Goal: Task Accomplishment & Management: Manage account settings

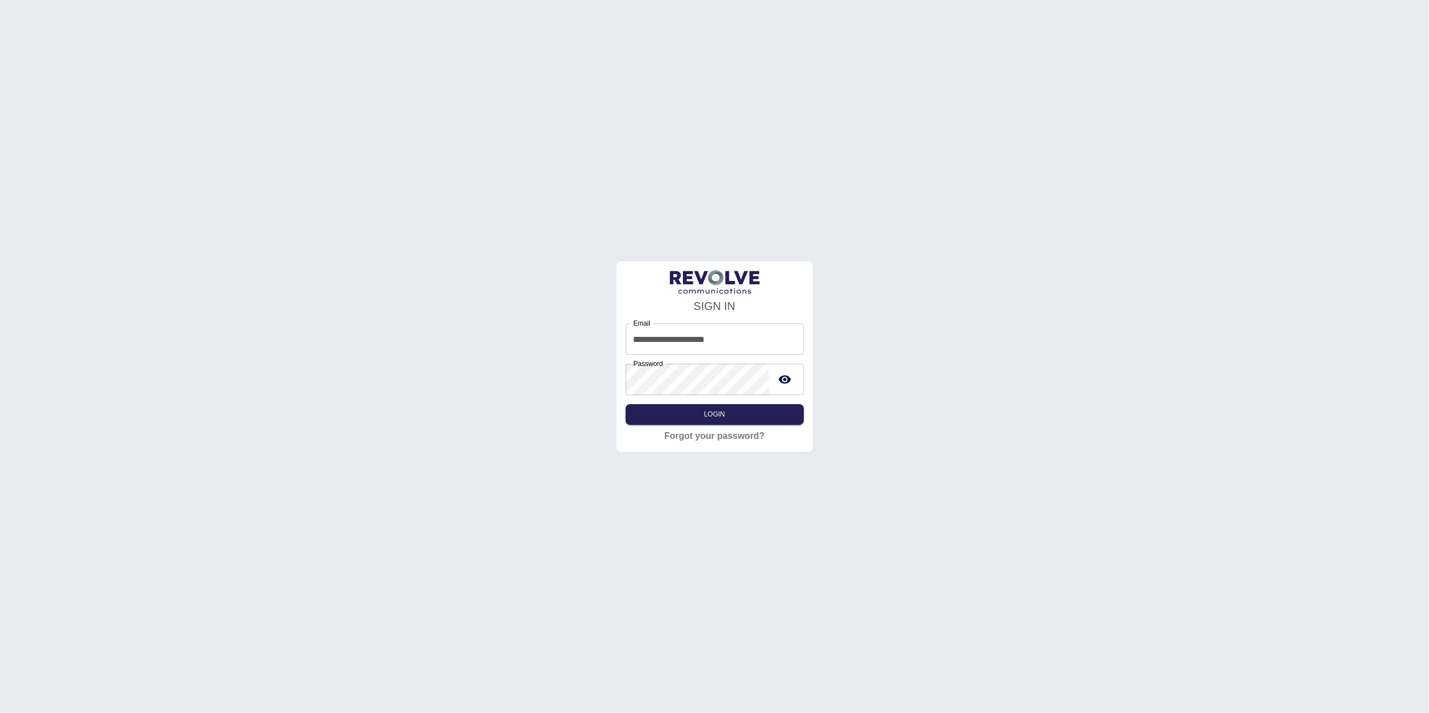
click at [259, 99] on div "**********" at bounding box center [714, 356] width 1429 height 713
click at [758, 400] on div "**********" at bounding box center [715, 374] width 178 height 101
click at [750, 412] on button "Login" at bounding box center [715, 414] width 178 height 21
click at [750, 412] on div "**********" at bounding box center [715, 374] width 178 height 101
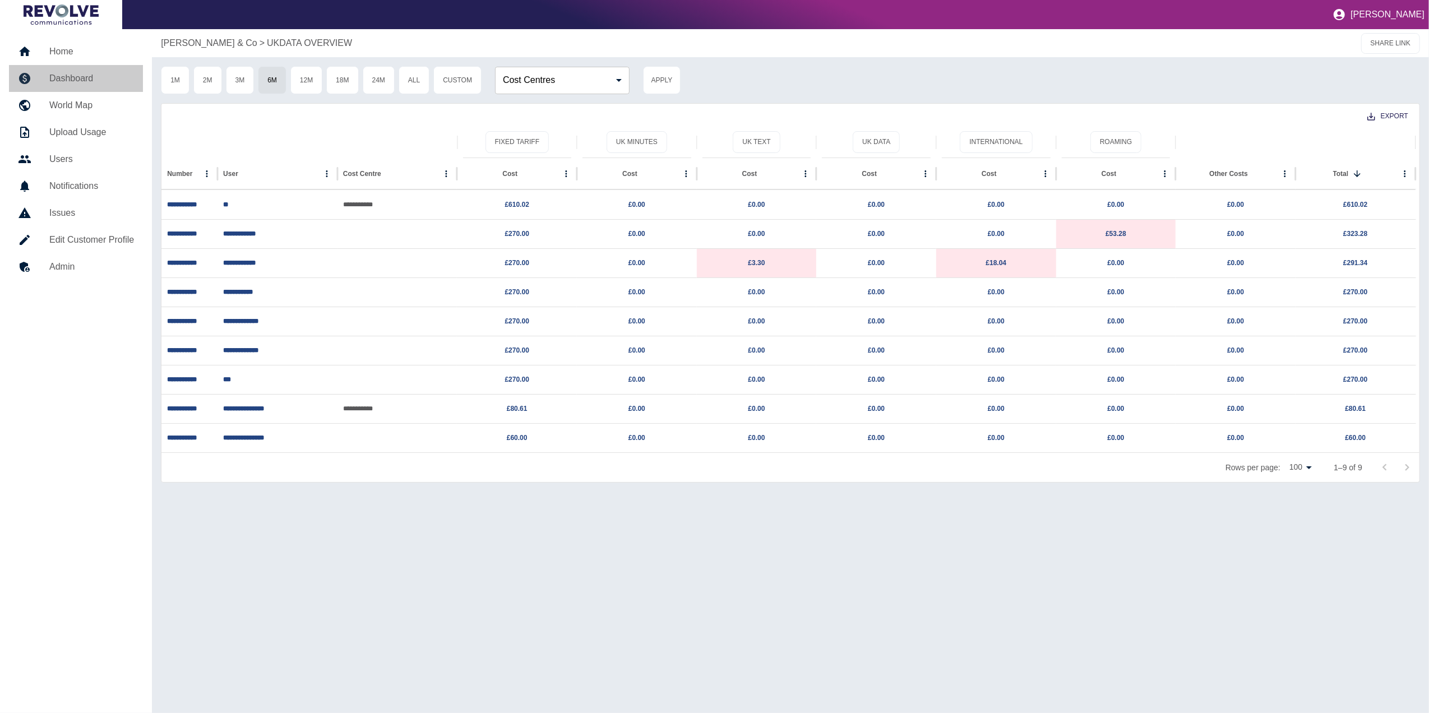
click at [91, 72] on h5 "Dashboard" at bounding box center [91, 78] width 85 height 13
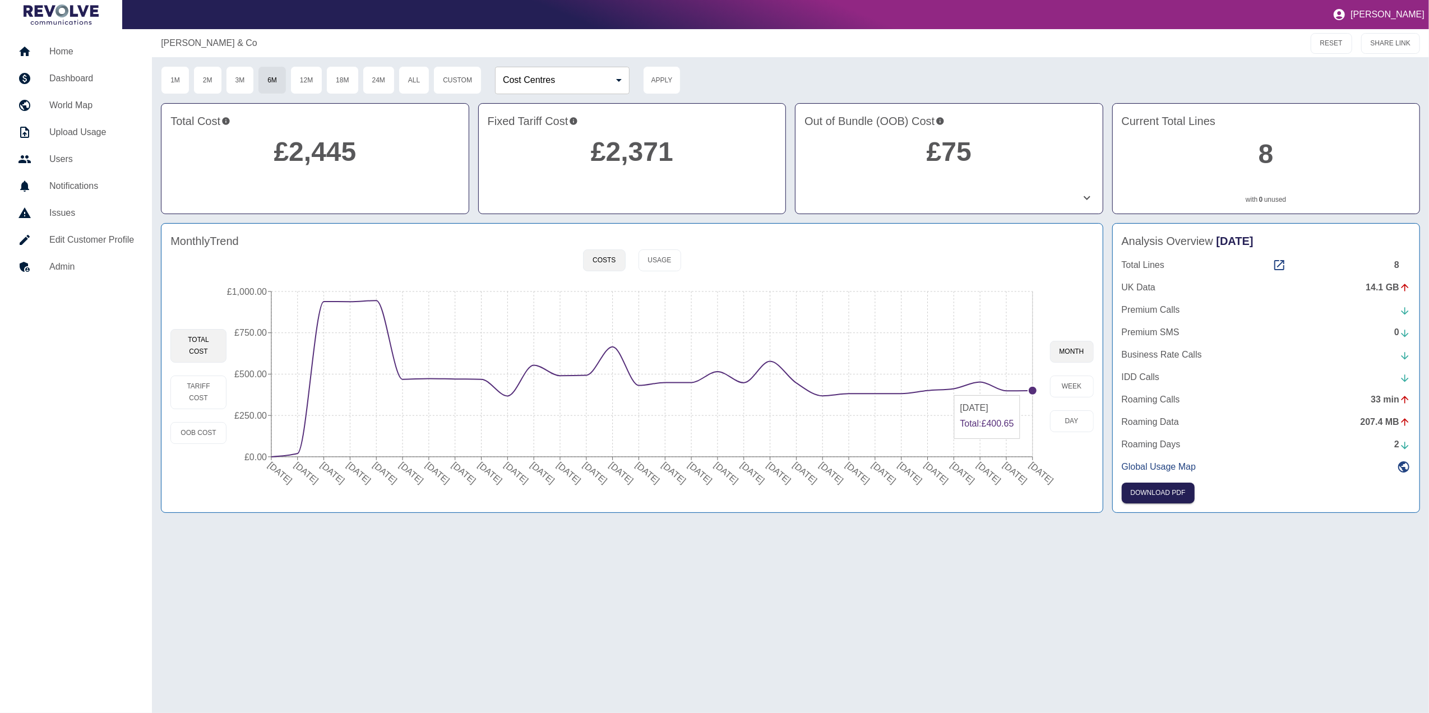
click at [950, 390] on circle at bounding box center [1032, 390] width 9 height 9
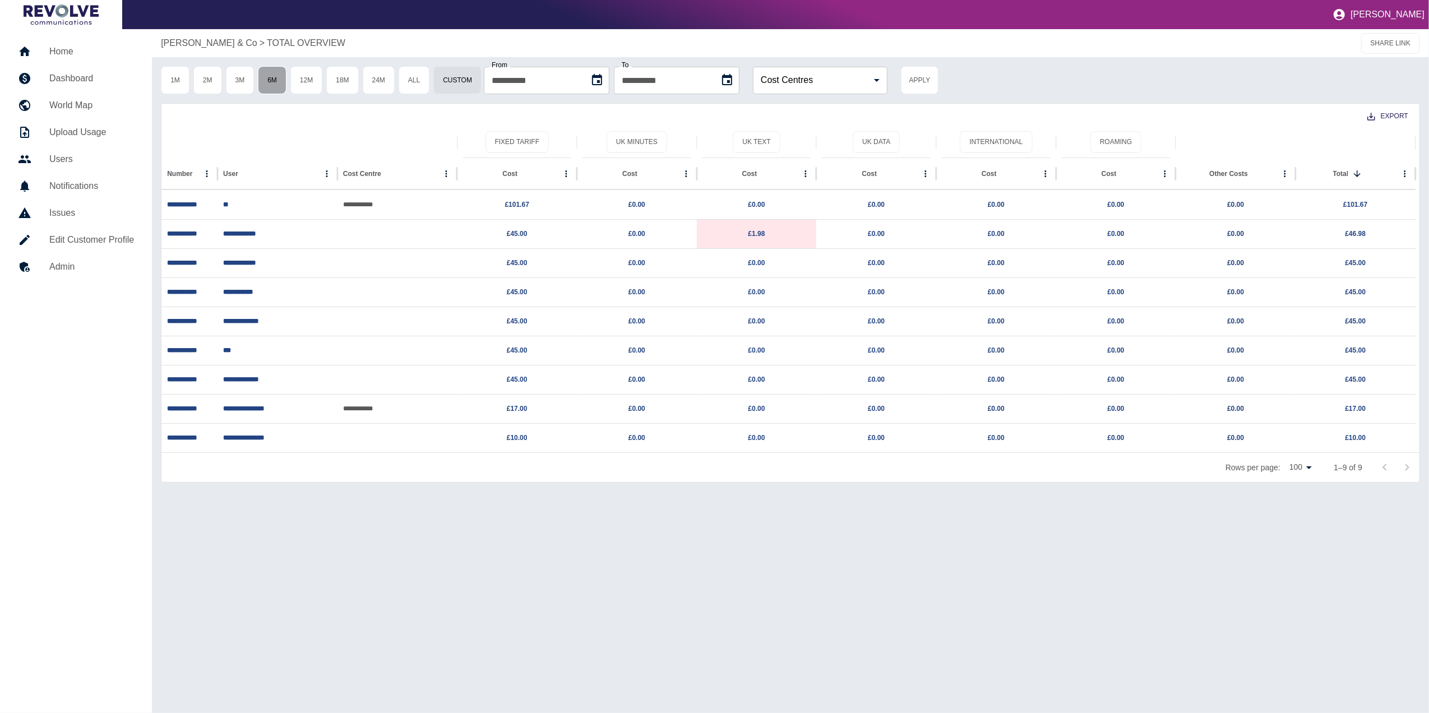
click at [287, 75] on button "6M" at bounding box center [272, 80] width 29 height 28
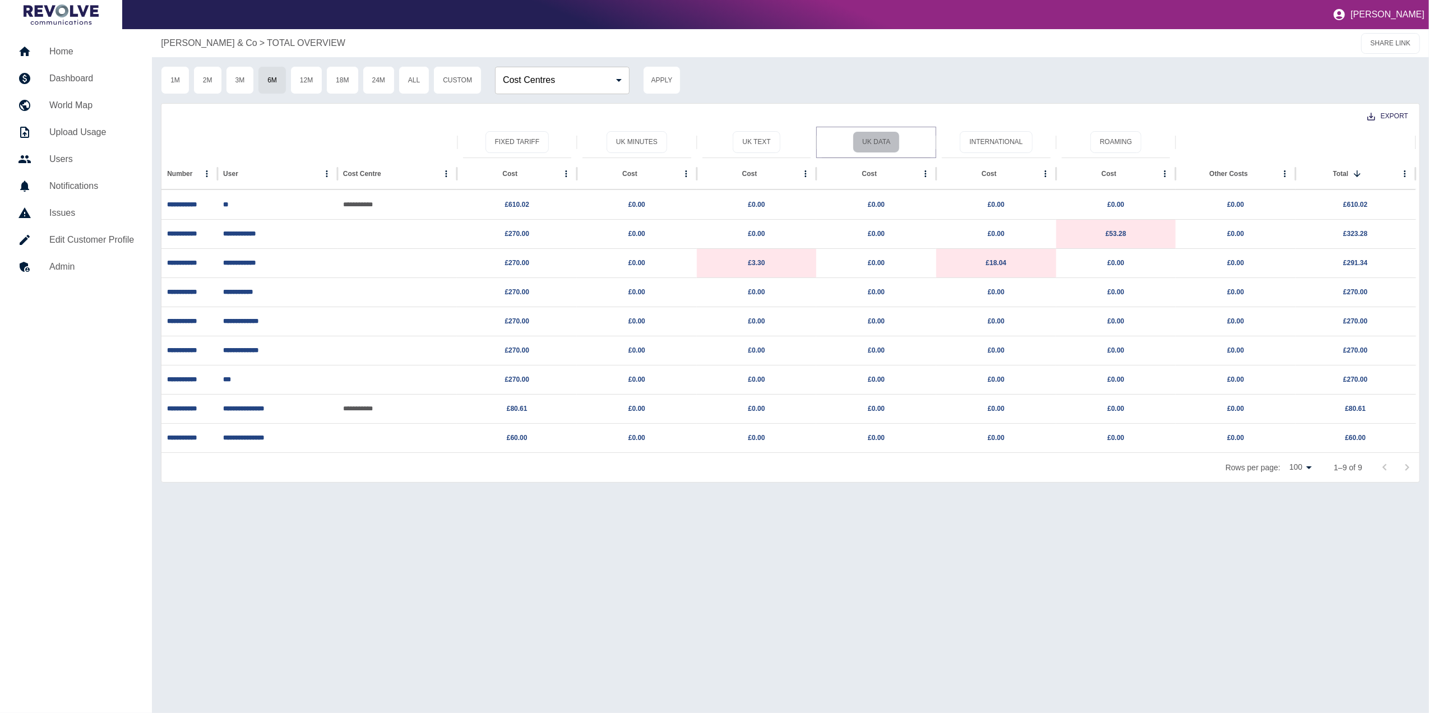
click at [881, 135] on button "UK Data" at bounding box center [876, 142] width 47 height 22
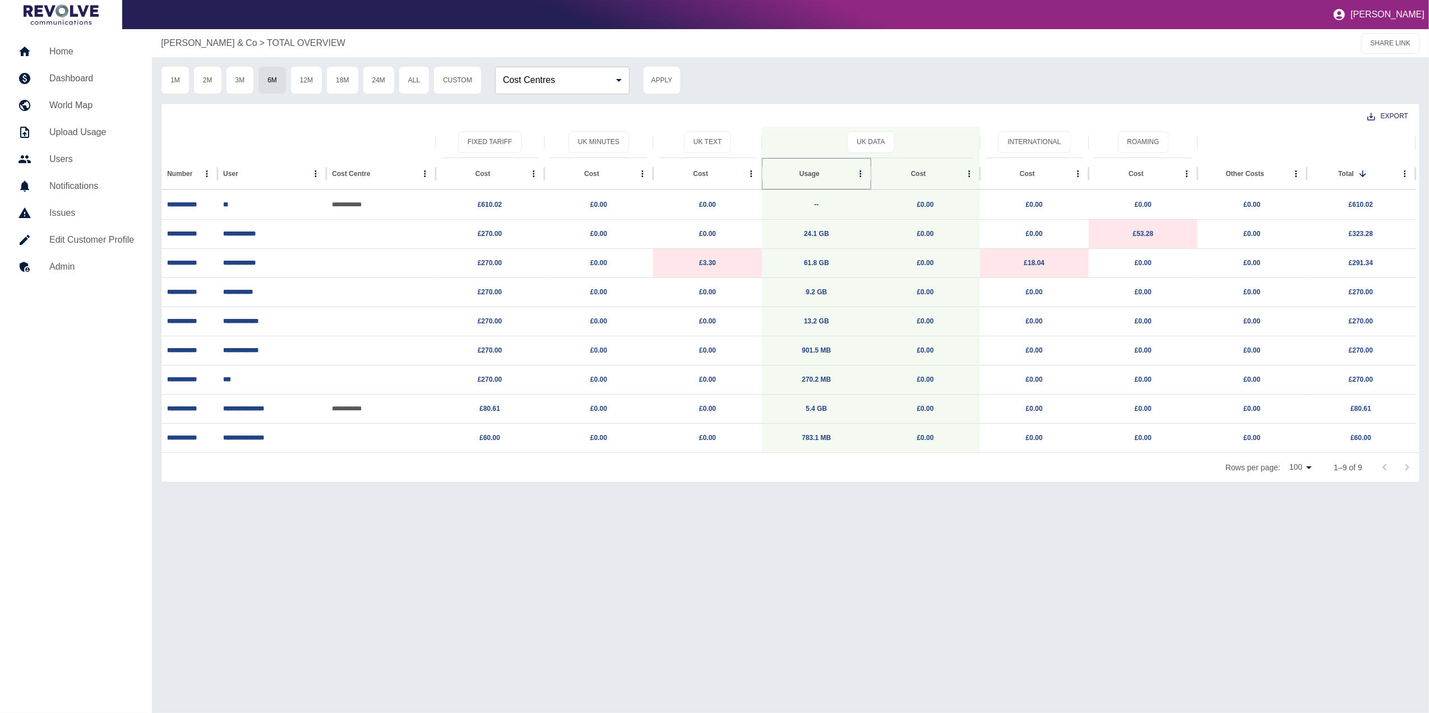
click at [825, 174] on icon "Sort" at bounding box center [828, 173] width 7 height 7
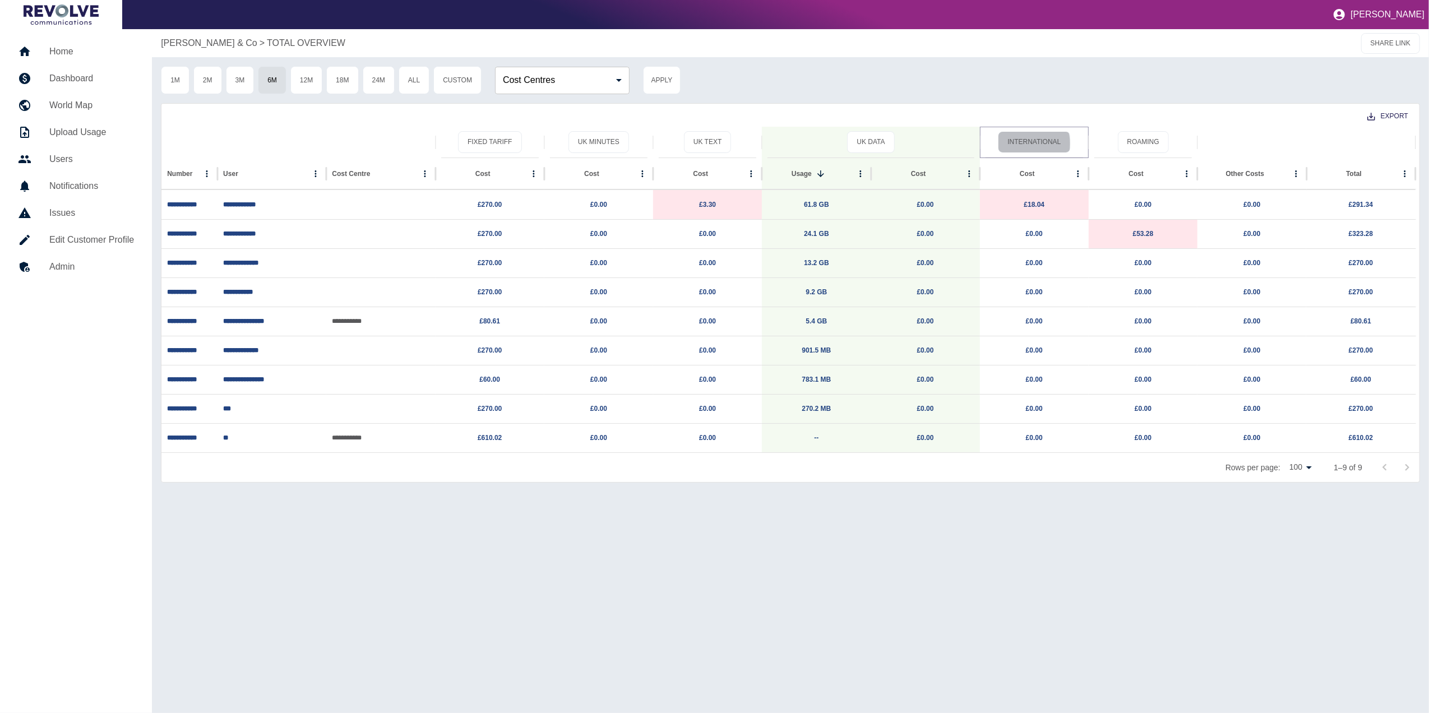
click at [950, 144] on button "International" at bounding box center [1034, 142] width 72 height 22
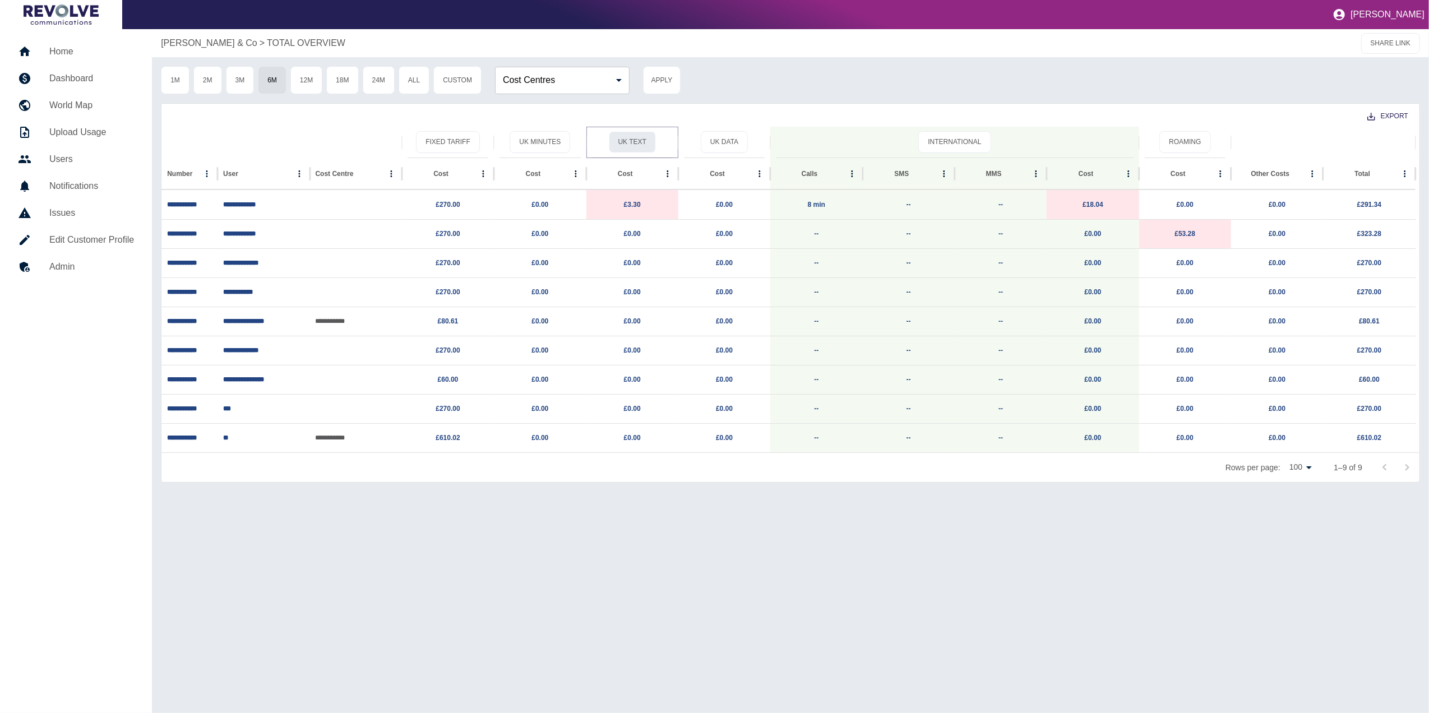
click at [637, 139] on button "UK Text" at bounding box center [632, 142] width 47 height 22
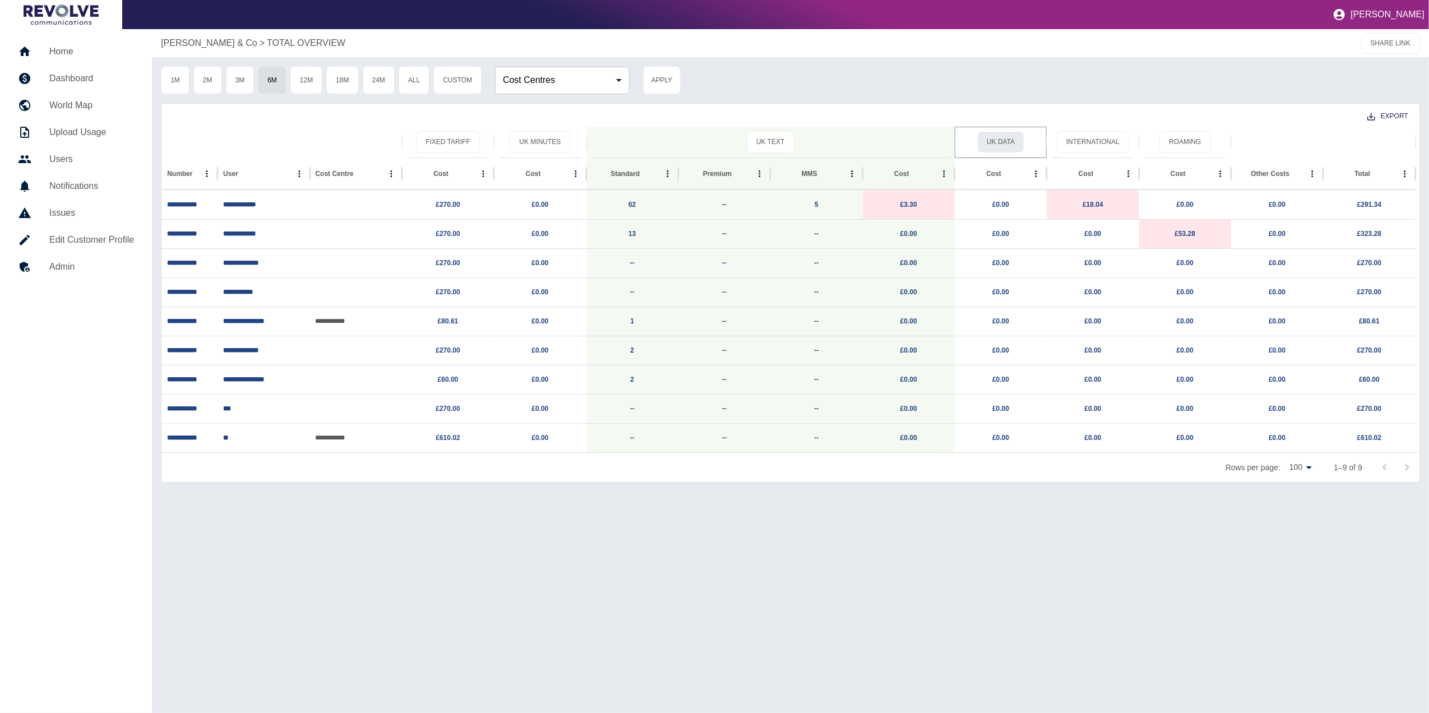
click at [950, 144] on button "UK Data" at bounding box center [1000, 142] width 47 height 22
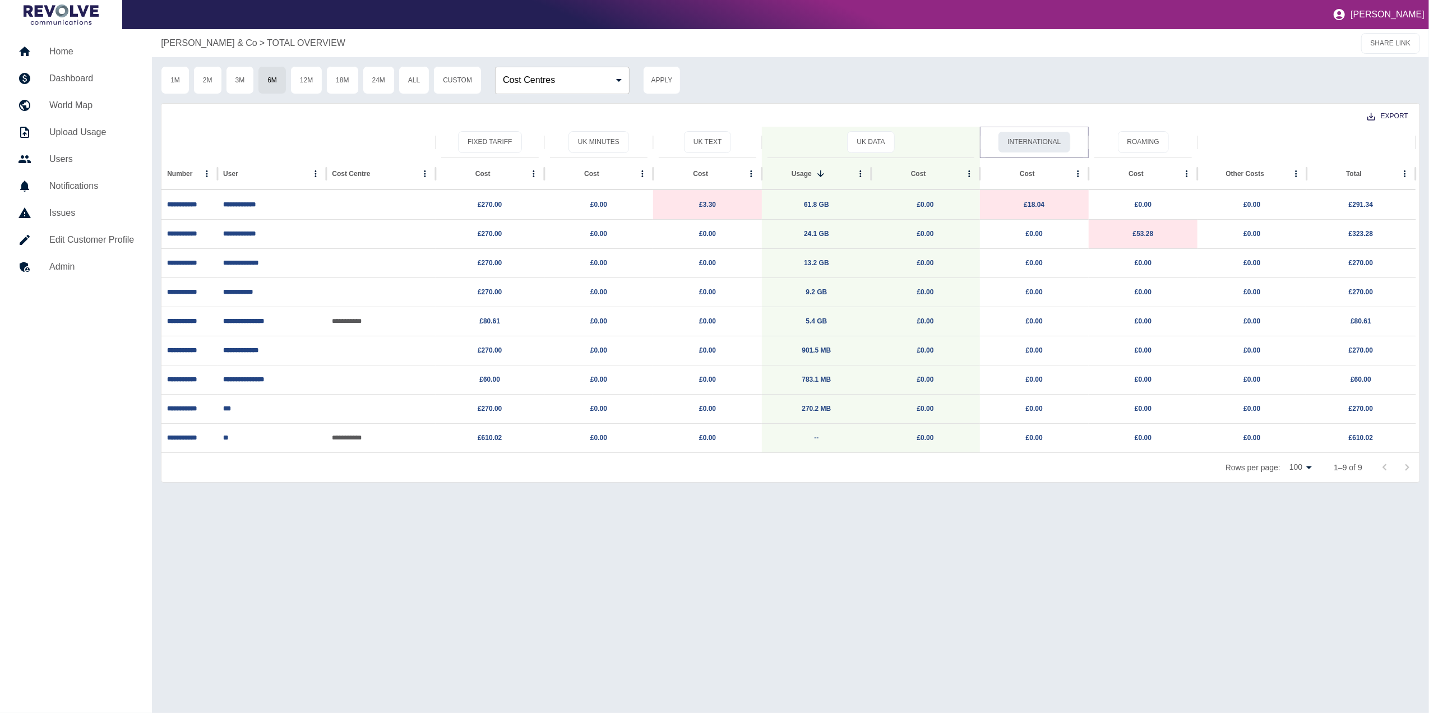
click at [950, 137] on button "International" at bounding box center [1034, 142] width 72 height 22
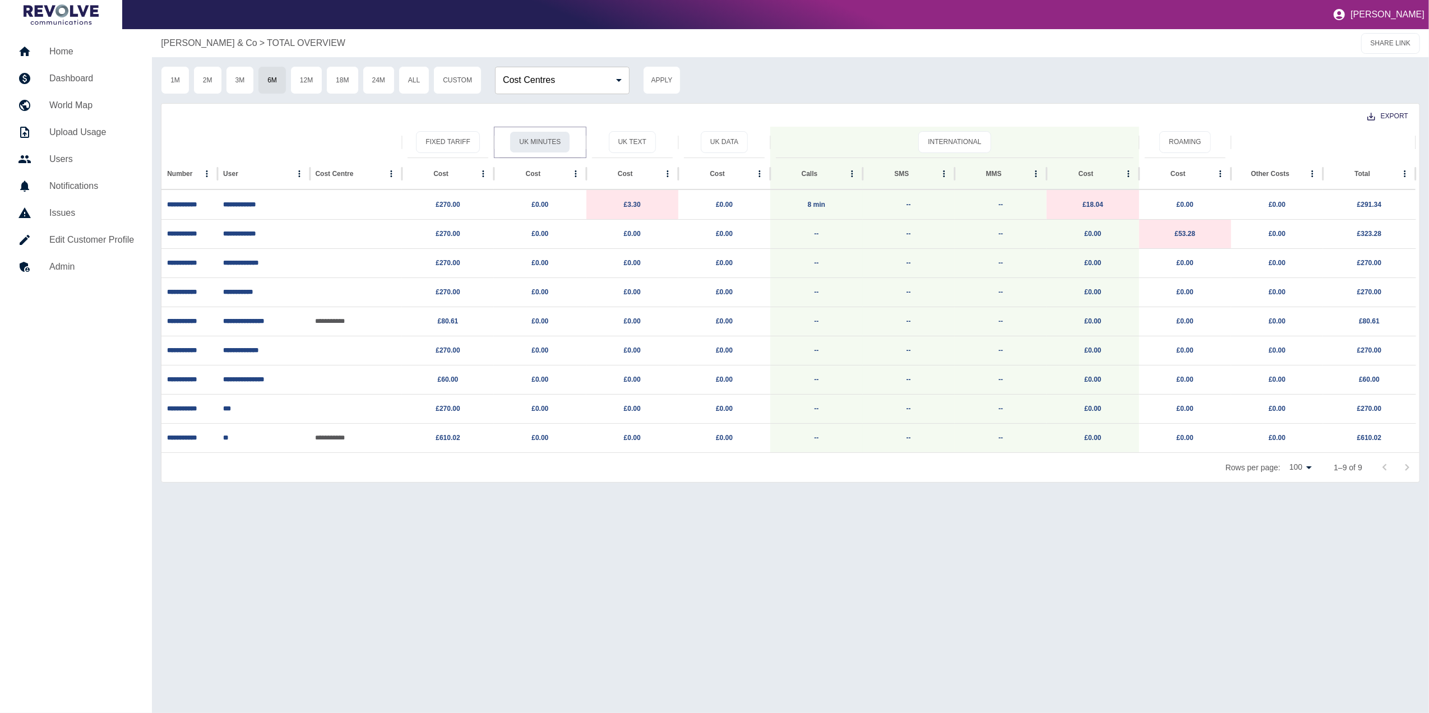
click at [546, 139] on button "UK Minutes" at bounding box center [540, 142] width 61 height 22
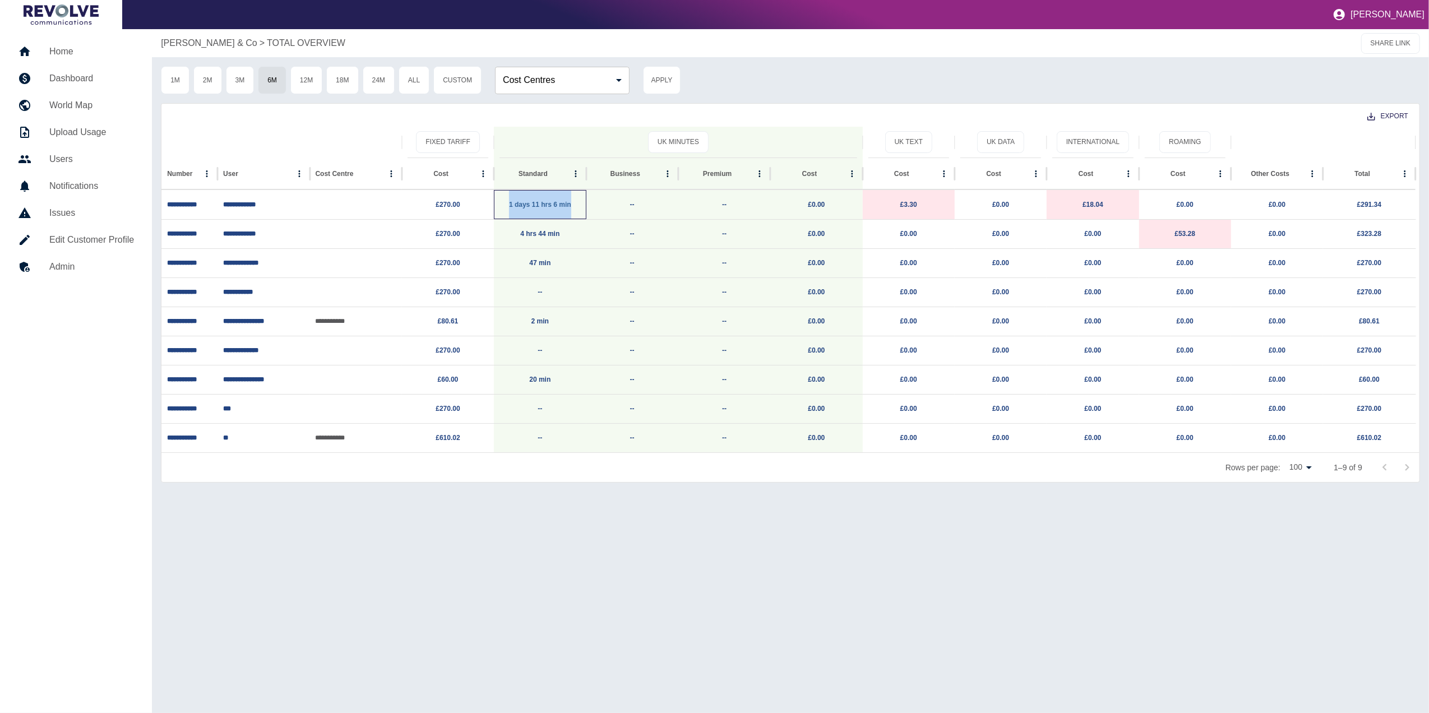
drag, startPoint x: 579, startPoint y: 211, endPoint x: 512, endPoint y: 202, distance: 67.9
click at [512, 202] on p "1 days 11 hrs 6 min" at bounding box center [540, 205] width 81 height 29
copy link "1 days 11 hrs 6 min"
drag, startPoint x: 566, startPoint y: 236, endPoint x: 523, endPoint y: 234, distance: 43.2
click at [523, 234] on p "4 hrs 44 min" at bounding box center [540, 234] width 81 height 29
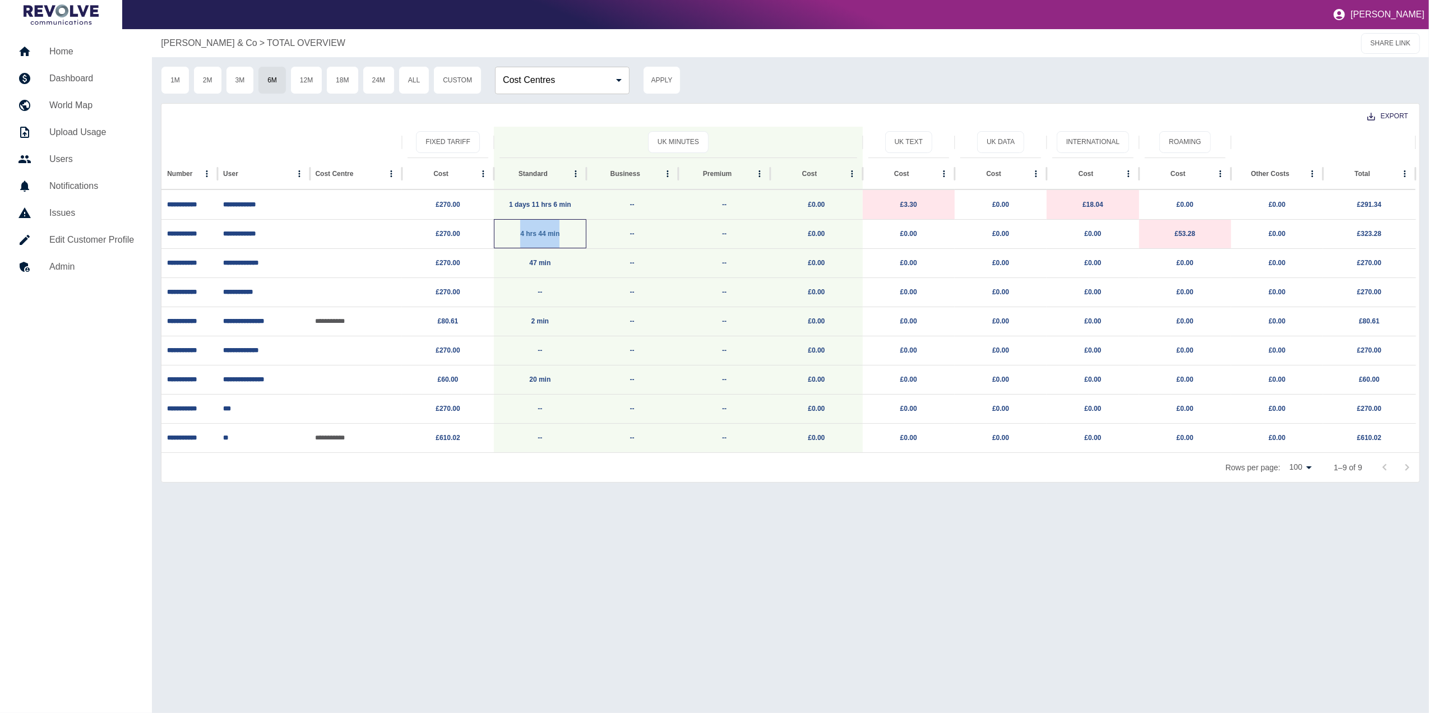
copy link "4 hrs 44 min"
click at [950, 140] on button "International" at bounding box center [1093, 142] width 72 height 22
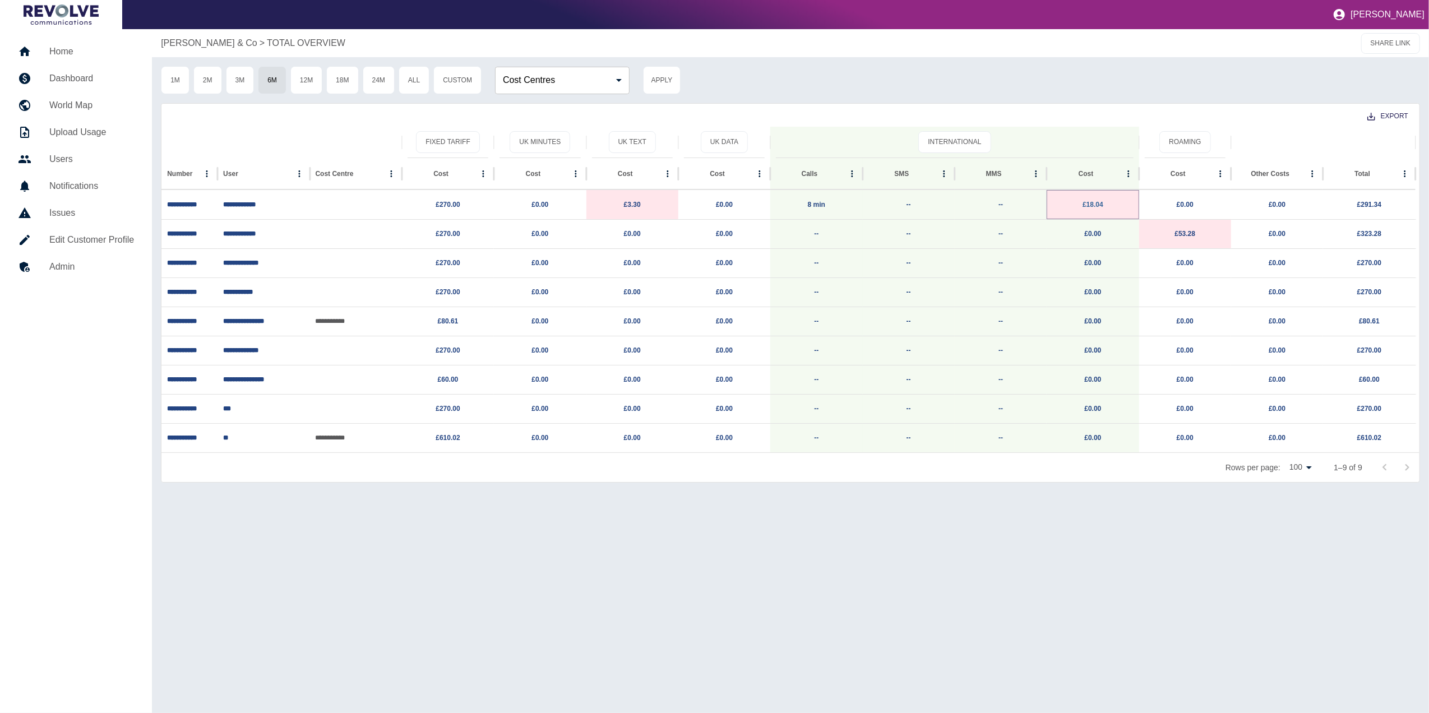
click at [950, 207] on link "£18.04" at bounding box center [1093, 205] width 21 height 8
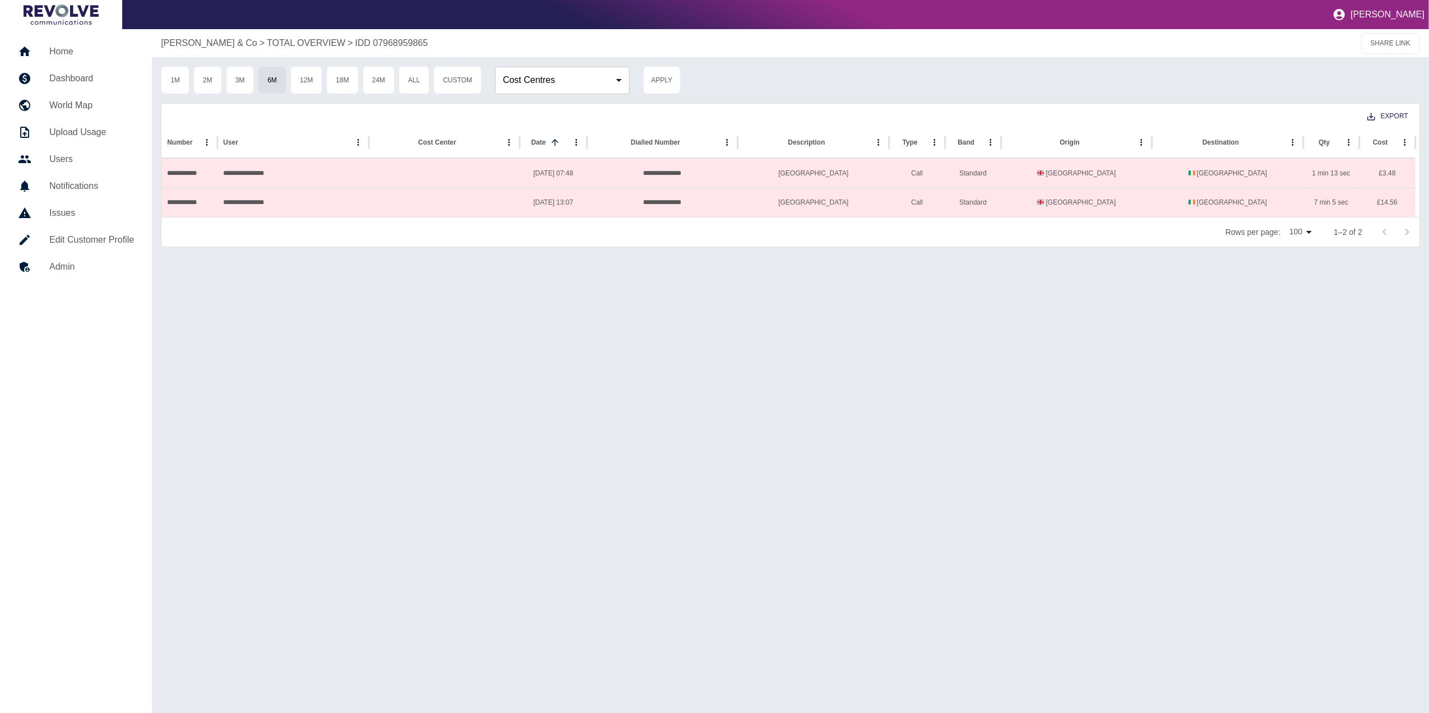
click at [88, 77] on h5 "Dashboard" at bounding box center [91, 78] width 85 height 13
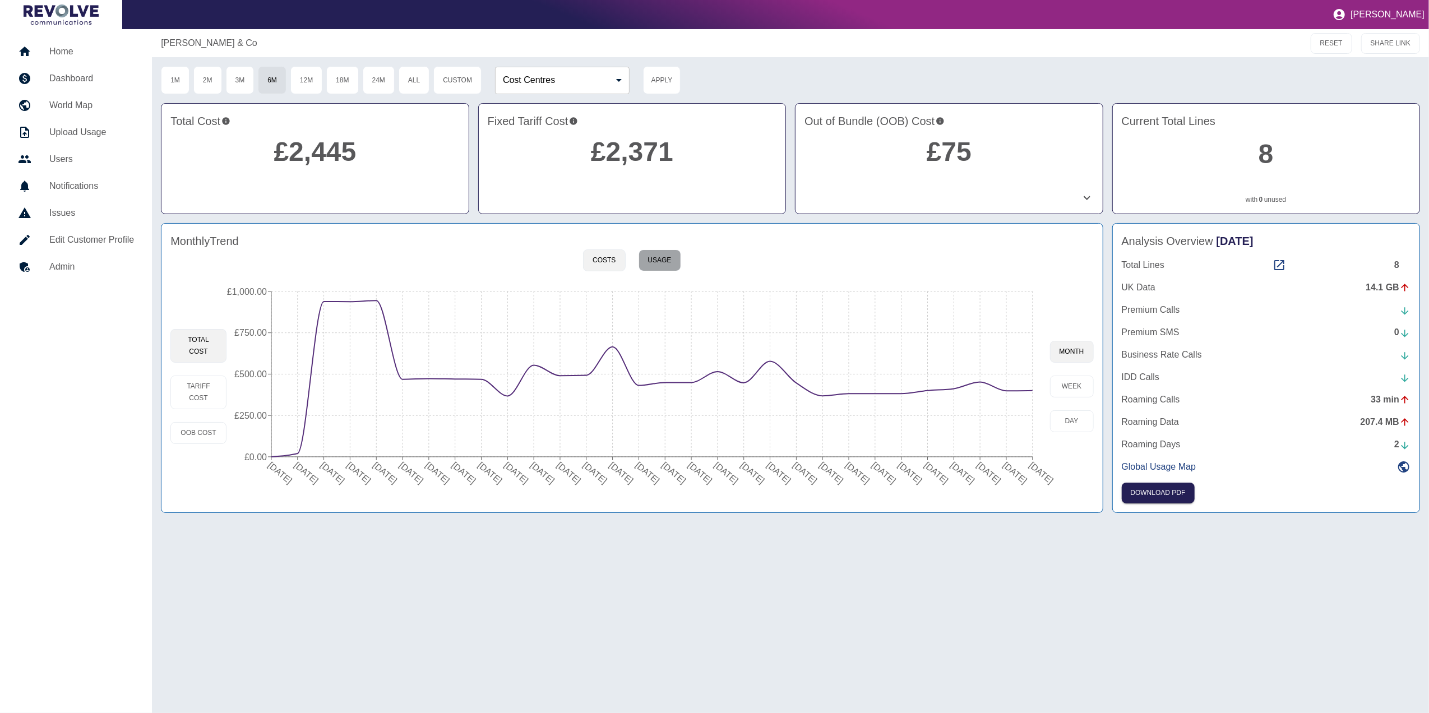
click at [673, 260] on button "Usage" at bounding box center [660, 261] width 43 height 22
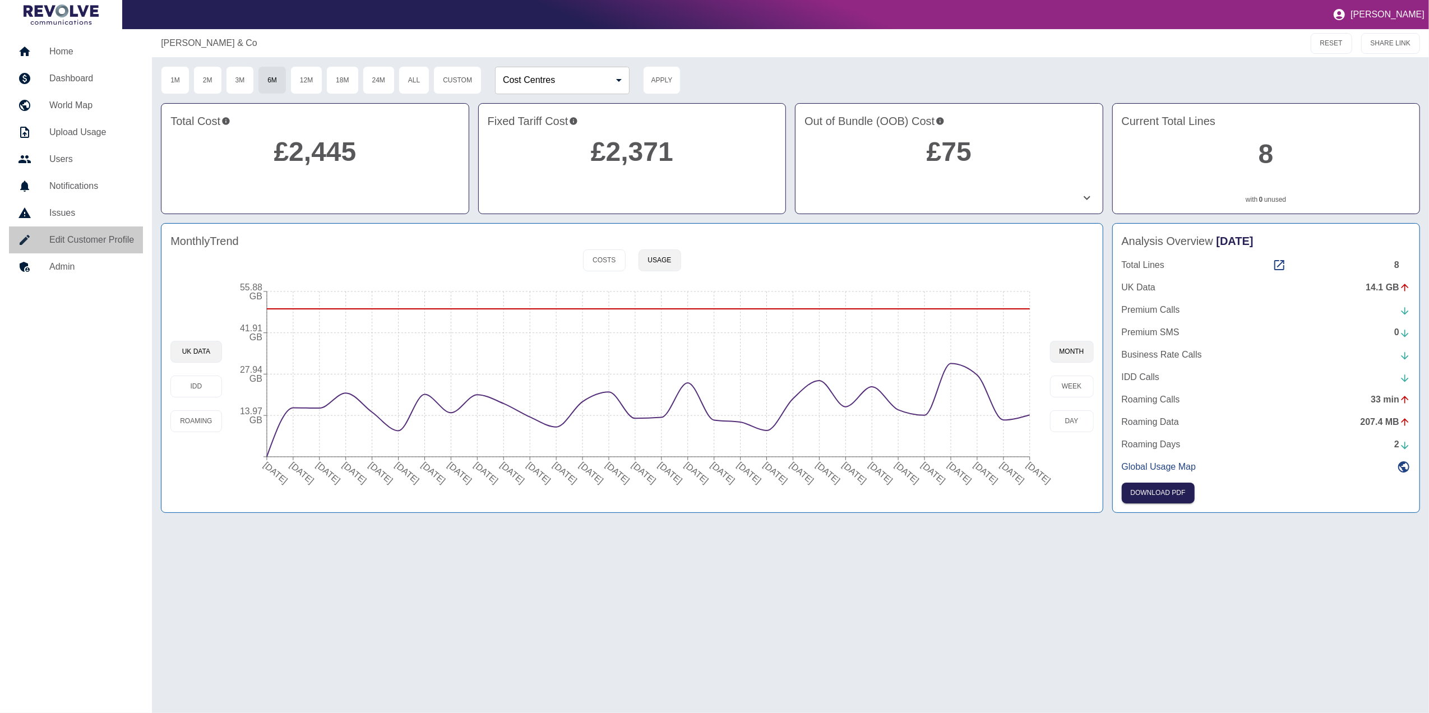
click at [63, 237] on h5 "Edit Customer Profile" at bounding box center [91, 239] width 85 height 13
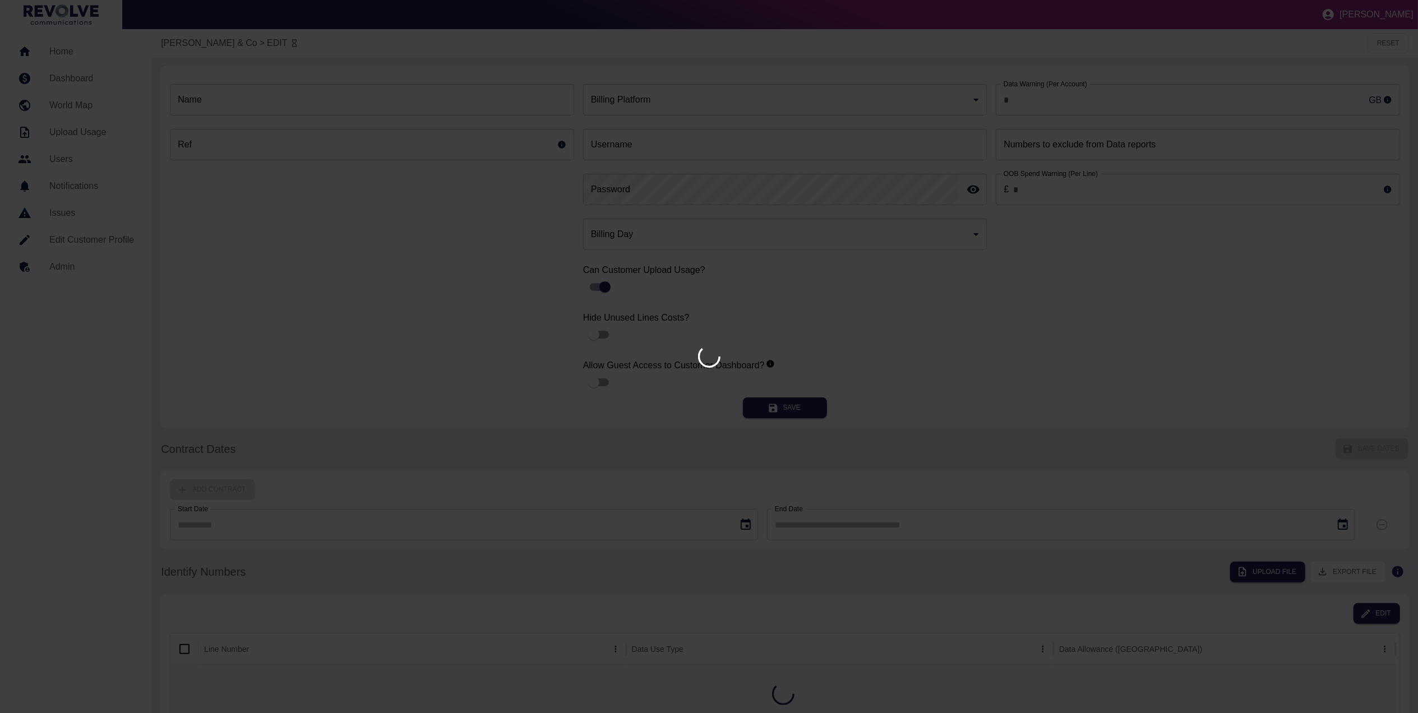
type input "**"
type input "**********"
type input "*********"
type input "*"
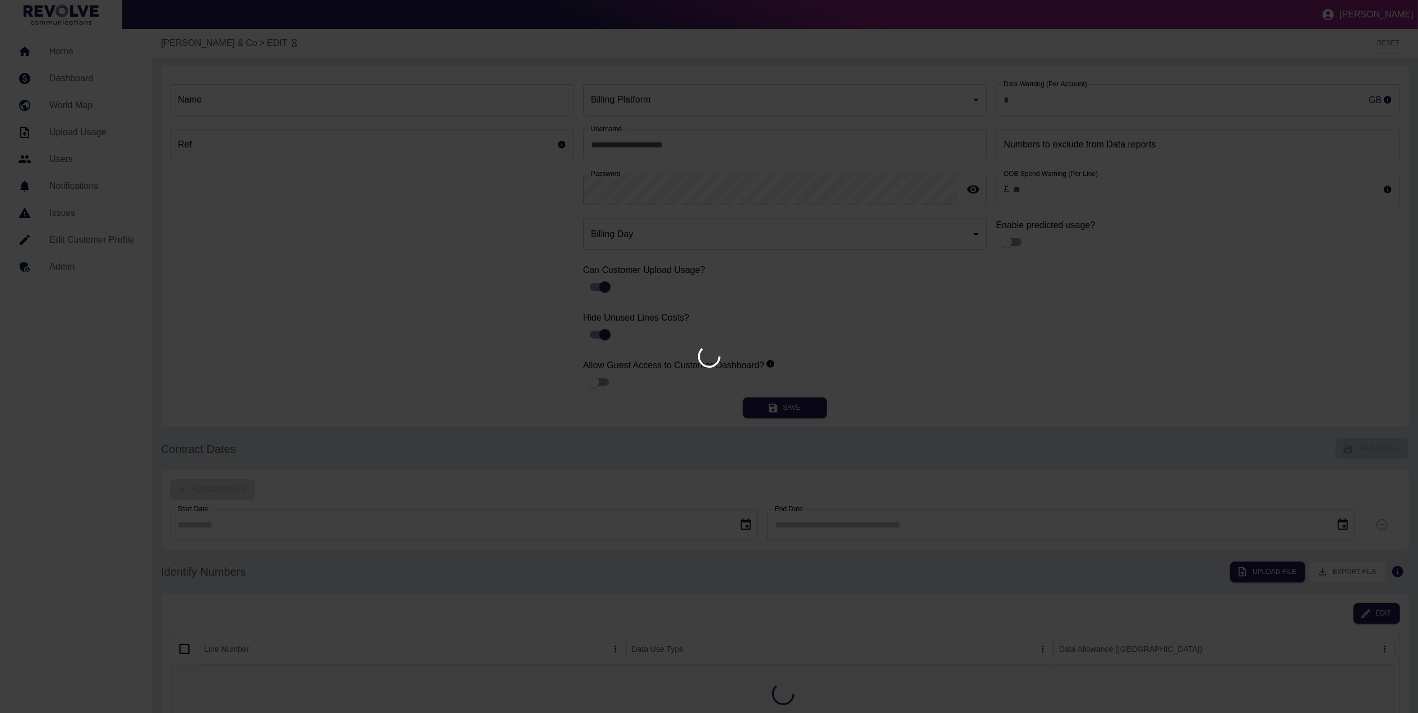
type input "*********"
type input "**"
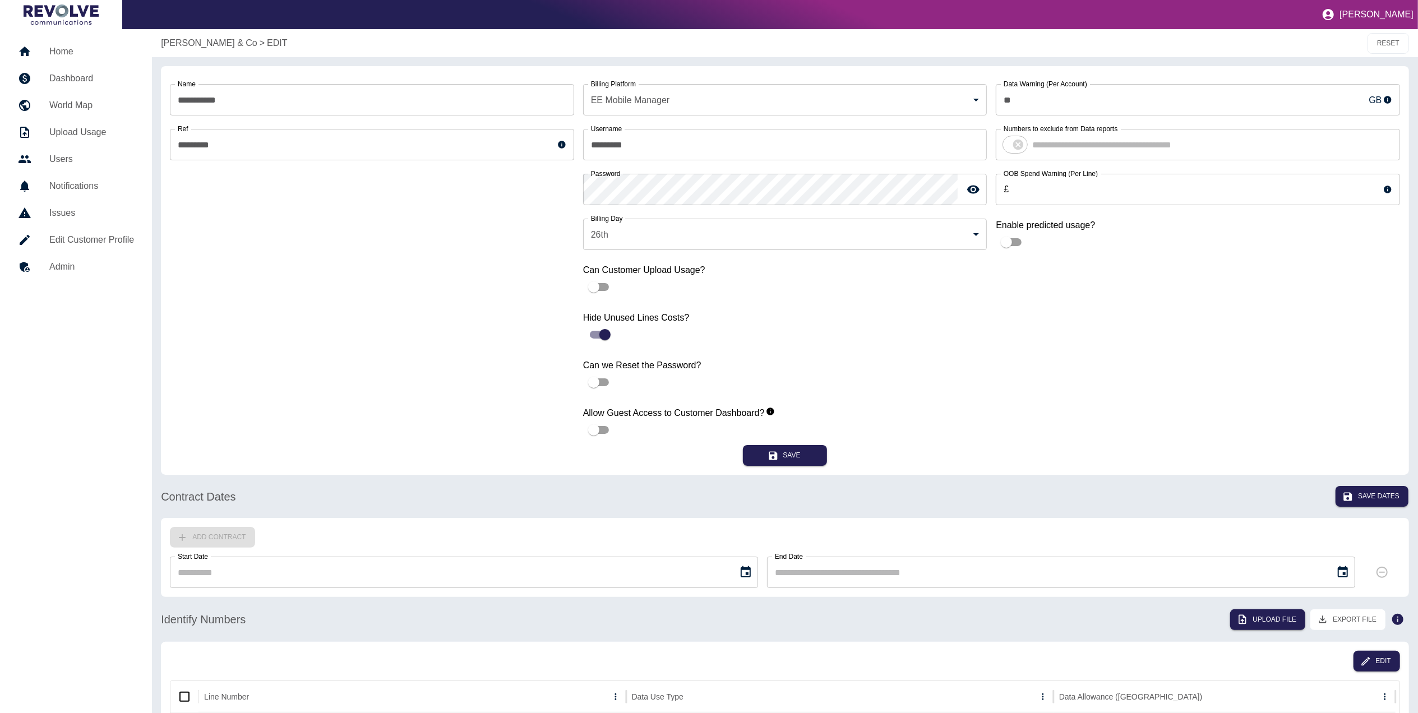
click at [85, 83] on h5 "Dashboard" at bounding box center [91, 78] width 85 height 13
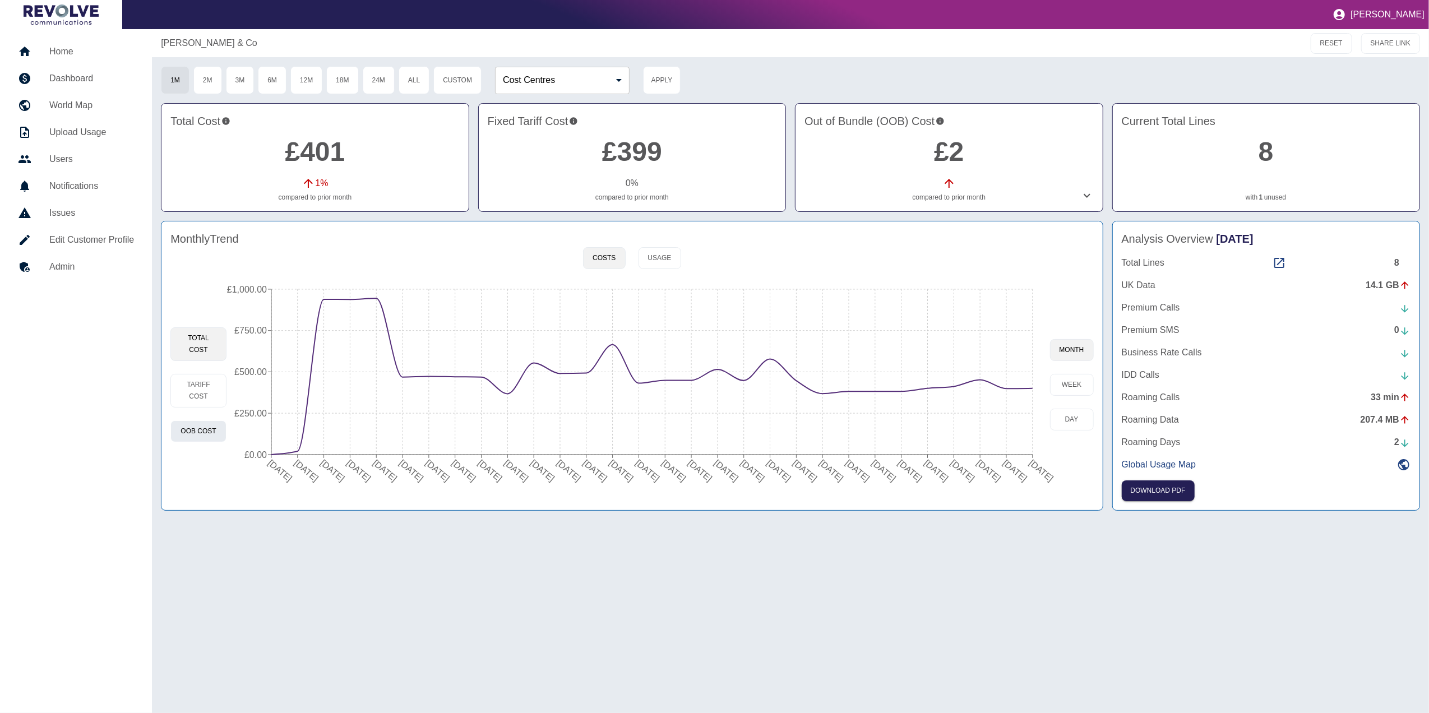
click at [206, 442] on button "OOB Cost" at bounding box center [198, 432] width 56 height 22
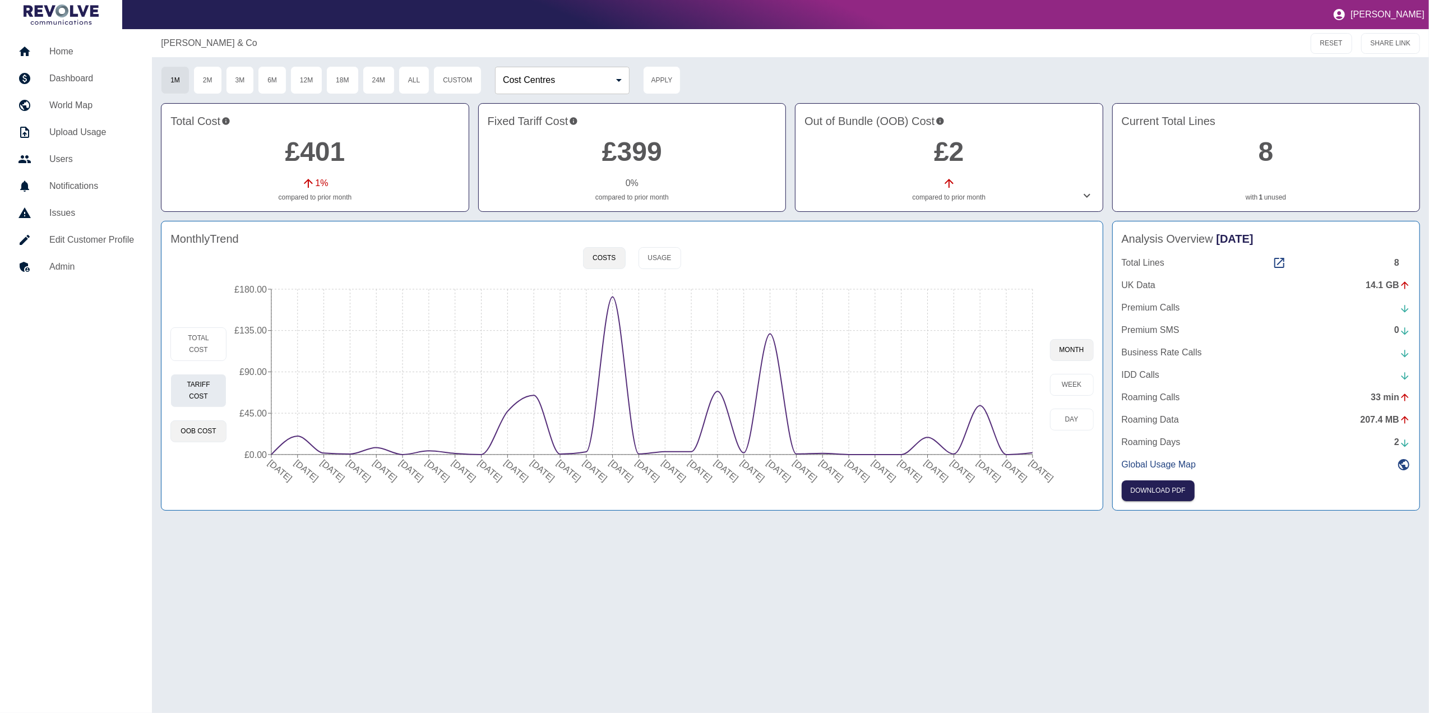
click at [201, 396] on button "Tariff Cost" at bounding box center [198, 391] width 56 height 34
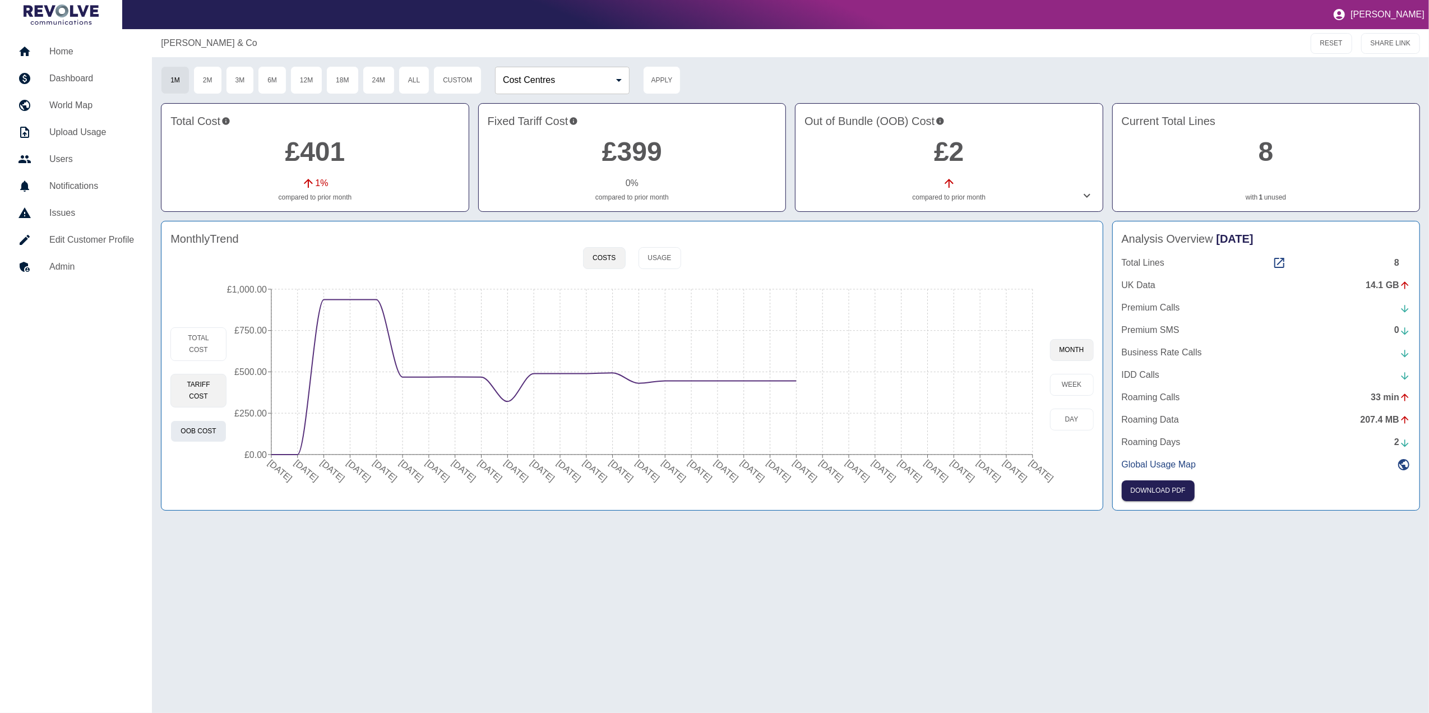
click at [205, 423] on button "OOB Cost" at bounding box center [198, 432] width 56 height 22
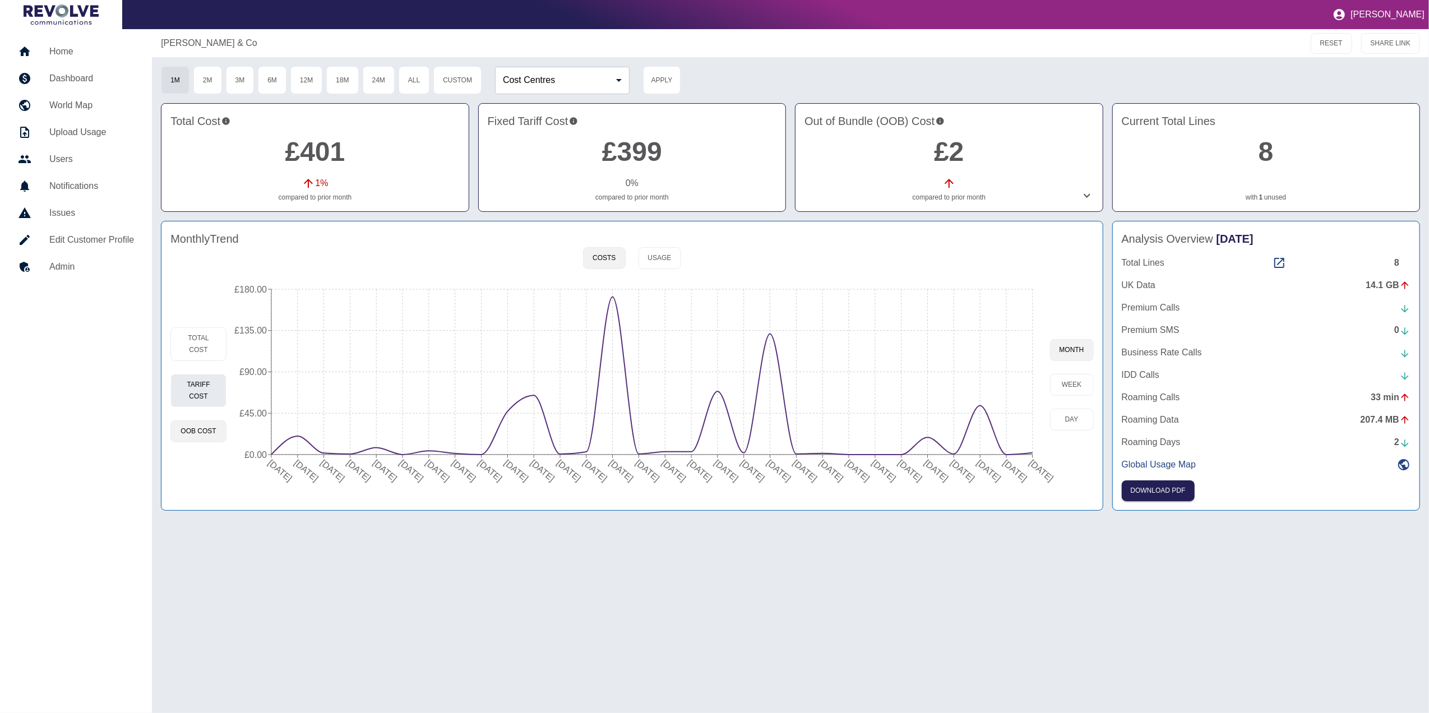
click at [202, 374] on button "Tariff Cost" at bounding box center [198, 391] width 56 height 34
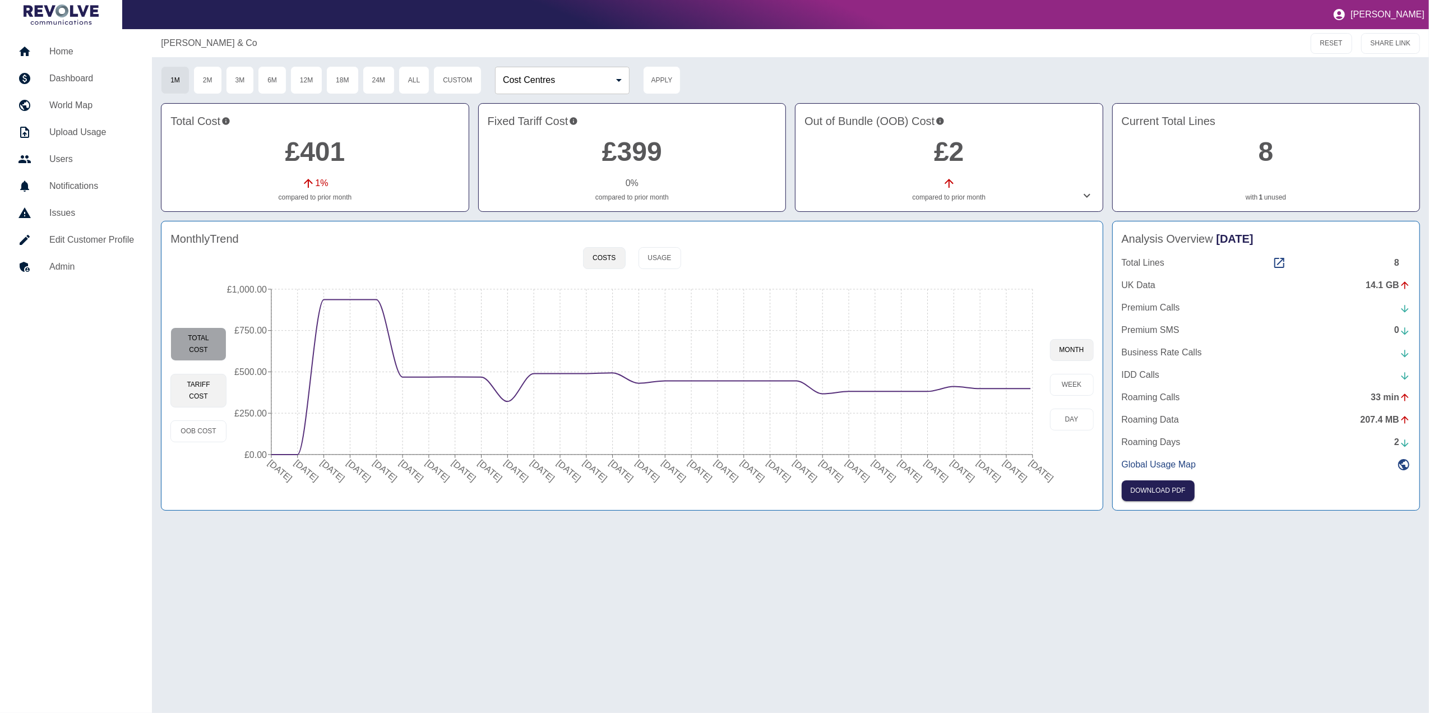
click at [202, 351] on button "Total Cost" at bounding box center [198, 344] width 56 height 34
click at [658, 258] on button "Usage" at bounding box center [660, 258] width 43 height 22
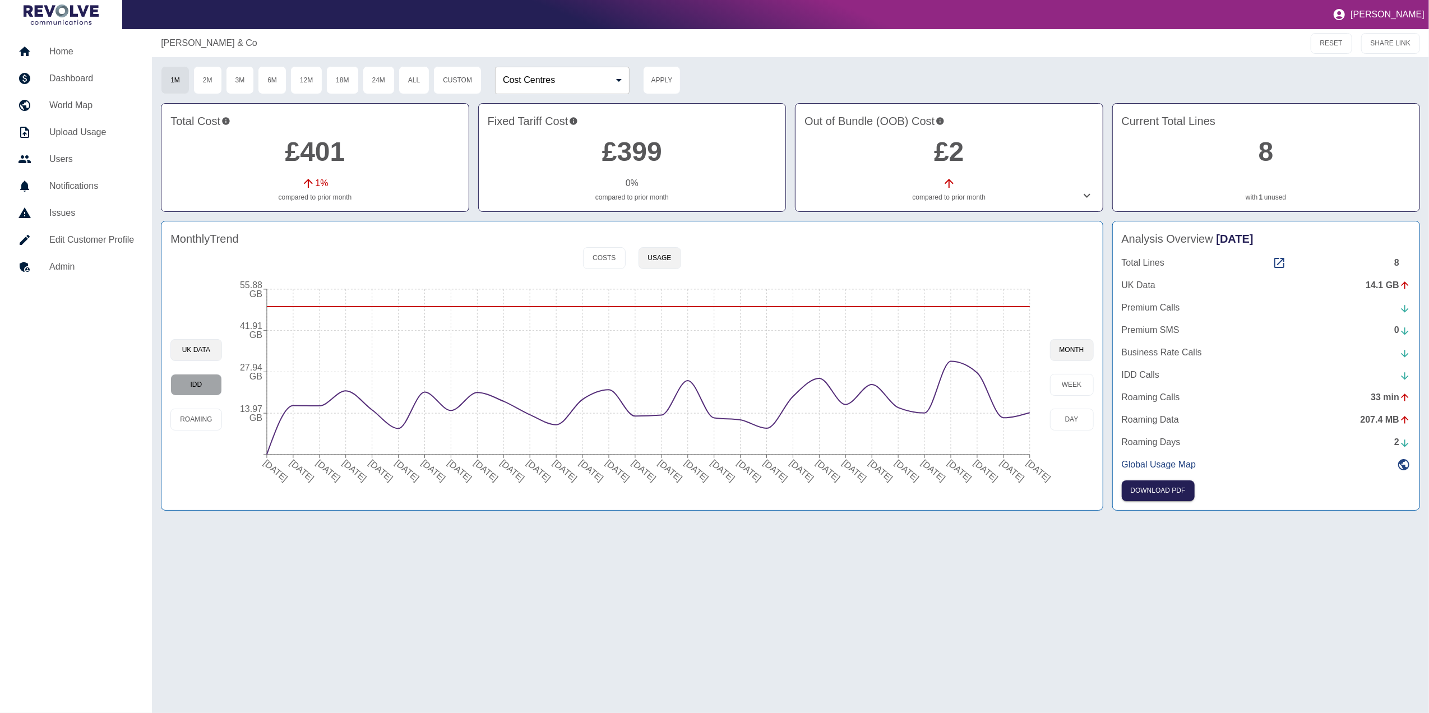
click at [202, 378] on button "IDD" at bounding box center [195, 385] width 51 height 22
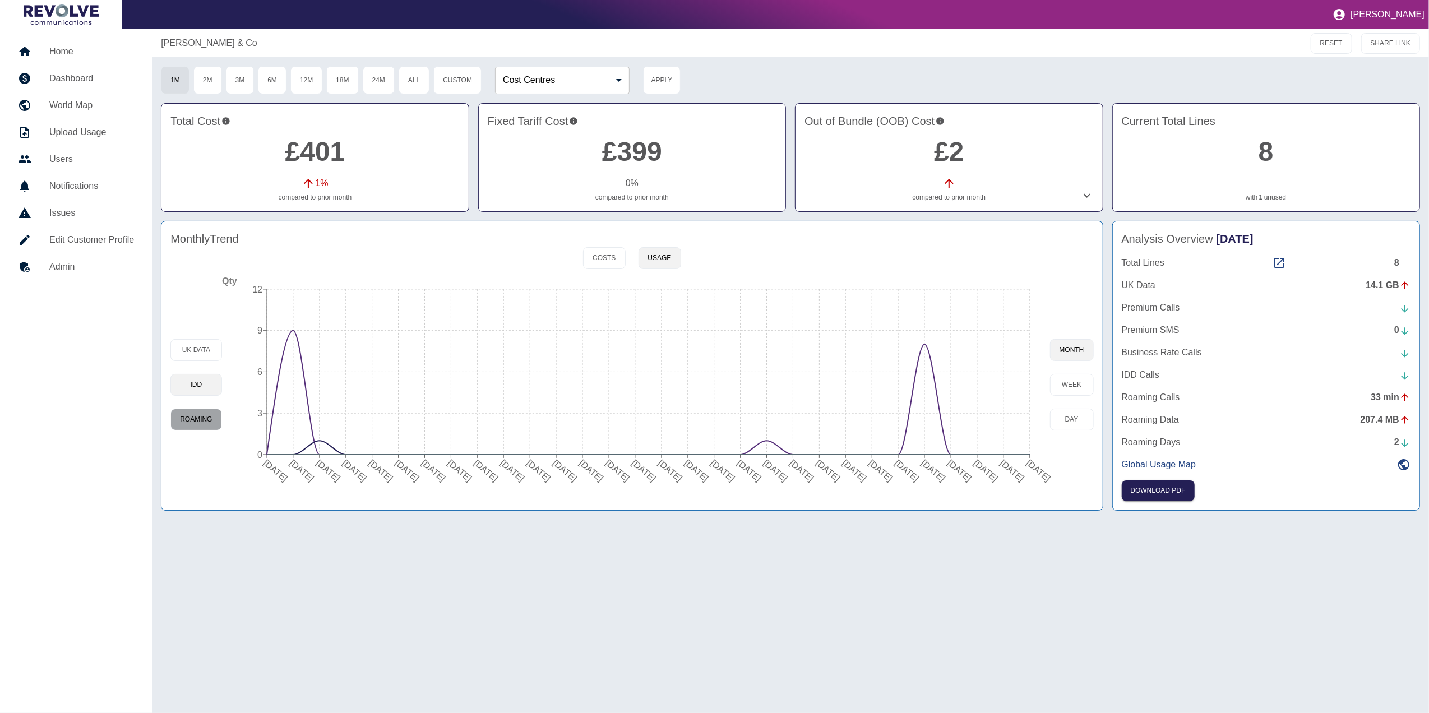
click at [202, 418] on button "Roaming" at bounding box center [195, 420] width 51 height 22
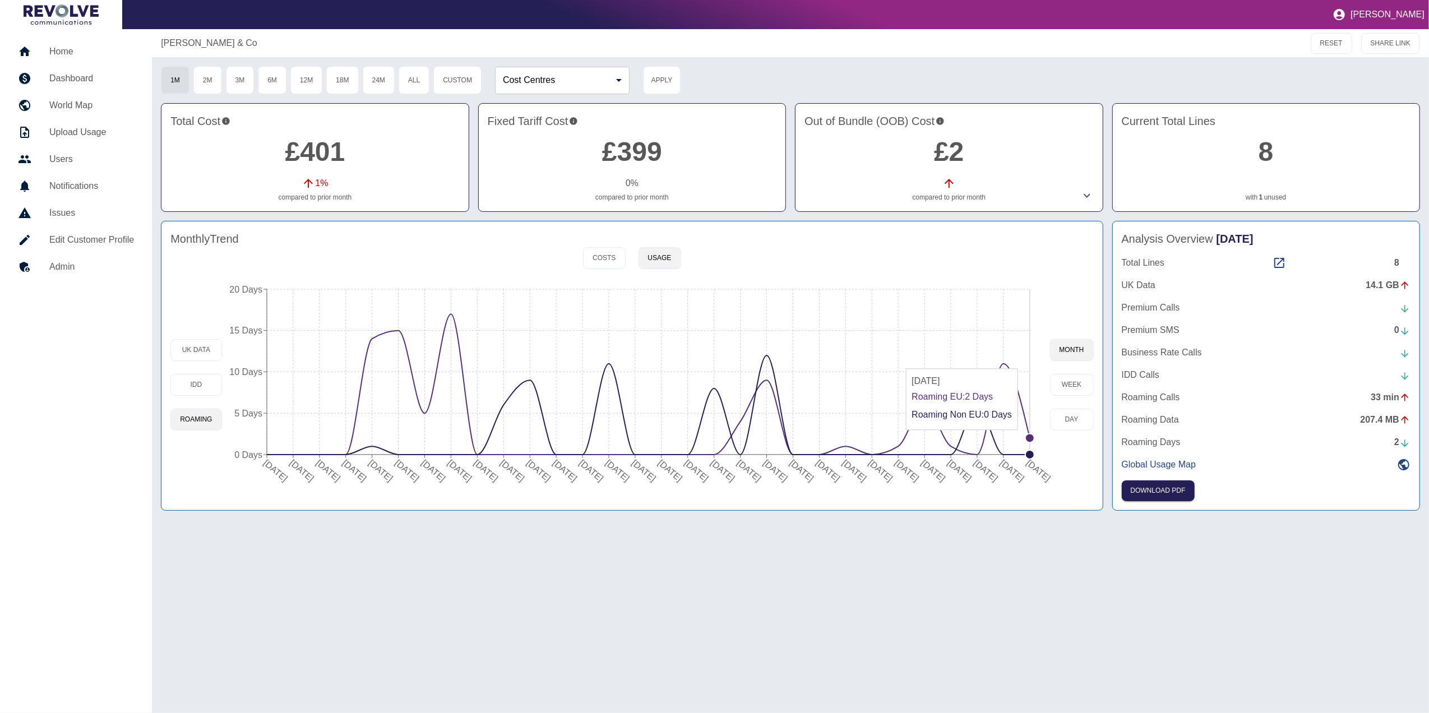
click at [950, 437] on circle at bounding box center [1029, 438] width 9 height 9
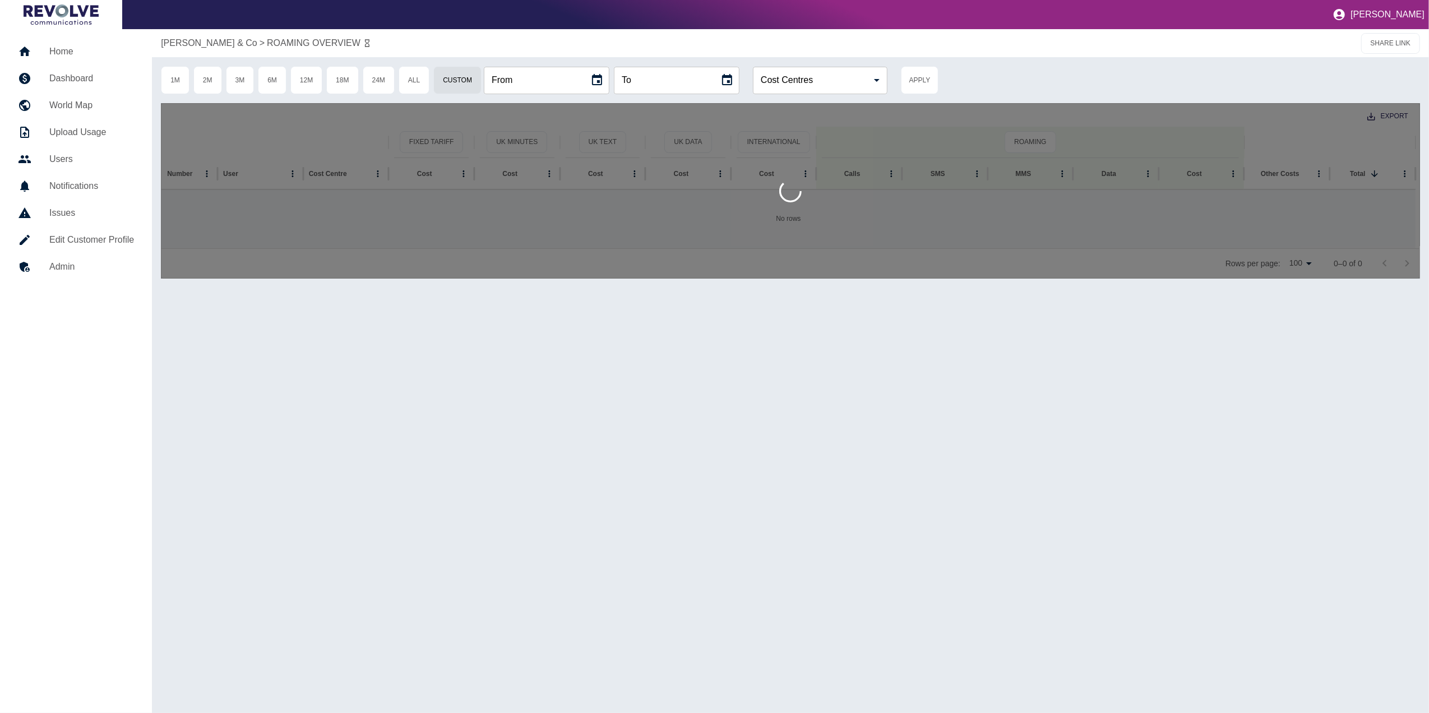
type input "**********"
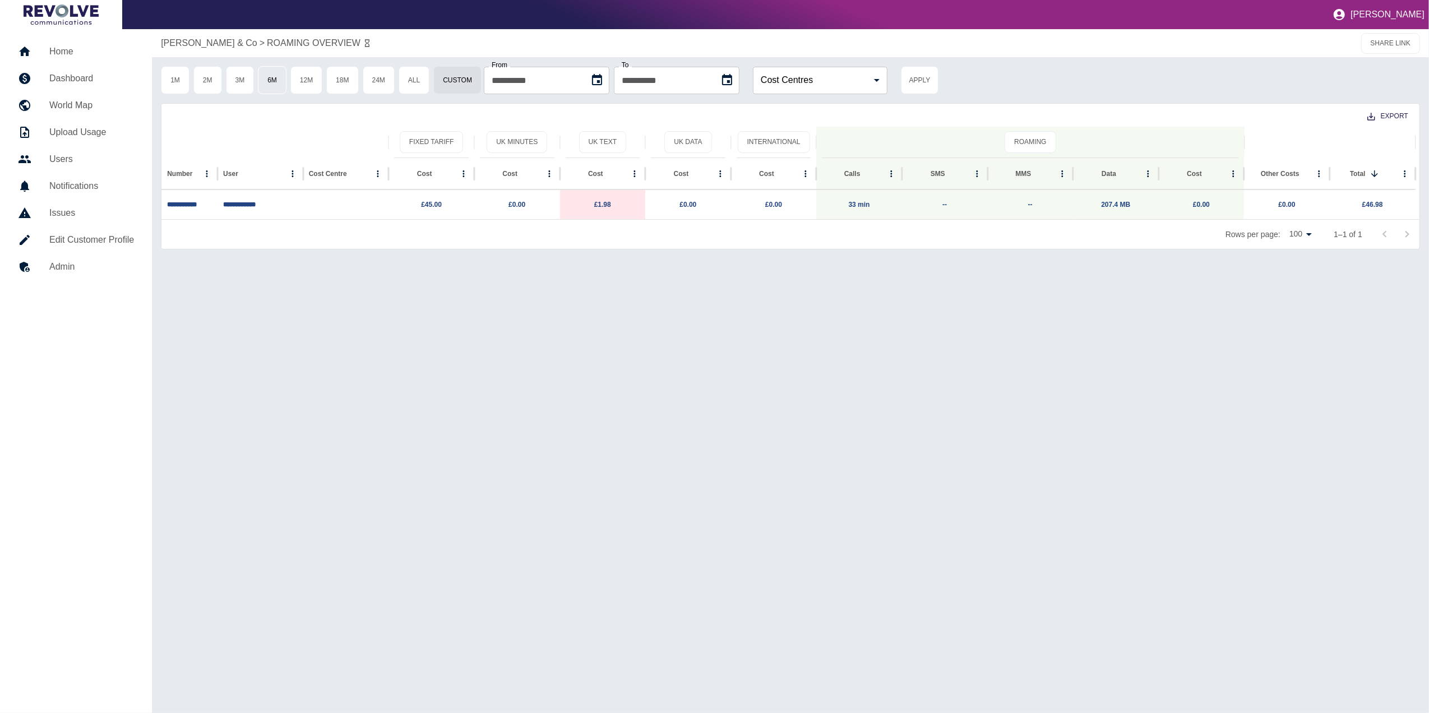
click at [287, 73] on button "6M" at bounding box center [272, 80] width 29 height 28
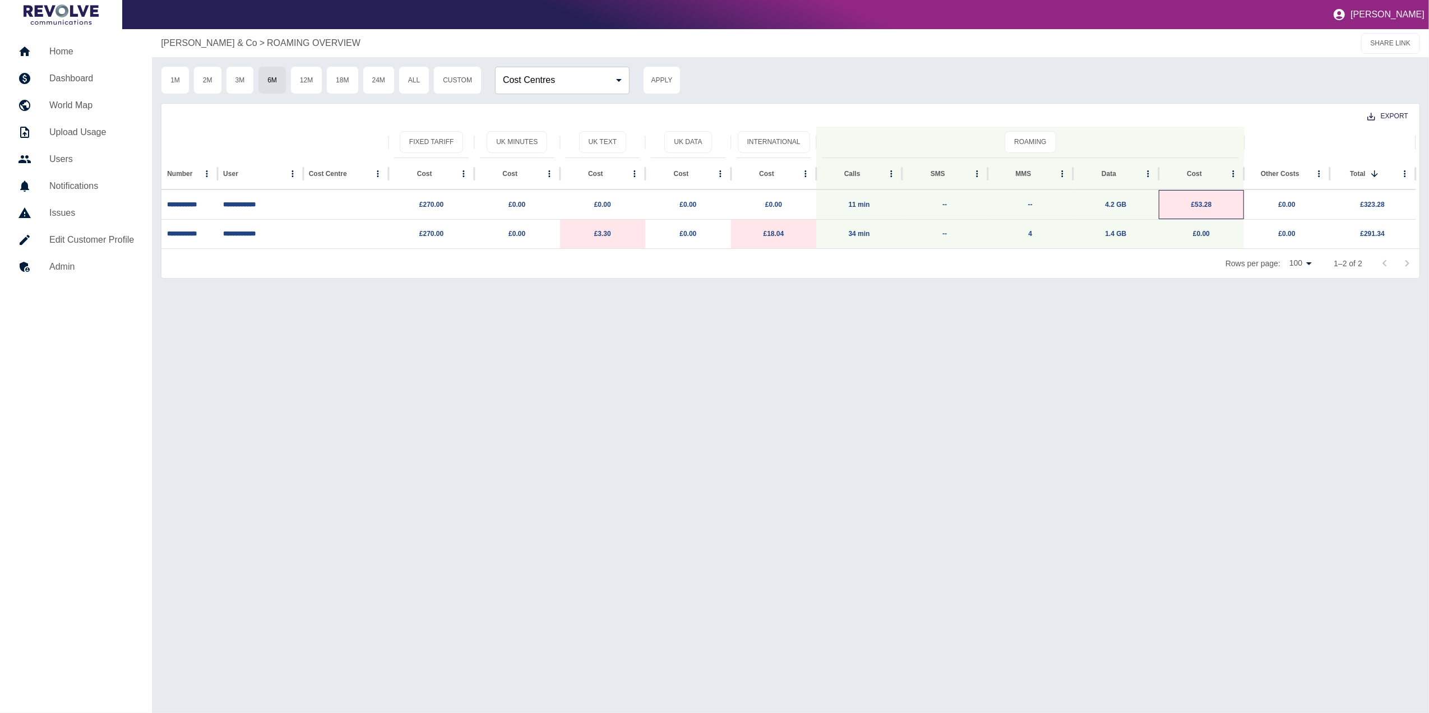
click at [950, 210] on p "£53.28" at bounding box center [1202, 205] width 75 height 29
click at [950, 232] on link "£0.00" at bounding box center [1201, 234] width 17 height 8
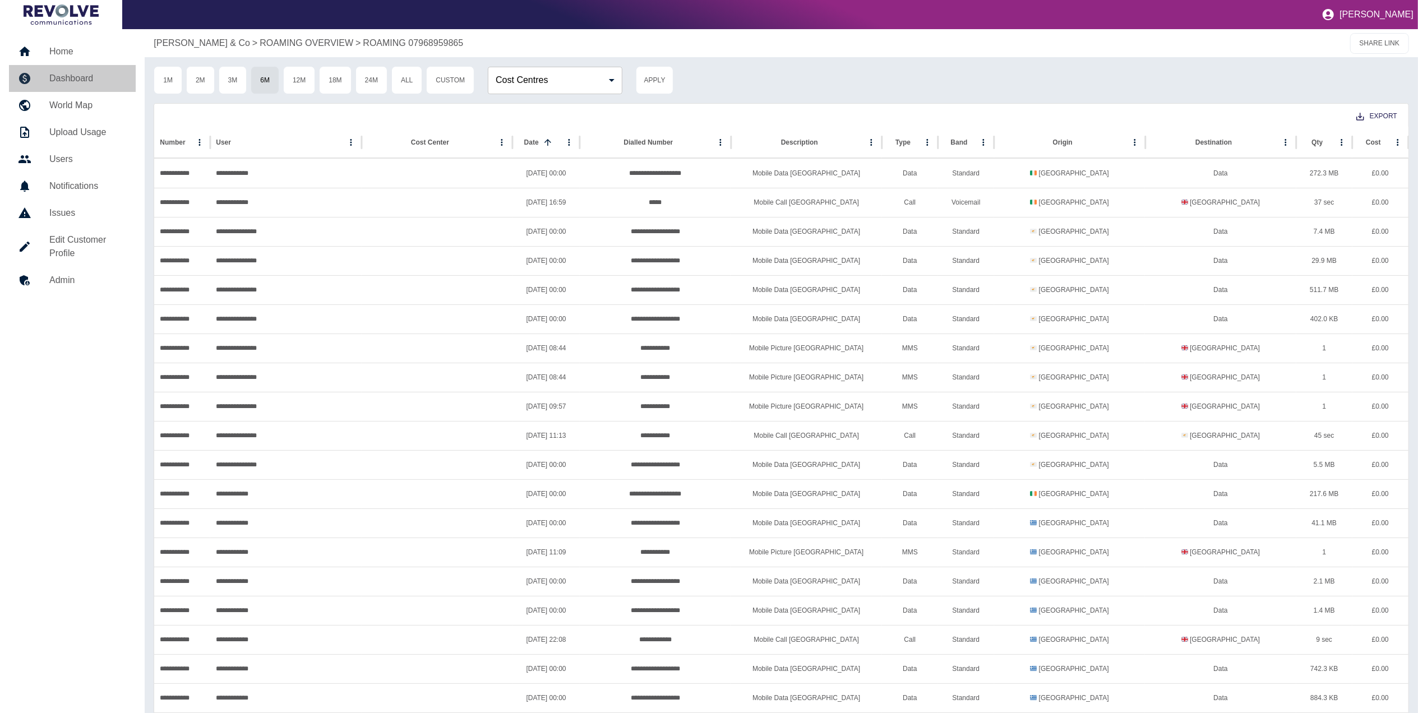
click at [63, 74] on h5 "Dashboard" at bounding box center [87, 78] width 77 height 13
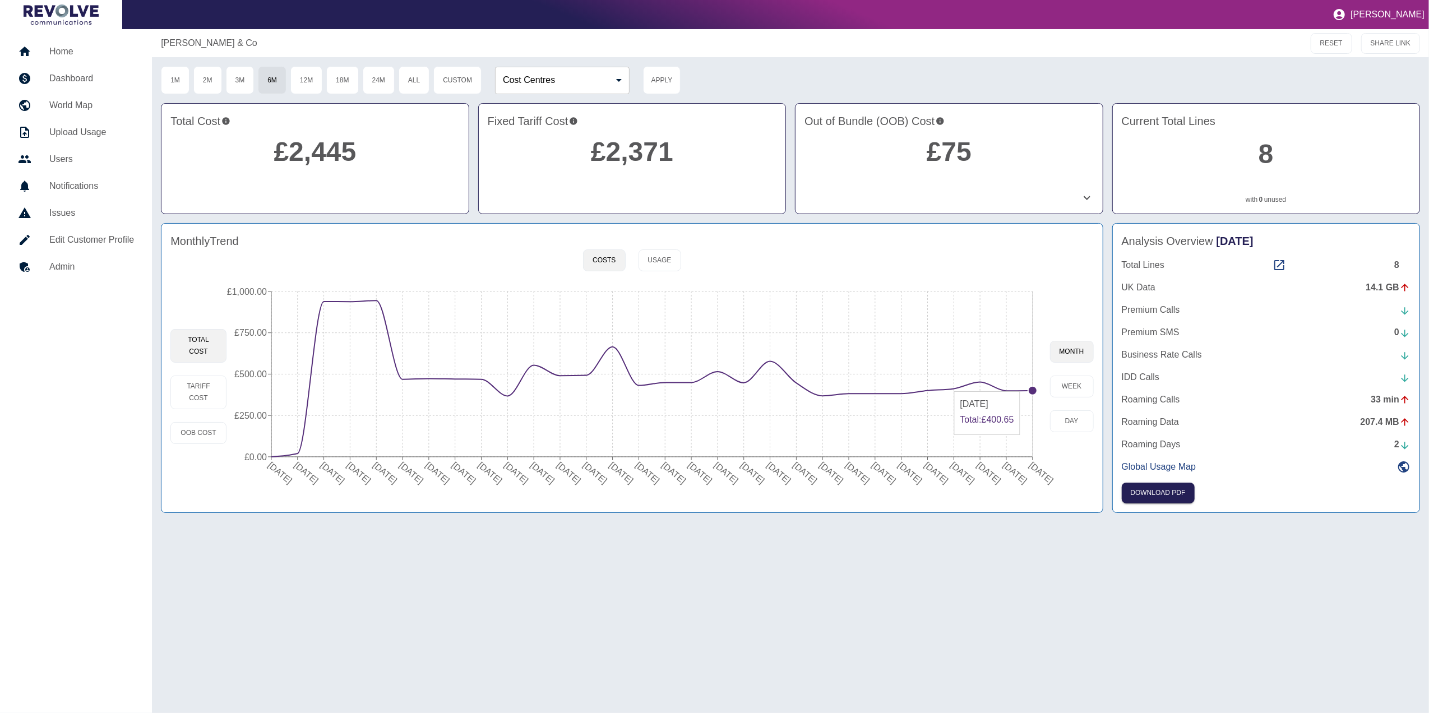
click at [950, 386] on icon "[DATE] [DATE] [DATE] [DATE] [DATE] [DATE] [DATE] [DATE] [DATE] [DATE] [DATE] [D…" at bounding box center [638, 386] width 823 height 213
click at [950, 391] on circle at bounding box center [1032, 390] width 9 height 9
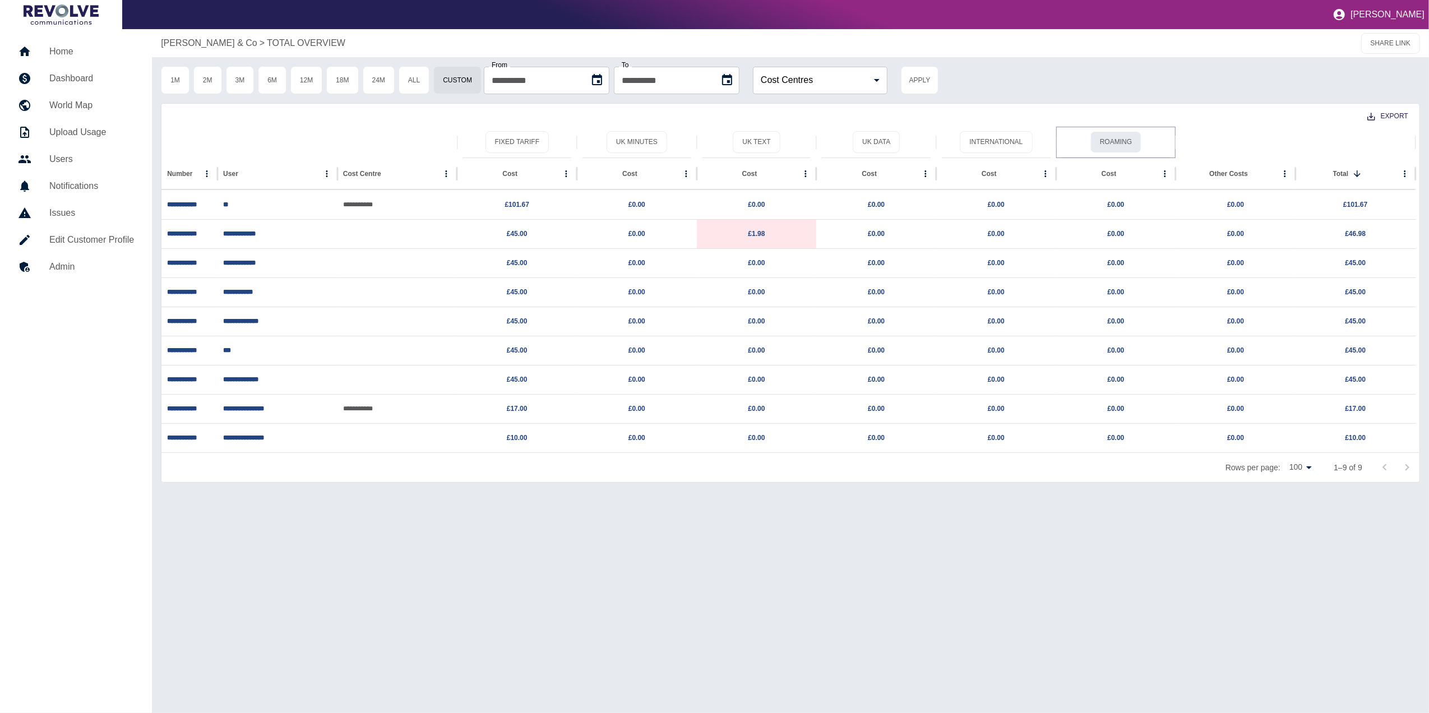
click at [950, 142] on button "Roaming" at bounding box center [1116, 142] width 51 height 22
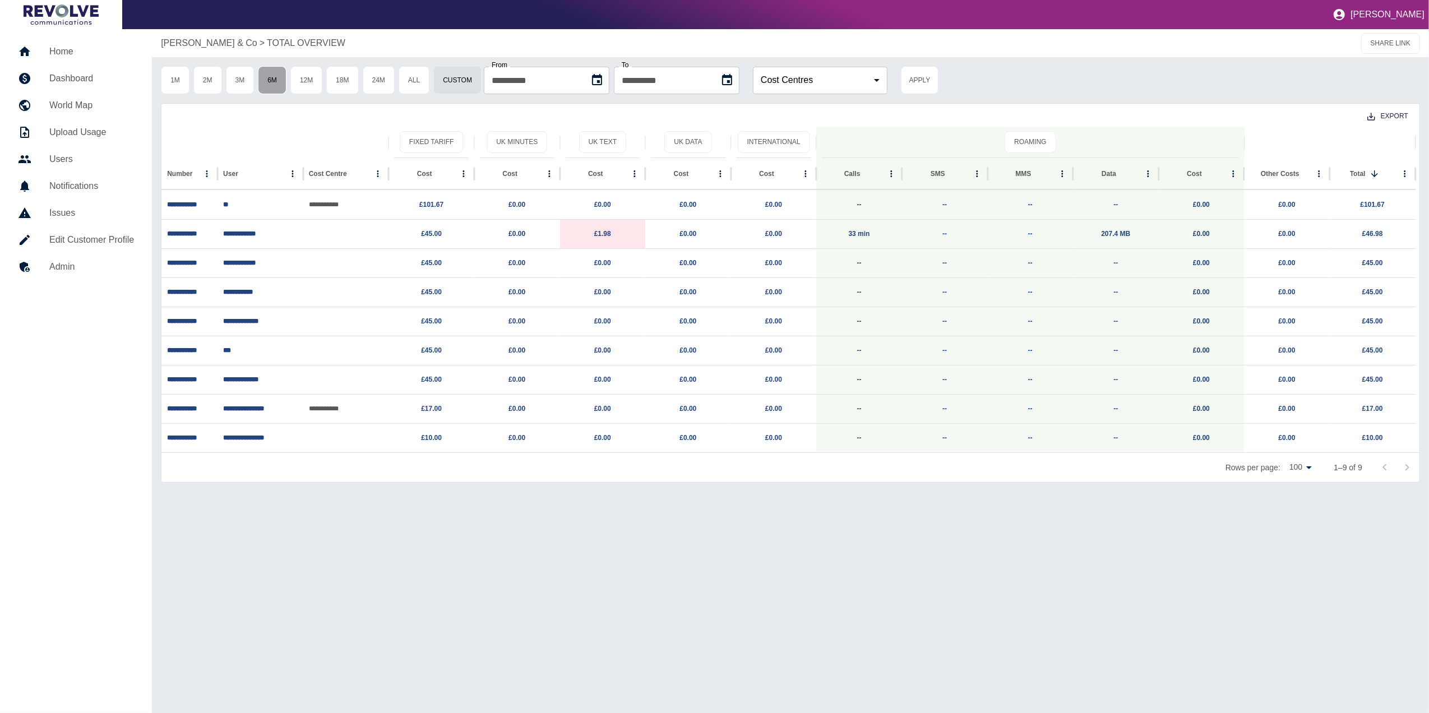
click at [278, 77] on button "6M" at bounding box center [272, 80] width 29 height 28
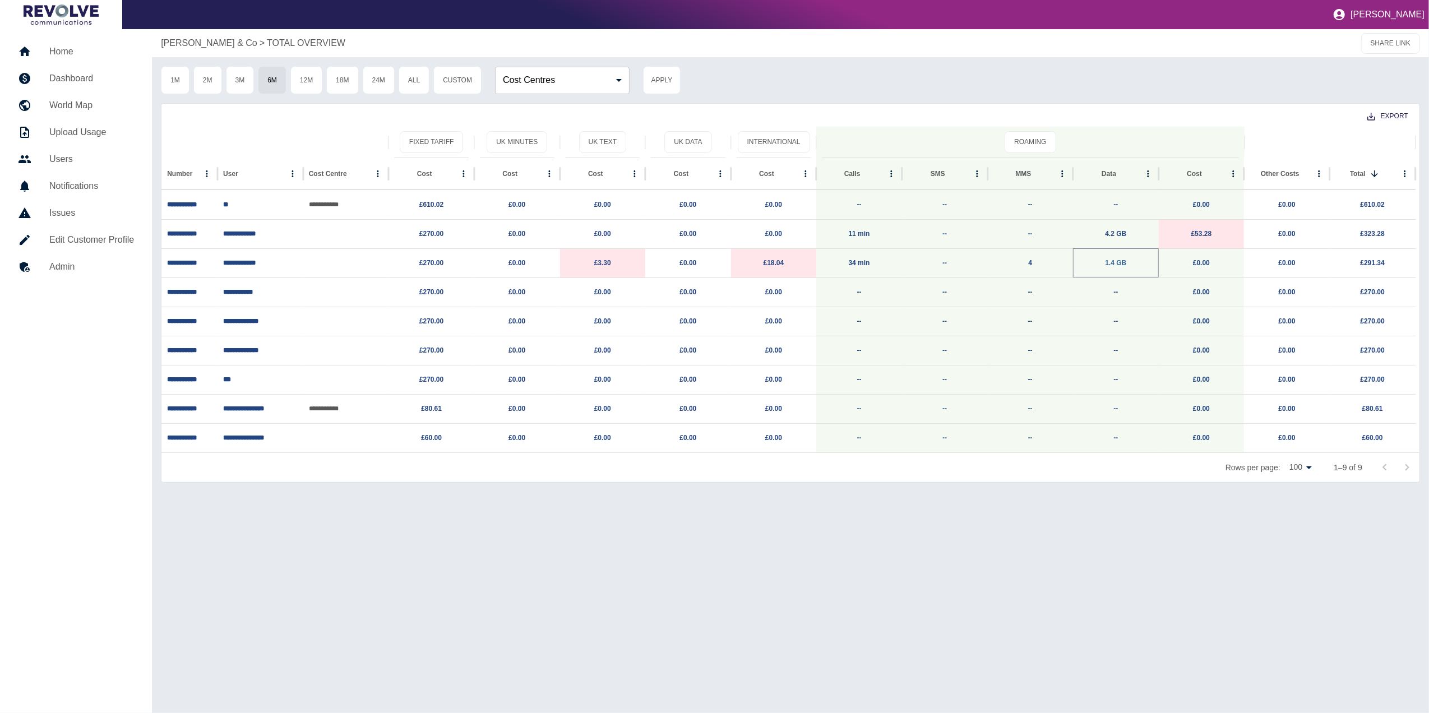
click at [950, 262] on link "1.4 GB" at bounding box center [1115, 263] width 21 height 8
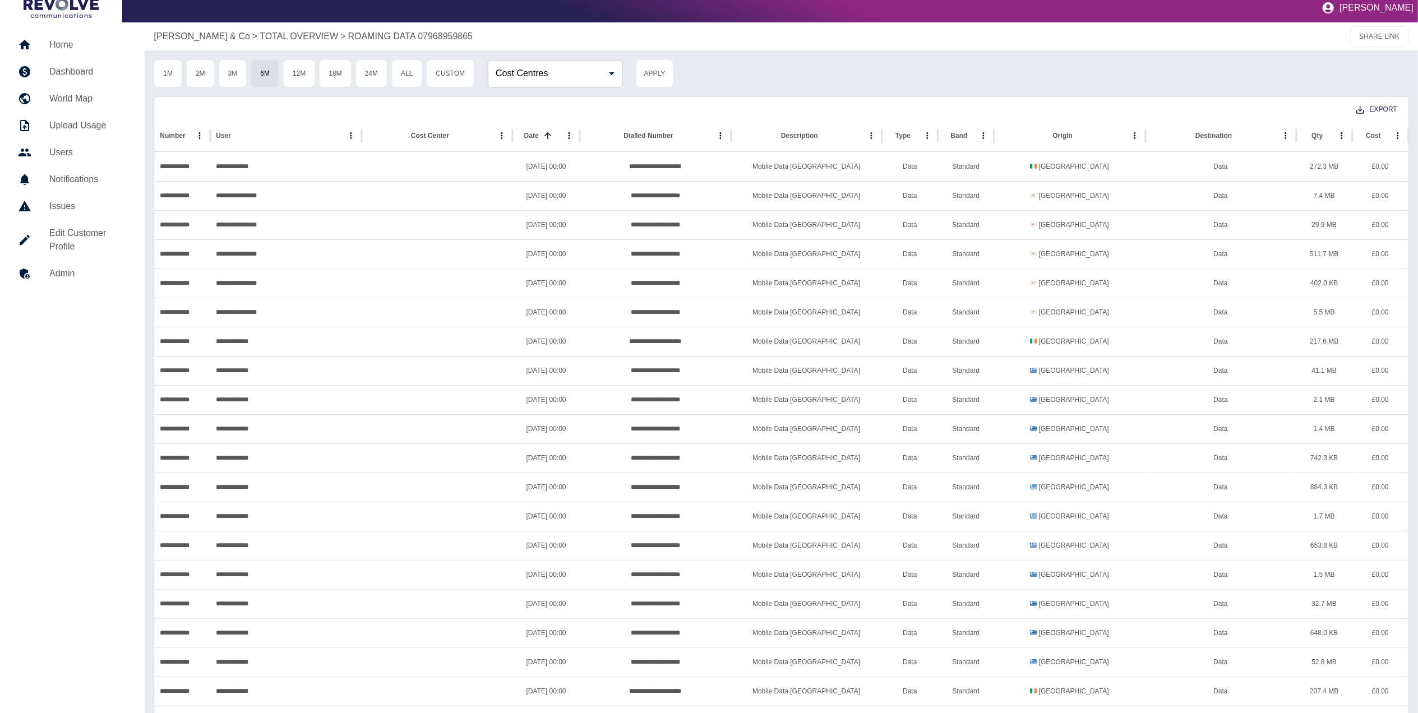
scroll to position [39, 0]
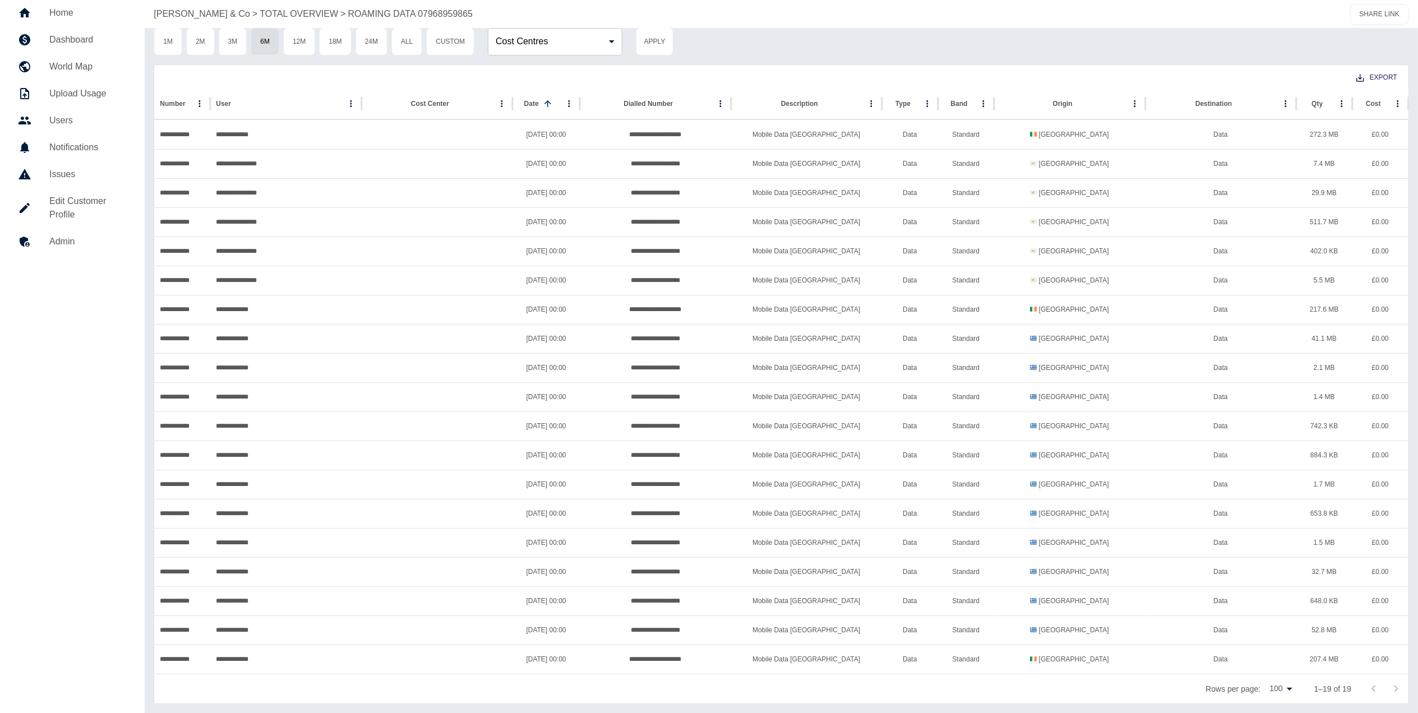
click at [90, 39] on h5 "Dashboard" at bounding box center [87, 39] width 77 height 13
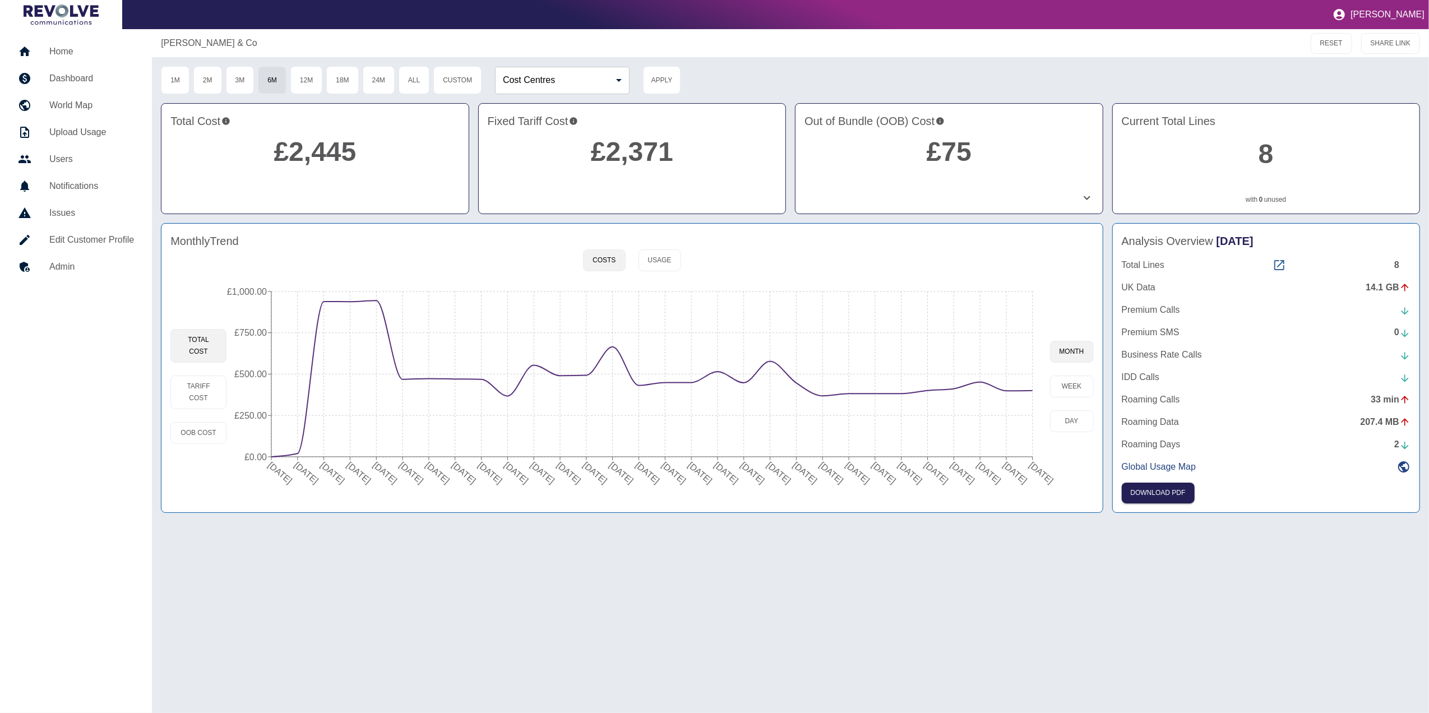
click at [950, 267] on icon at bounding box center [1279, 265] width 10 height 10
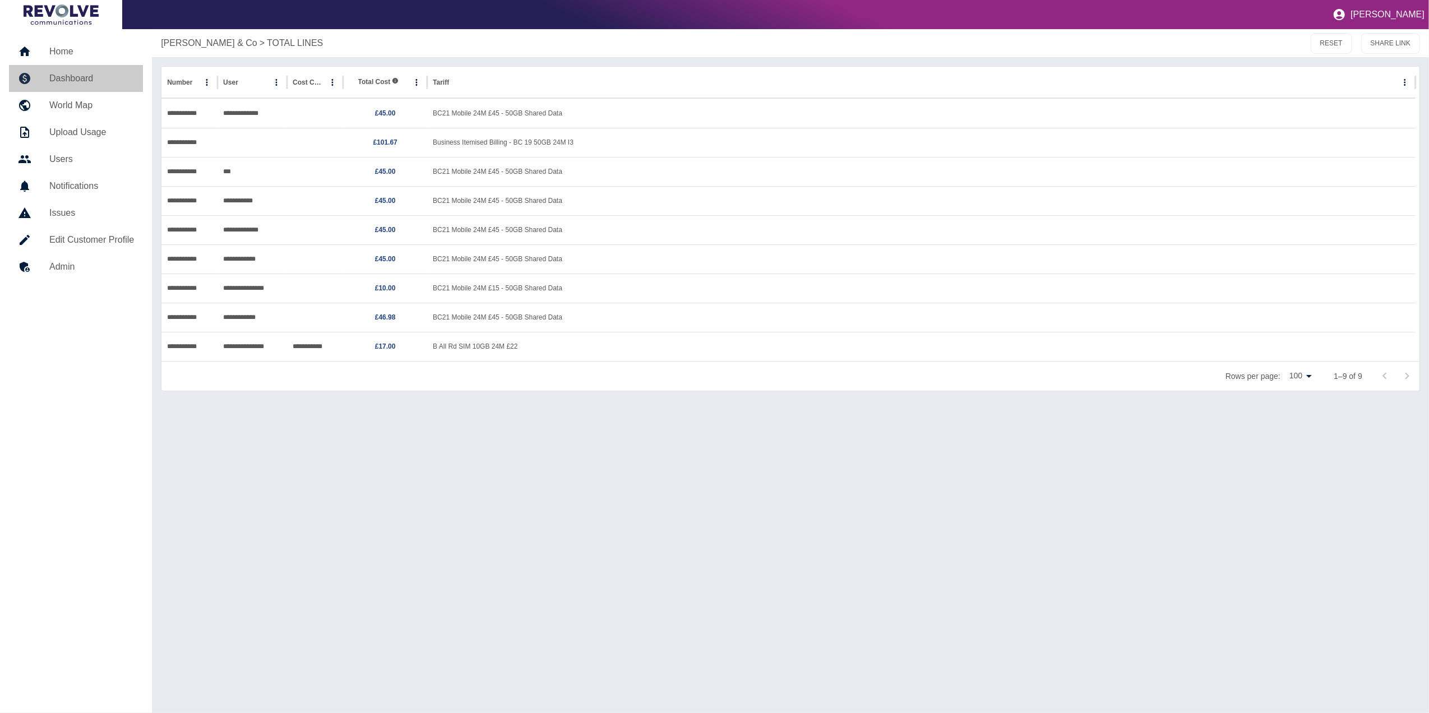
click at [93, 77] on h5 "Dashboard" at bounding box center [91, 78] width 85 height 13
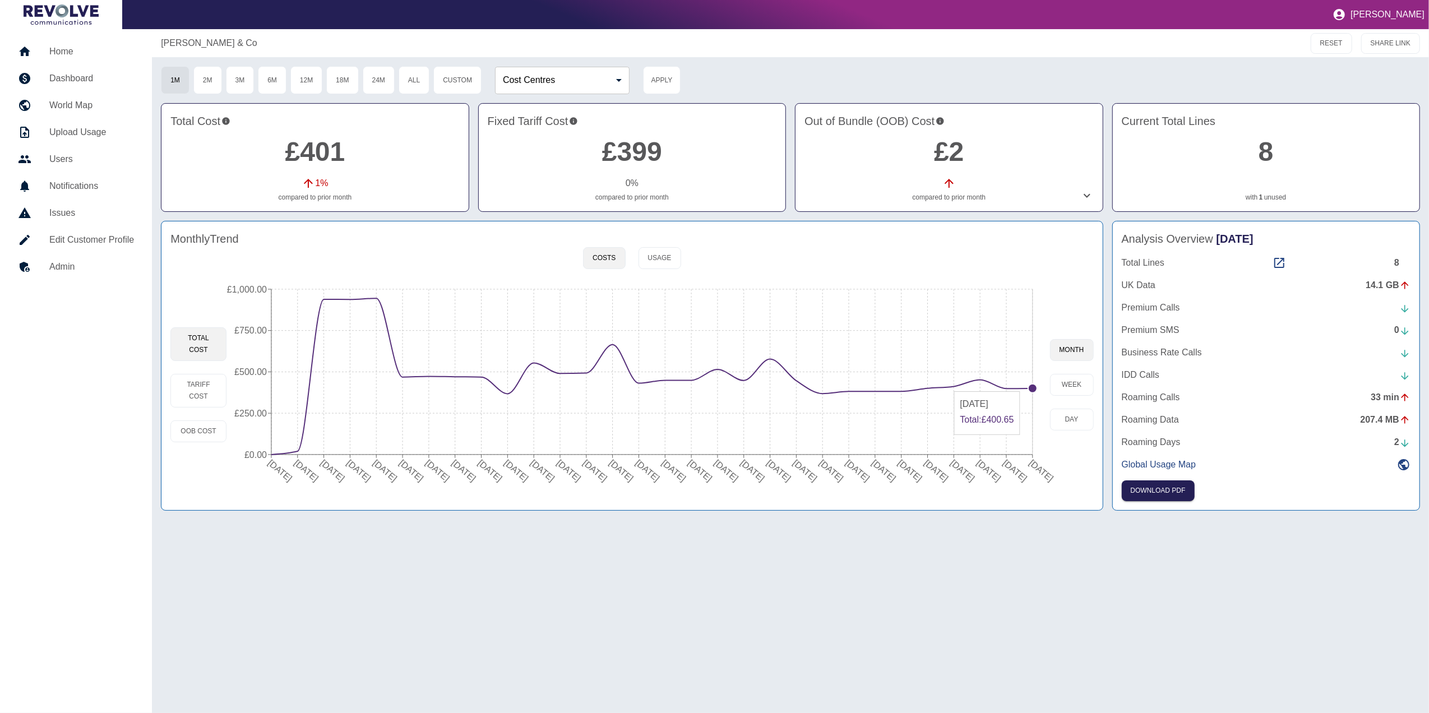
click at [950, 387] on circle at bounding box center [1032, 388] width 9 height 9
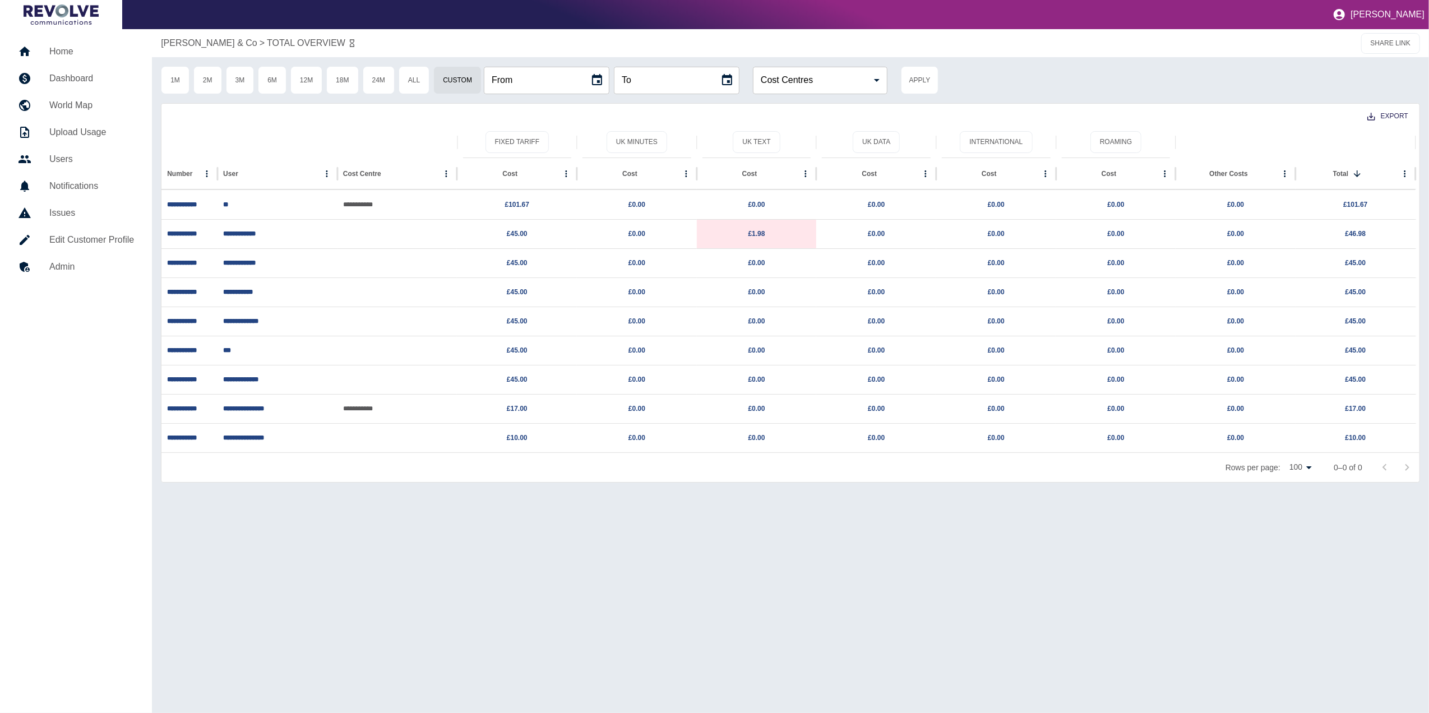
type input "**********"
click at [287, 88] on button "6M" at bounding box center [272, 80] width 29 height 28
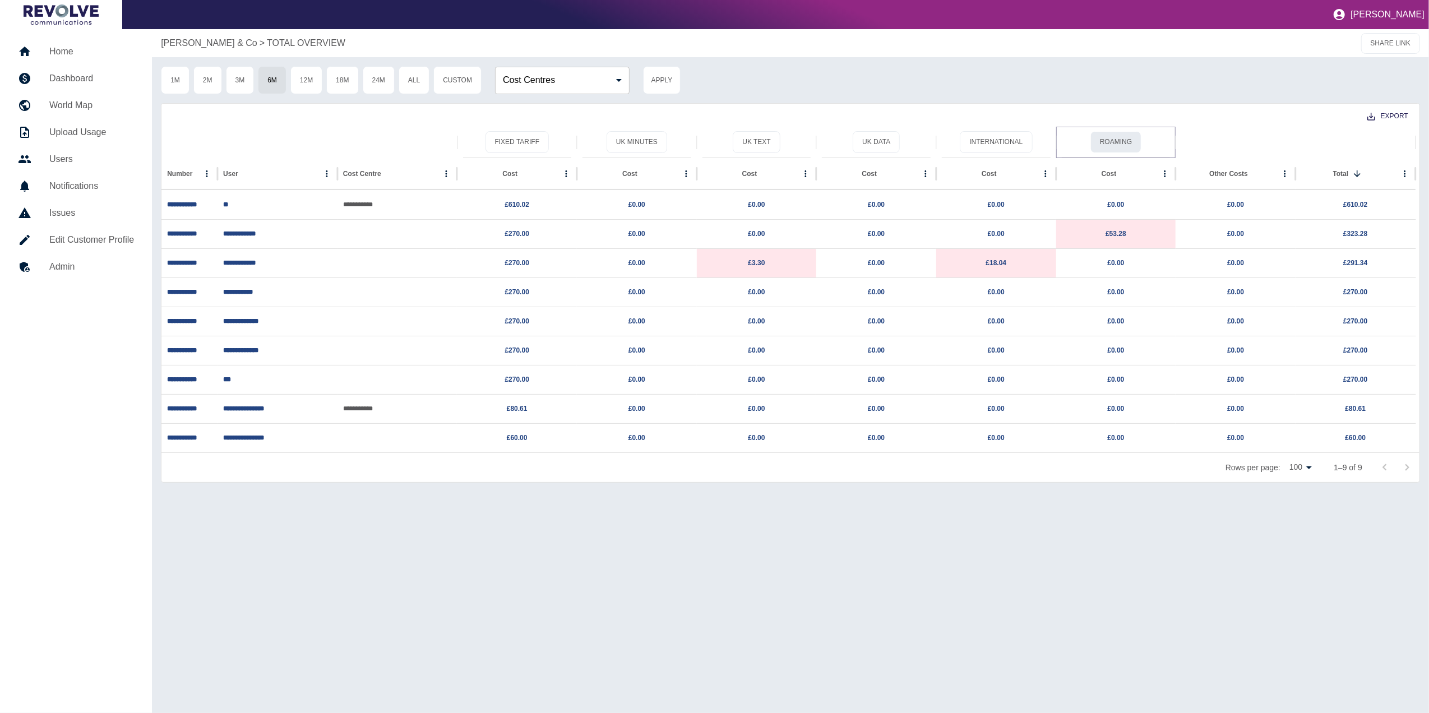
click at [950, 140] on button "Roaming" at bounding box center [1116, 142] width 51 height 22
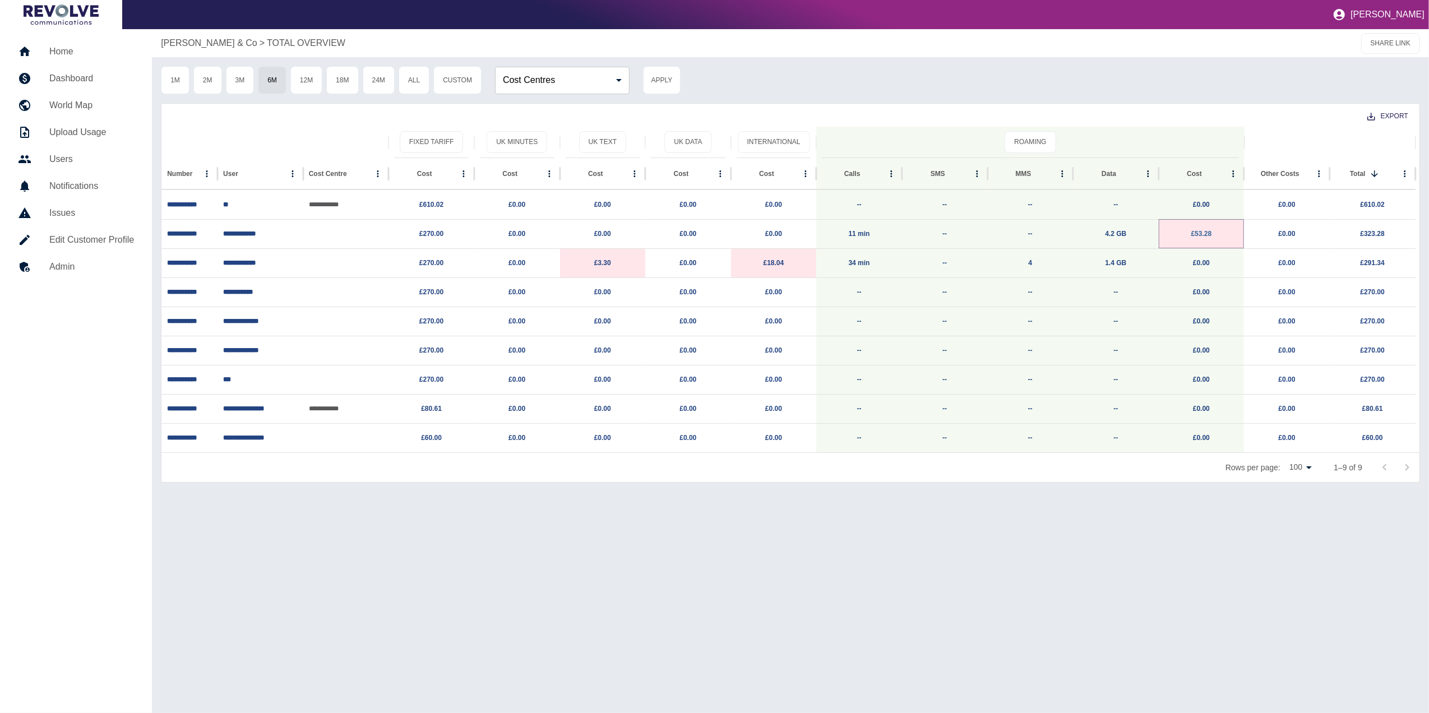
click at [950, 232] on link "£53.28" at bounding box center [1201, 234] width 21 height 8
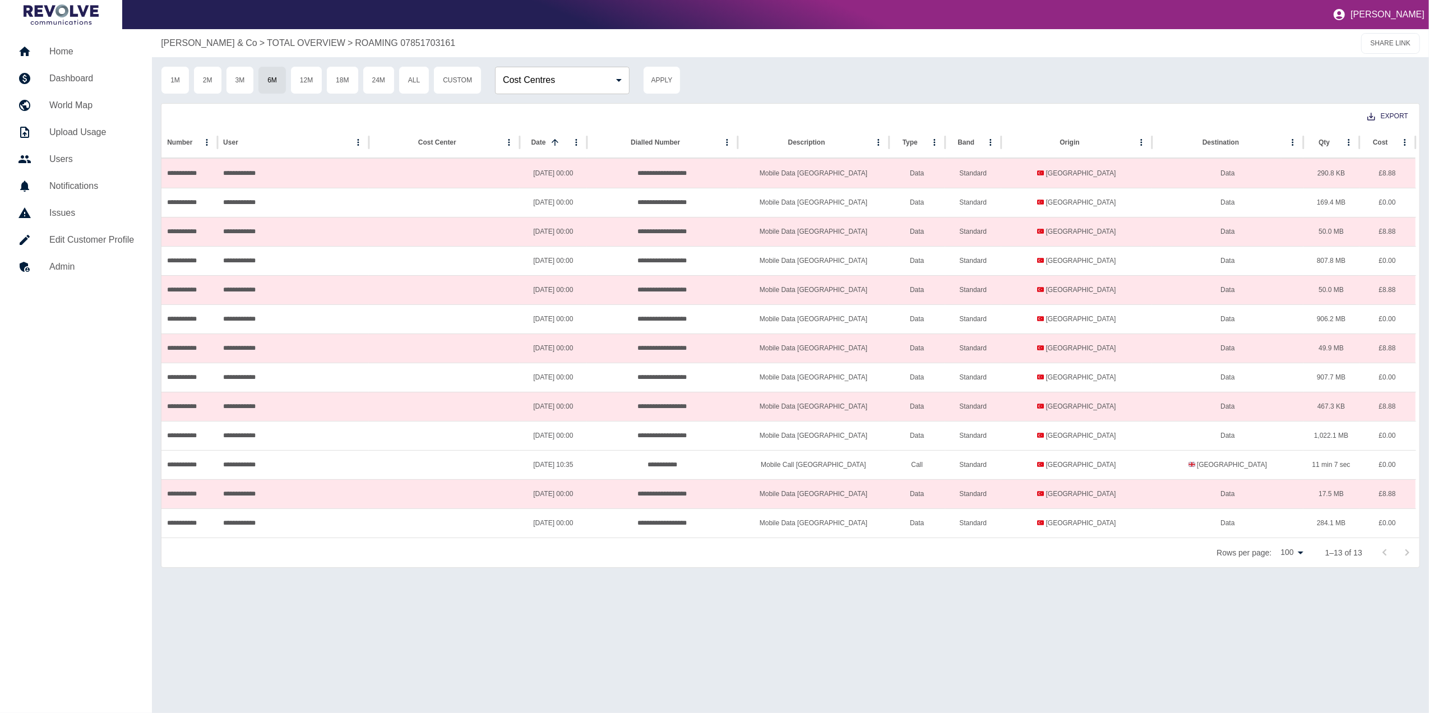
click at [98, 80] on h5 "Dashboard" at bounding box center [91, 78] width 85 height 13
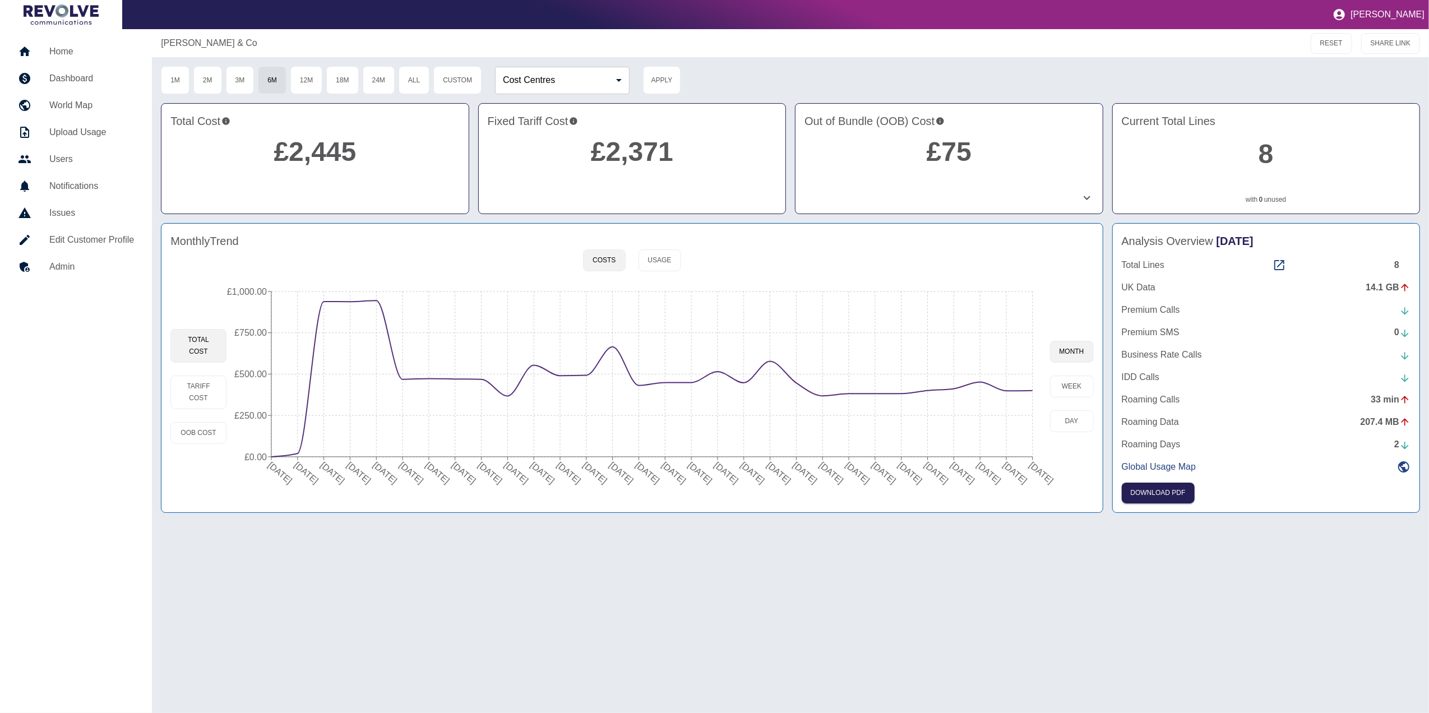
click at [950, 258] on div "Analysis Overview [DATE] Total Lines 8 [GEOGRAPHIC_DATA] Data 14.1 GB Premium C…" at bounding box center [1266, 368] width 308 height 290
click at [950, 265] on icon at bounding box center [1279, 264] width 13 height 13
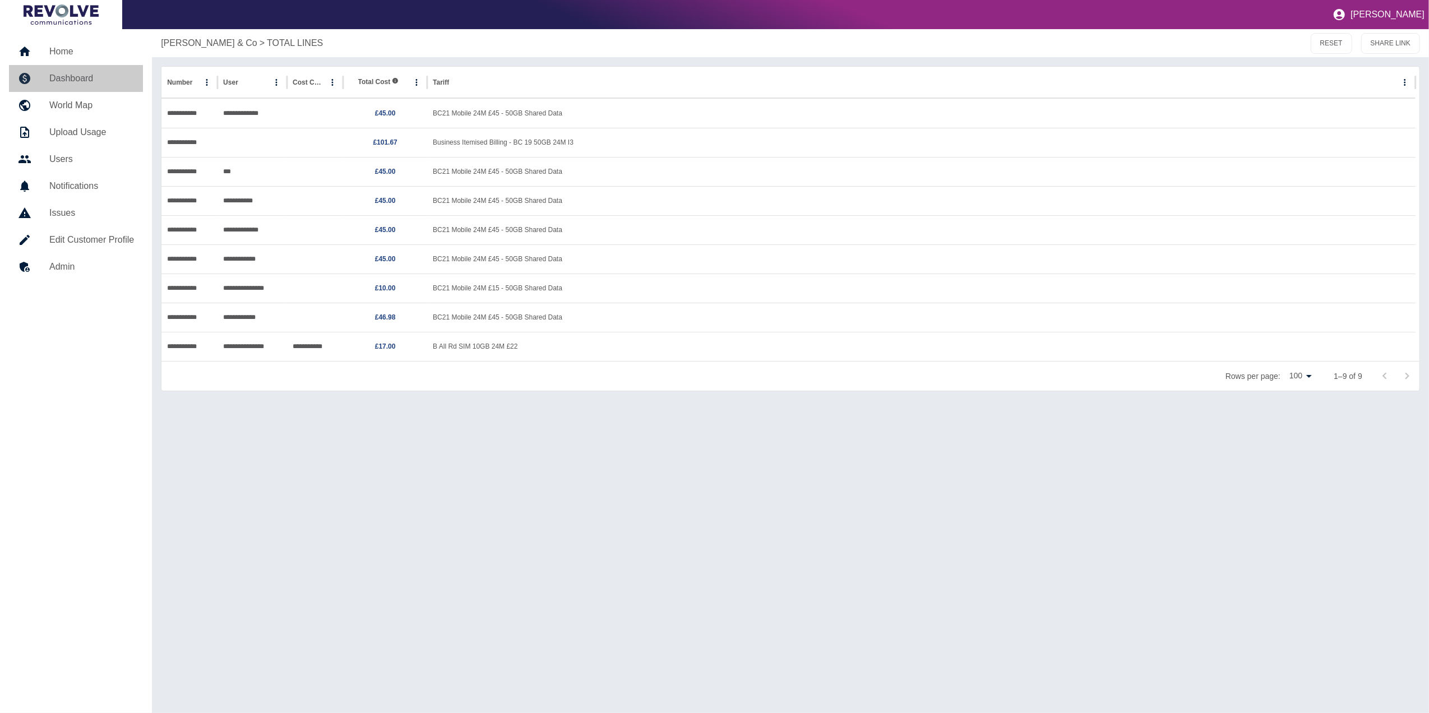
click at [76, 75] on h5 "Dashboard" at bounding box center [91, 78] width 85 height 13
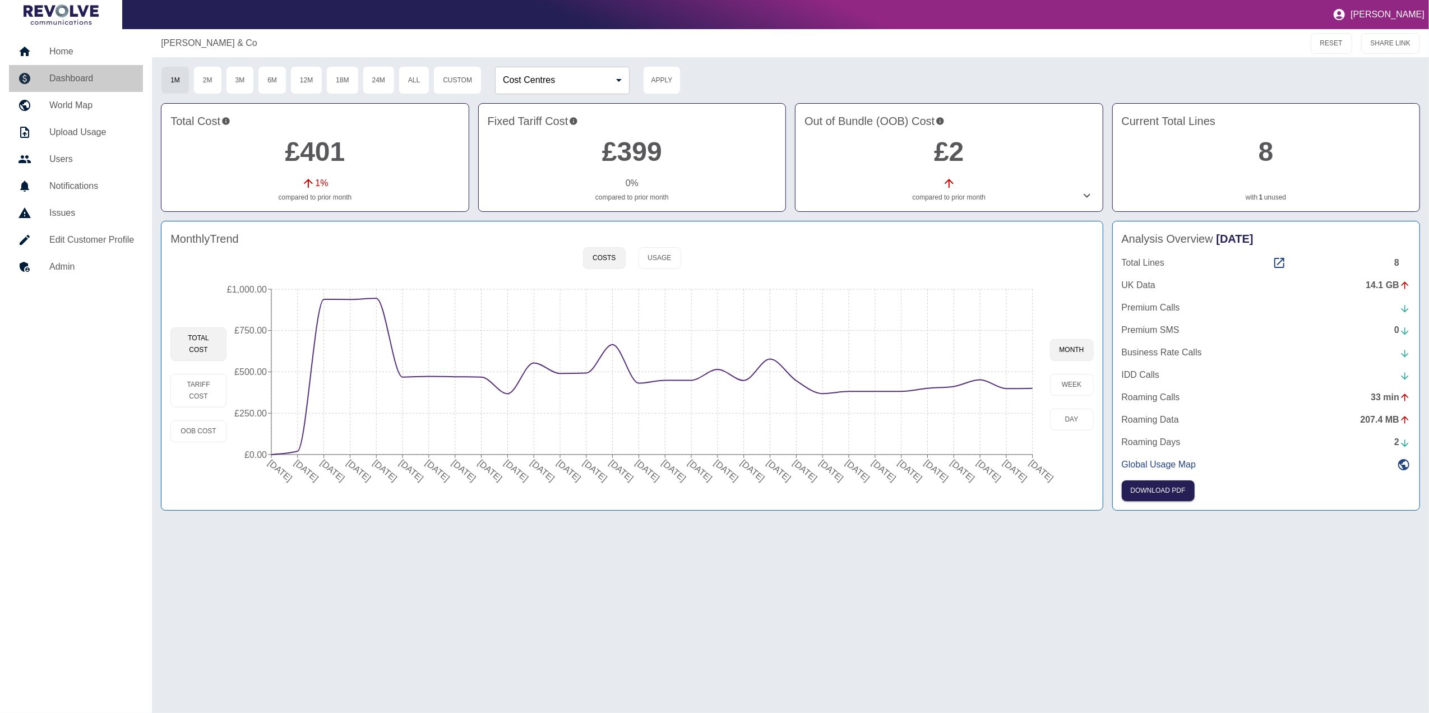
click at [87, 77] on h5 "Dashboard" at bounding box center [91, 78] width 85 height 13
click at [96, 55] on h5 "Home" at bounding box center [91, 51] width 85 height 13
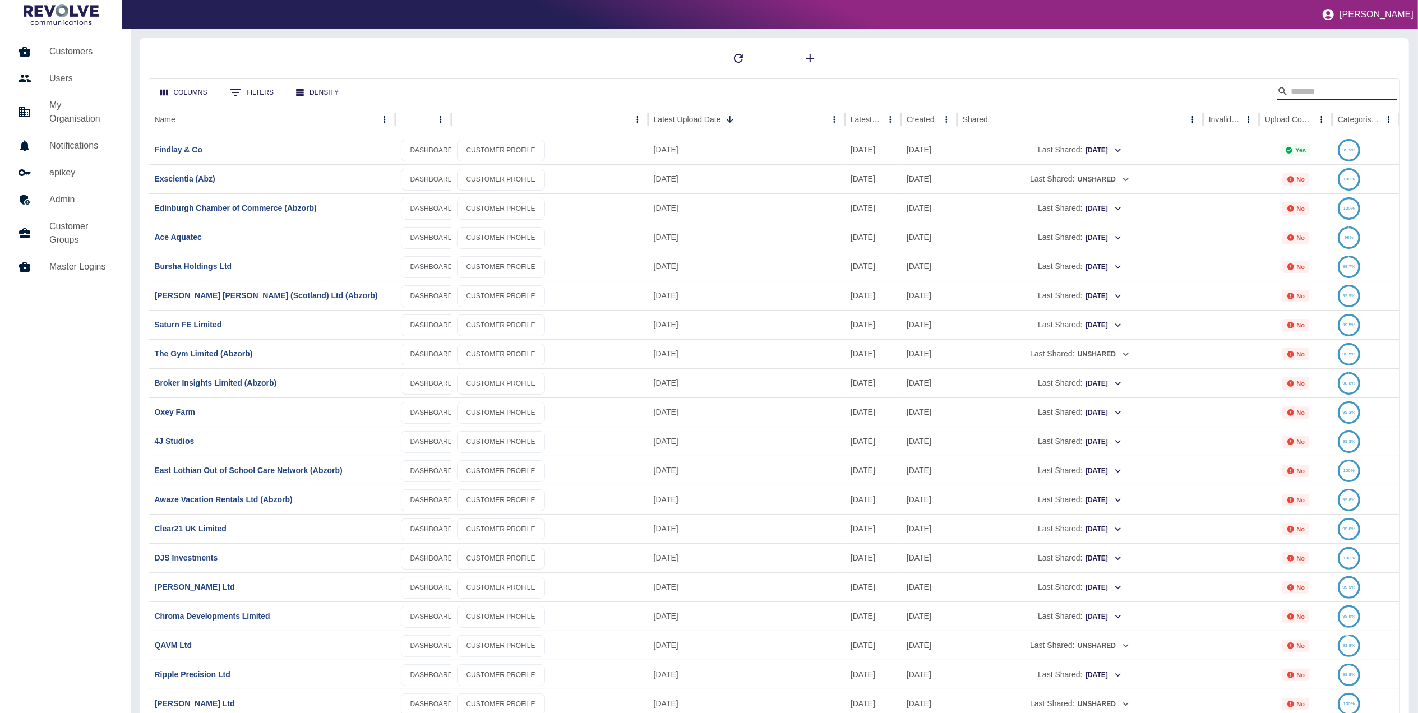
click at [950, 92] on input "Search" at bounding box center [1336, 91] width 90 height 18
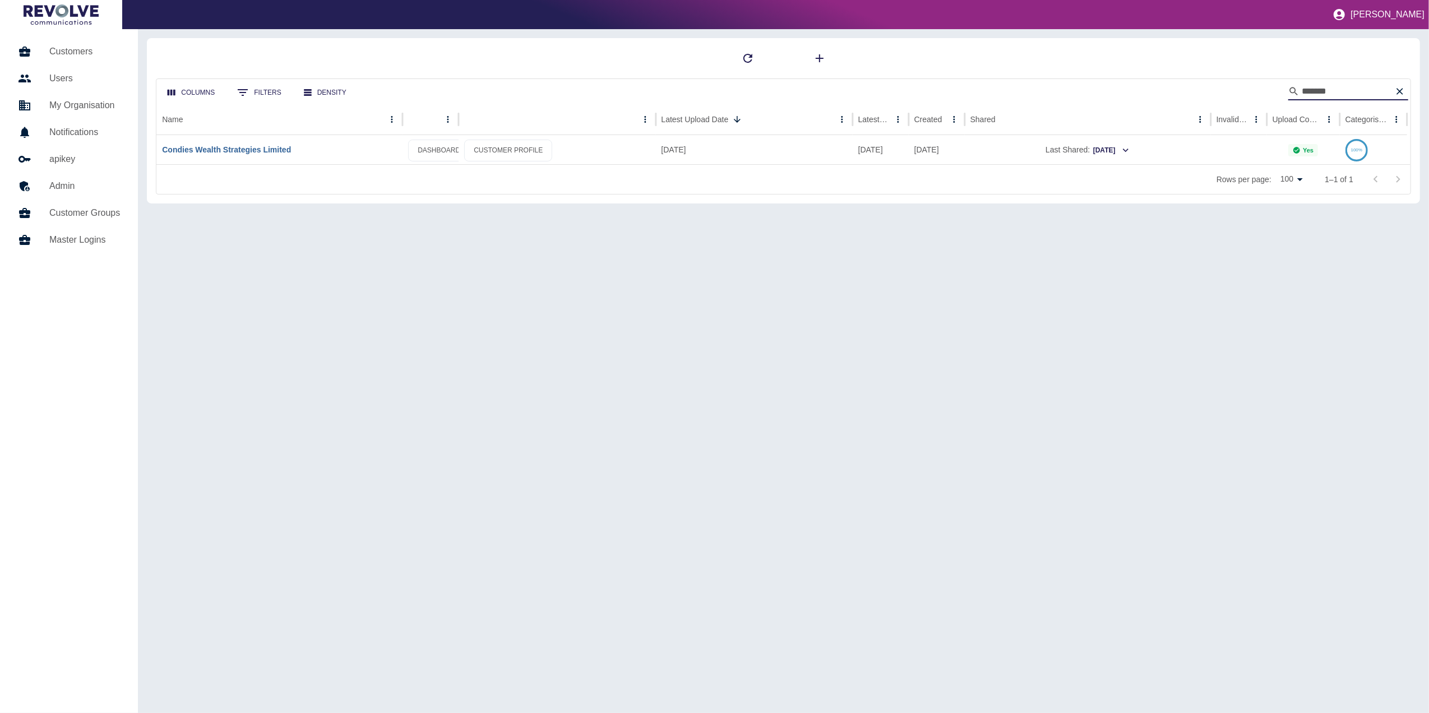
type input "*******"
click at [244, 149] on link "Condies Wealth Strategies Limited" at bounding box center [226, 149] width 129 height 9
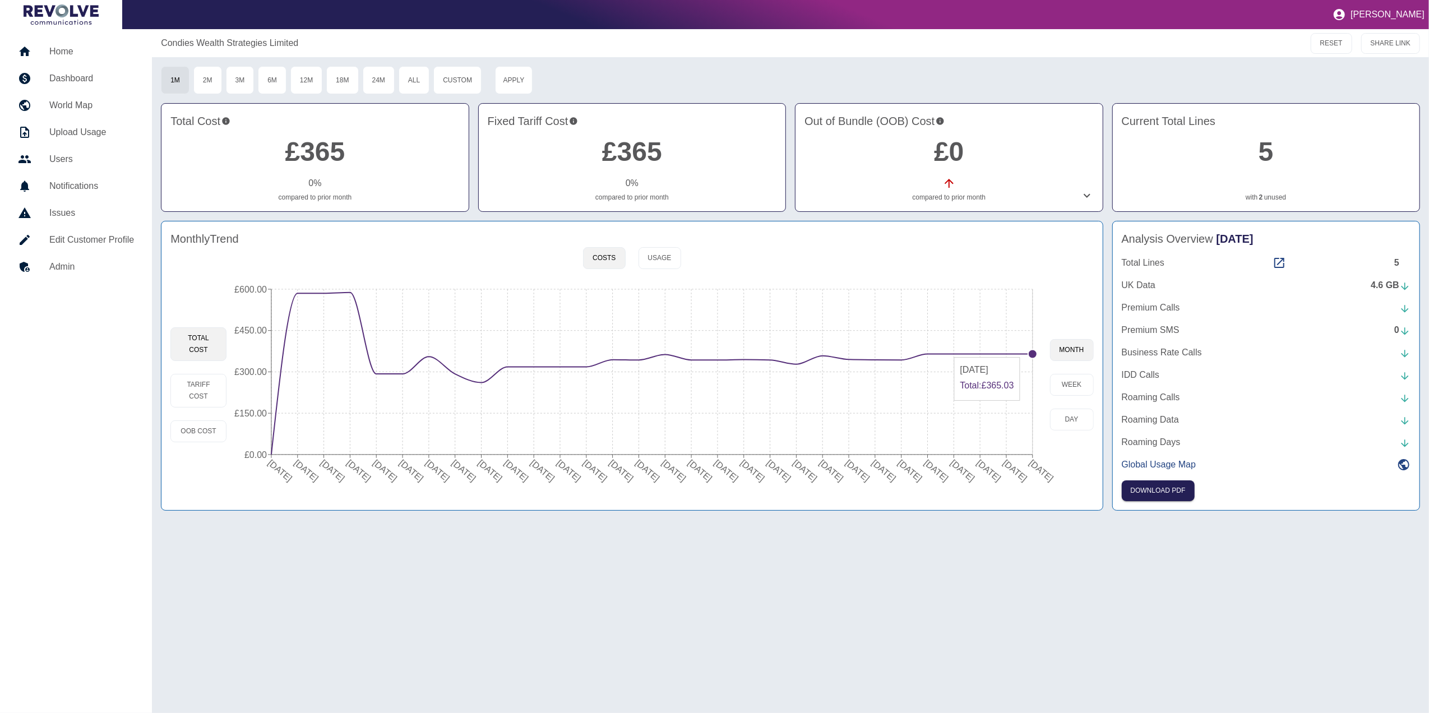
click at [950, 353] on circle at bounding box center [1032, 354] width 9 height 9
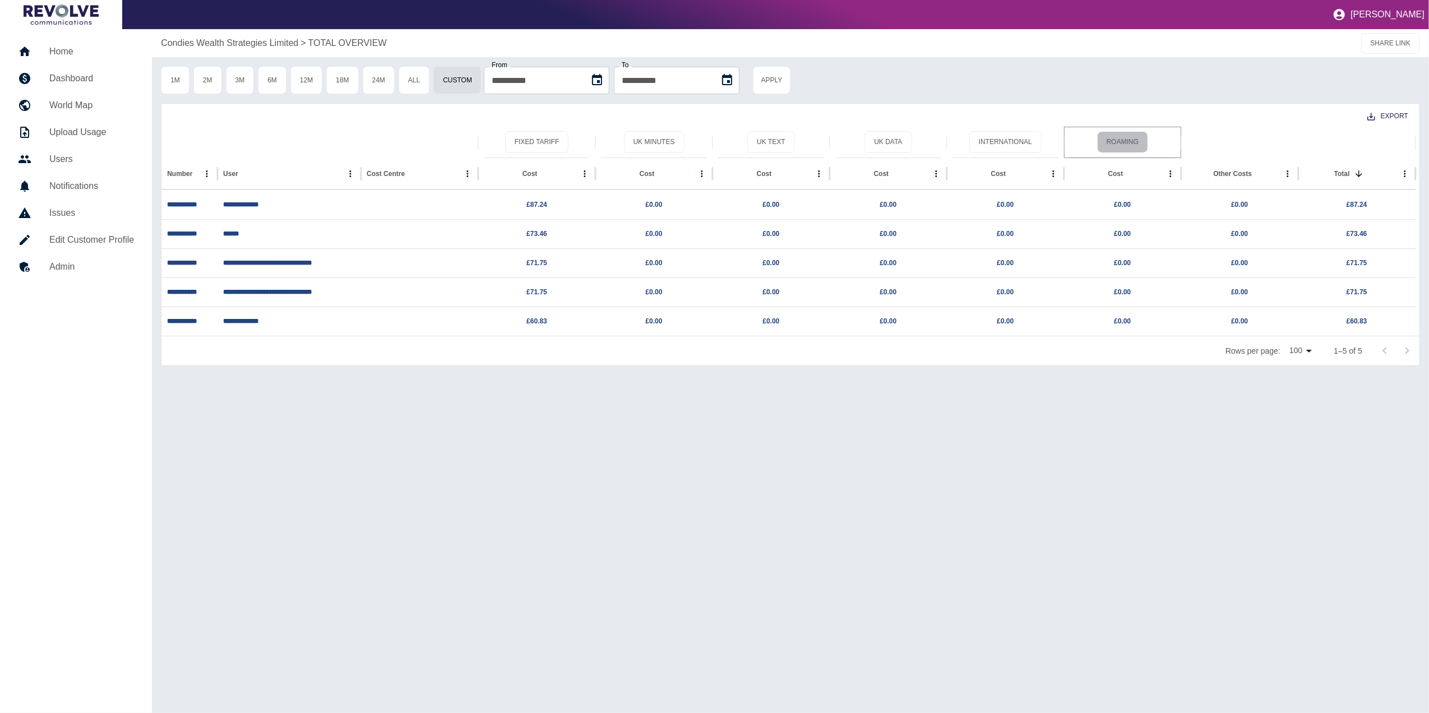
click at [950, 136] on button "Roaming" at bounding box center [1122, 142] width 51 height 22
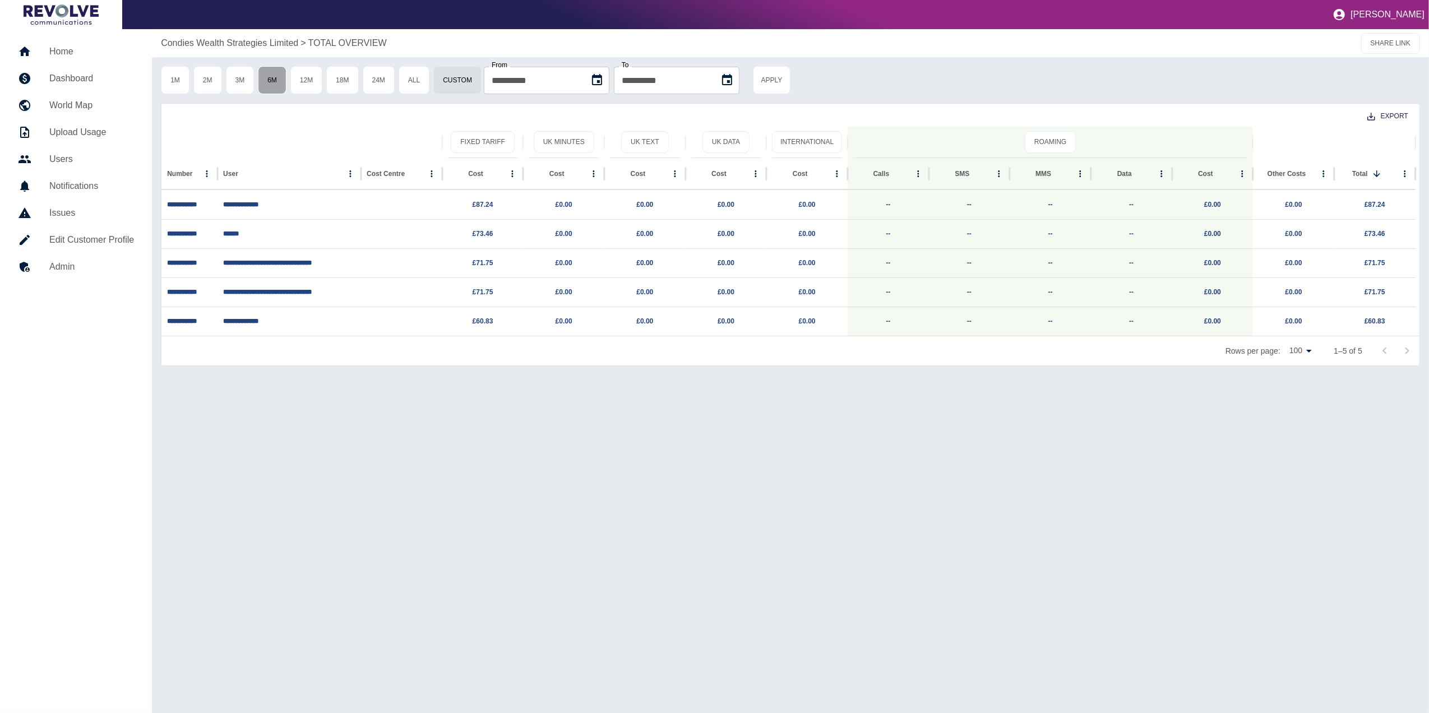
click at [284, 75] on button "6M" at bounding box center [272, 80] width 29 height 28
click at [808, 138] on button "International" at bounding box center [807, 142] width 70 height 22
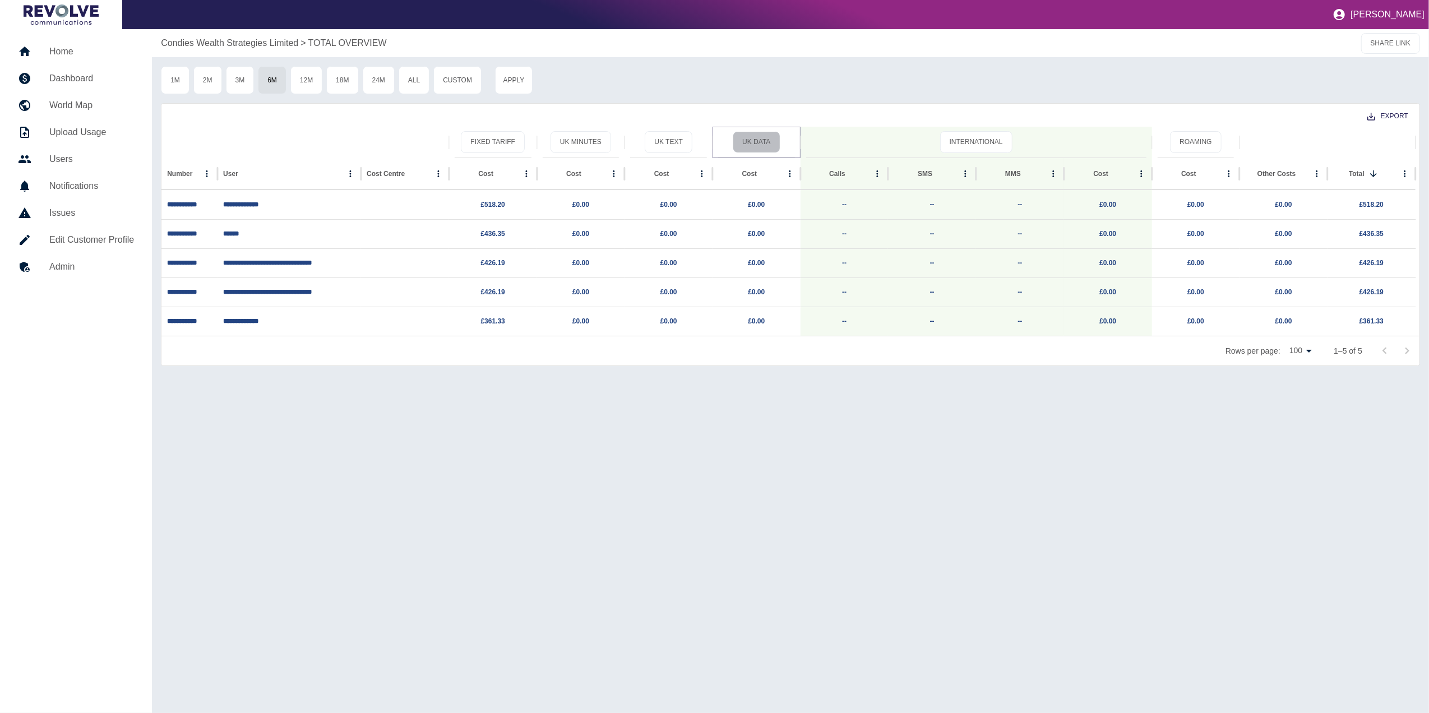
click at [772, 140] on button "UK Data" at bounding box center [756, 142] width 47 height 22
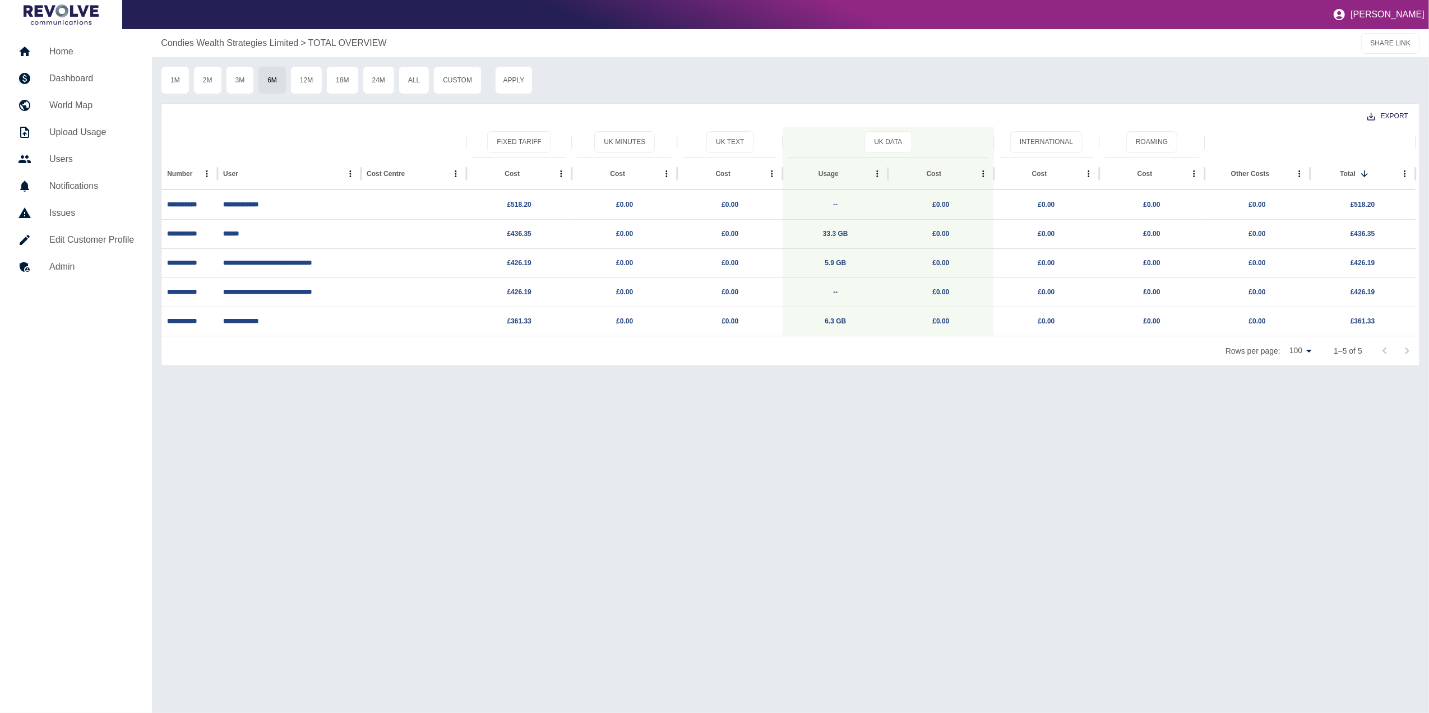
click at [90, 84] on h5 "Dashboard" at bounding box center [91, 78] width 85 height 13
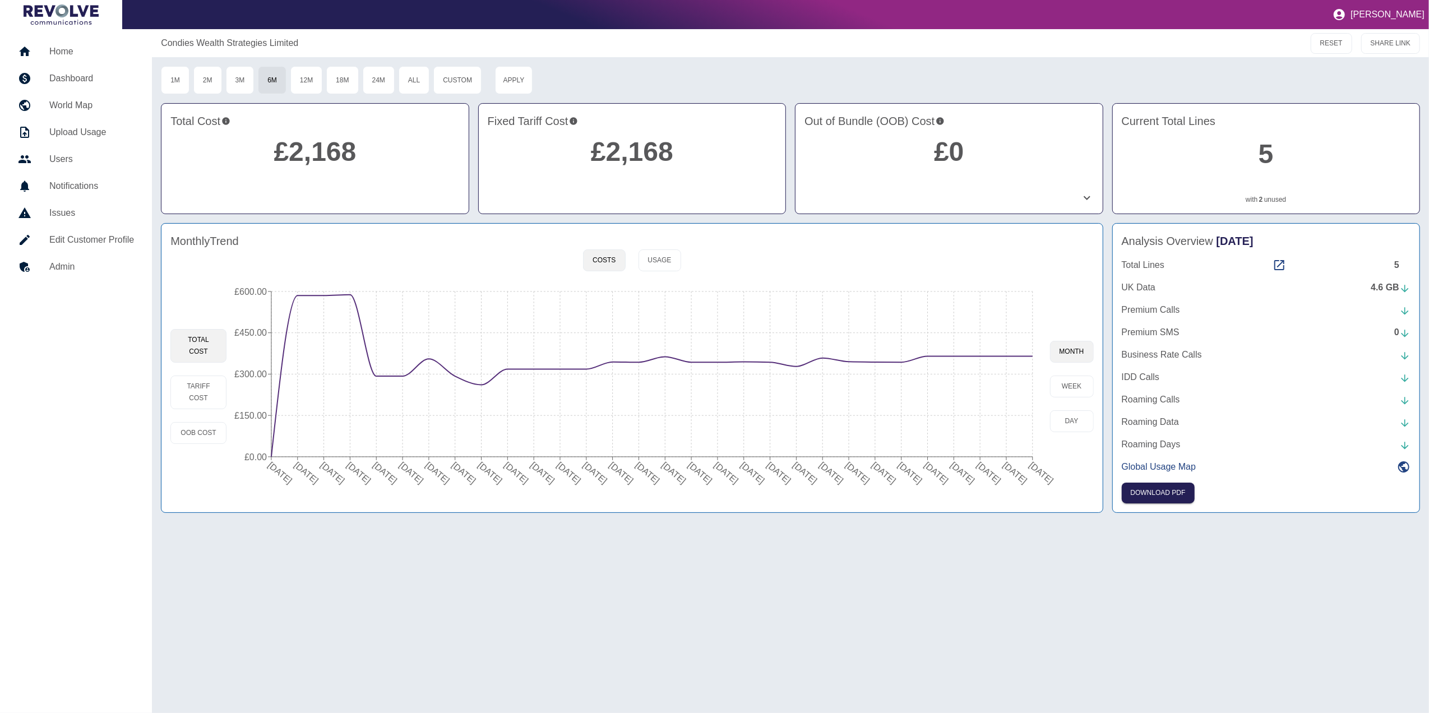
click at [950, 444] on div "Condies Wealth Strategies Limited RESET SHARE LINK 1M 2M 3M 6M 12M 18M 24M All …" at bounding box center [790, 371] width 1277 height 684
click at [99, 72] on h5 "Dashboard" at bounding box center [91, 78] width 85 height 13
click at [87, 55] on h5 "Home" at bounding box center [91, 51] width 85 height 13
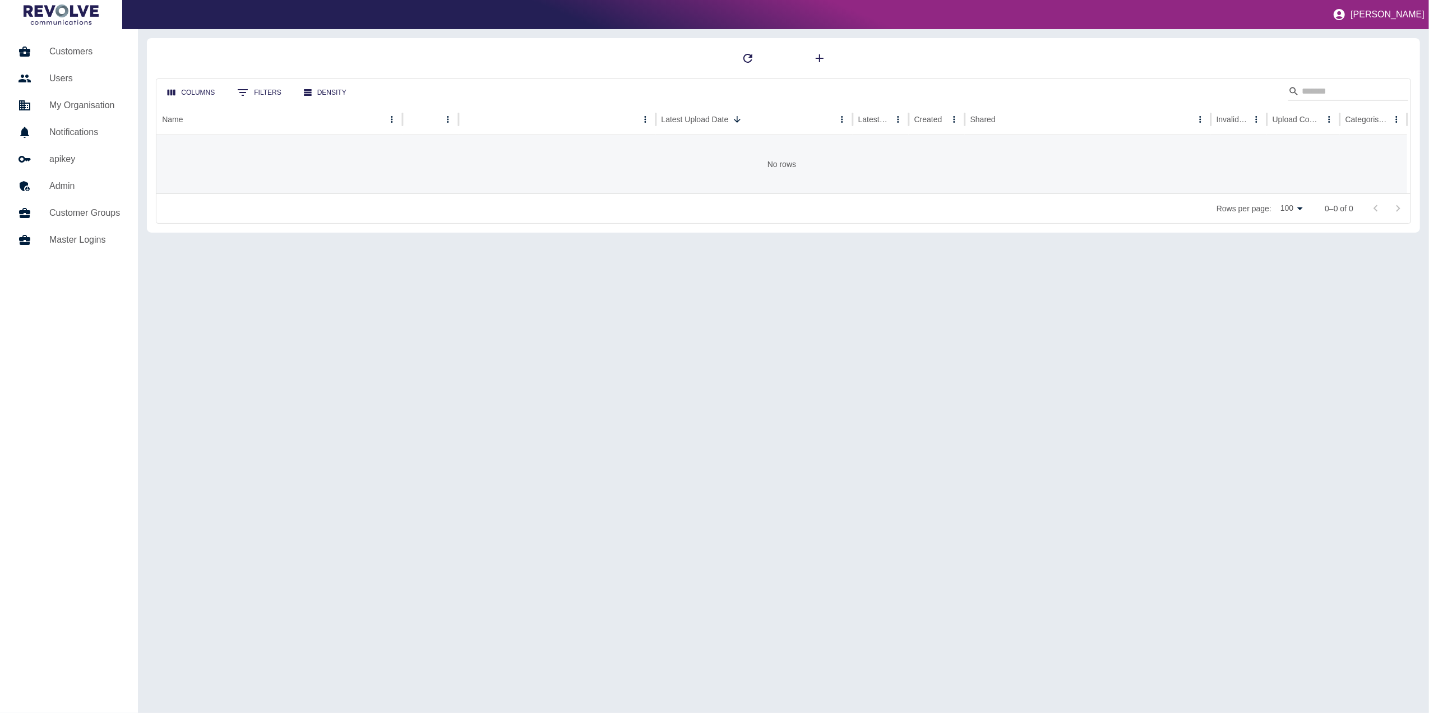
click at [950, 88] on input "Search" at bounding box center [1347, 91] width 90 height 18
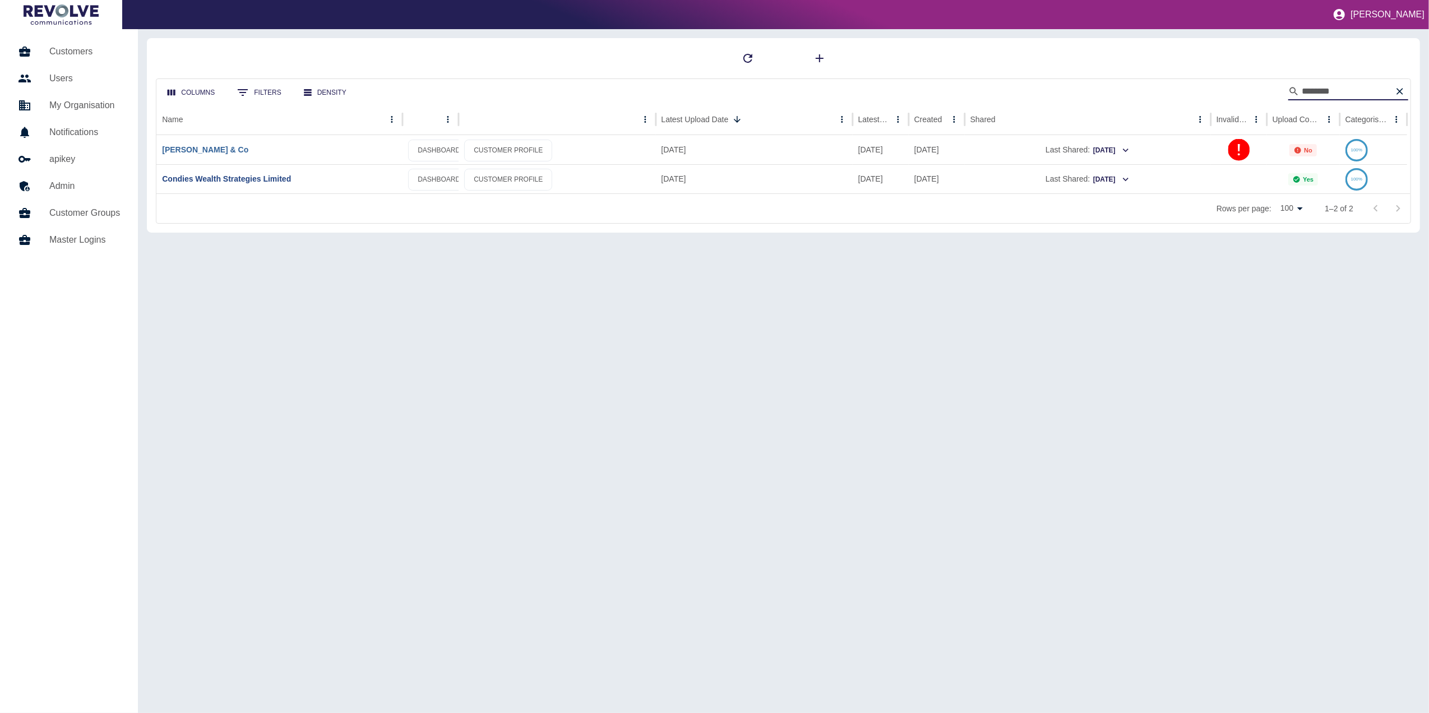
type input "********"
click at [203, 151] on link "[PERSON_NAME] & Co" at bounding box center [205, 149] width 86 height 9
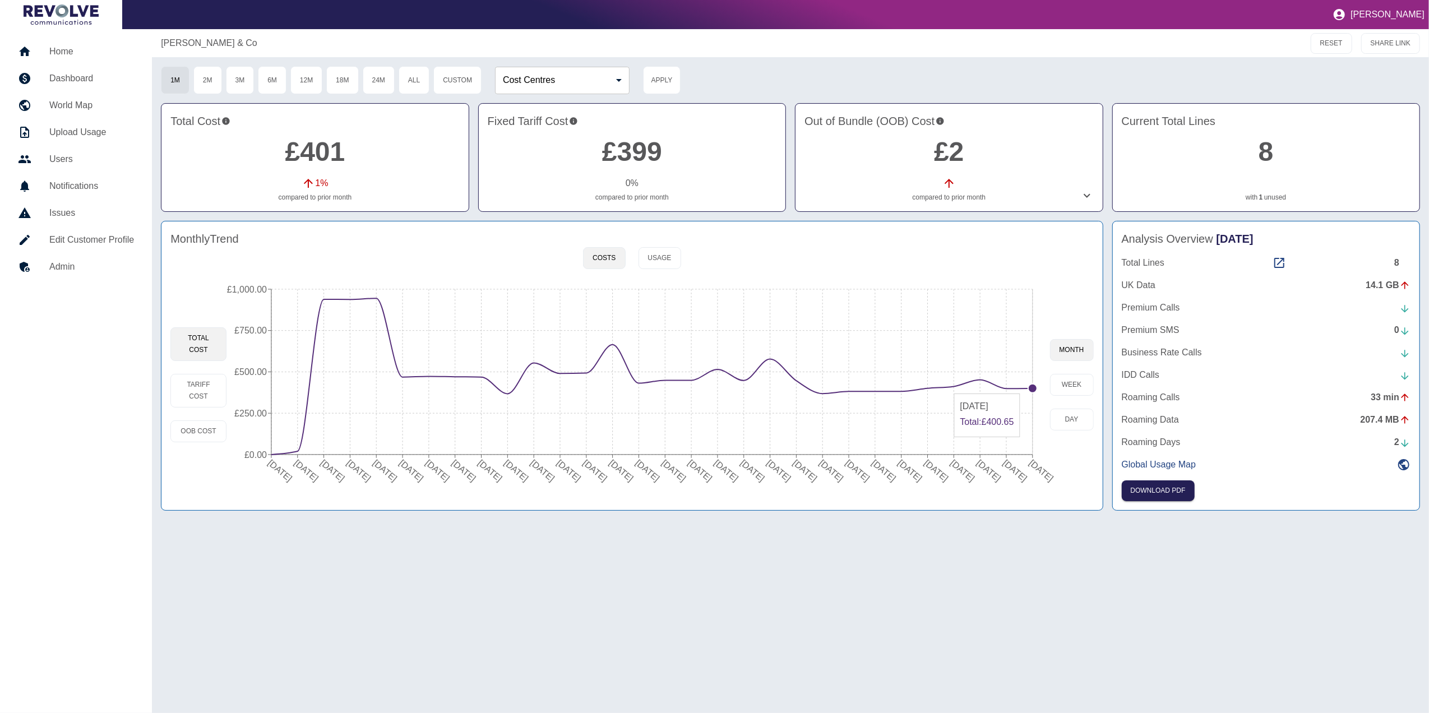
click at [950, 389] on circle at bounding box center [1032, 388] width 9 height 9
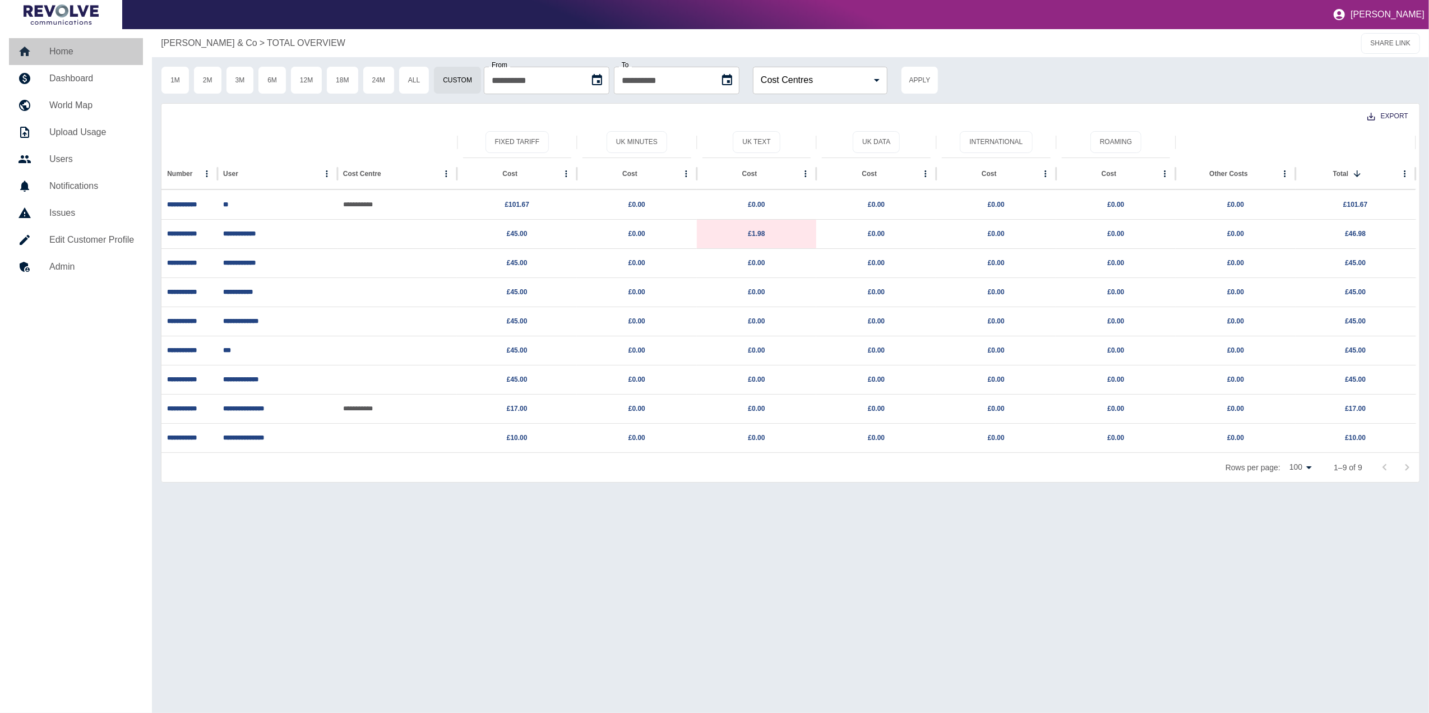
click at [77, 63] on link "Home" at bounding box center [76, 51] width 134 height 27
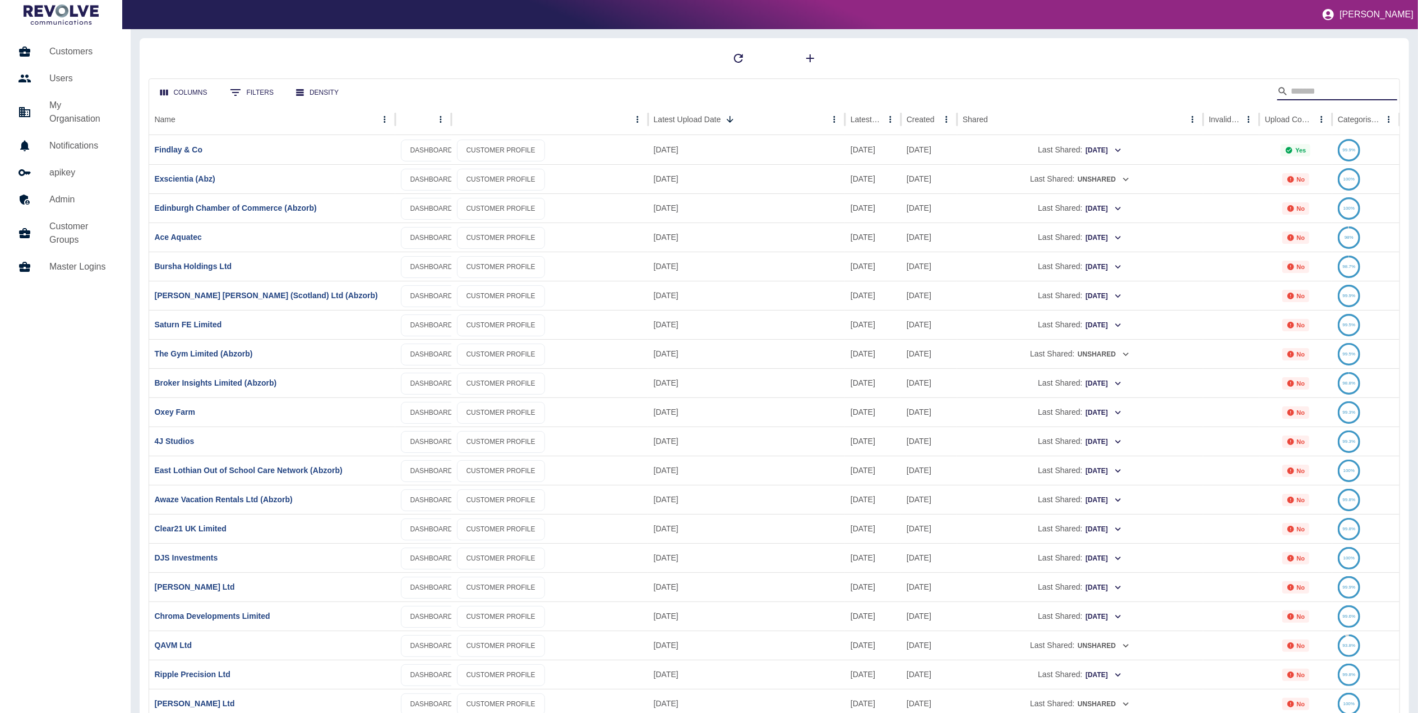
click at [950, 84] on input "Search" at bounding box center [1336, 91] width 90 height 18
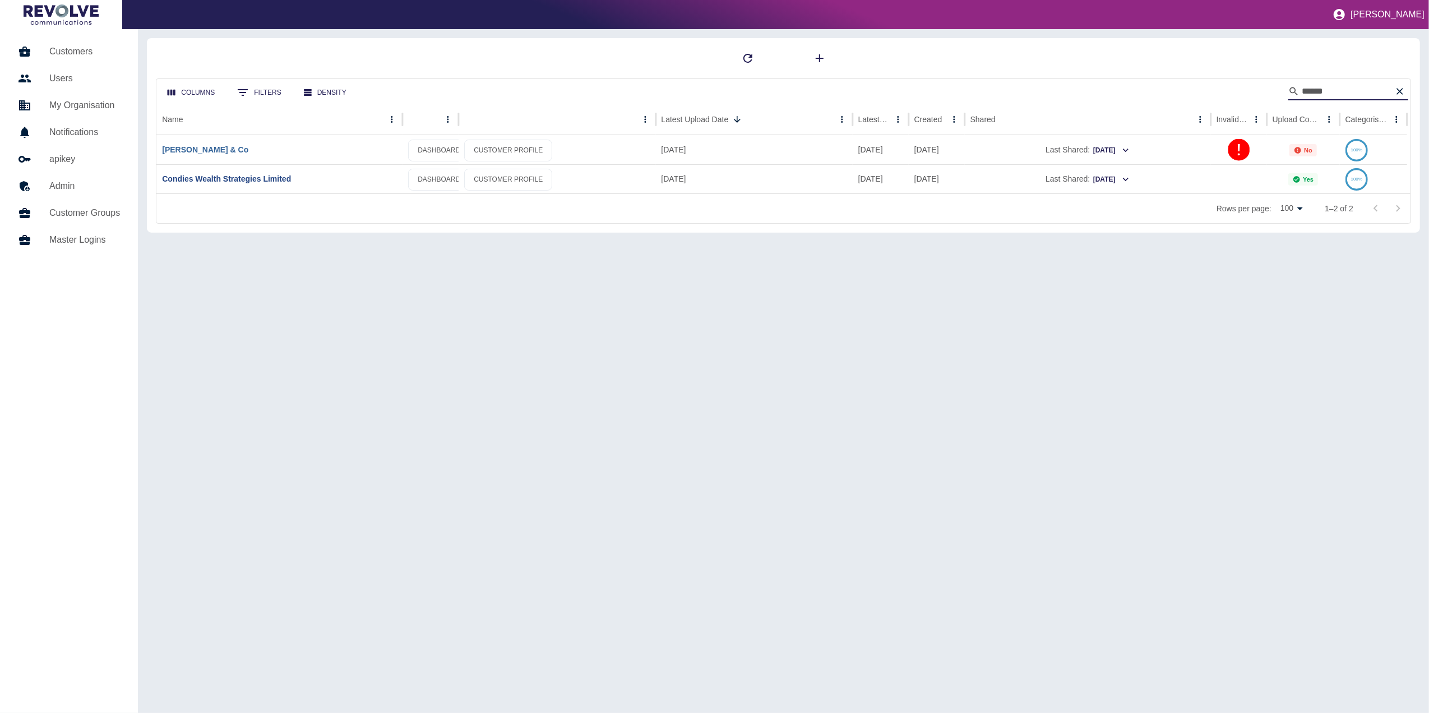
type input "******"
click at [200, 149] on link "[PERSON_NAME] & Co" at bounding box center [205, 149] width 86 height 9
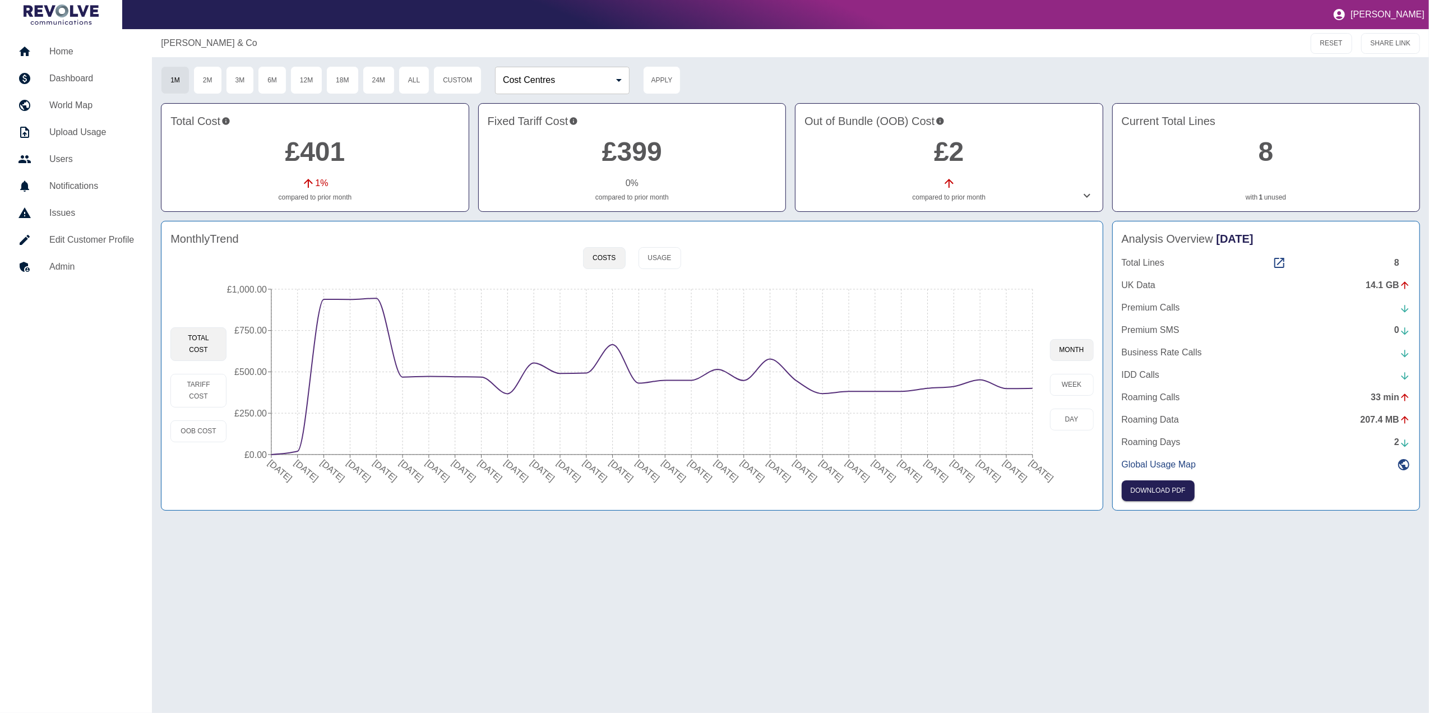
click at [950, 444] on div "[PERSON_NAME] & Co RESET SHARE LINK 1M 2M 3M 6M 12M 18M 24M All Custom Cost Cen…" at bounding box center [790, 371] width 1277 height 684
click at [80, 46] on h5 "Home" at bounding box center [91, 51] width 85 height 13
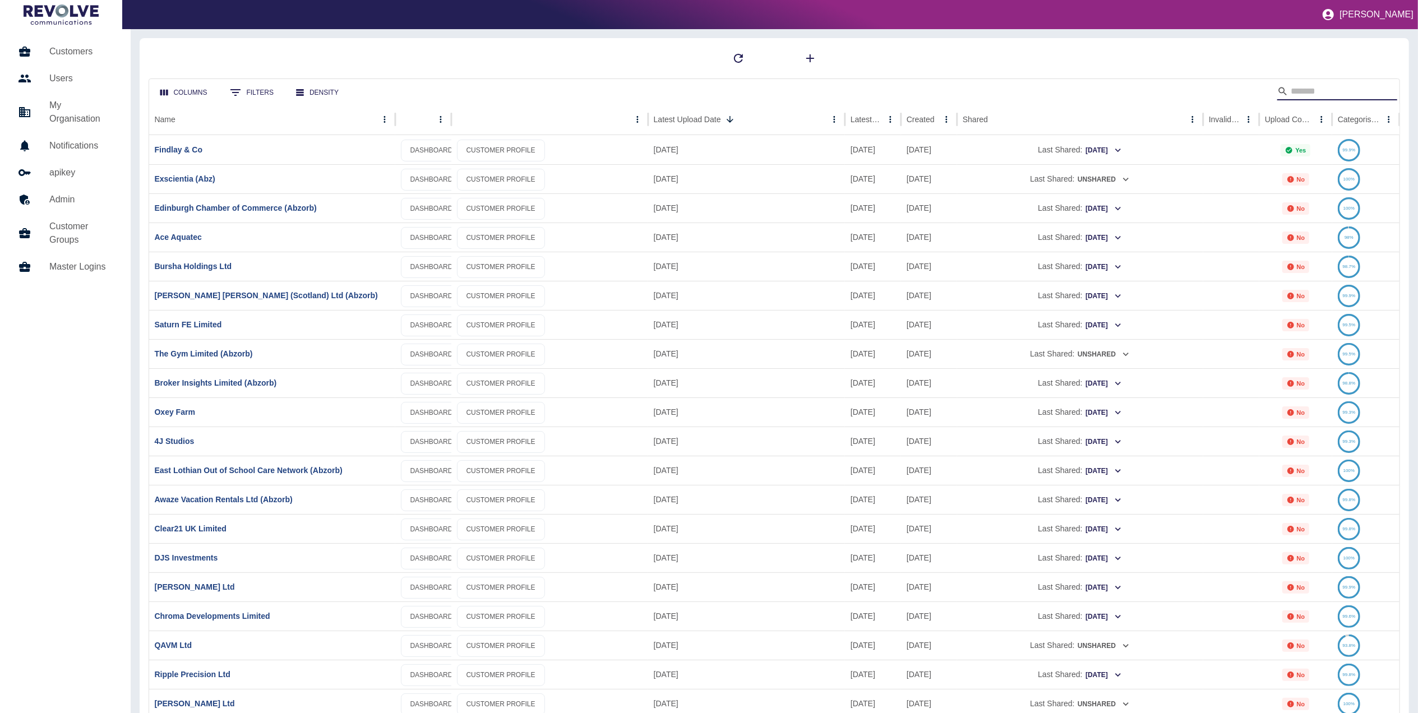
click at [950, 92] on input "Search" at bounding box center [1336, 91] width 90 height 18
click at [174, 442] on link "4J Studios" at bounding box center [175, 441] width 40 height 9
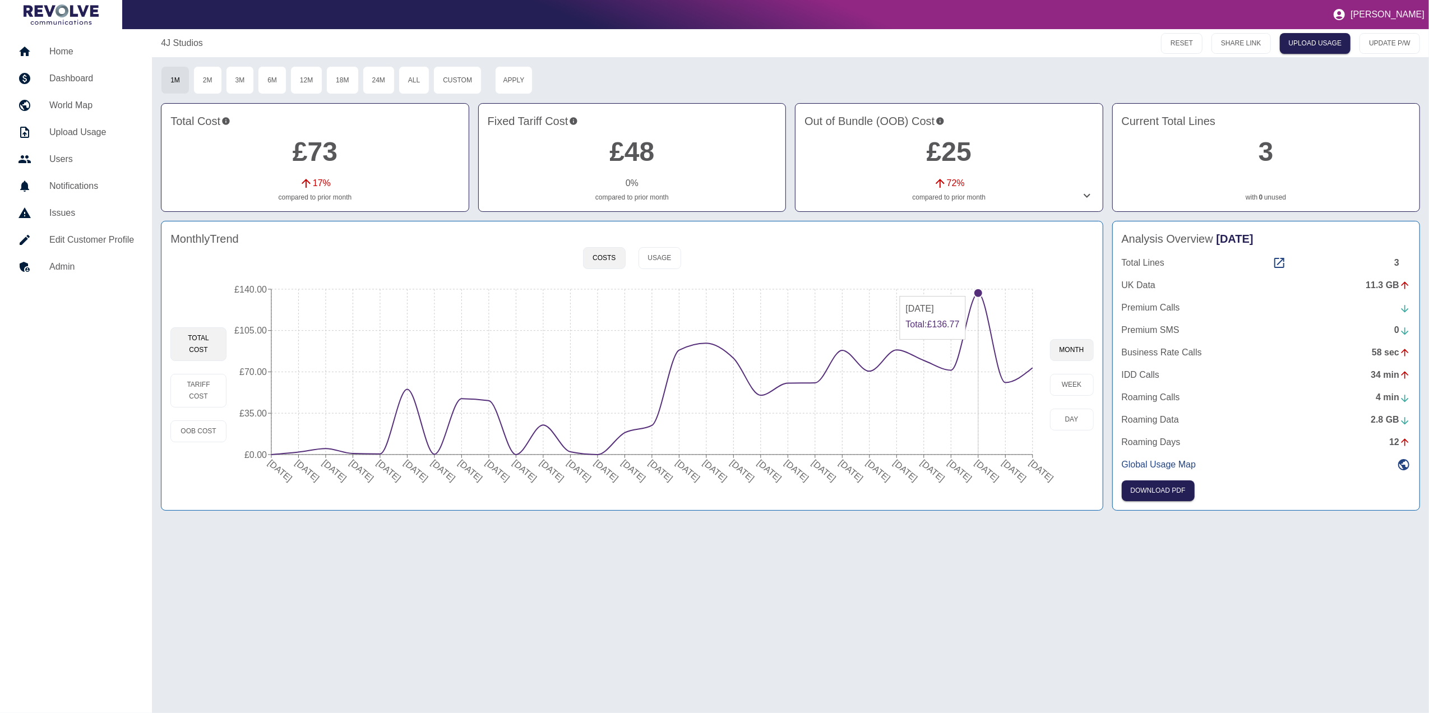
click at [950, 292] on circle at bounding box center [978, 293] width 9 height 9
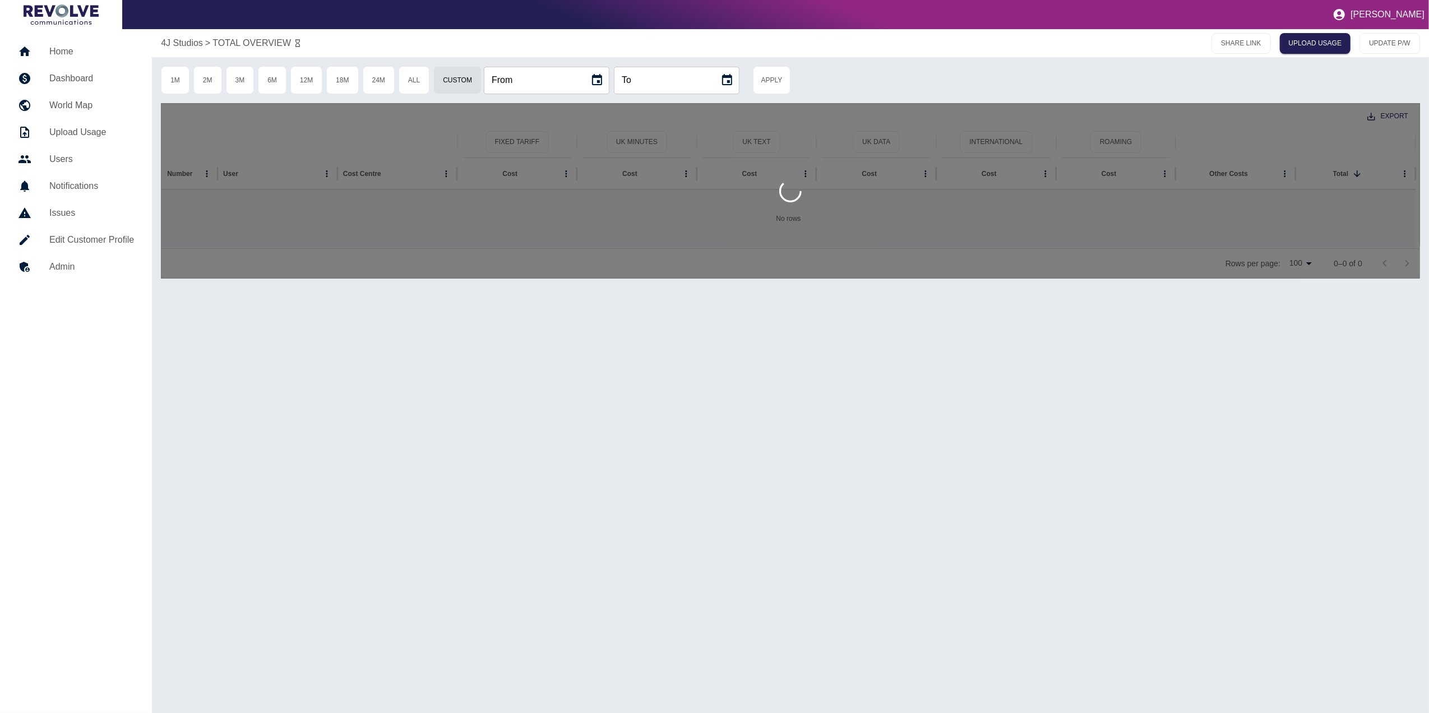
type input "**********"
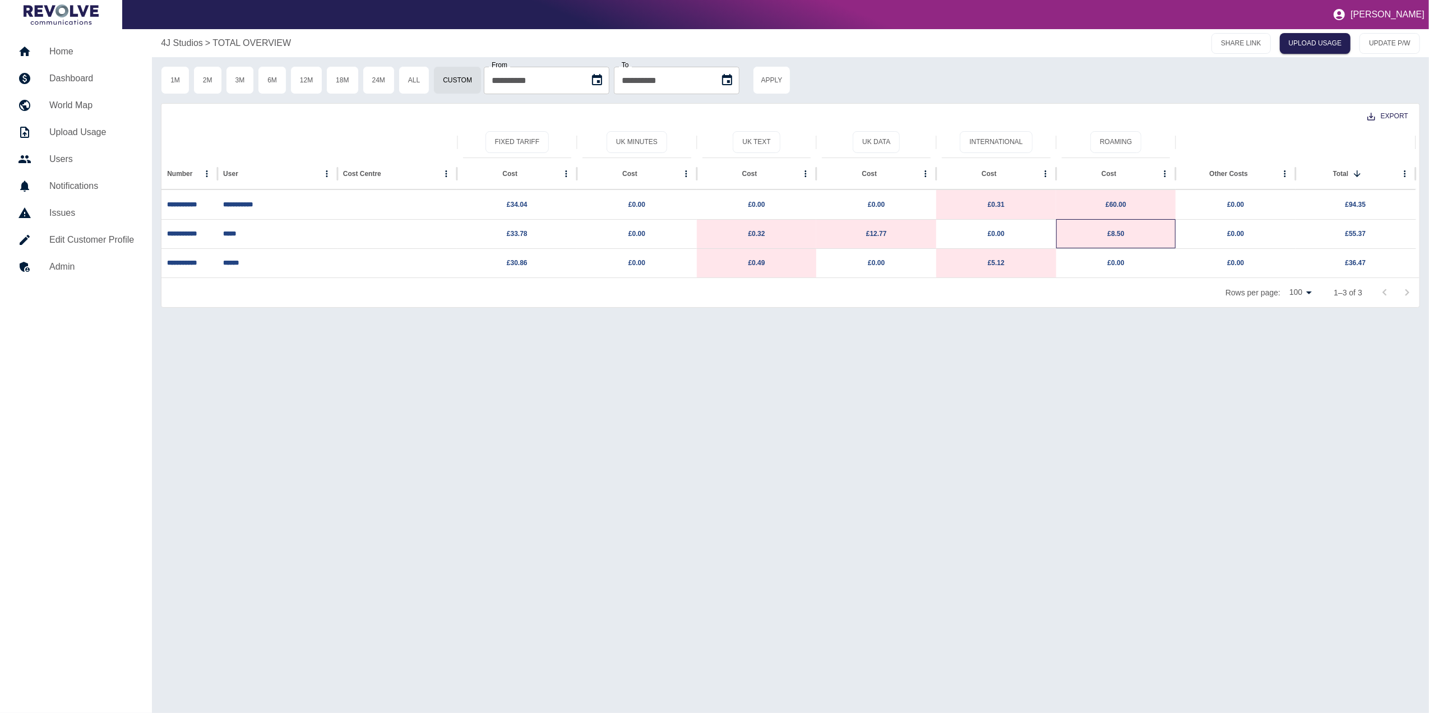
click at [950, 239] on p "£8.50" at bounding box center [1116, 234] width 109 height 29
click at [950, 234] on link "£8.50" at bounding box center [1116, 234] width 17 height 8
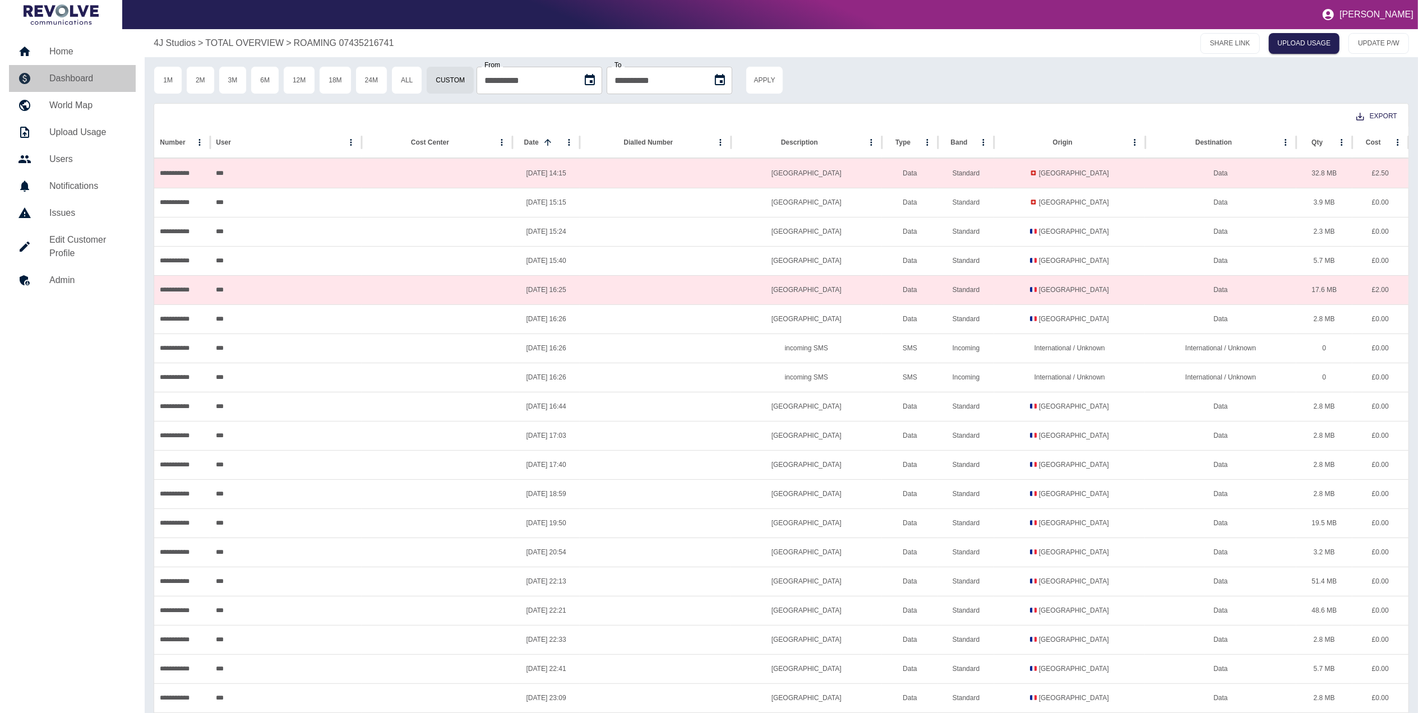
click at [58, 75] on h5 "Dashboard" at bounding box center [87, 78] width 77 height 13
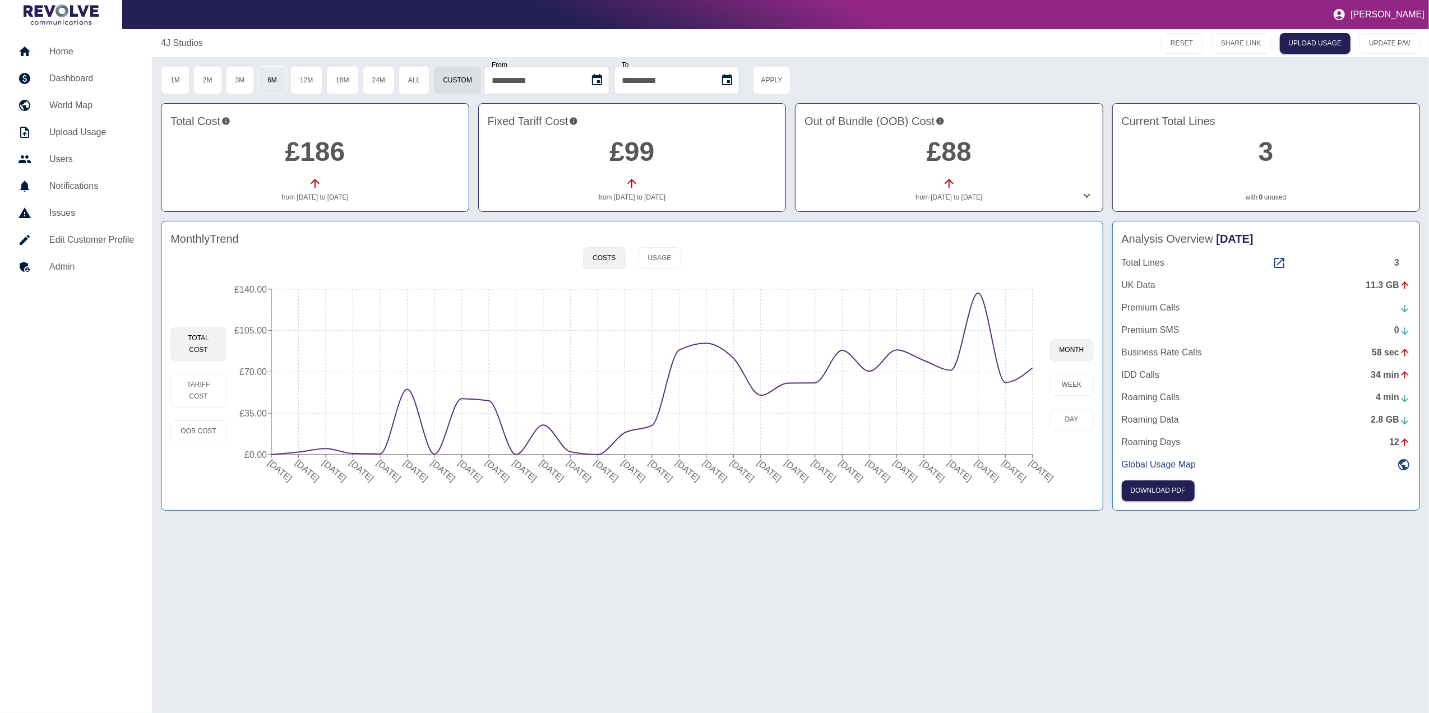
click at [267, 77] on button "6M" at bounding box center [272, 80] width 29 height 28
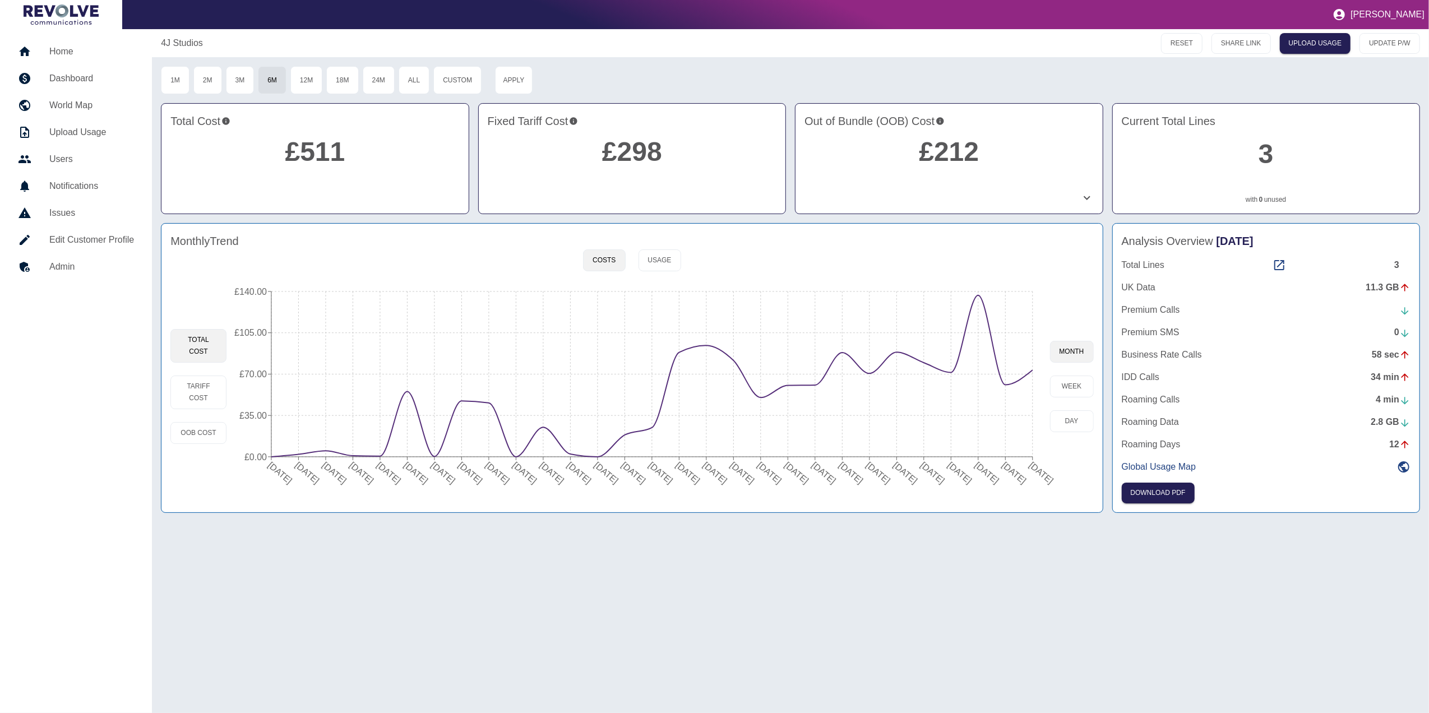
click at [950, 257] on div "Analysis Overview [DATE] Total Lines 3 UK Data 11.3 GB Premium Calls Premium SM…" at bounding box center [1266, 368] width 308 height 290
click at [950, 260] on icon at bounding box center [1279, 264] width 13 height 13
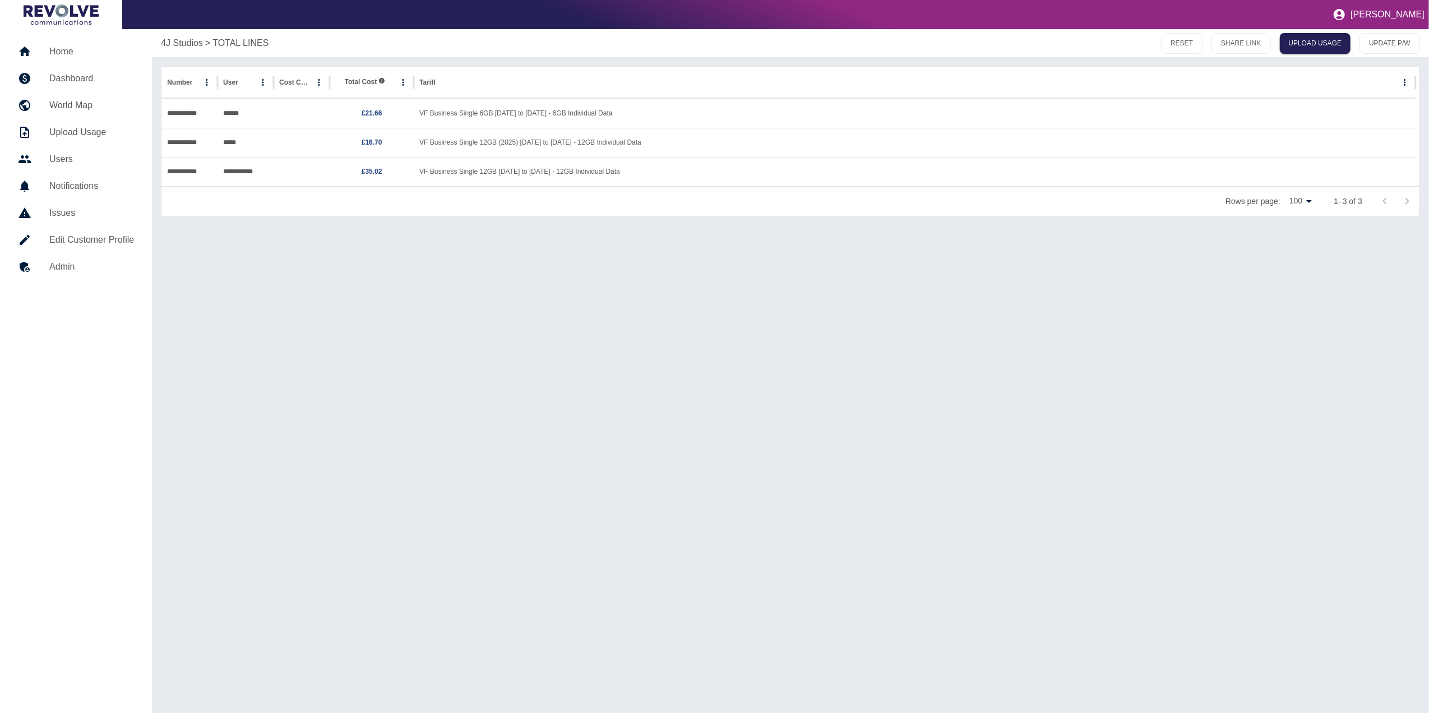
click at [81, 81] on h5 "Dashboard" at bounding box center [91, 78] width 85 height 13
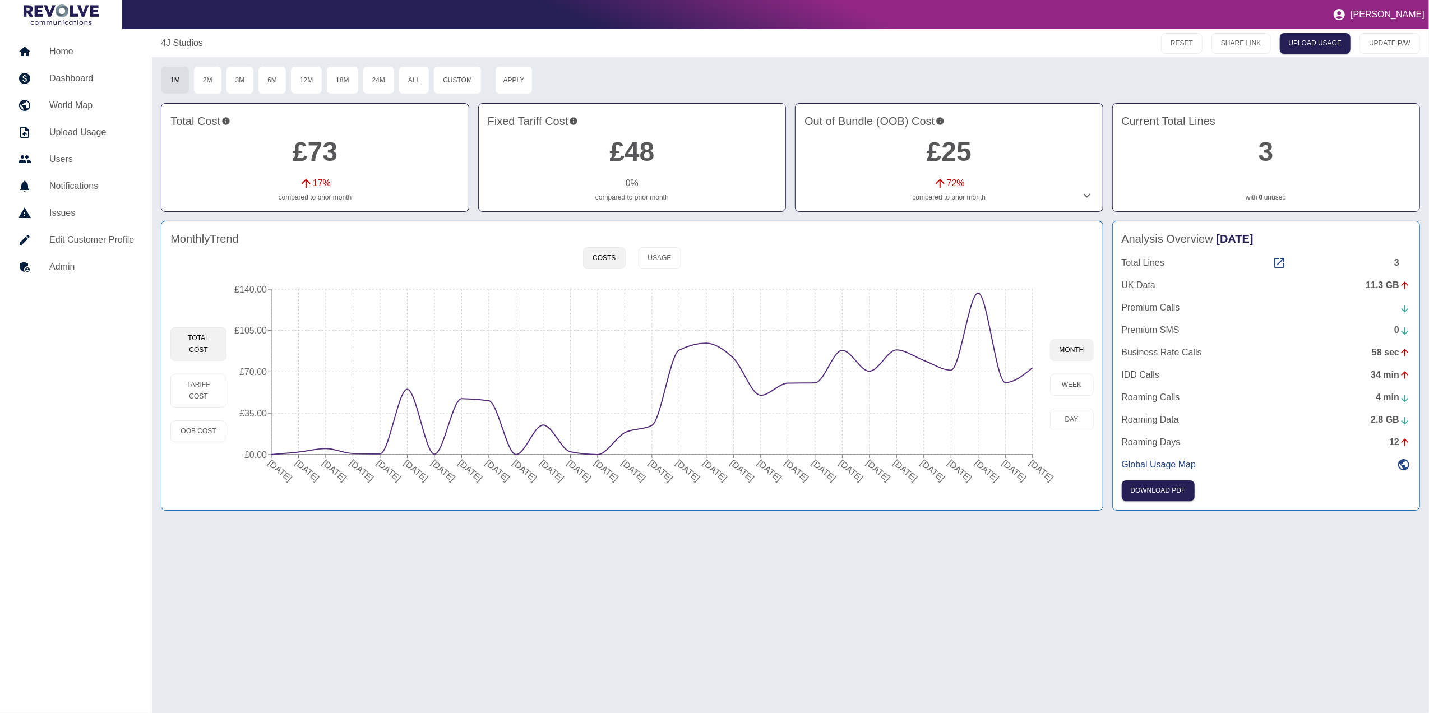
click at [950, 444] on div "4J Studios RESET SHARE LINK UPLOAD USAGE UPDATE P/W 1M 2M 3M 6M 12M 18M 24M All…" at bounding box center [790, 371] width 1277 height 684
click at [88, 56] on h5 "Home" at bounding box center [91, 51] width 85 height 13
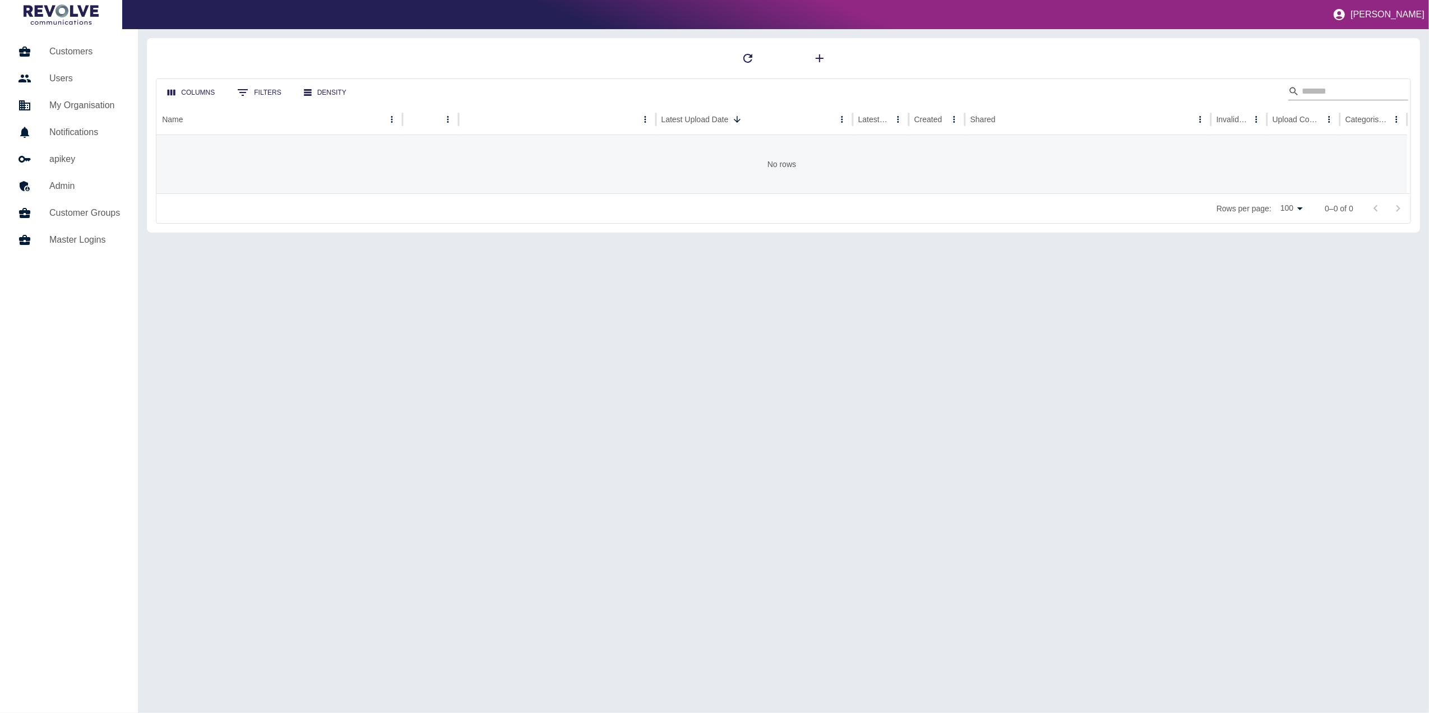
click at [950, 86] on input "Search" at bounding box center [1347, 91] width 90 height 18
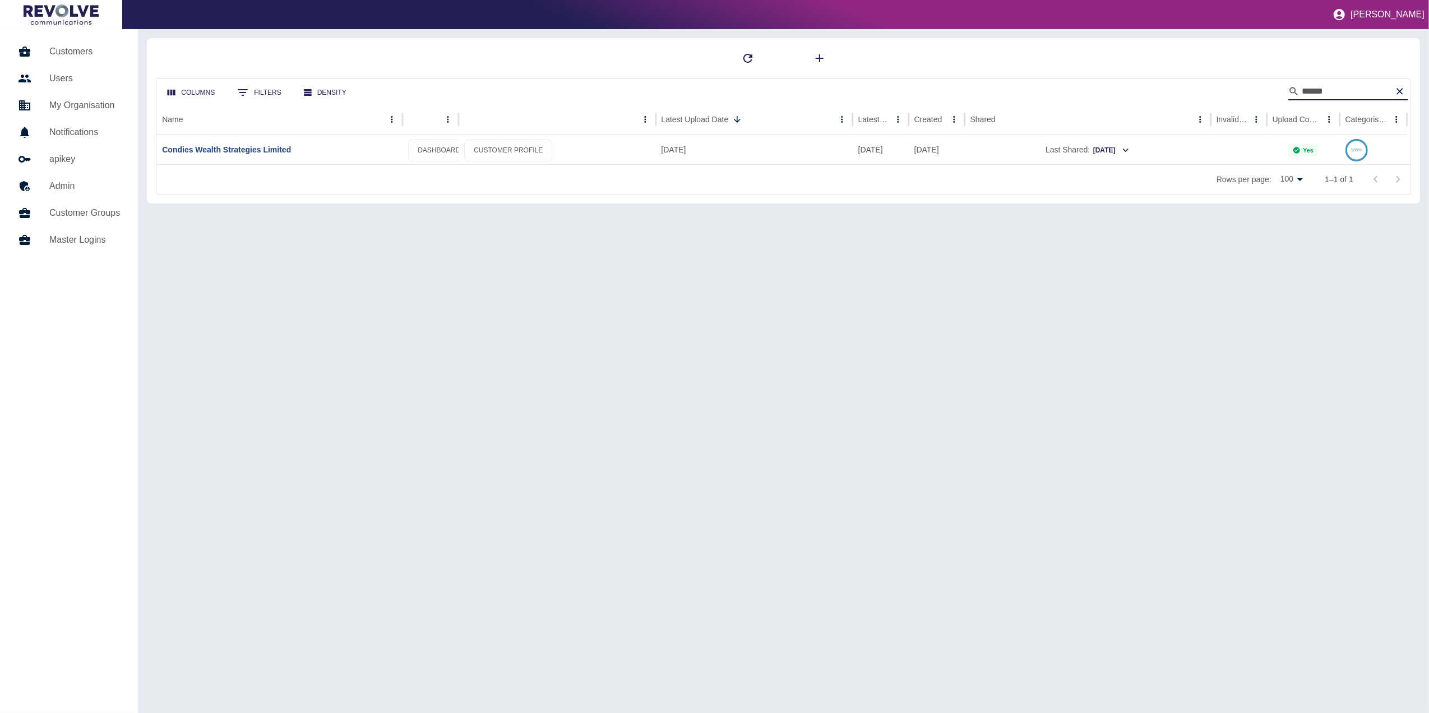
type input "******"
click at [268, 155] on div "Condies Wealth Strategies Limited" at bounding box center [279, 149] width 246 height 29
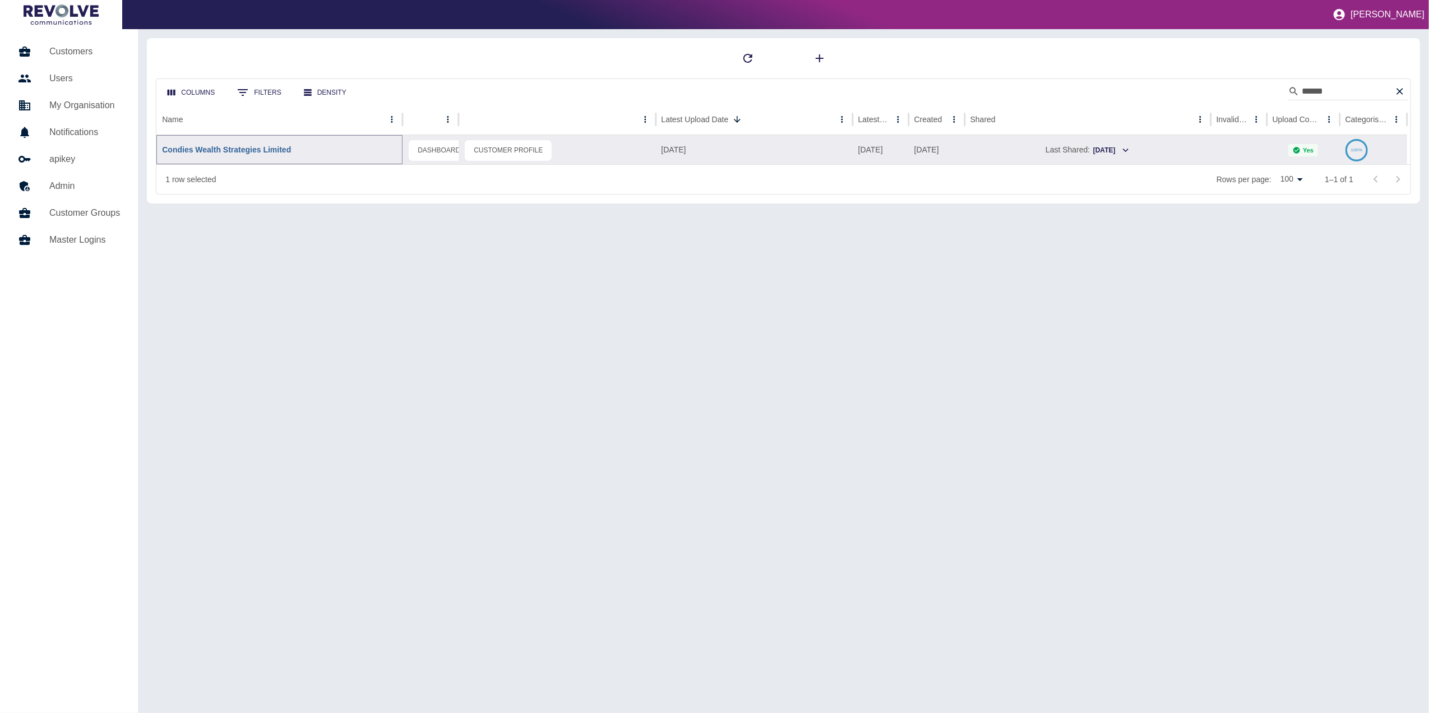
click at [265, 149] on link "Condies Wealth Strategies Limited" at bounding box center [226, 149] width 129 height 9
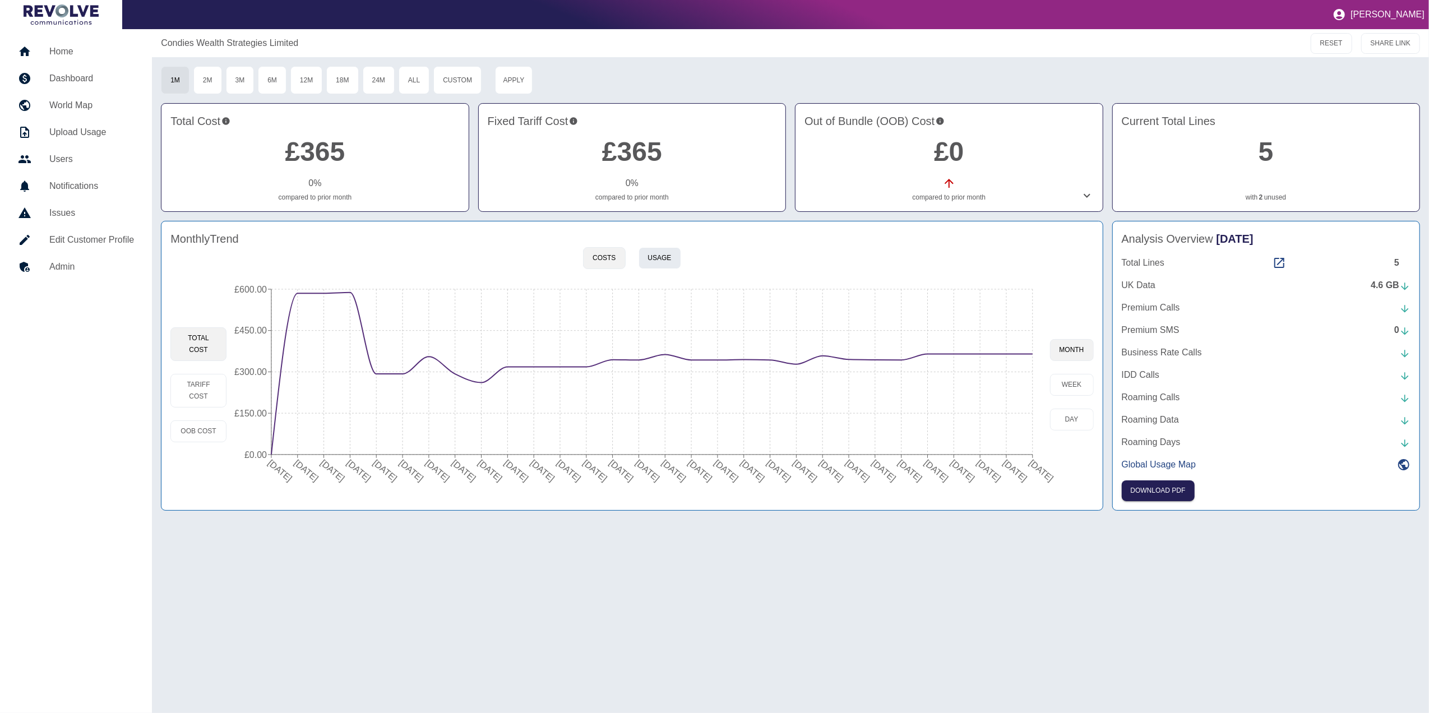
click at [669, 260] on button "Usage" at bounding box center [660, 258] width 43 height 22
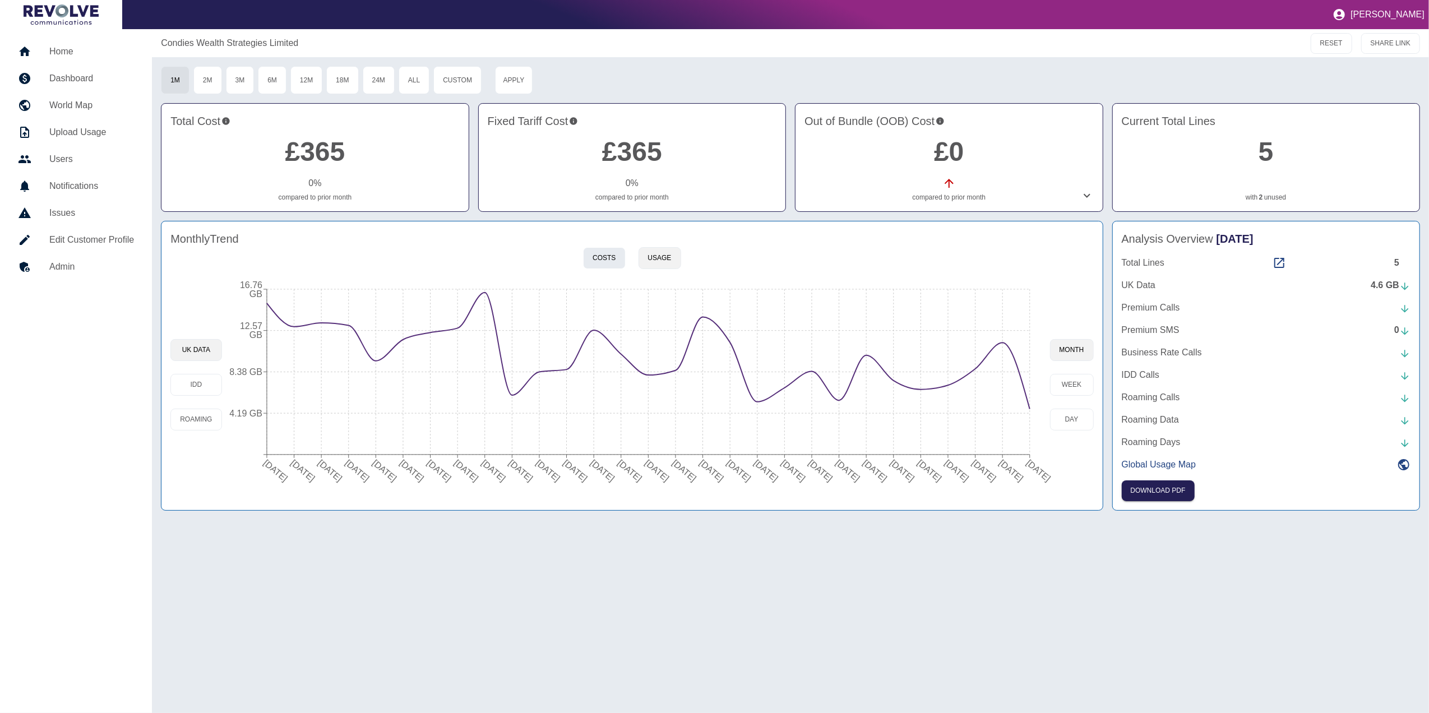
click at [603, 261] on button "Costs" at bounding box center [604, 258] width 42 height 22
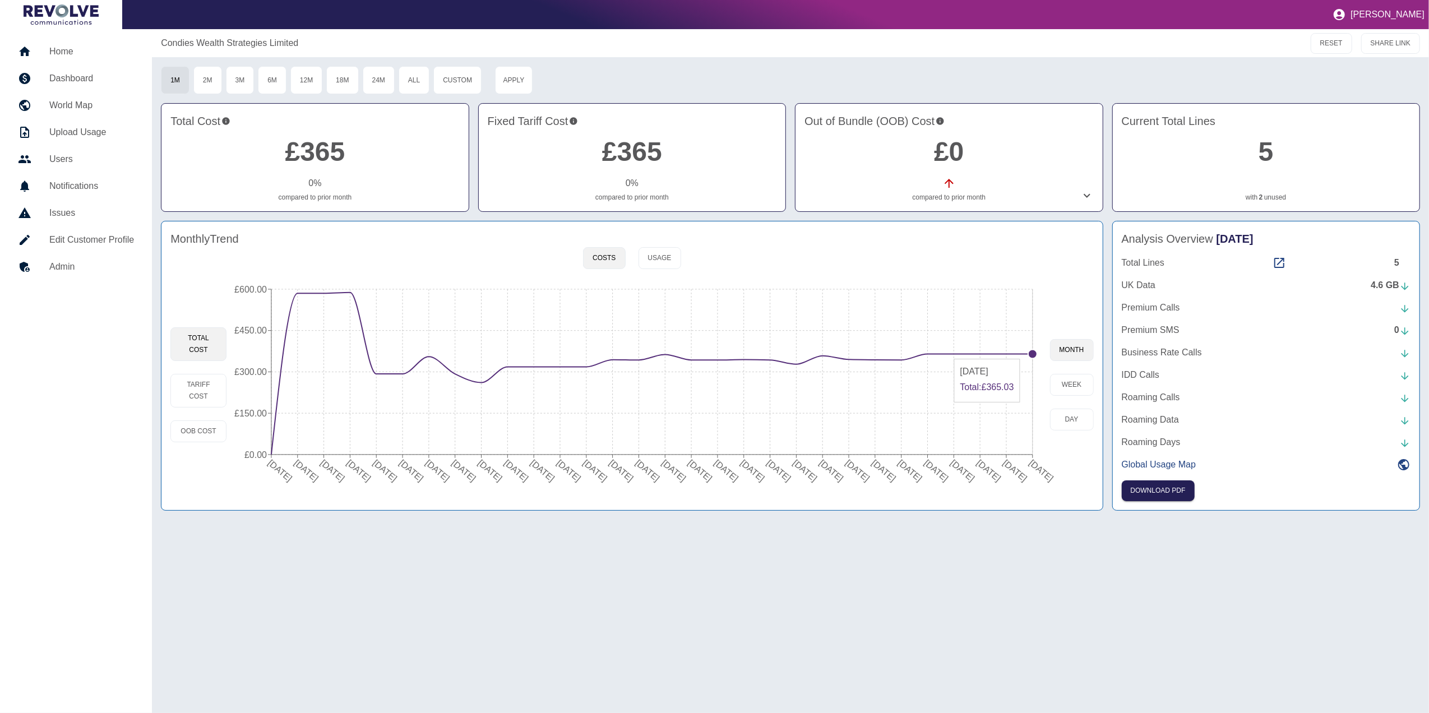
click at [950, 354] on circle at bounding box center [1032, 354] width 9 height 9
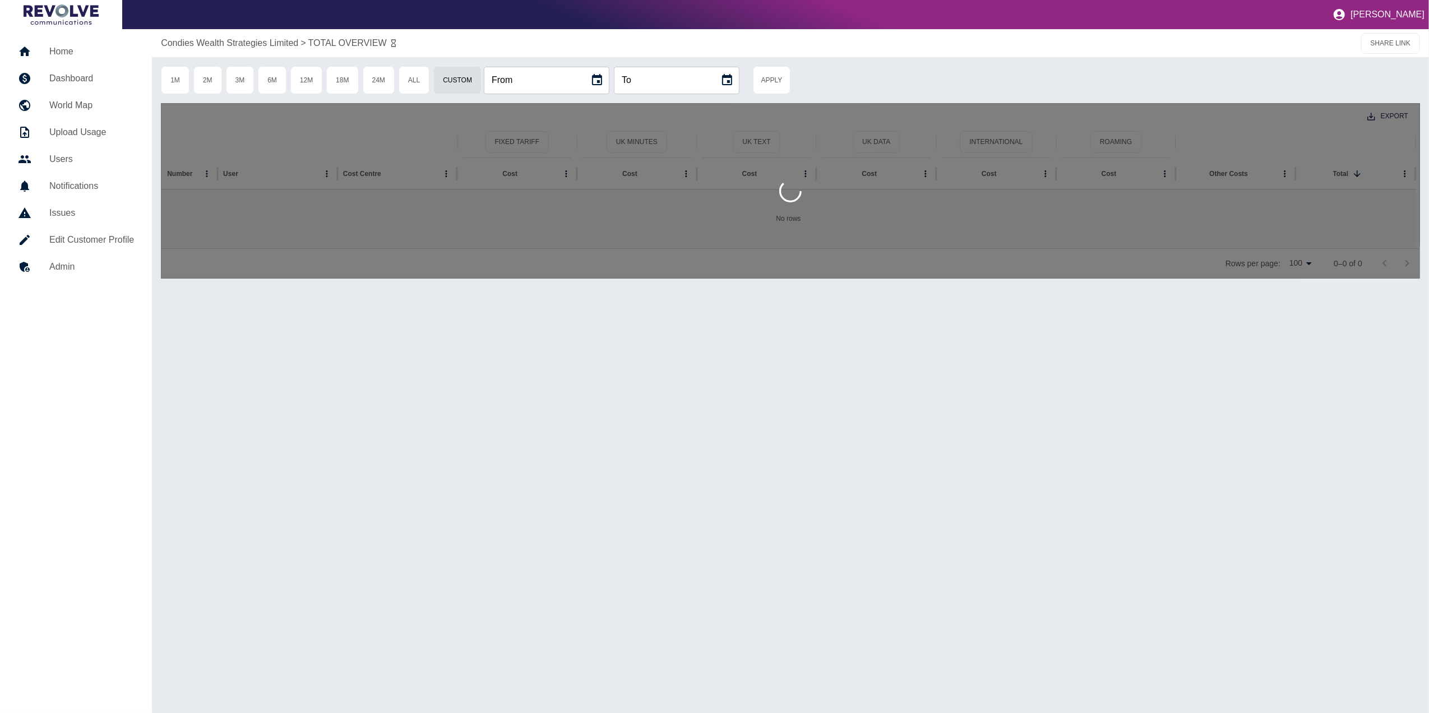
type input "**********"
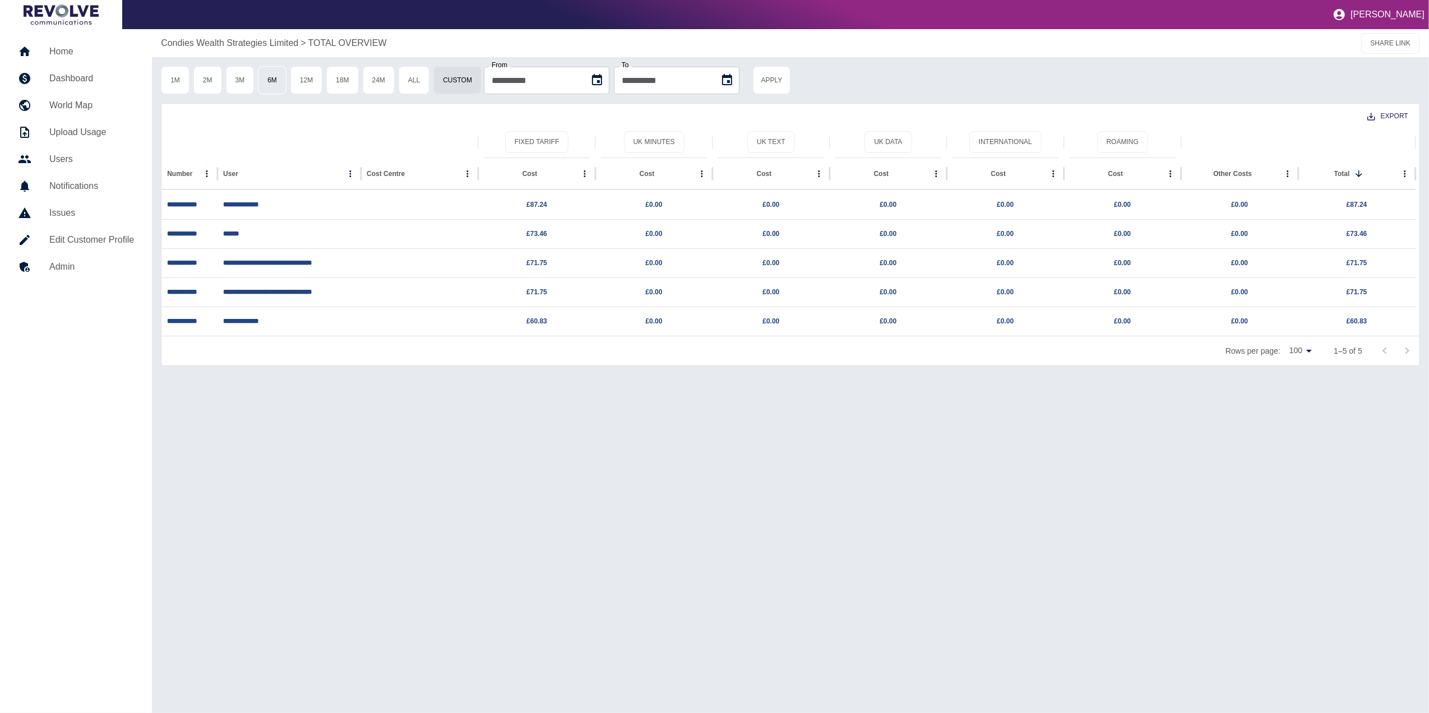
click at [268, 88] on button "6M" at bounding box center [272, 80] width 29 height 28
click at [950, 141] on button "International" at bounding box center [1005, 142] width 72 height 22
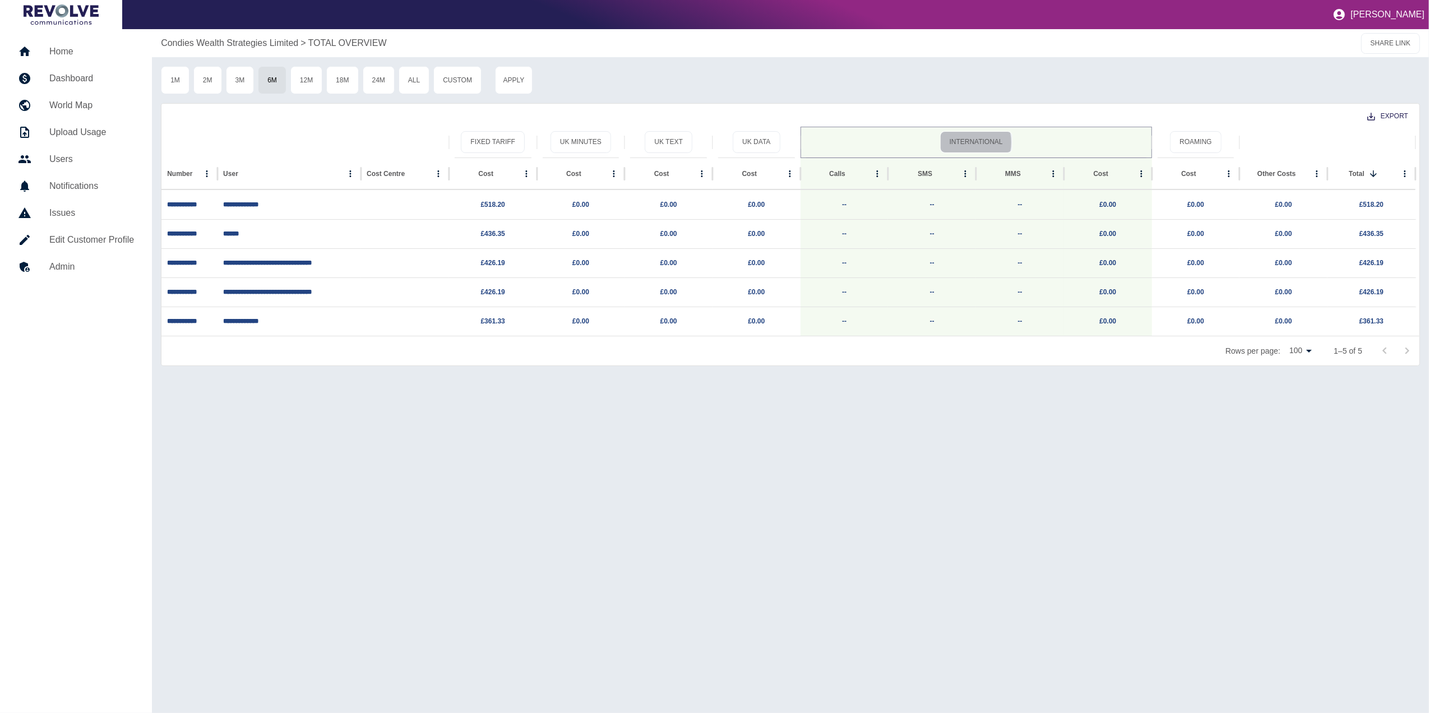
click at [950, 142] on button "International" at bounding box center [976, 142] width 72 height 22
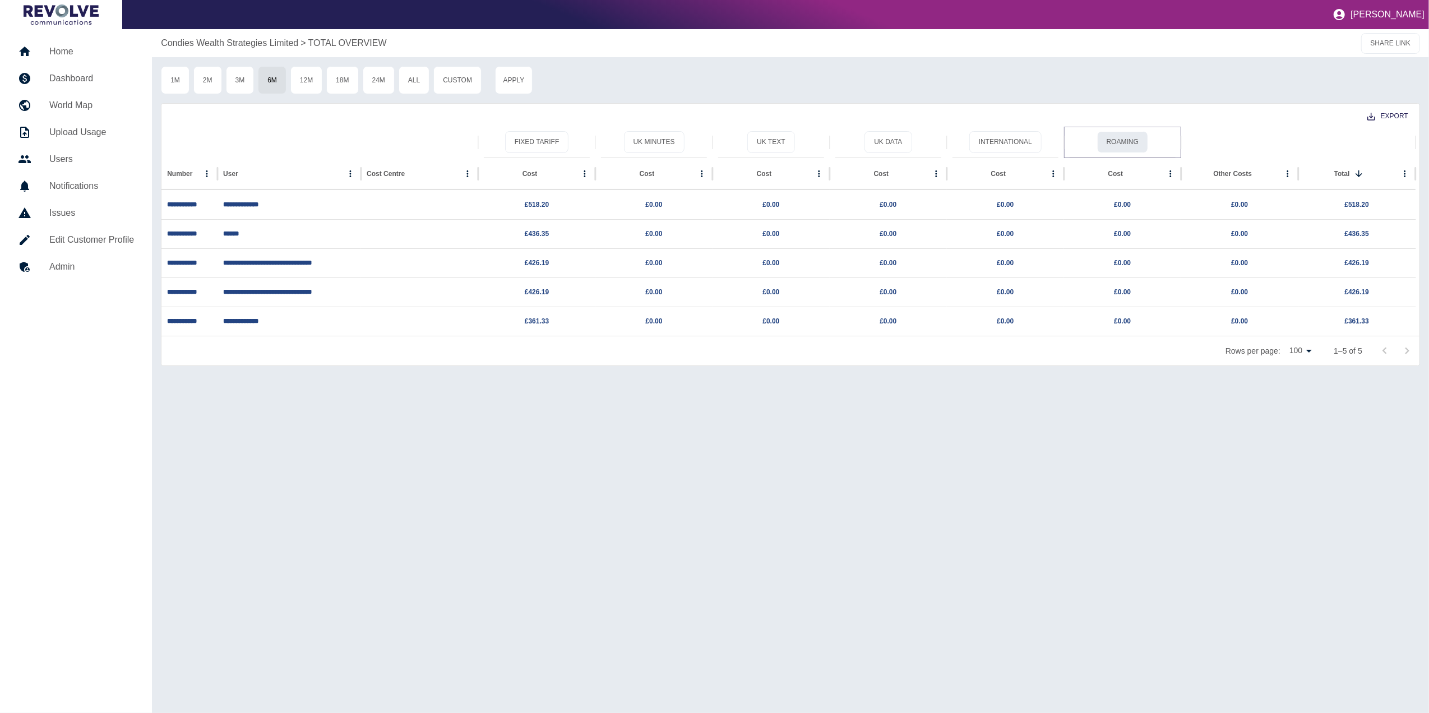
click at [950, 148] on button "Roaming" at bounding box center [1122, 142] width 51 height 22
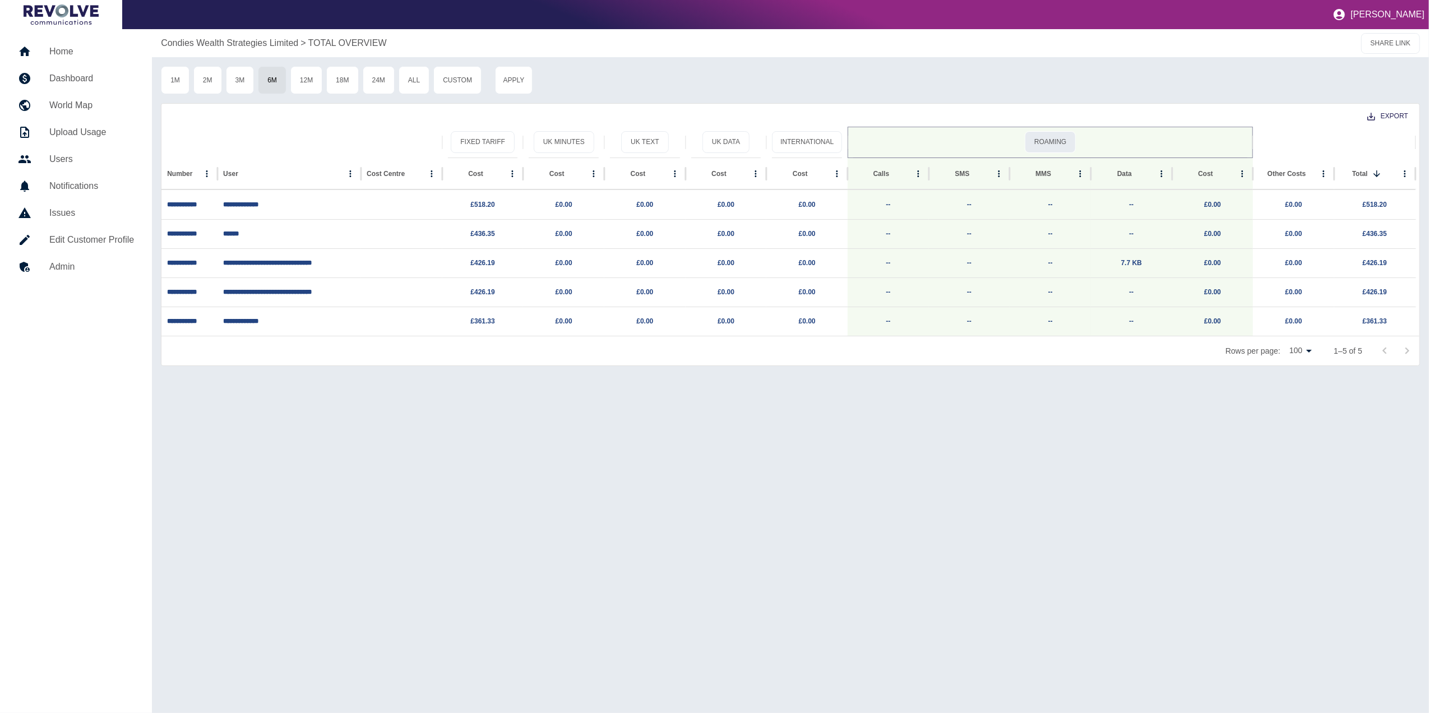
click at [950, 147] on button "Roaming" at bounding box center [1050, 142] width 51 height 22
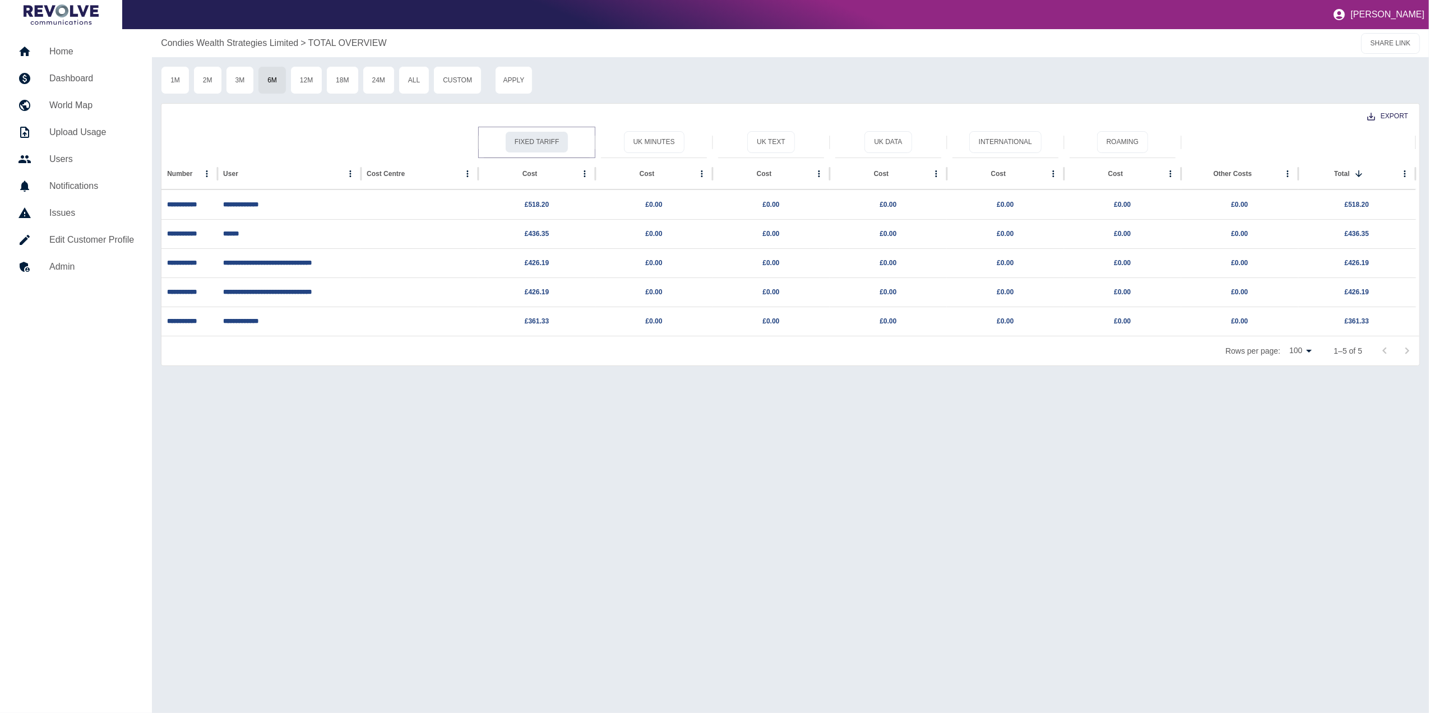
click at [561, 146] on button "Fixed Tariff" at bounding box center [537, 142] width 64 height 22
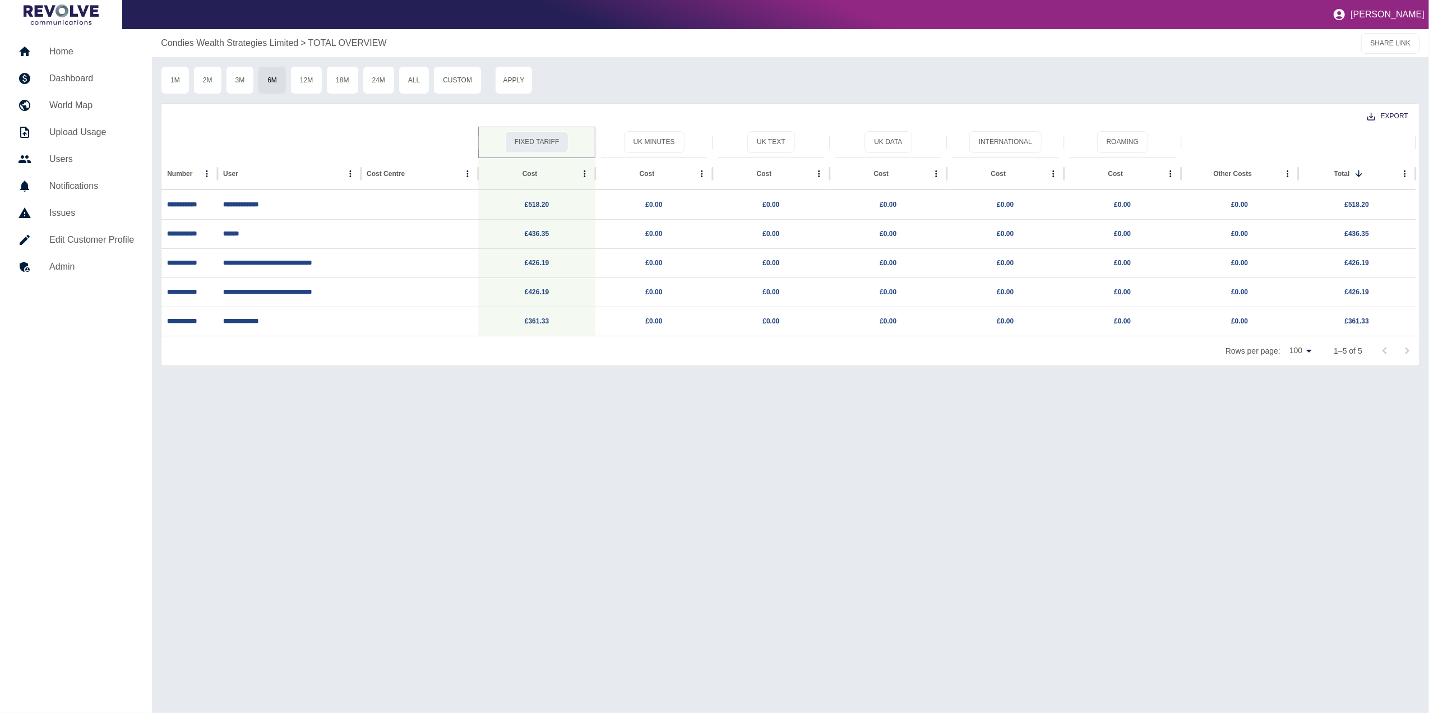
click at [556, 146] on button "Fixed Tariff" at bounding box center [537, 142] width 64 height 22
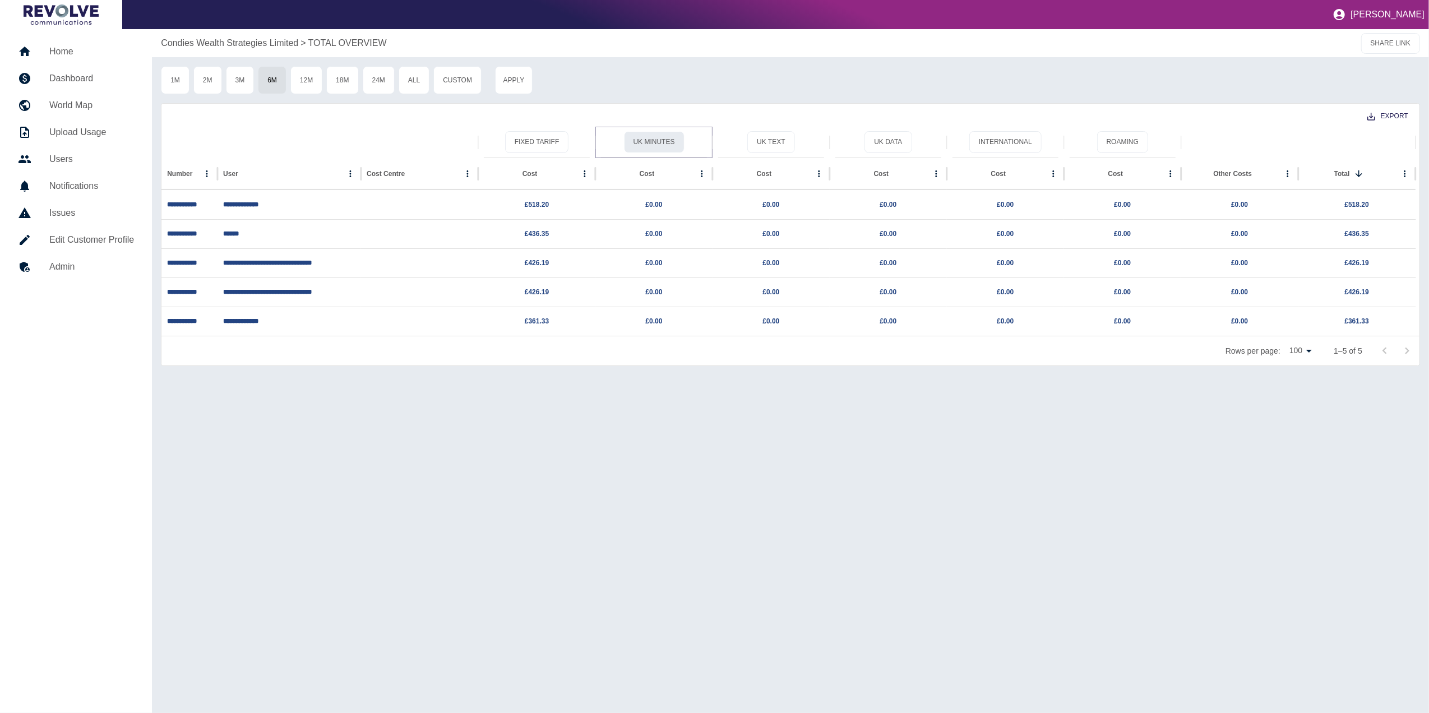
click at [658, 138] on button "UK Minutes" at bounding box center [654, 142] width 61 height 22
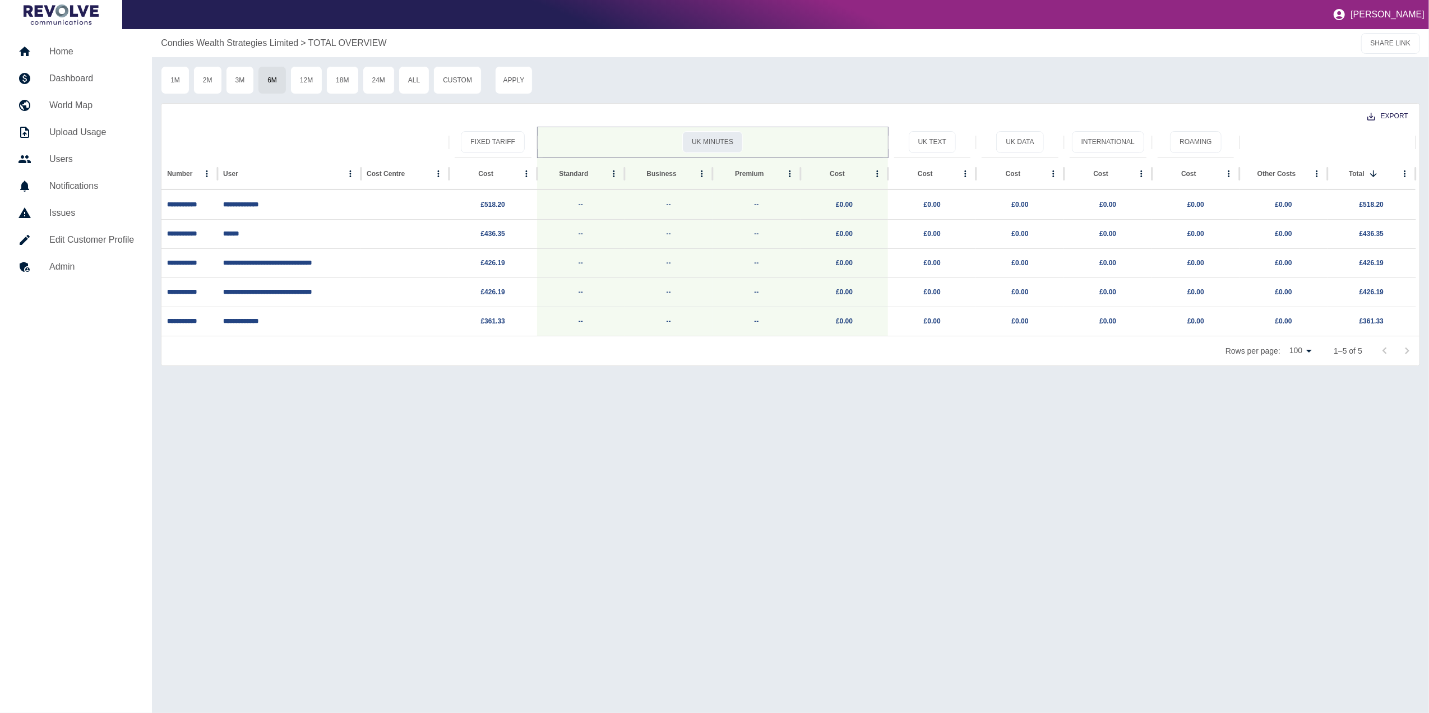
click at [720, 144] on button "UK Minutes" at bounding box center [712, 142] width 61 height 22
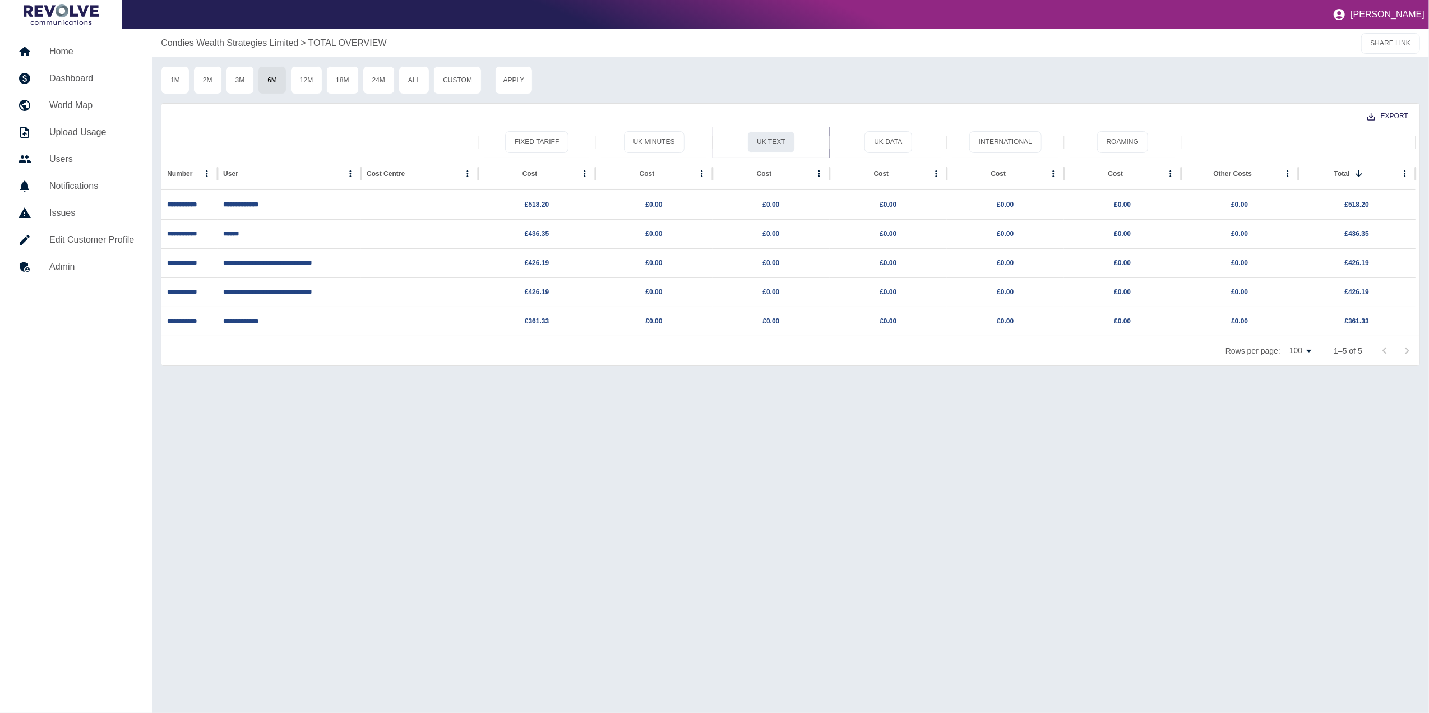
click at [777, 140] on button "UK Text" at bounding box center [770, 142] width 47 height 22
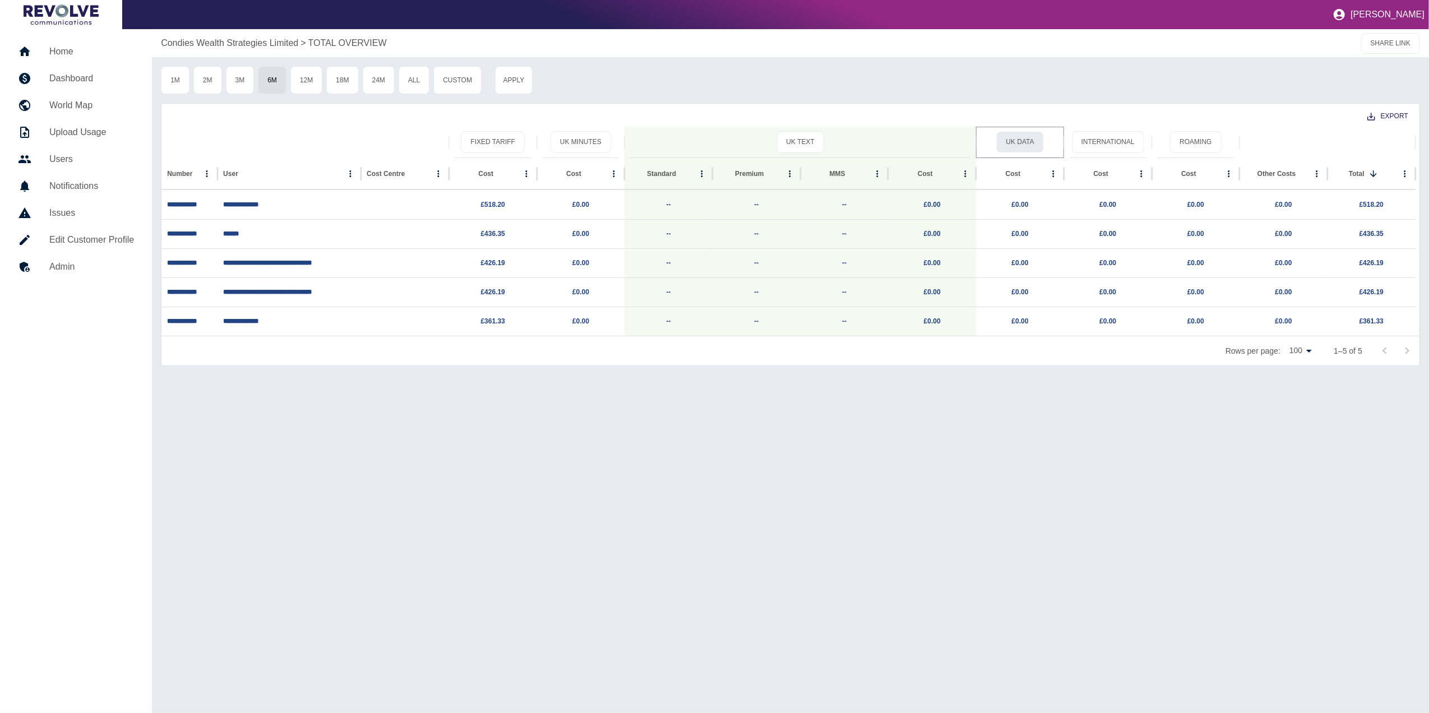
click at [950, 133] on button "UK Data" at bounding box center [1019, 142] width 47 height 22
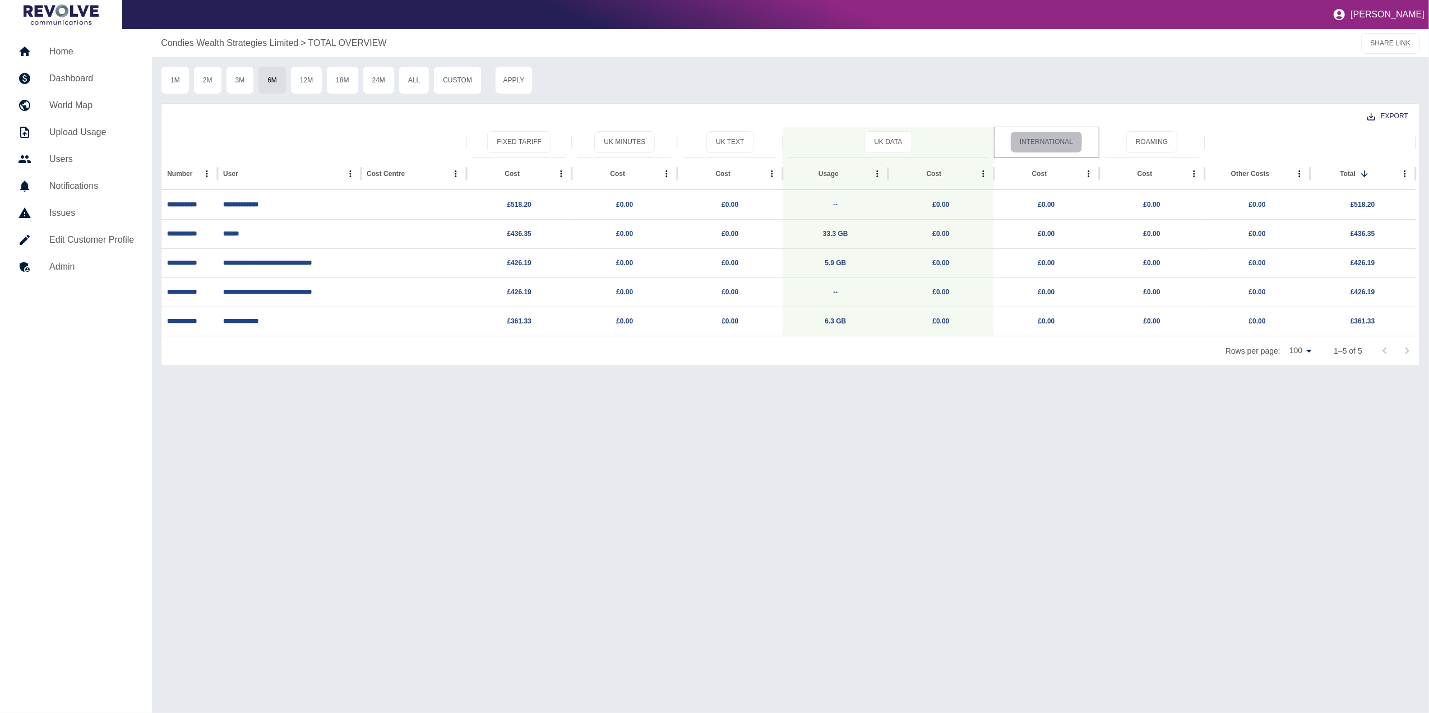
click at [950, 140] on button "International" at bounding box center [1046, 142] width 72 height 22
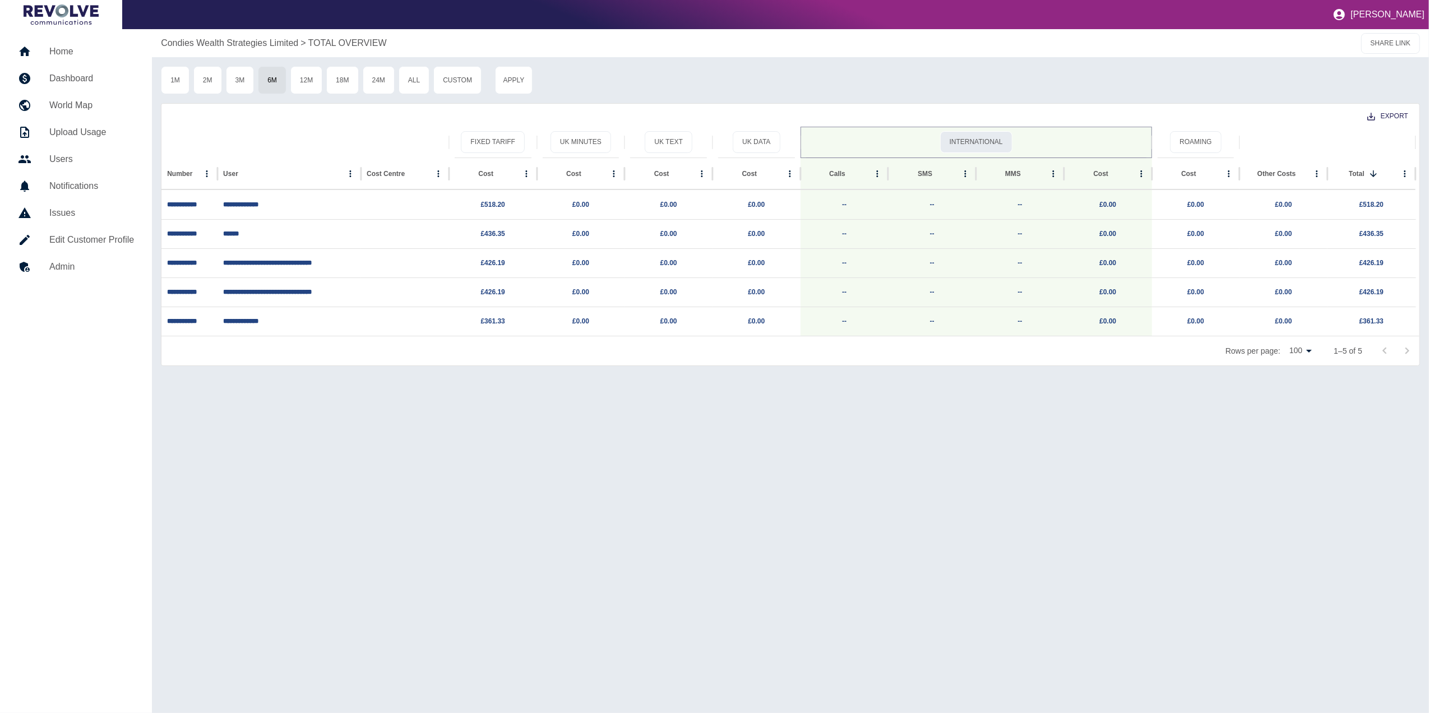
click at [950, 147] on button "International" at bounding box center [976, 142] width 72 height 22
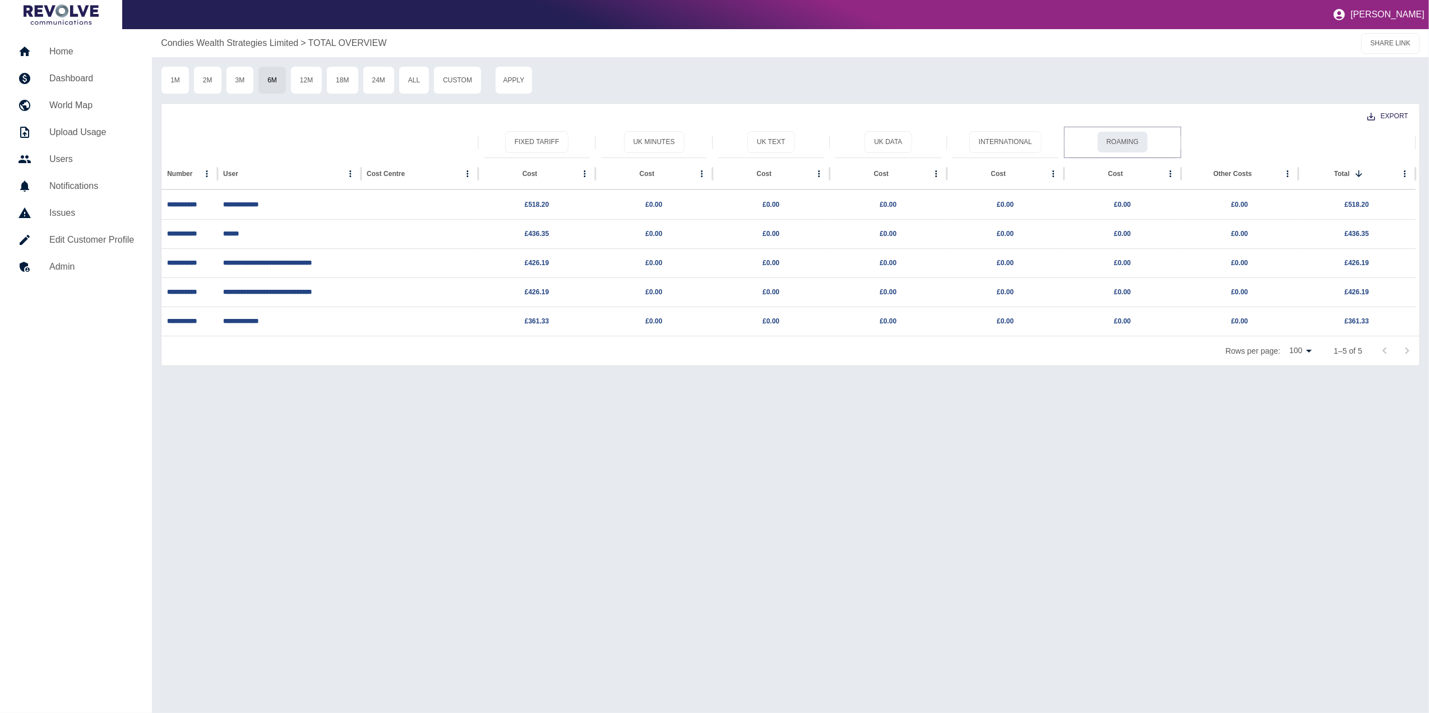
click at [950, 138] on button "Roaming" at bounding box center [1122, 142] width 51 height 22
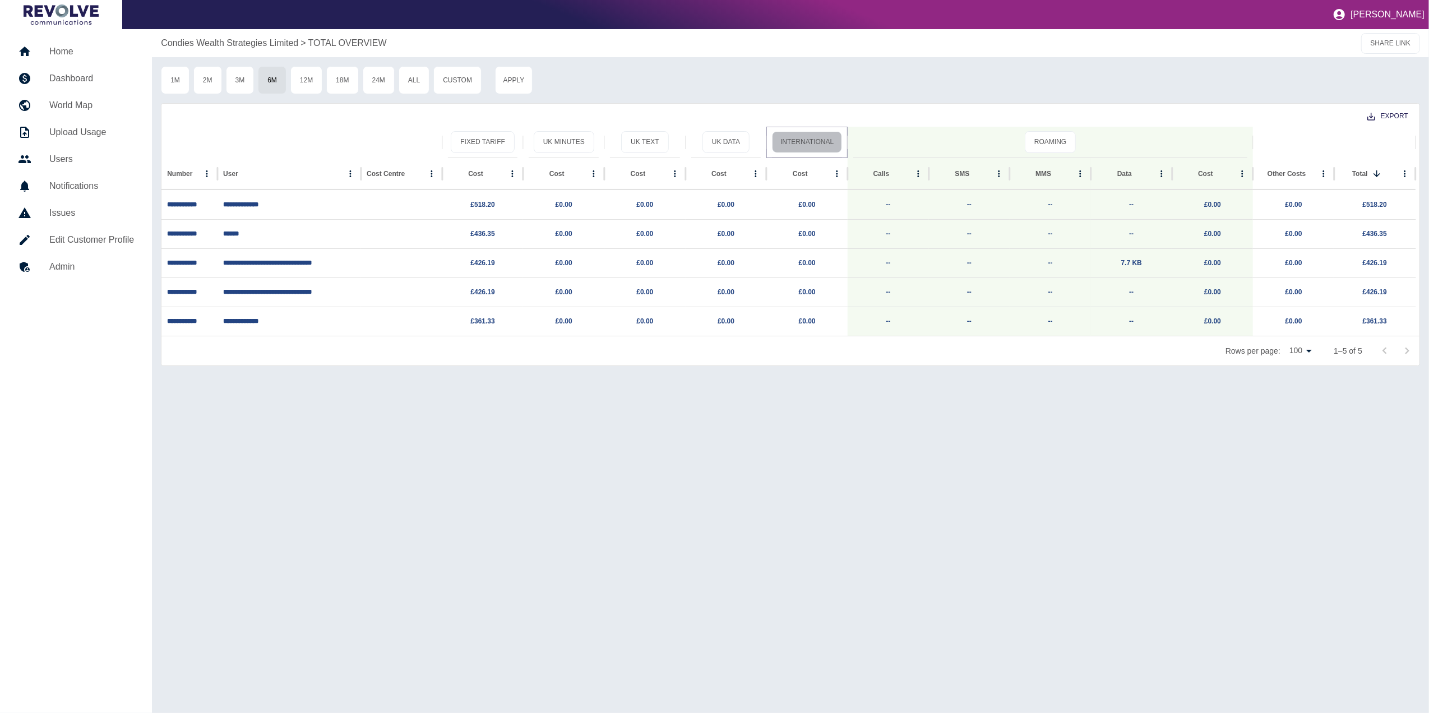
click at [816, 147] on button "International" at bounding box center [807, 142] width 70 height 22
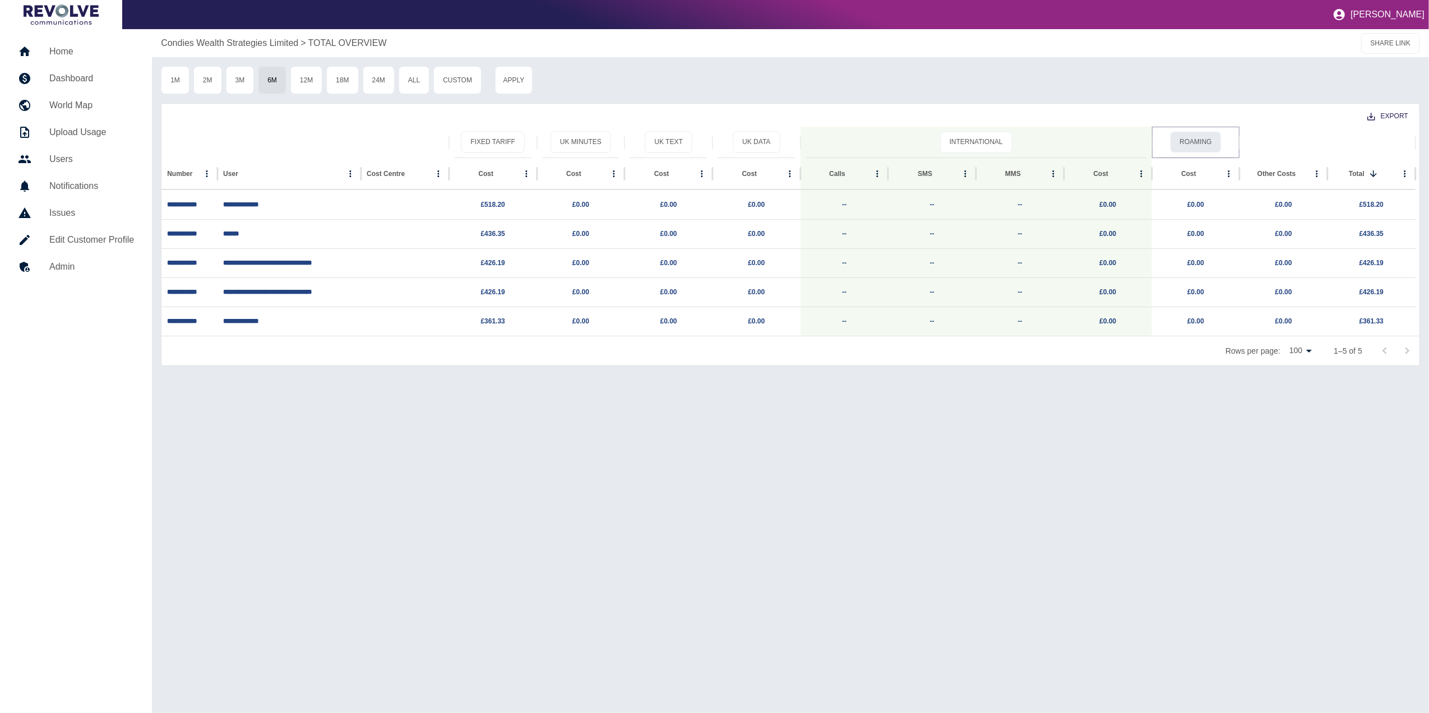
click at [950, 144] on button "Roaming" at bounding box center [1195, 142] width 51 height 22
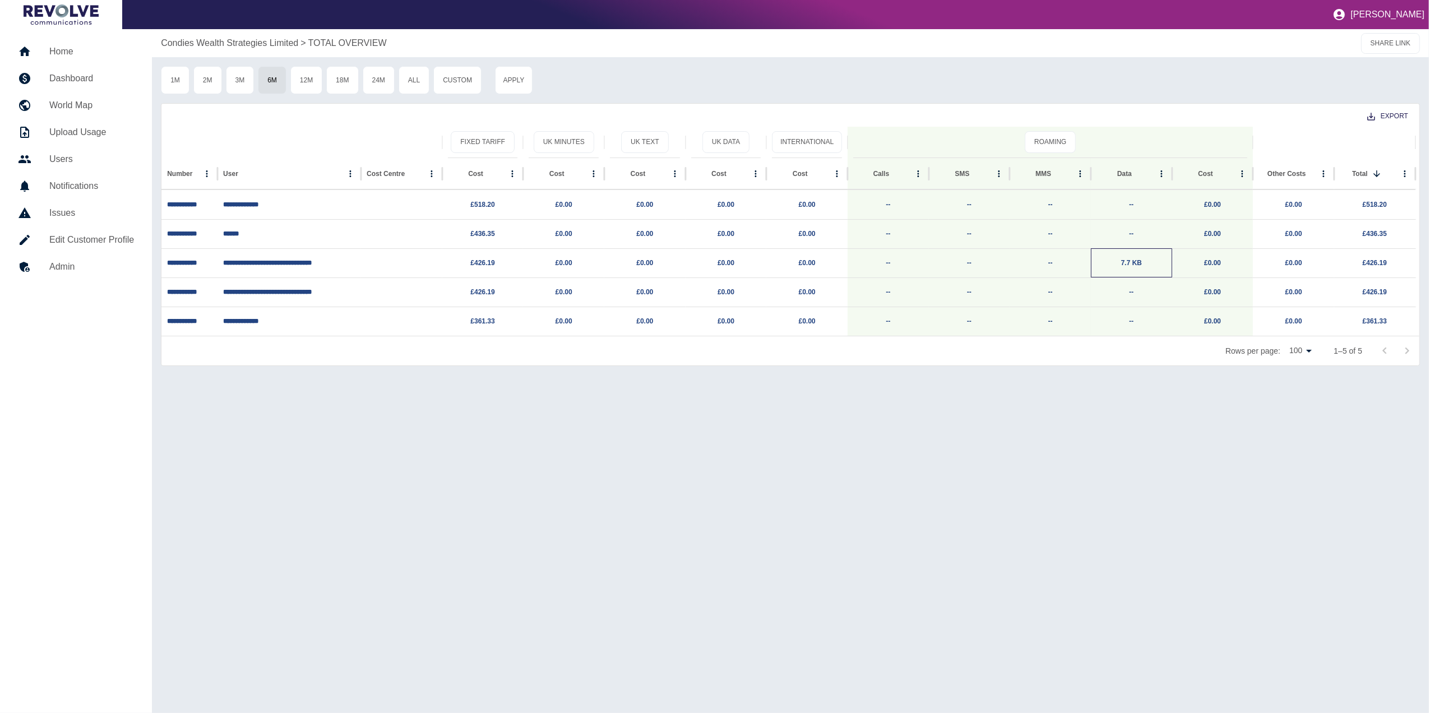
click at [950, 271] on p "7.7 KB" at bounding box center [1132, 263] width 70 height 29
click at [950, 264] on link "7.7 KB" at bounding box center [1131, 263] width 21 height 8
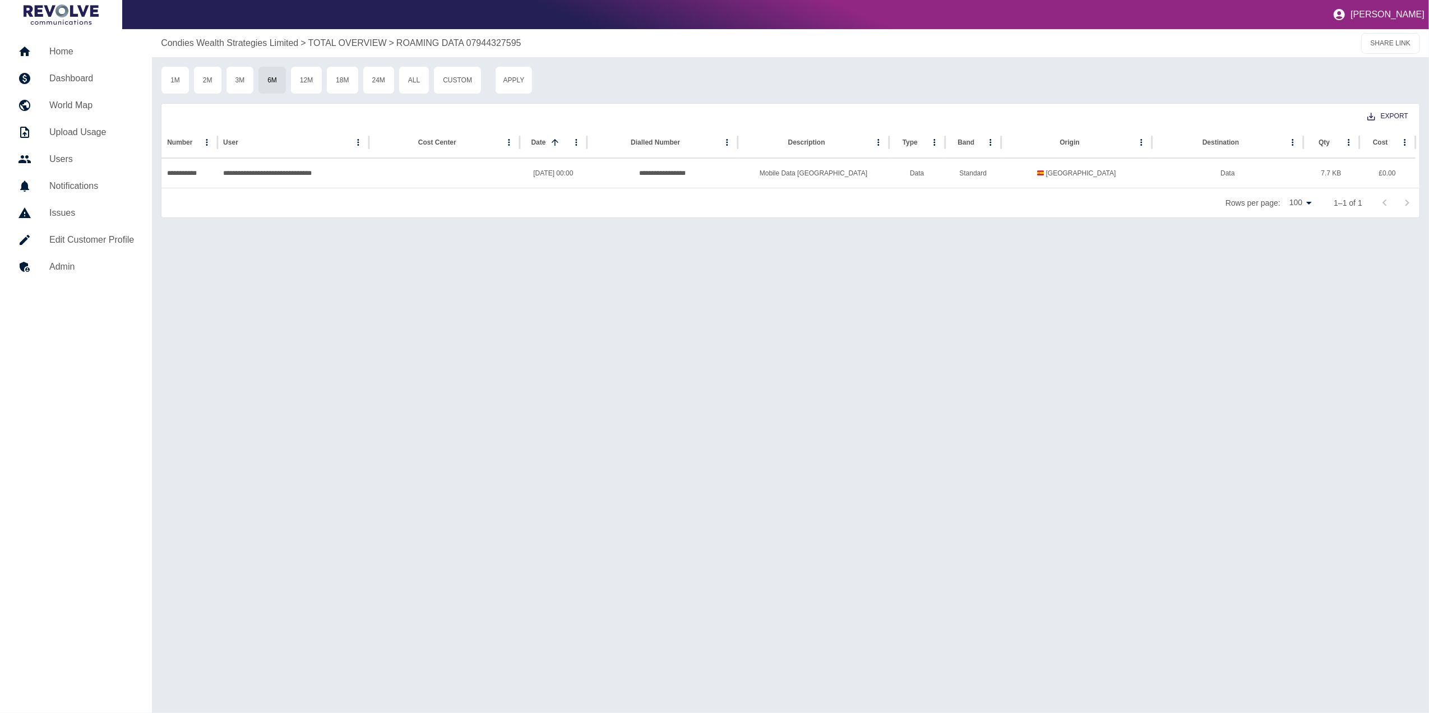
click at [96, 77] on h5 "Dashboard" at bounding box center [91, 78] width 85 height 13
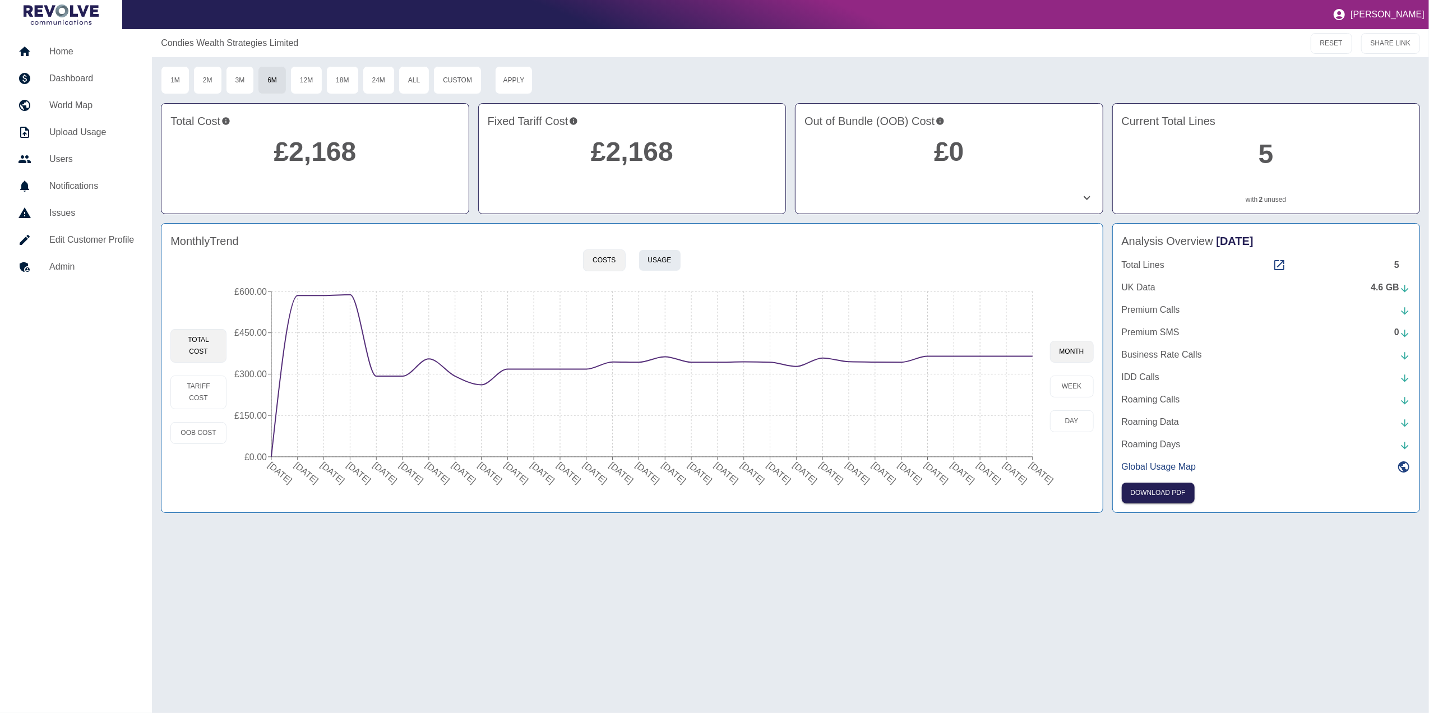
click at [664, 258] on button "Usage" at bounding box center [660, 261] width 43 height 22
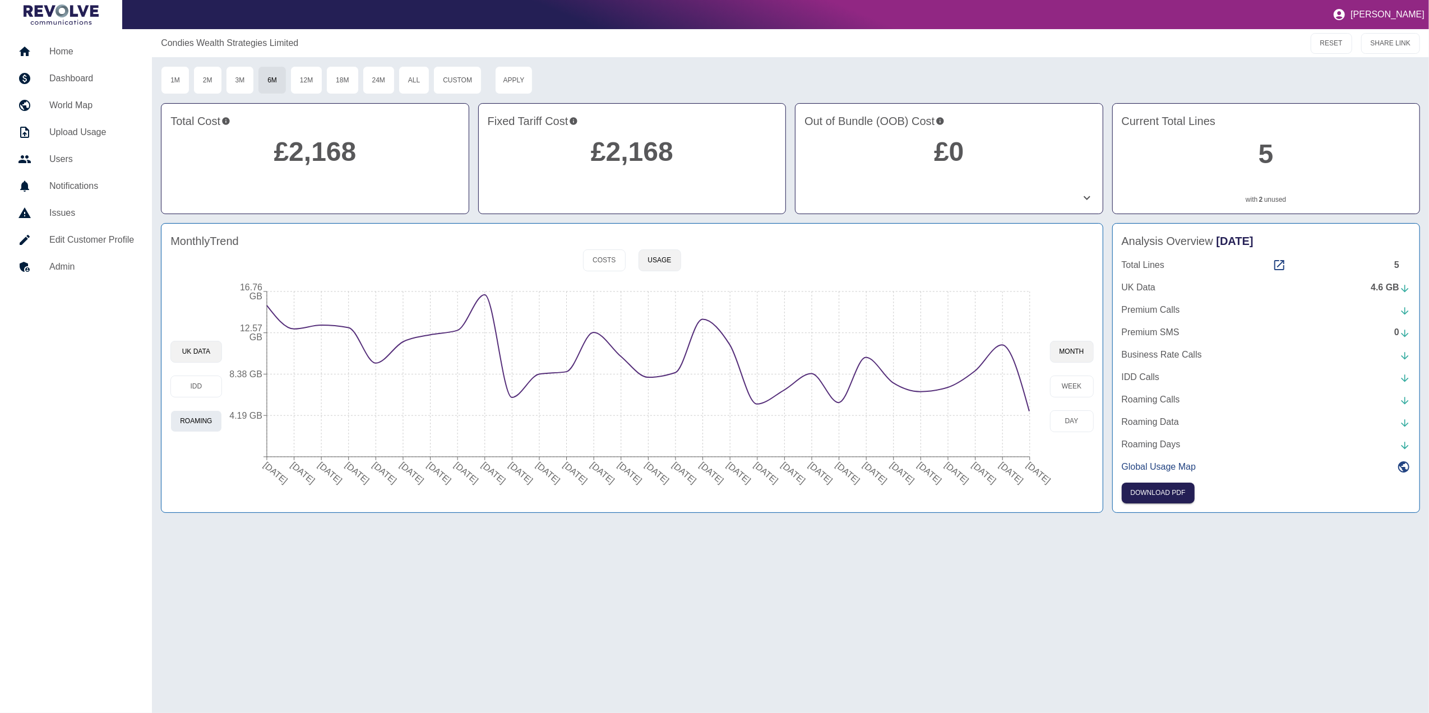
click at [215, 429] on button "Roaming" at bounding box center [195, 421] width 51 height 22
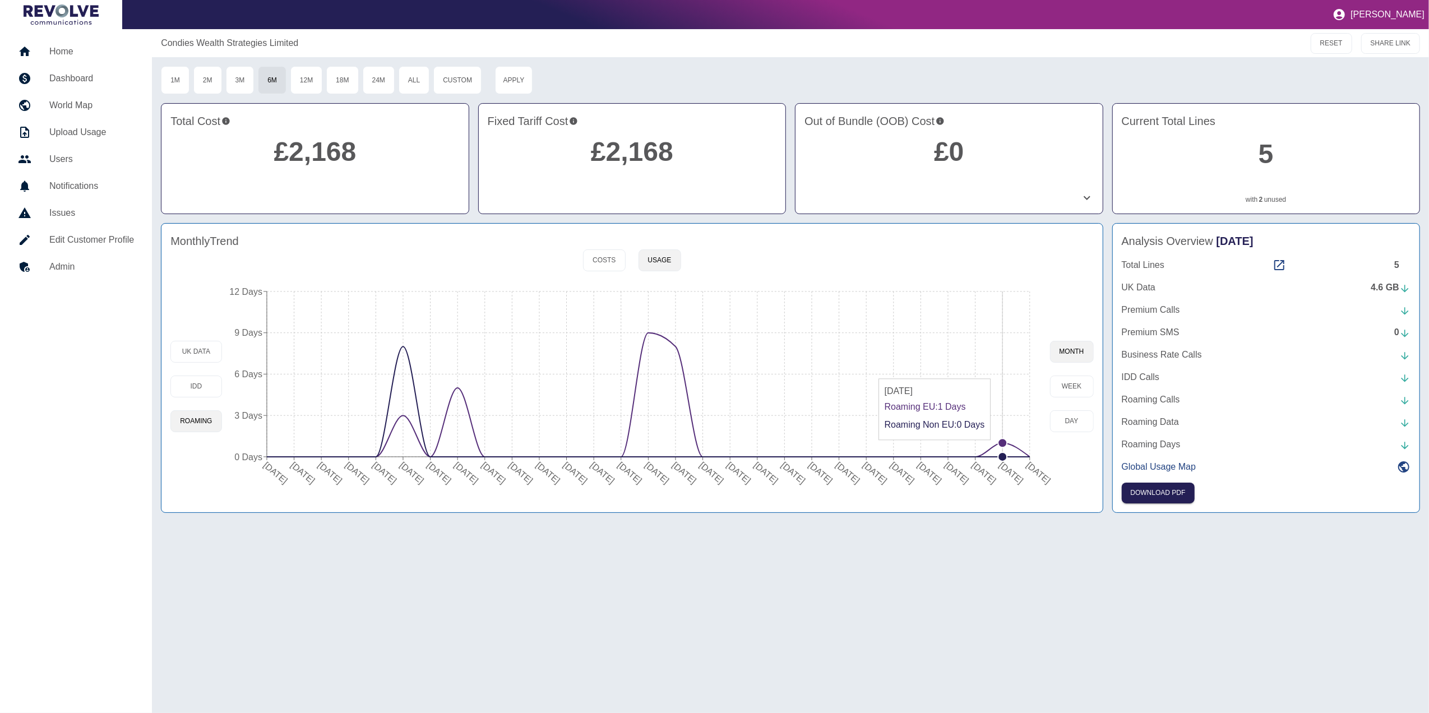
click at [950, 444] on circle at bounding box center [1002, 442] width 9 height 9
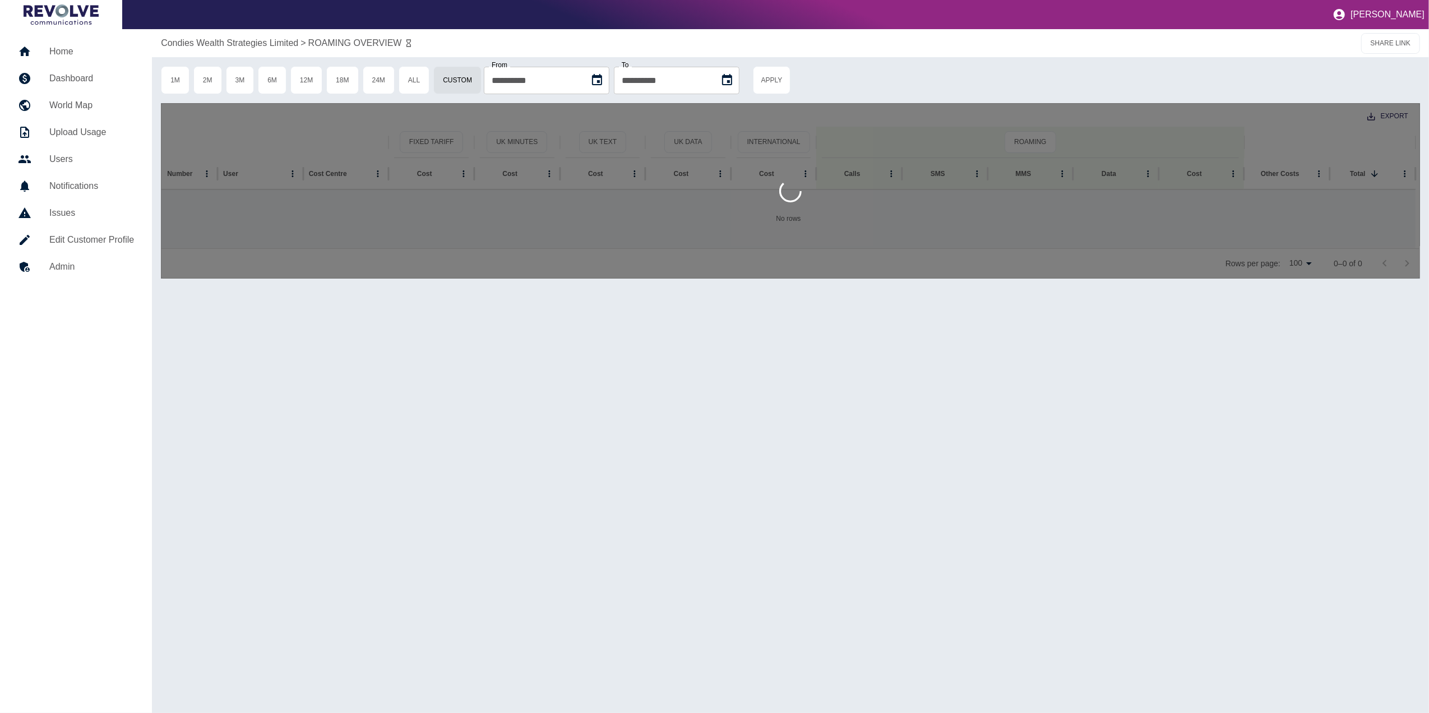
type input "**********"
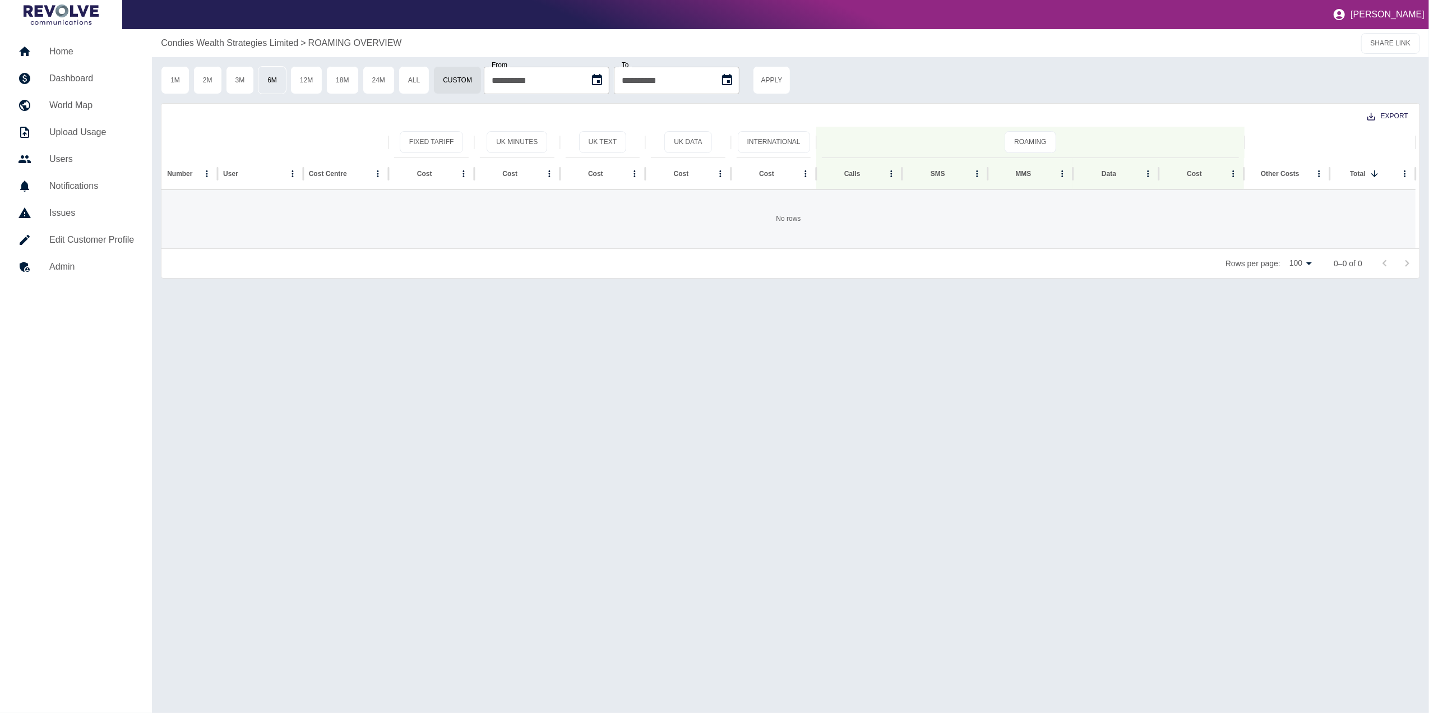
click at [265, 90] on button "6M" at bounding box center [272, 80] width 29 height 28
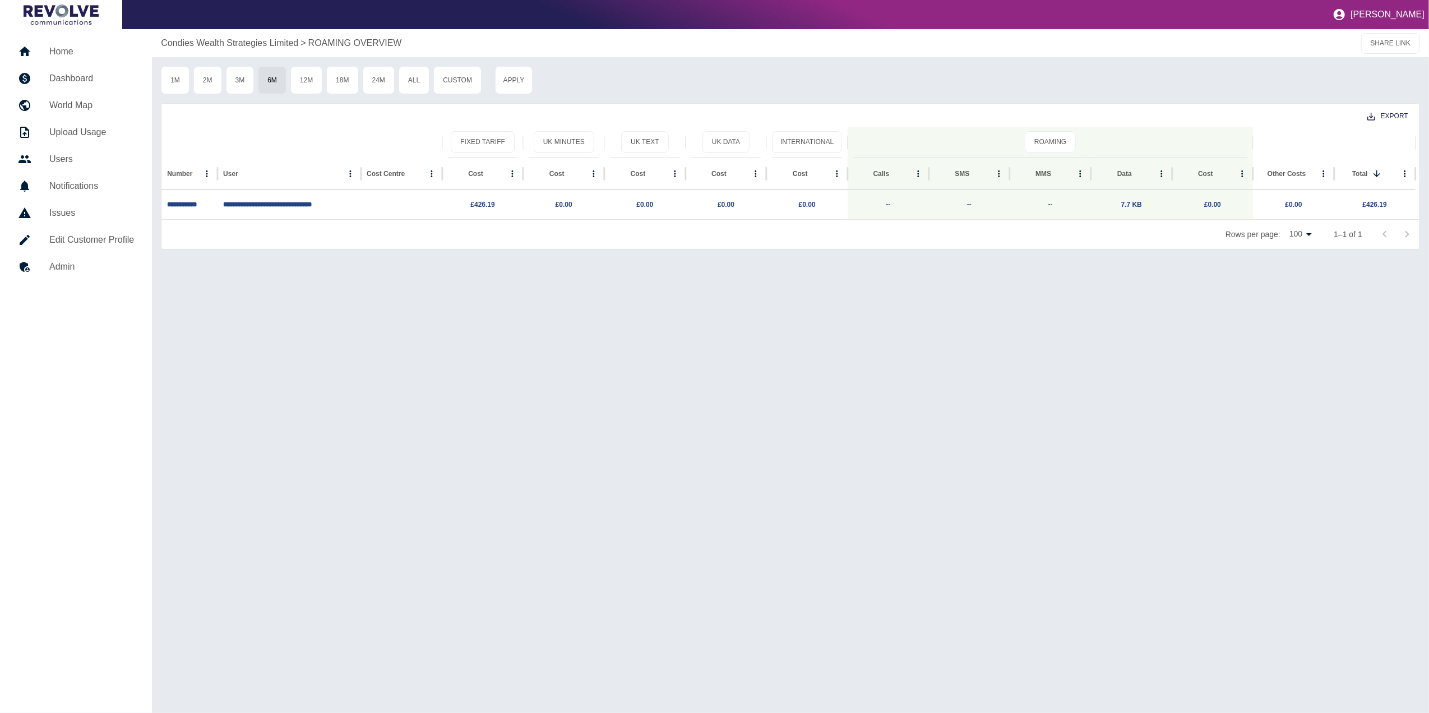
click at [80, 73] on h5 "Dashboard" at bounding box center [91, 78] width 85 height 13
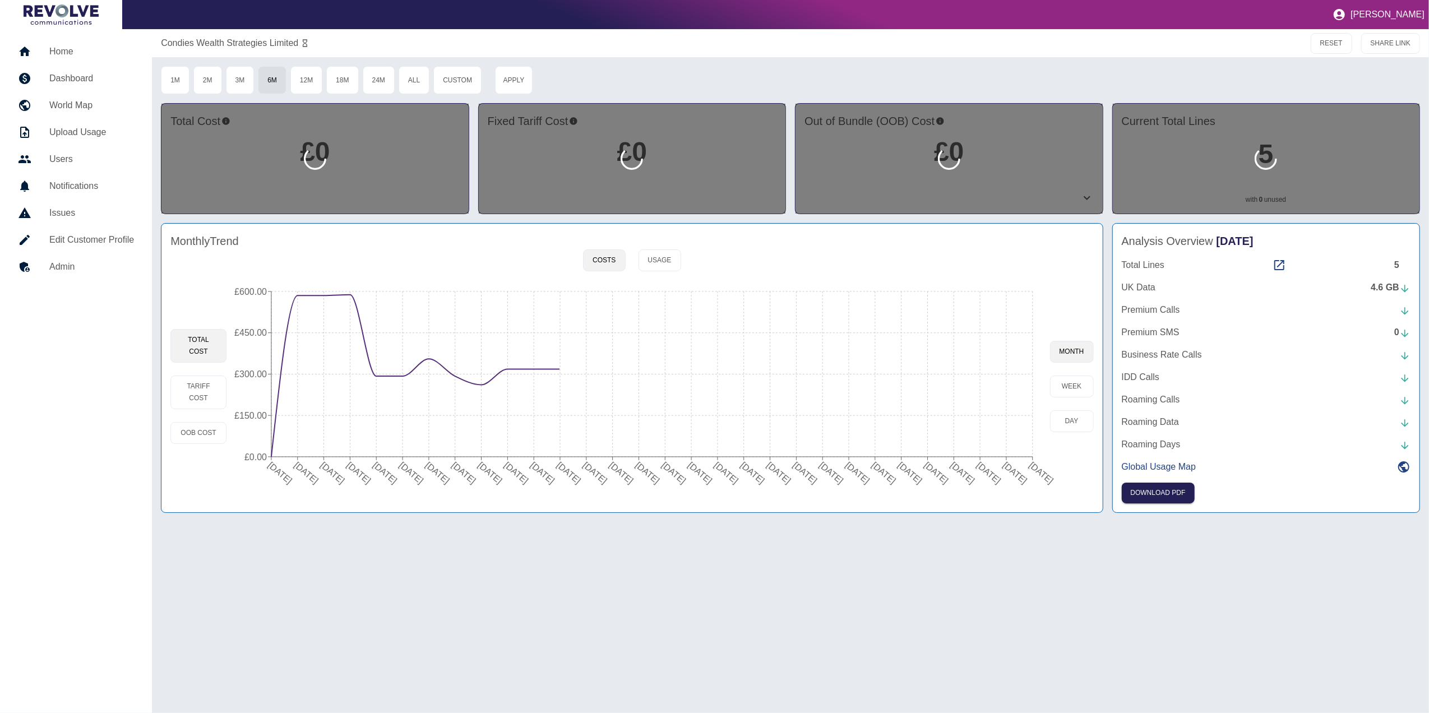
click at [81, 54] on h5 "Home" at bounding box center [91, 51] width 85 height 13
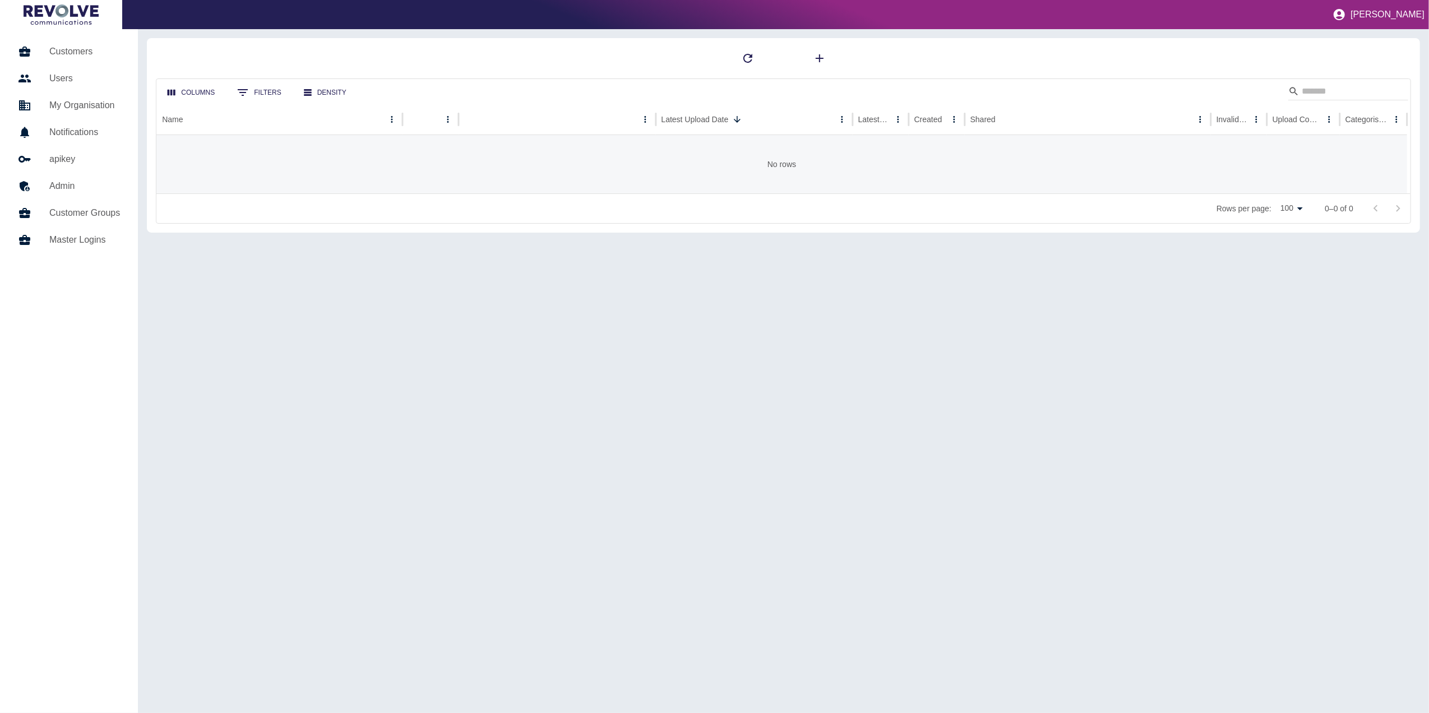
click at [82, 55] on h5 "Customers" at bounding box center [84, 51] width 71 height 13
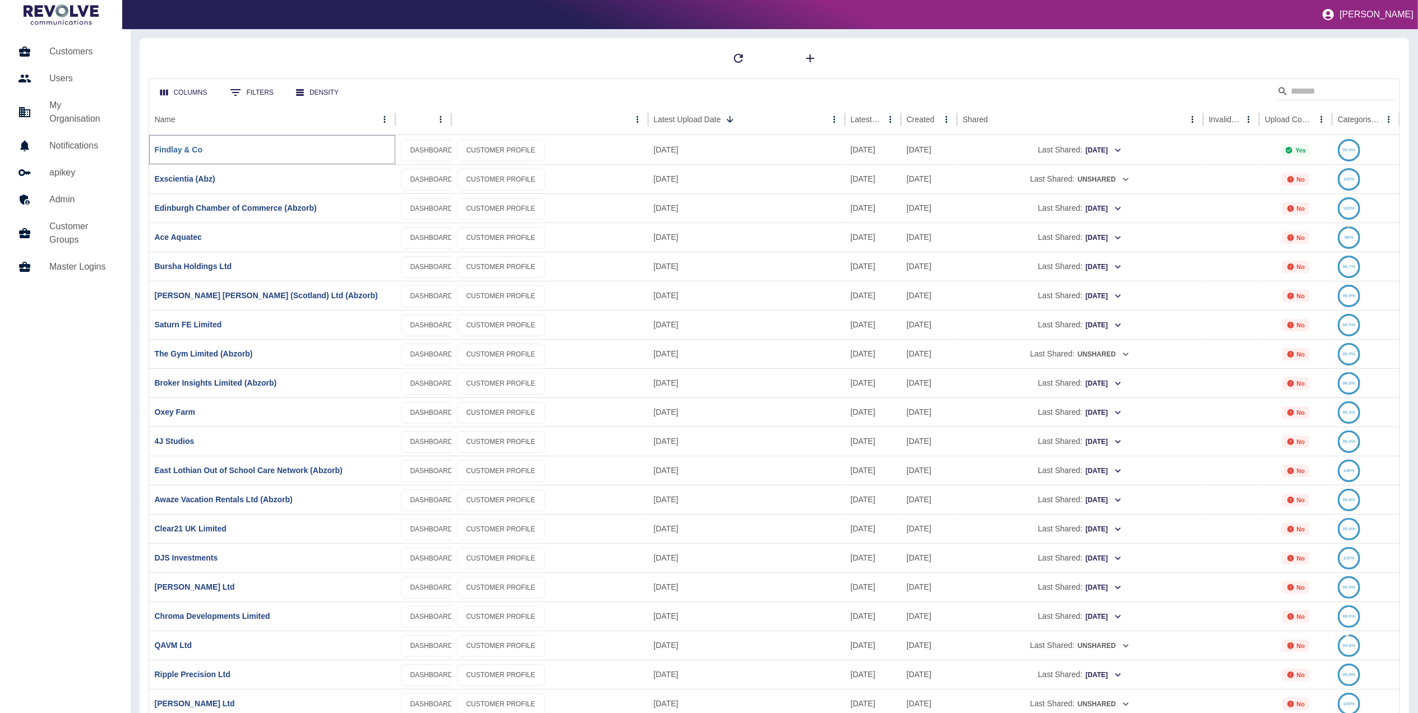
click at [190, 149] on link "Findlay & Co" at bounding box center [179, 149] width 48 height 9
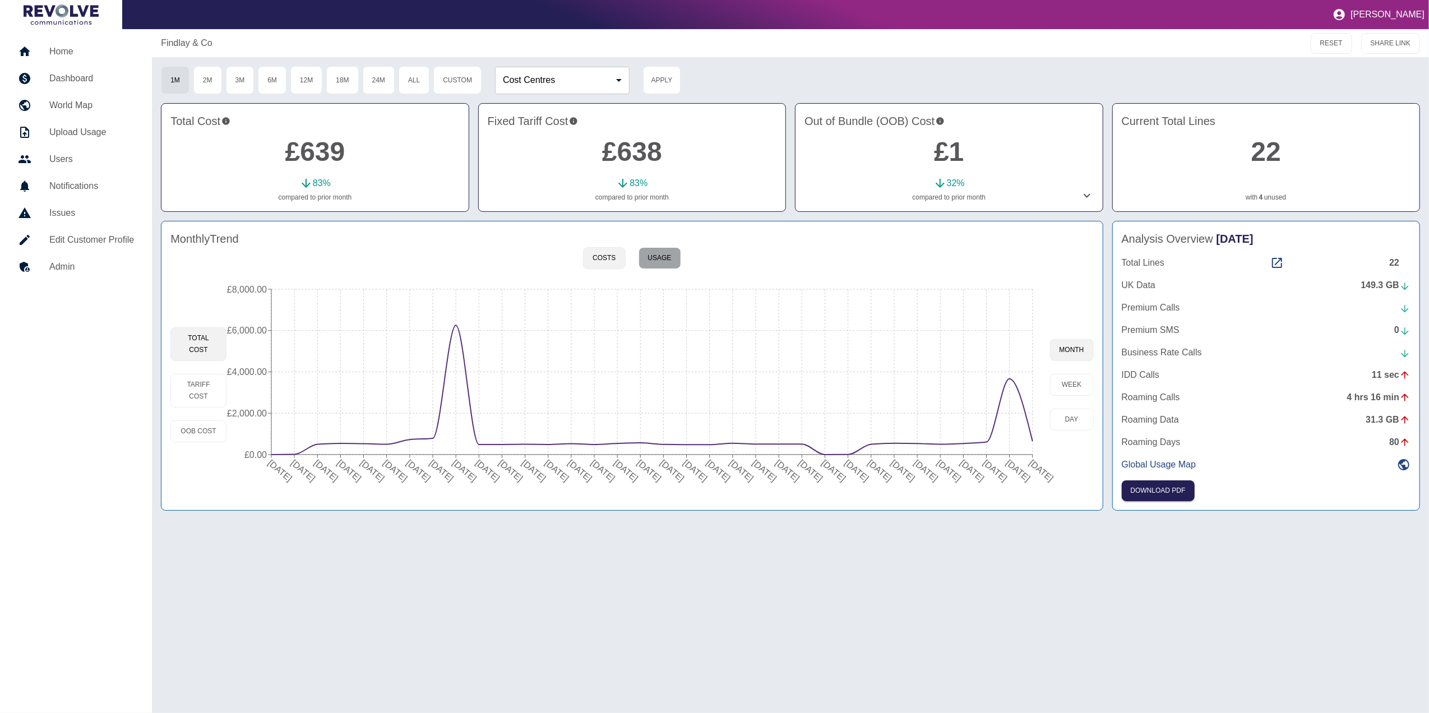
click at [671, 252] on button "Usage" at bounding box center [660, 258] width 43 height 22
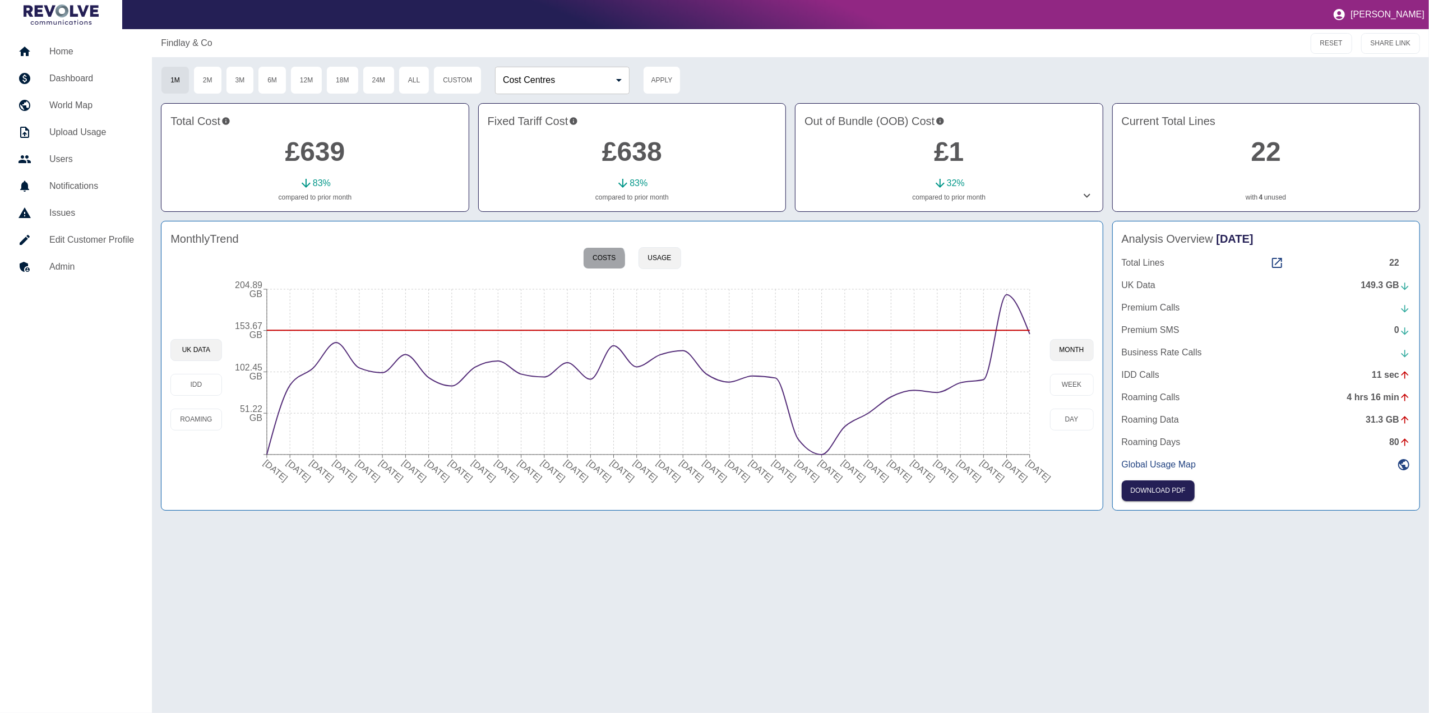
click at [601, 261] on button "Costs" at bounding box center [604, 258] width 42 height 22
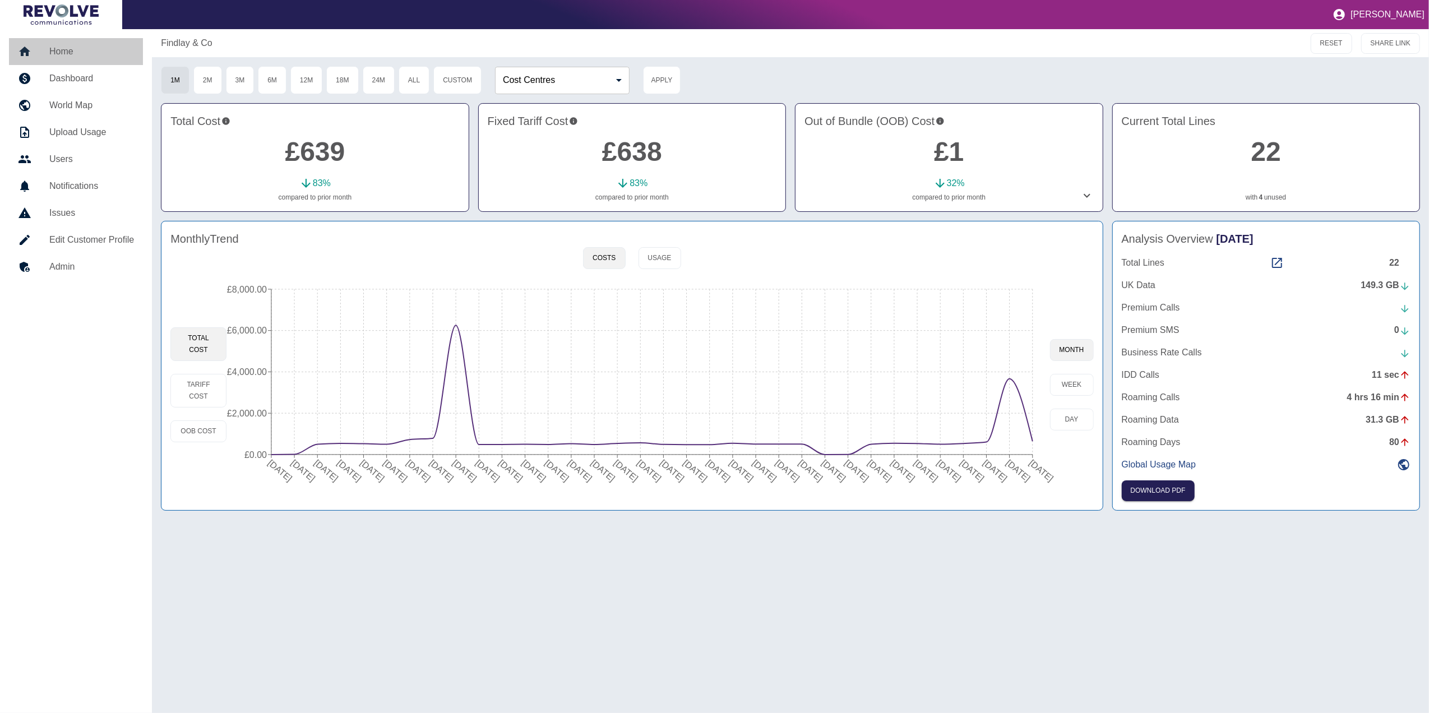
click at [75, 48] on h5 "Home" at bounding box center [91, 51] width 85 height 13
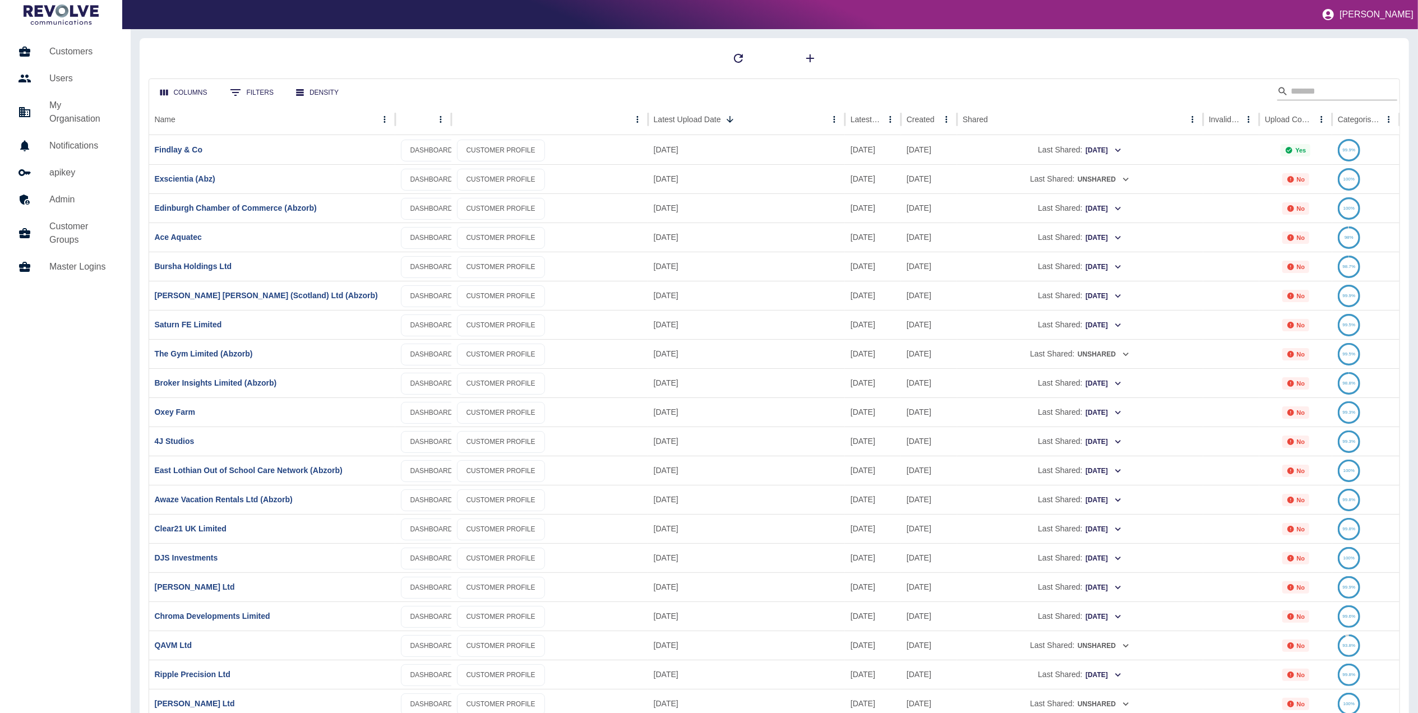
click at [950, 87] on input "Search" at bounding box center [1336, 91] width 90 height 18
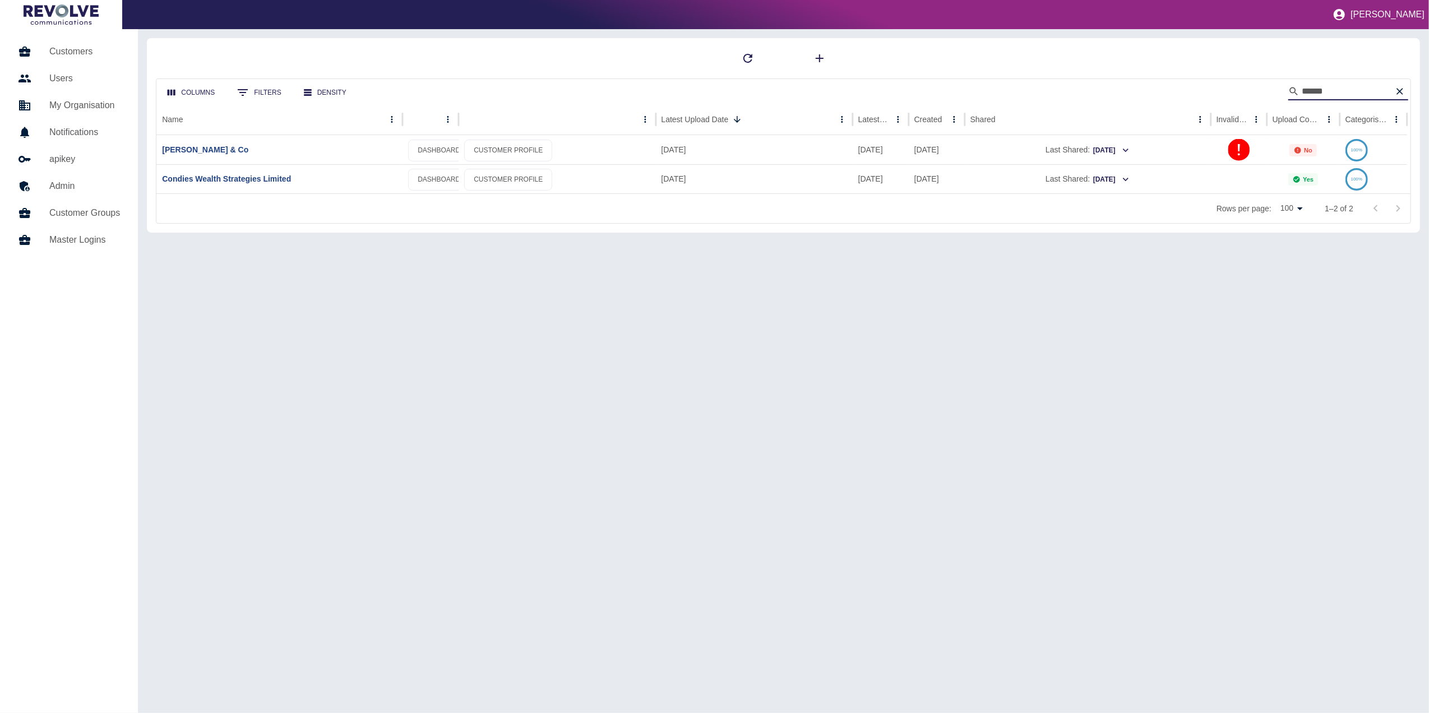
type input "******"
click at [471, 65] on div at bounding box center [783, 58] width 1255 height 22
click at [194, 151] on link "[PERSON_NAME] & Co" at bounding box center [205, 149] width 86 height 9
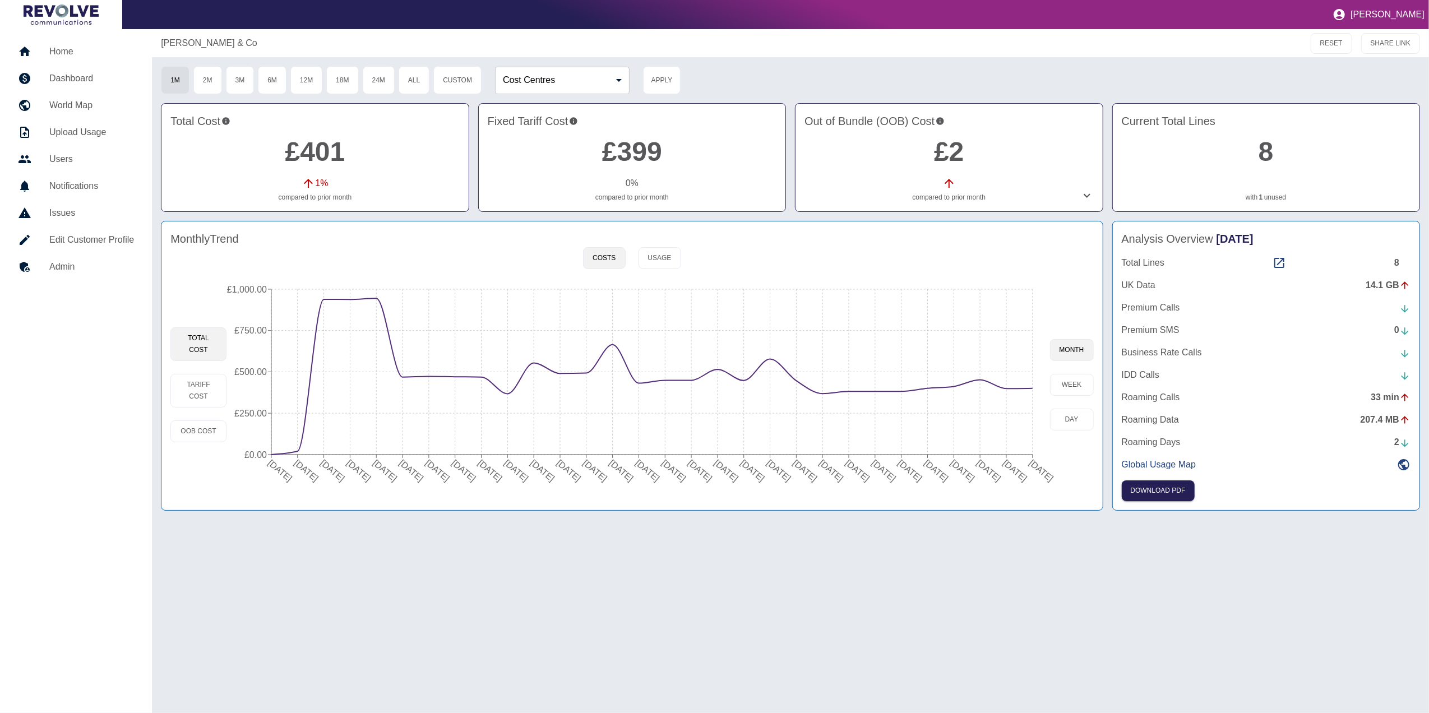
click at [92, 243] on h5 "Edit Customer Profile" at bounding box center [91, 239] width 85 height 13
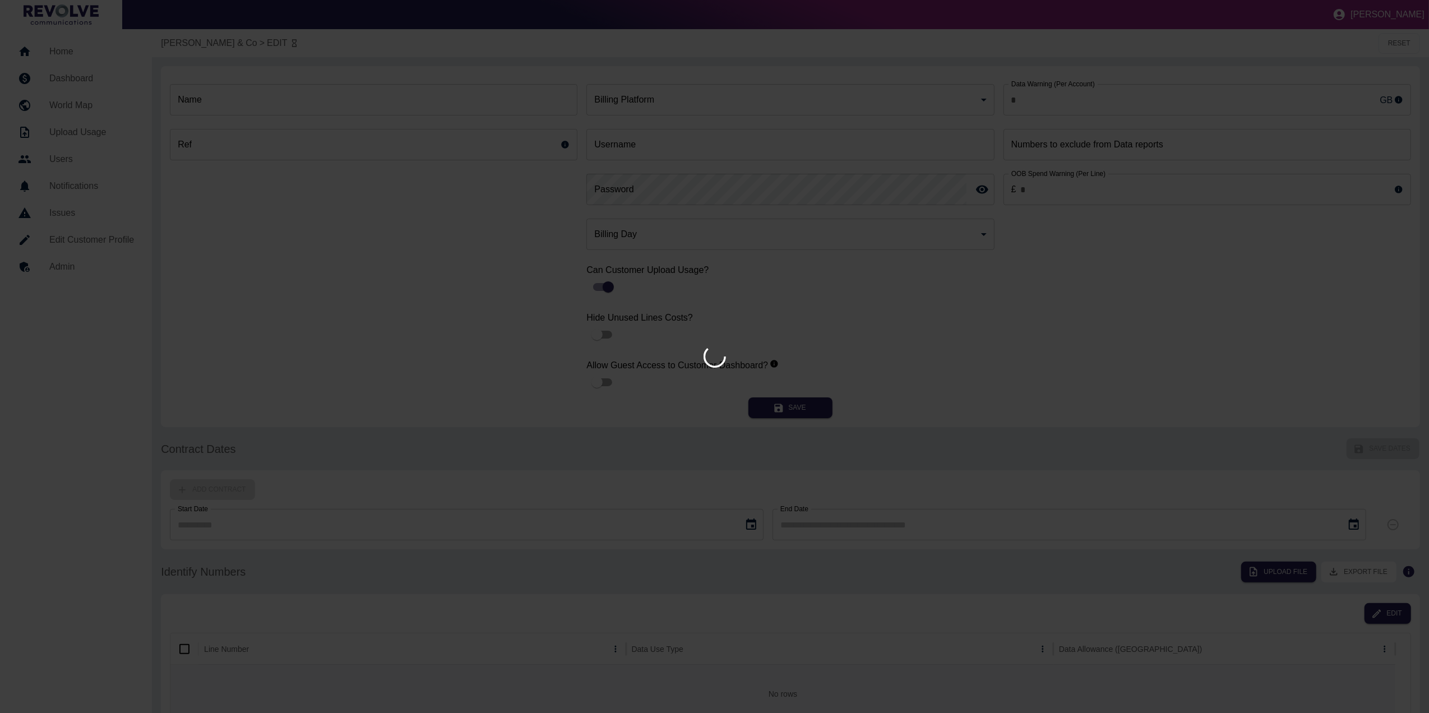
type input "**********"
type input "**"
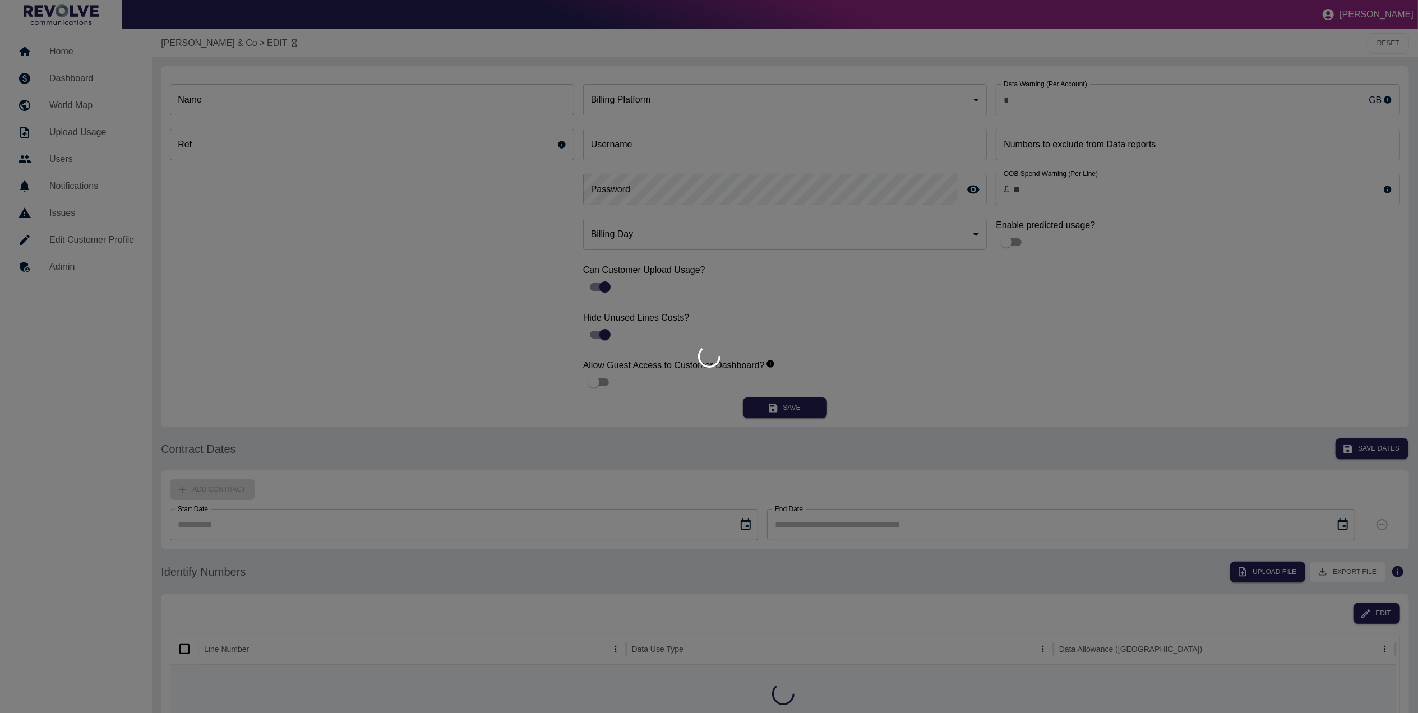
type input "**********"
type input "*********"
type input "*"
type input "*********"
type input "**"
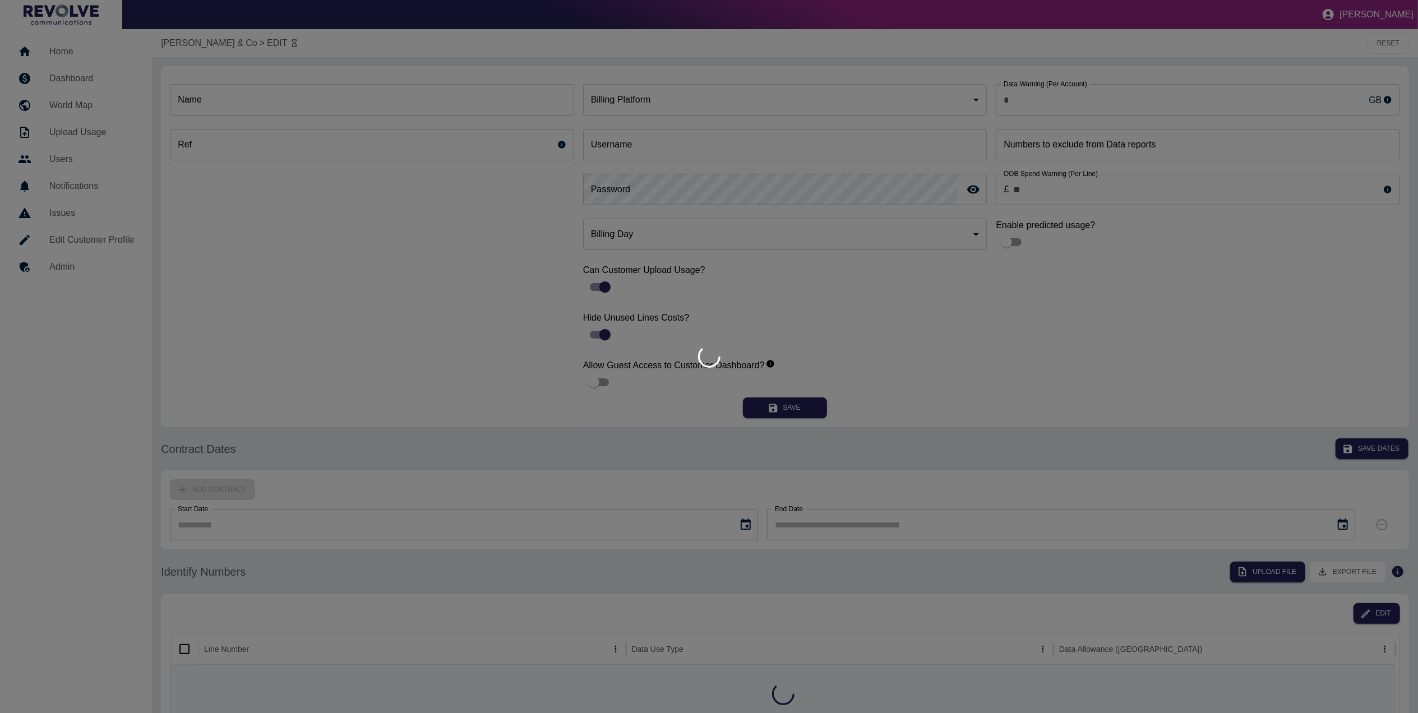
type input "**"
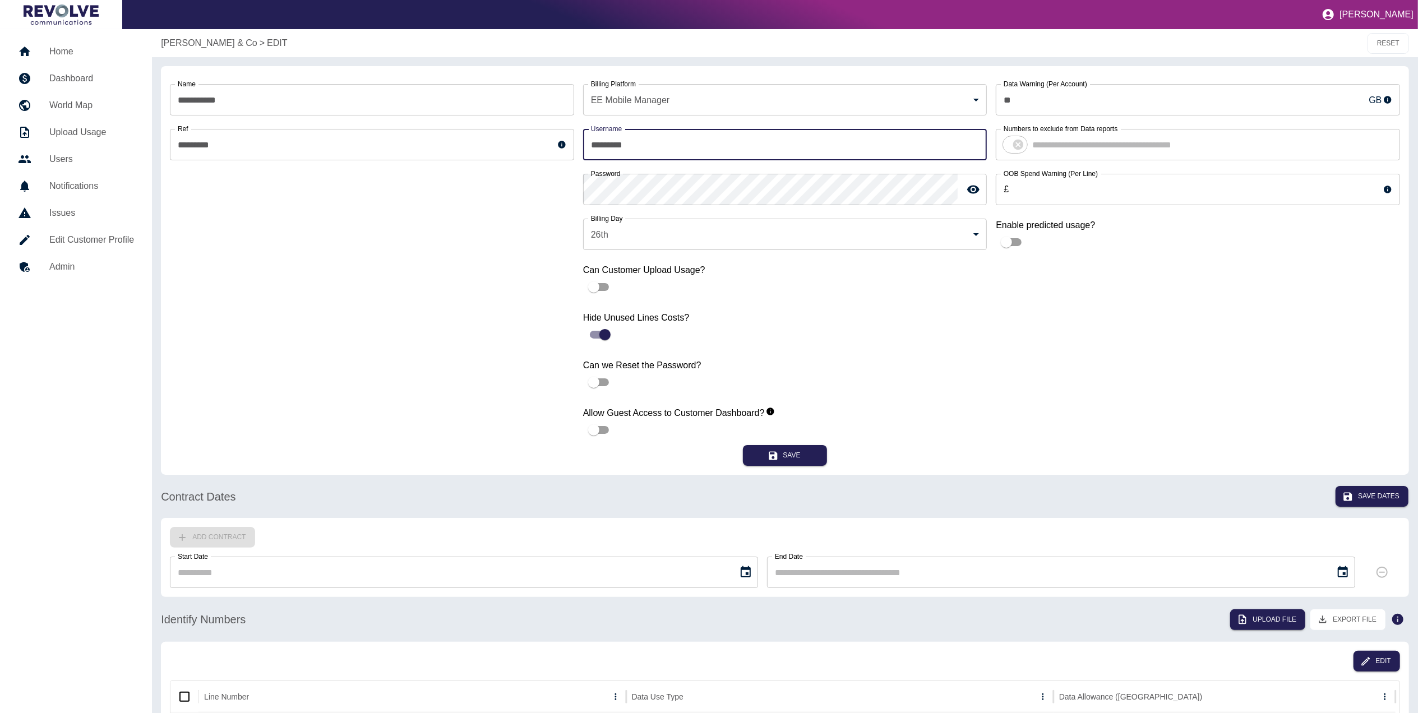
drag, startPoint x: 729, startPoint y: 153, endPoint x: 595, endPoint y: 157, distance: 134.6
click at [595, 157] on input "*********" at bounding box center [785, 144] width 404 height 31
click at [435, 269] on div "**********" at bounding box center [372, 260] width 404 height 370
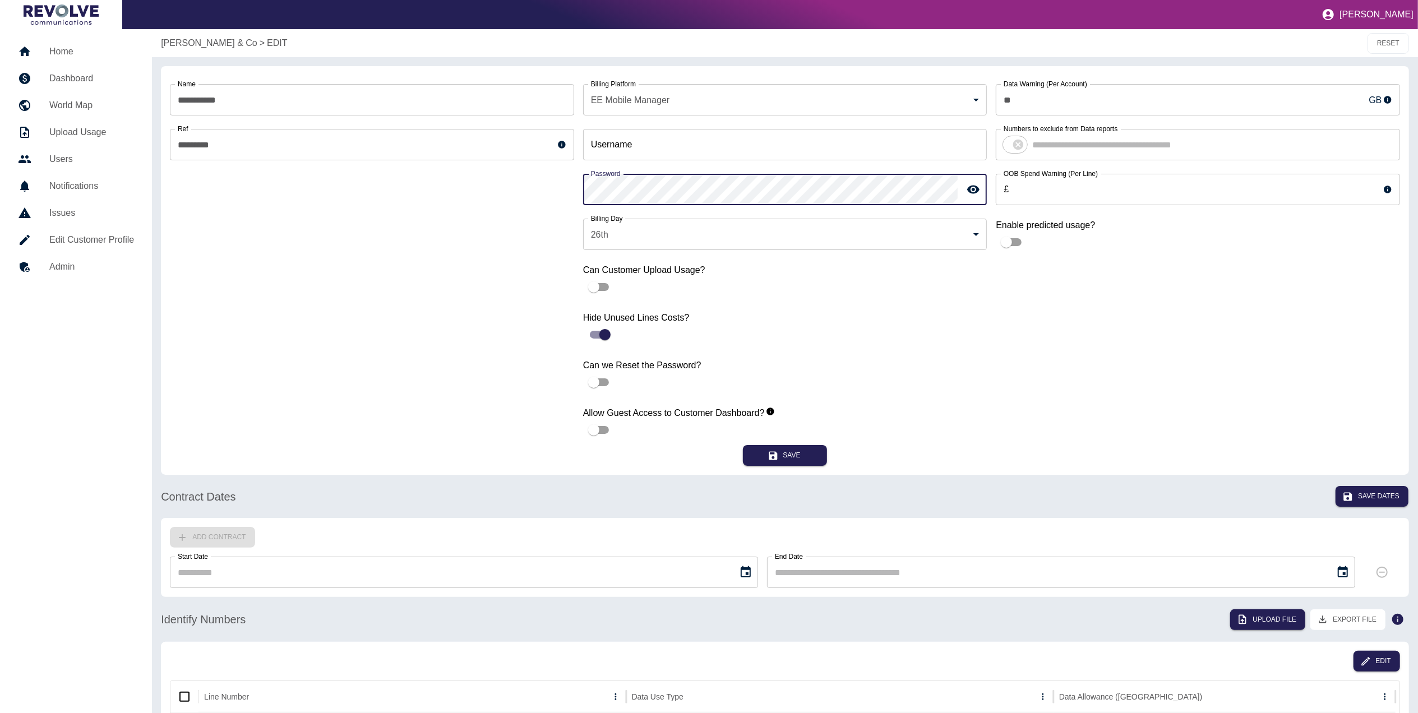
click at [565, 196] on div "**********" at bounding box center [785, 260] width 1230 height 370
click at [697, 160] on div "Billing Platform EE Mobile Manager * Billing Platform Username Username Passwor…" at bounding box center [785, 260] width 404 height 370
click at [725, 145] on input "Username" at bounding box center [785, 144] width 404 height 31
click at [810, 140] on input "Username" at bounding box center [785, 144] width 404 height 31
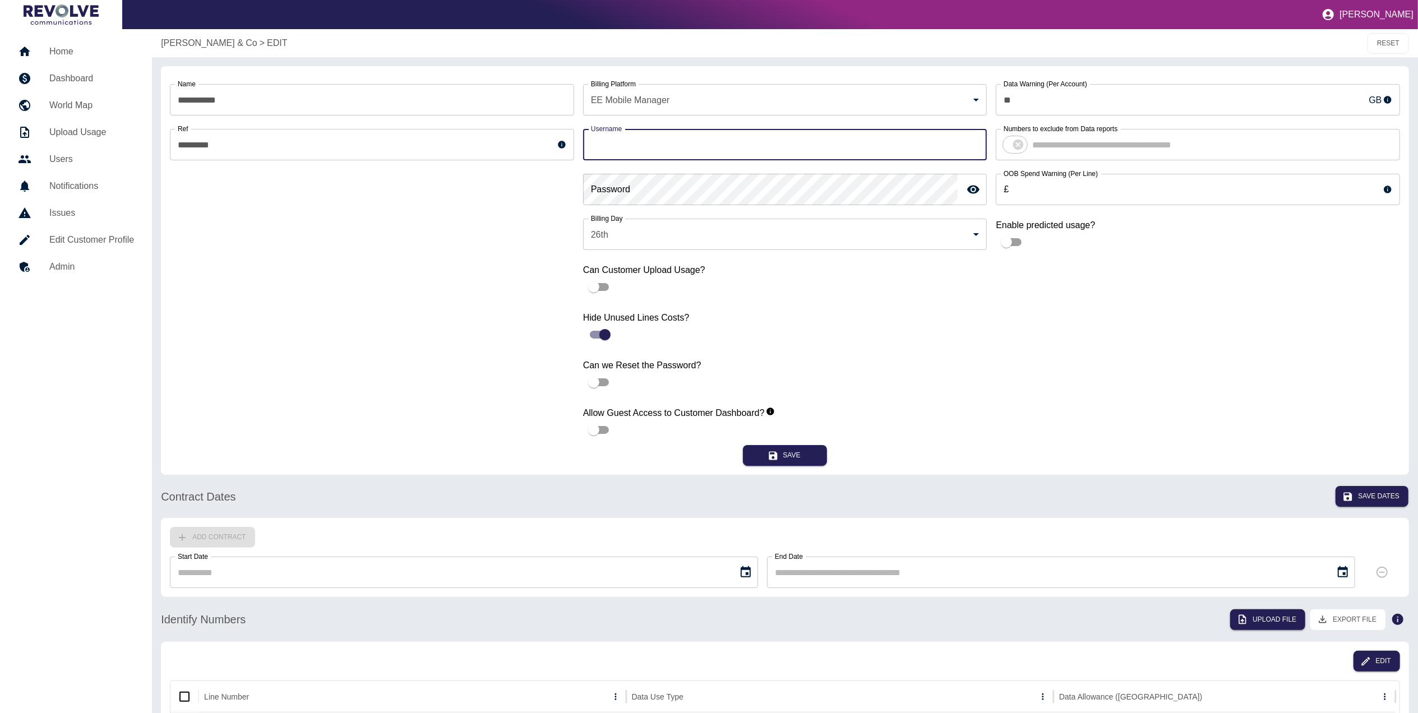
paste input "**********"
type input "**********"
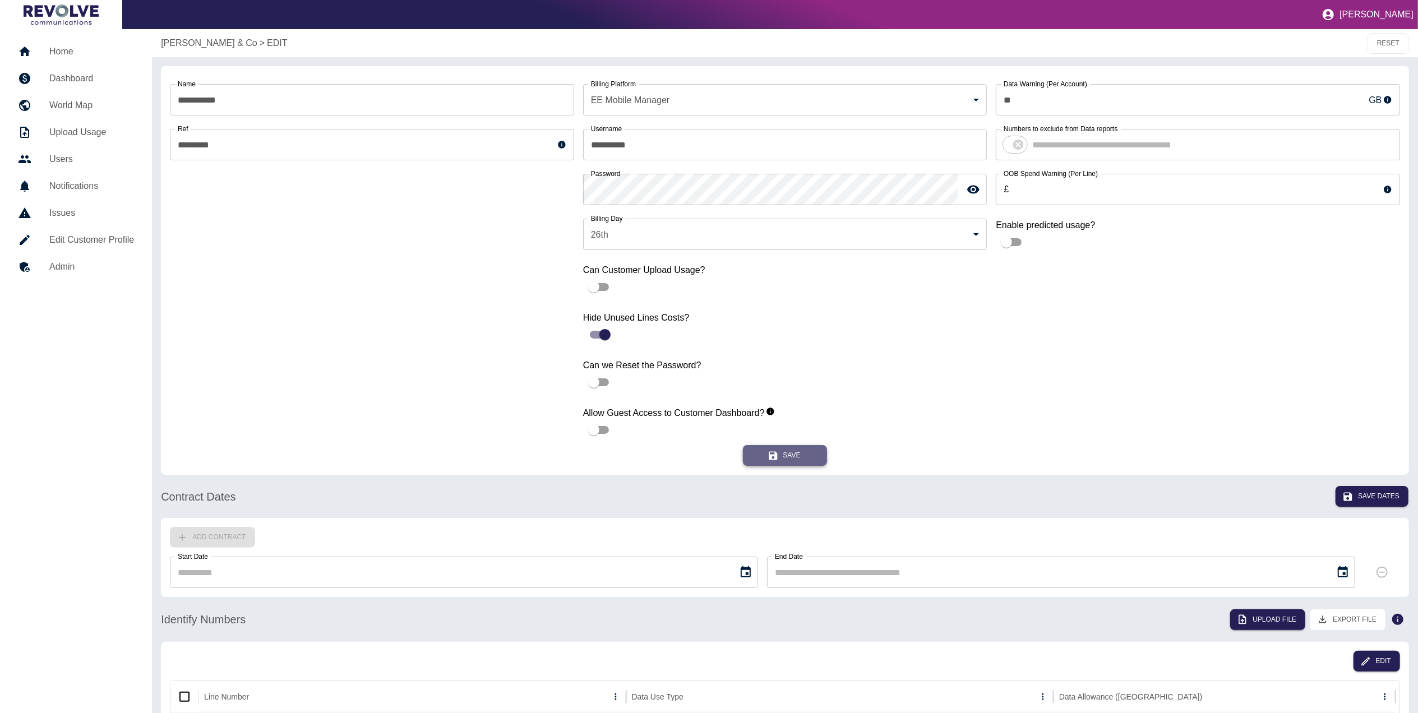
click at [798, 444] on button "Save" at bounding box center [785, 455] width 84 height 21
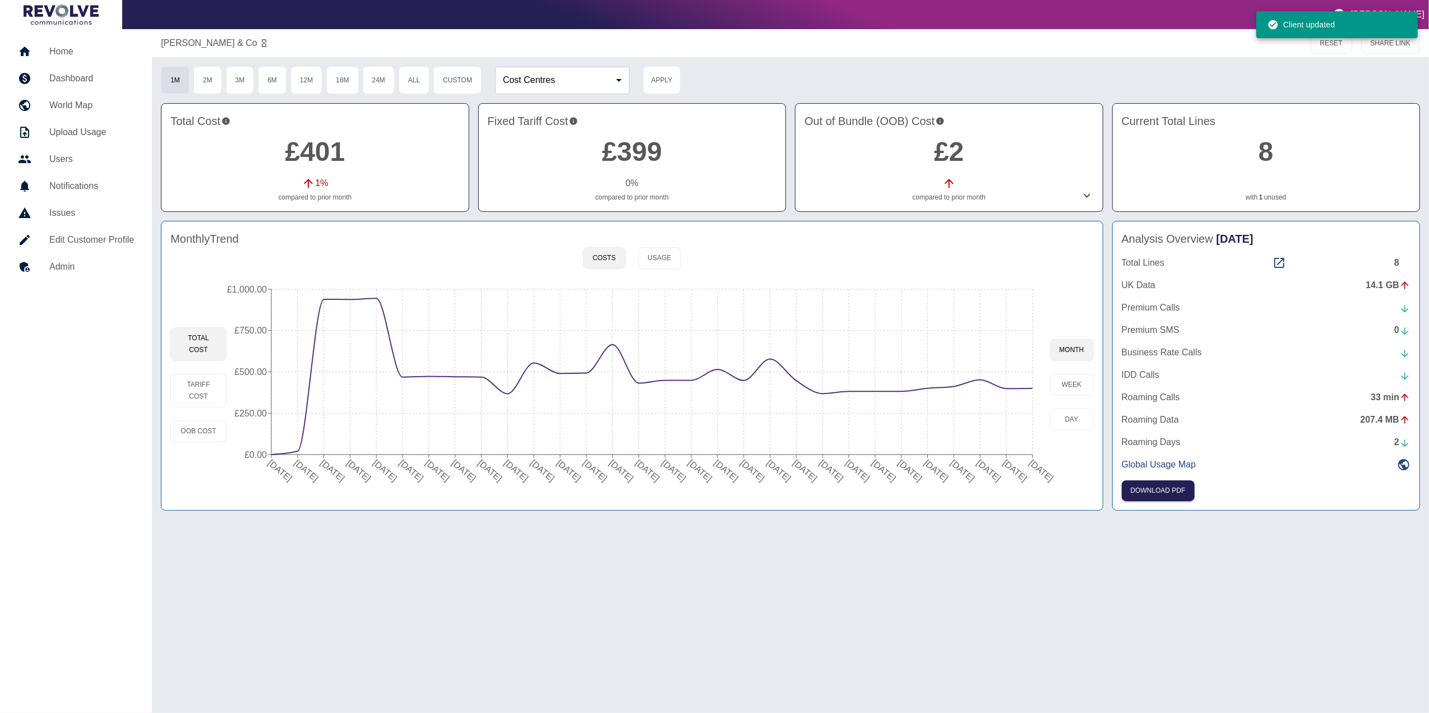
click at [97, 276] on link "Admin" at bounding box center [76, 266] width 134 height 27
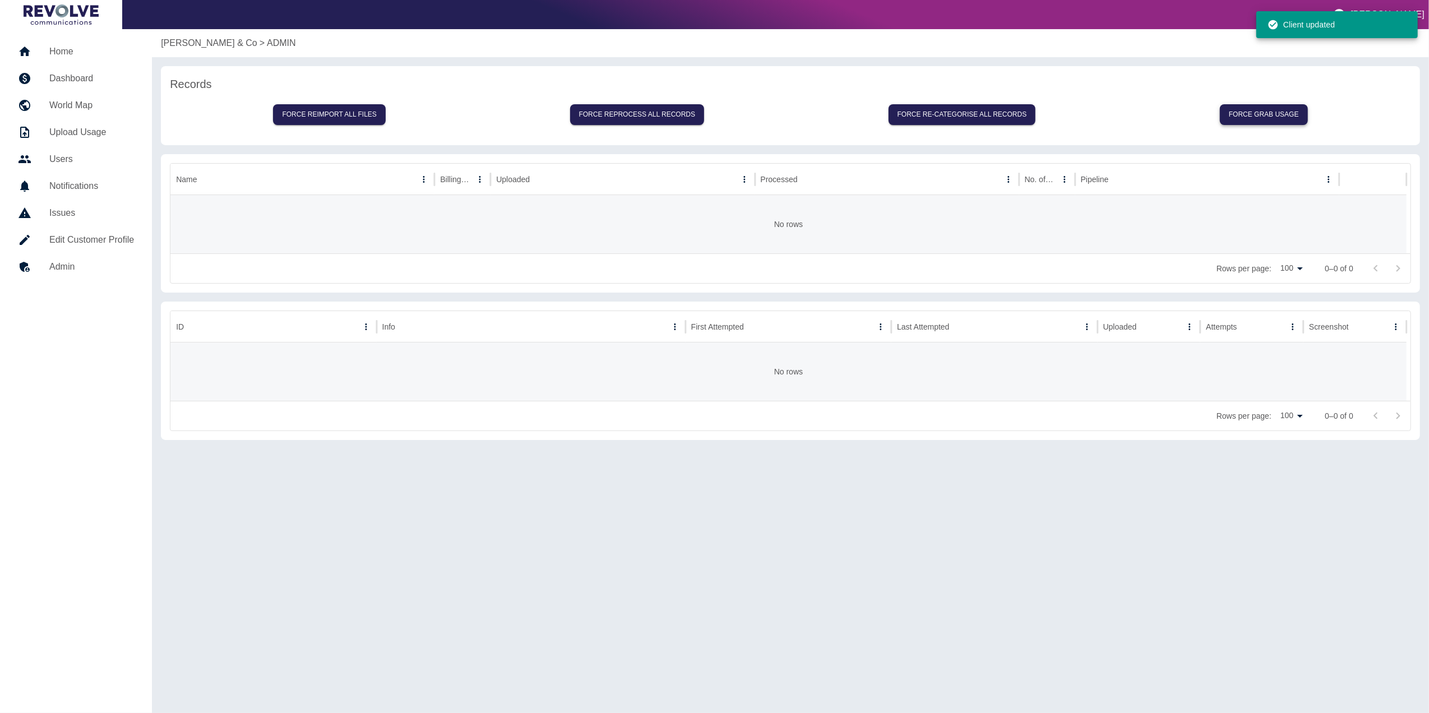
click at [950, 110] on button "Force grab usage" at bounding box center [1264, 114] width 88 height 21
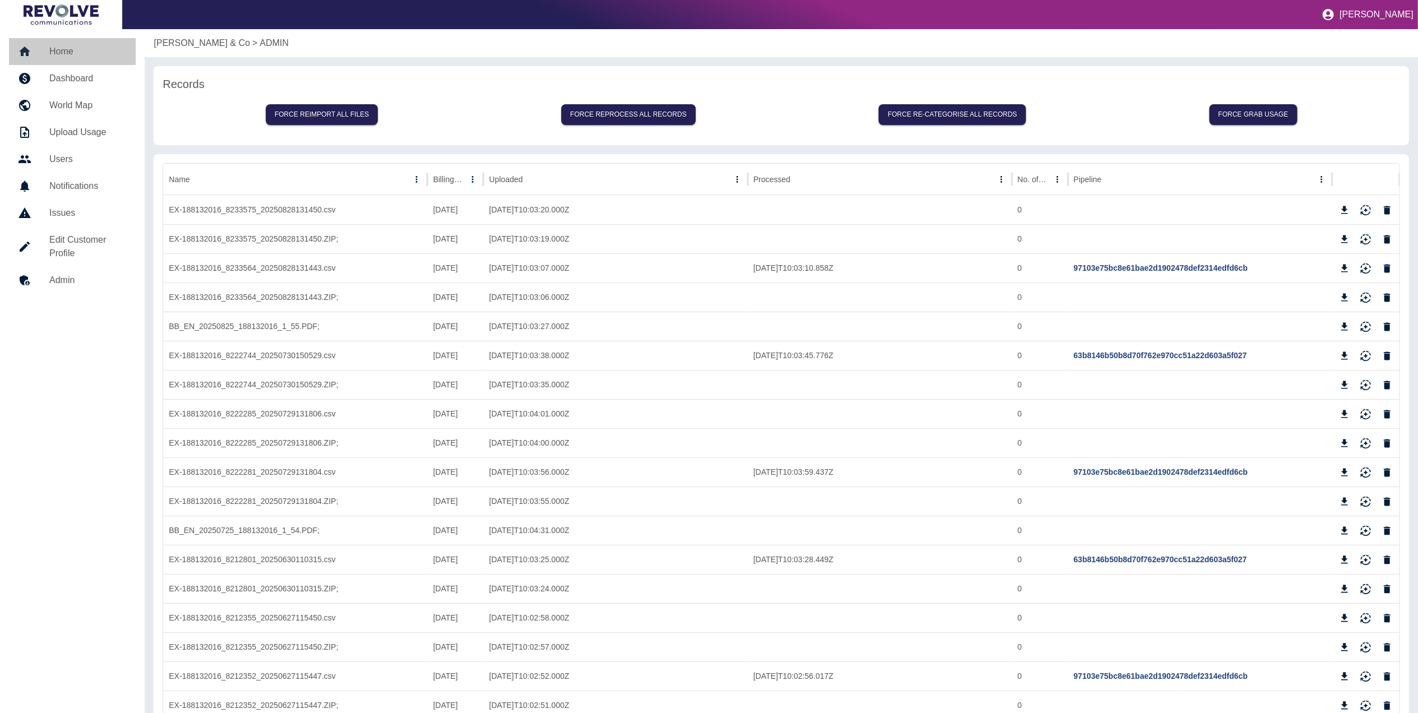
click at [68, 63] on link "Home" at bounding box center [72, 51] width 127 height 27
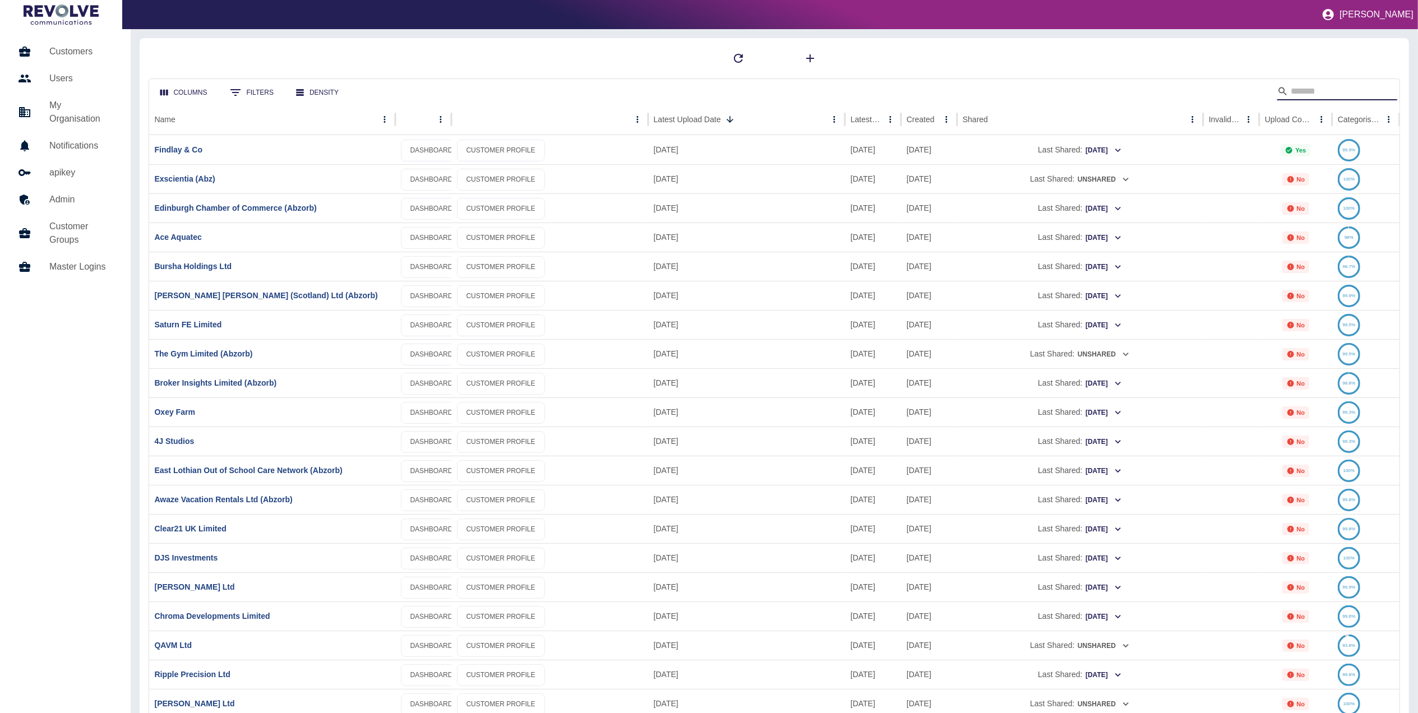
click at [950, 98] on input "Search" at bounding box center [1336, 91] width 90 height 18
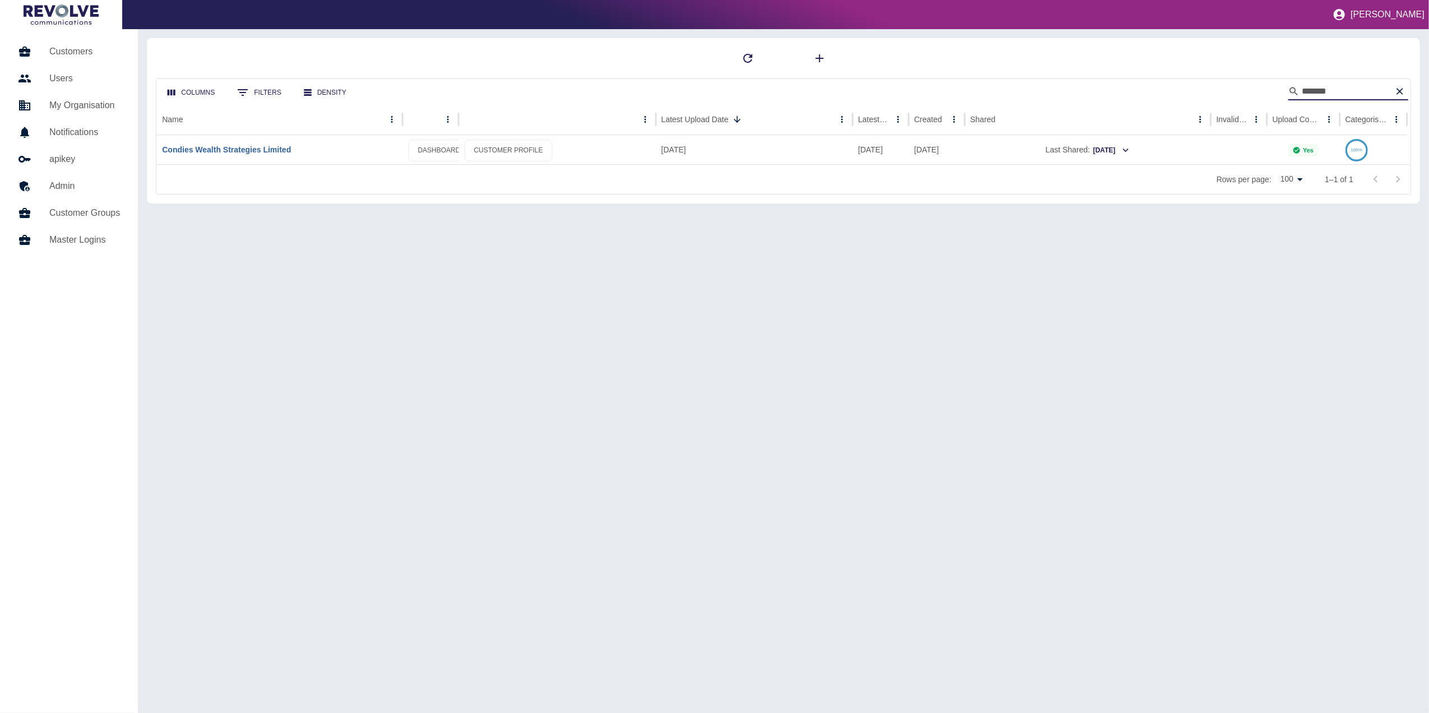
type input "*******"
click at [291, 148] on link "Condies Wealth Strategies Limited" at bounding box center [226, 149] width 129 height 9
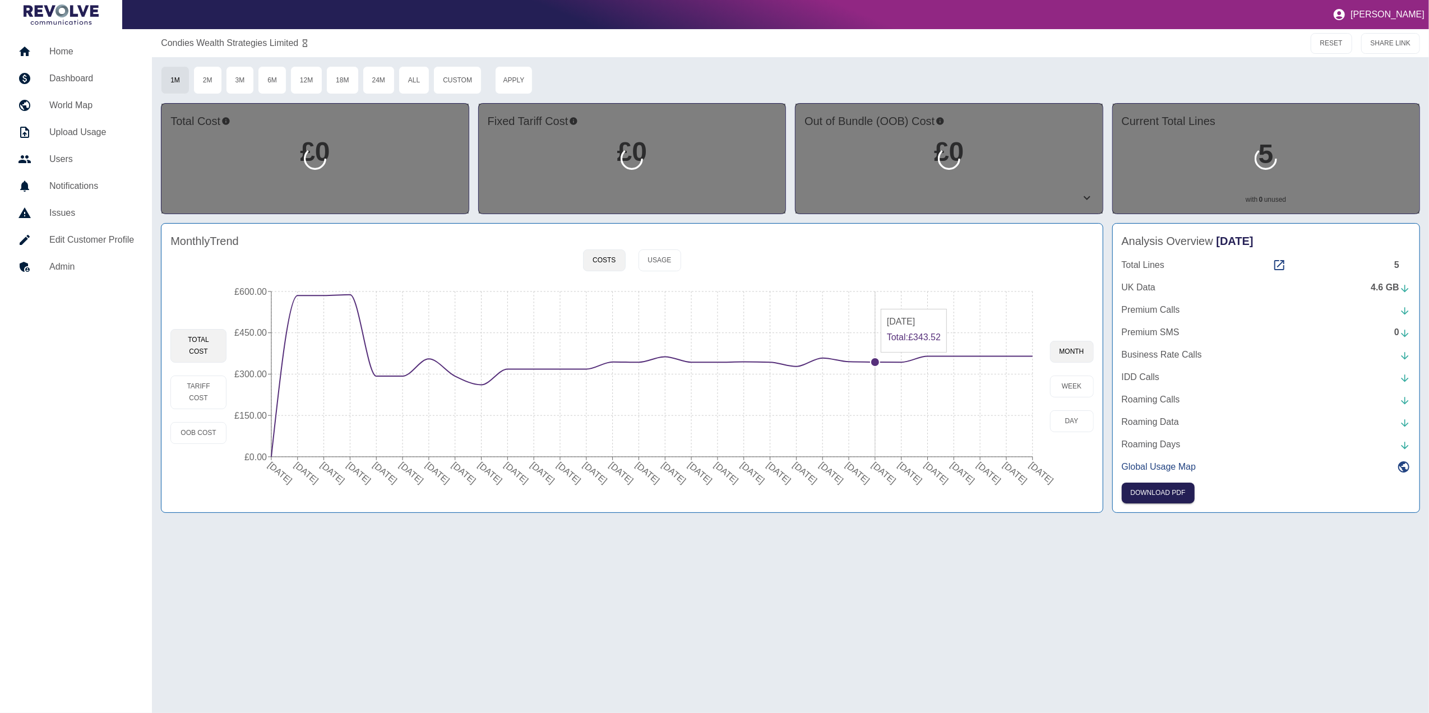
click at [886, 304] on icon "[DATE] [DATE] [DATE] [DATE] [DATE] [DATE] [DATE] [DATE] [DATE] [DATE] [DATE] [D…" at bounding box center [638, 386] width 823 height 213
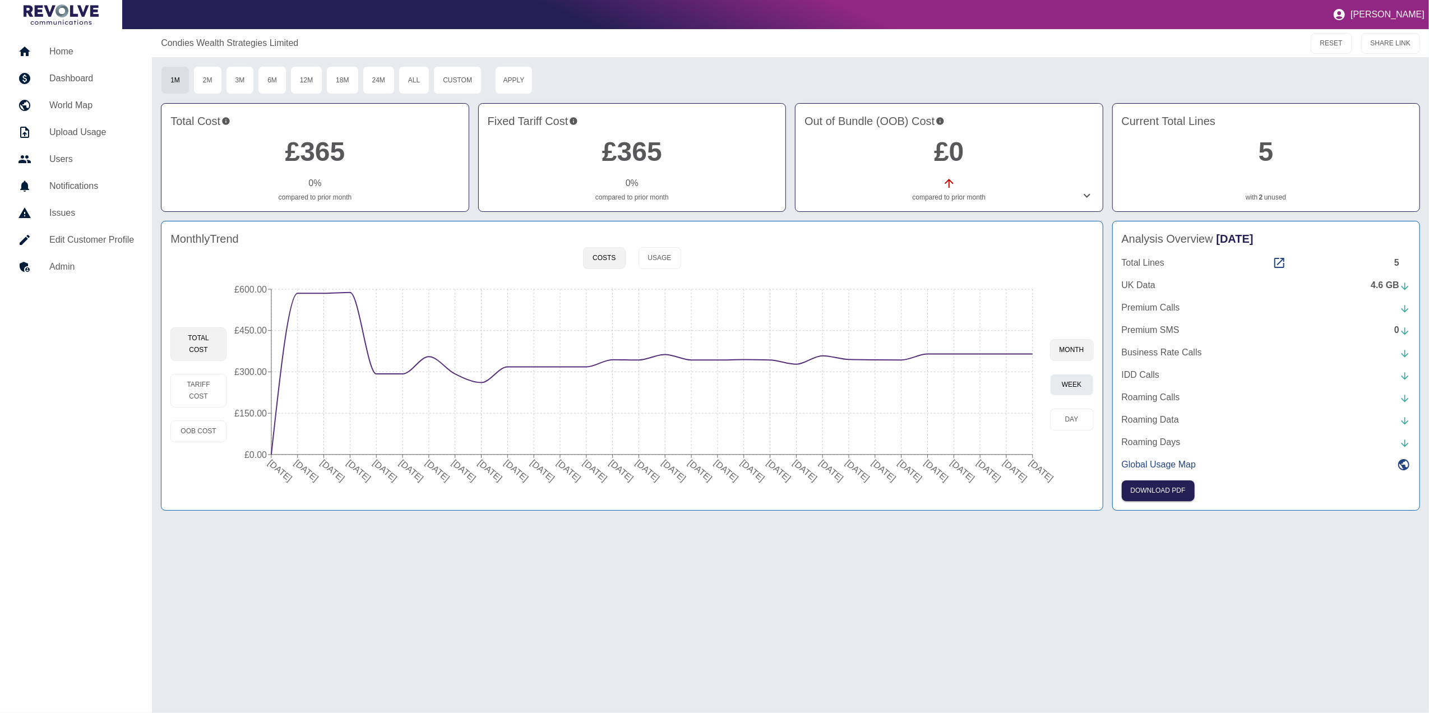
click at [950, 390] on button "week" at bounding box center [1072, 385] width 44 height 22
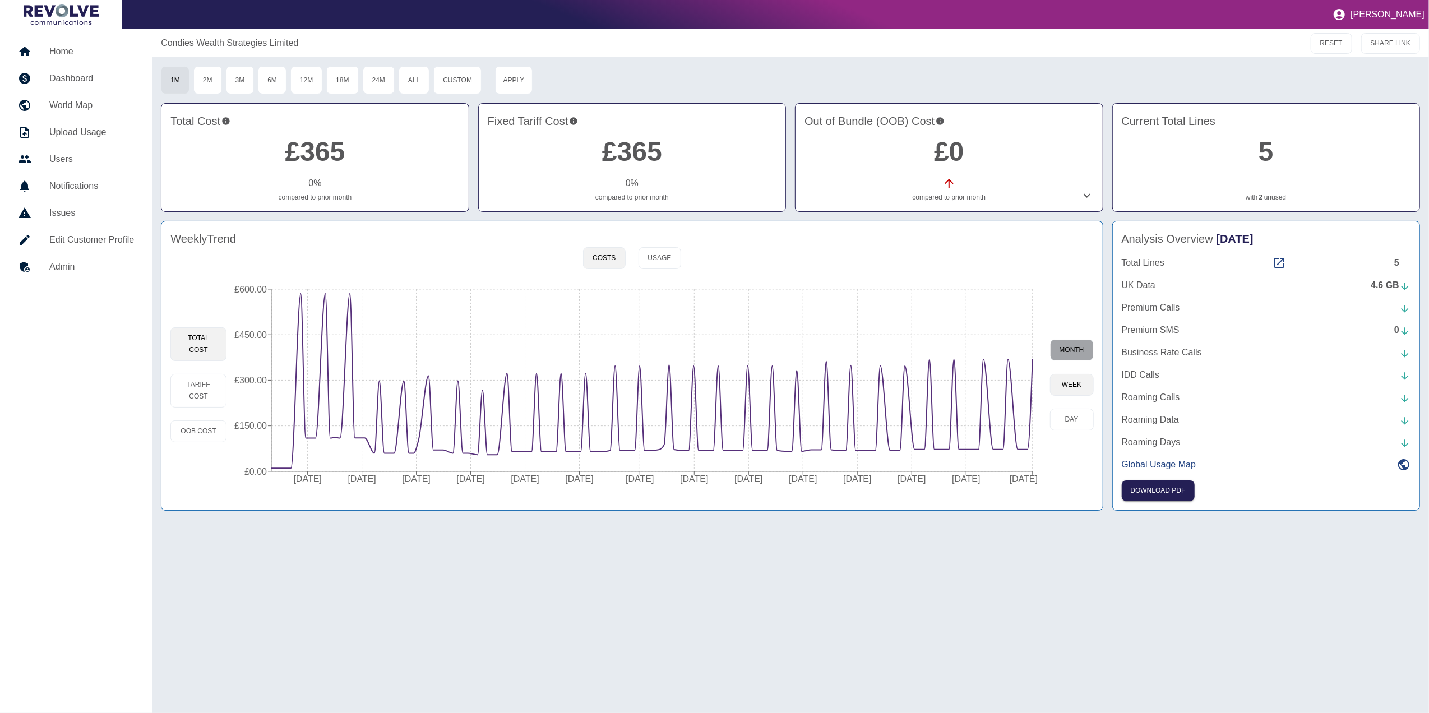
click at [950, 353] on button "month" at bounding box center [1072, 350] width 44 height 22
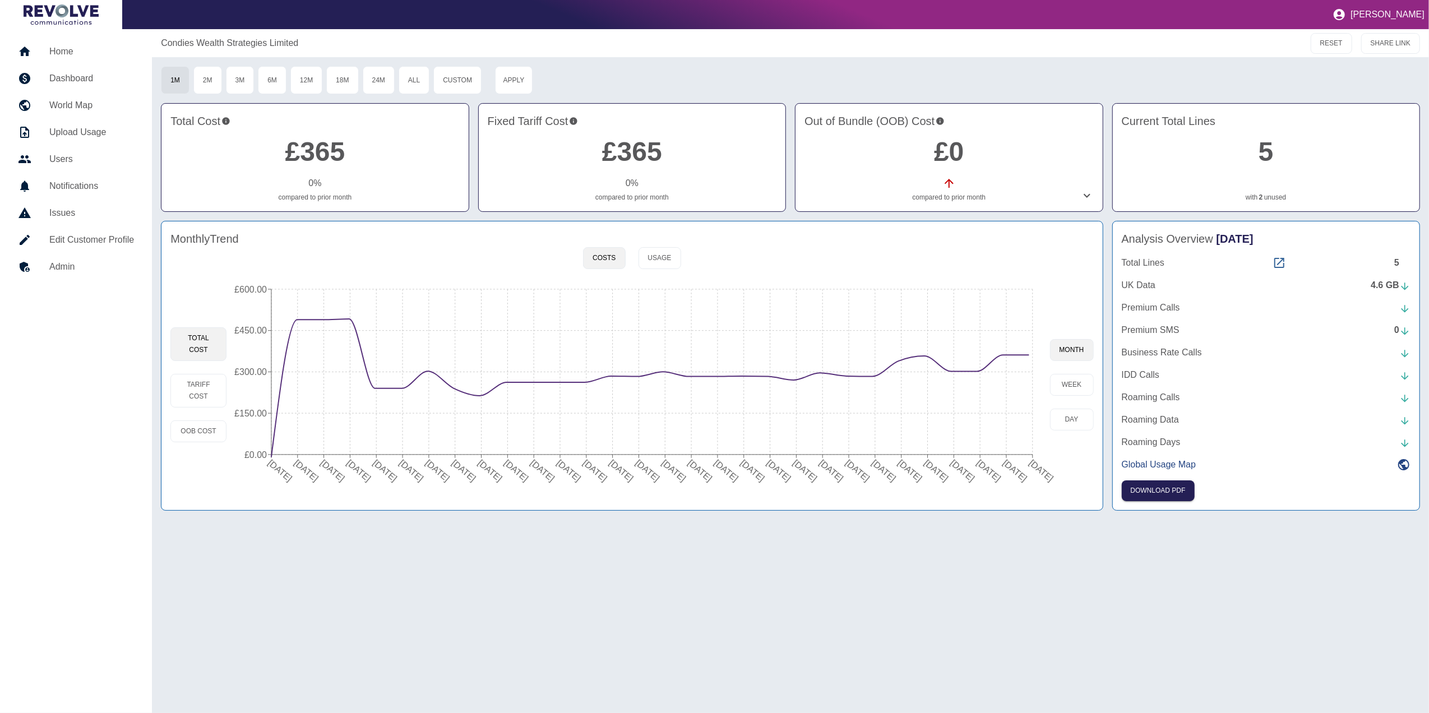
click at [950, 261] on icon at bounding box center [1279, 263] width 10 height 10
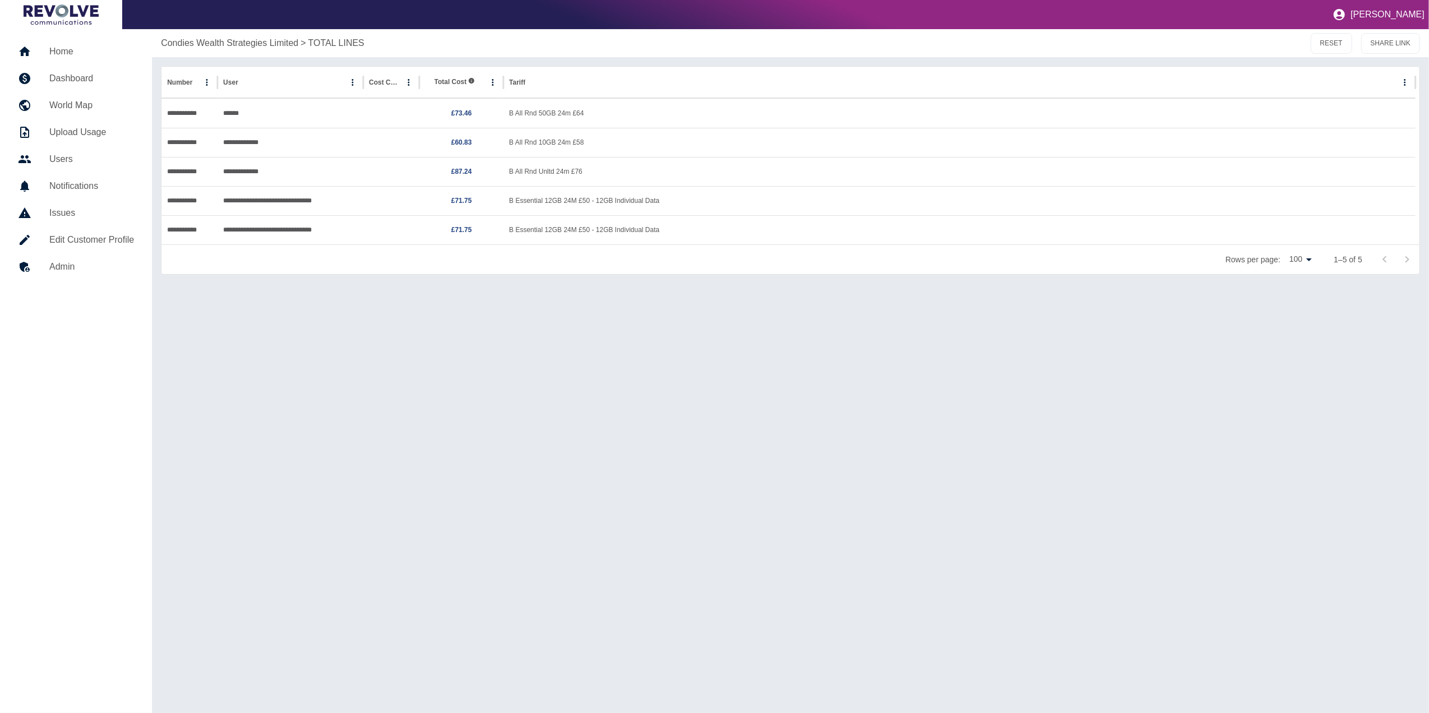
click at [74, 73] on h5 "Dashboard" at bounding box center [91, 78] width 85 height 13
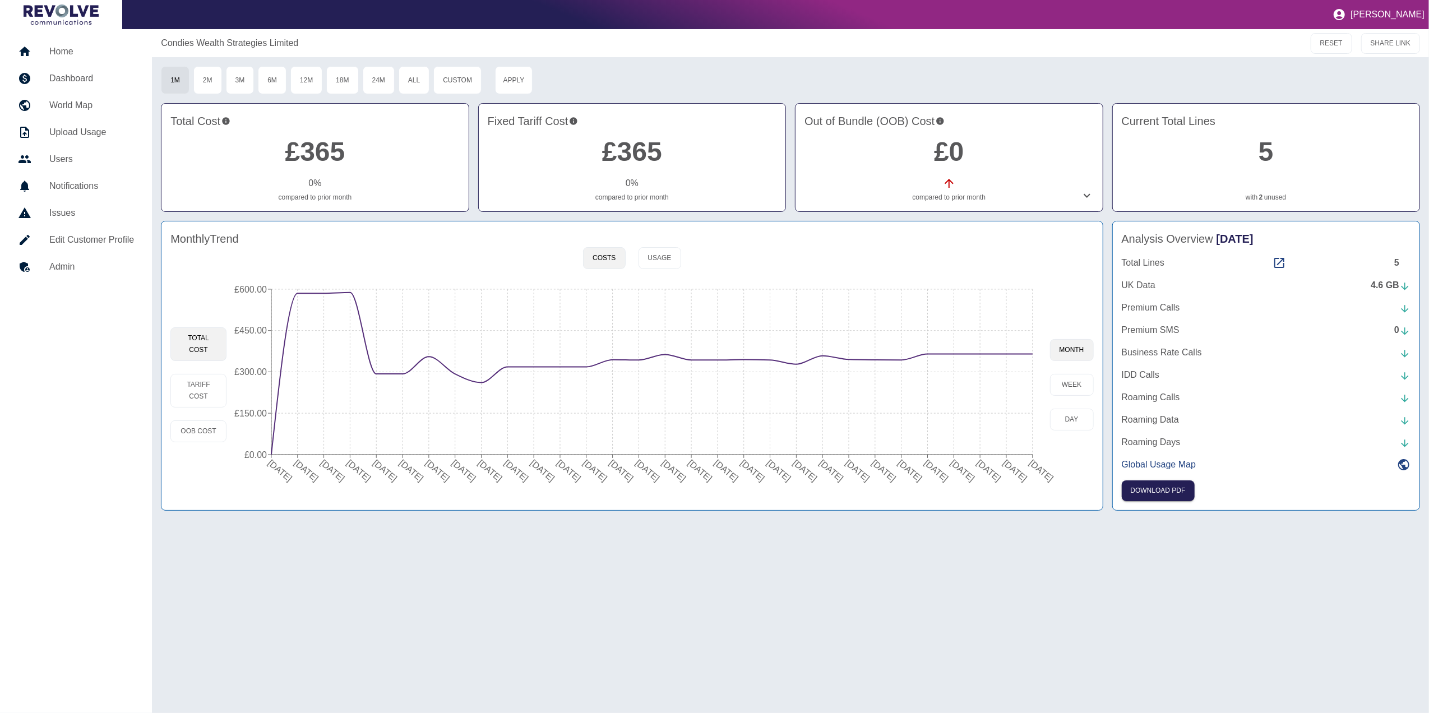
click at [93, 46] on h5 "Home" at bounding box center [91, 51] width 85 height 13
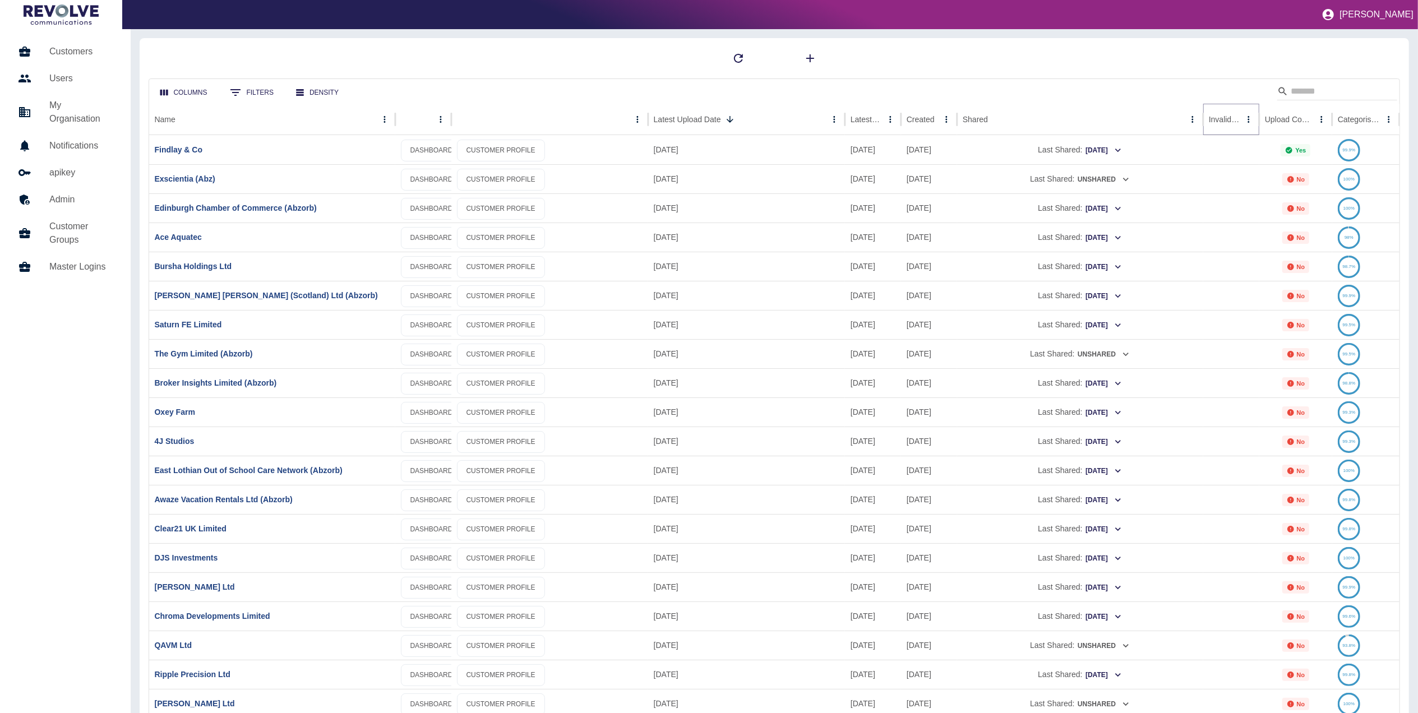
click at [950, 121] on icon "Sort" at bounding box center [1248, 119] width 7 height 7
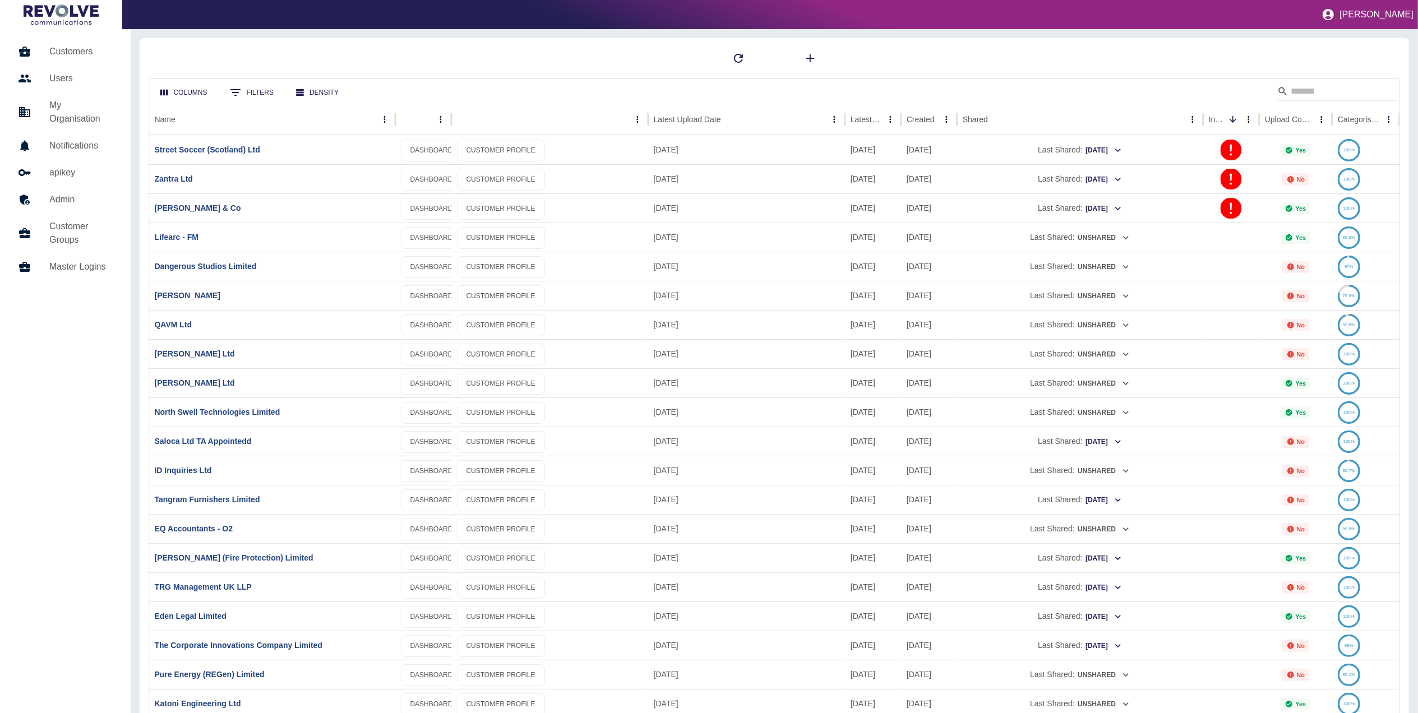
click at [950, 92] on input "Search" at bounding box center [1336, 91] width 90 height 18
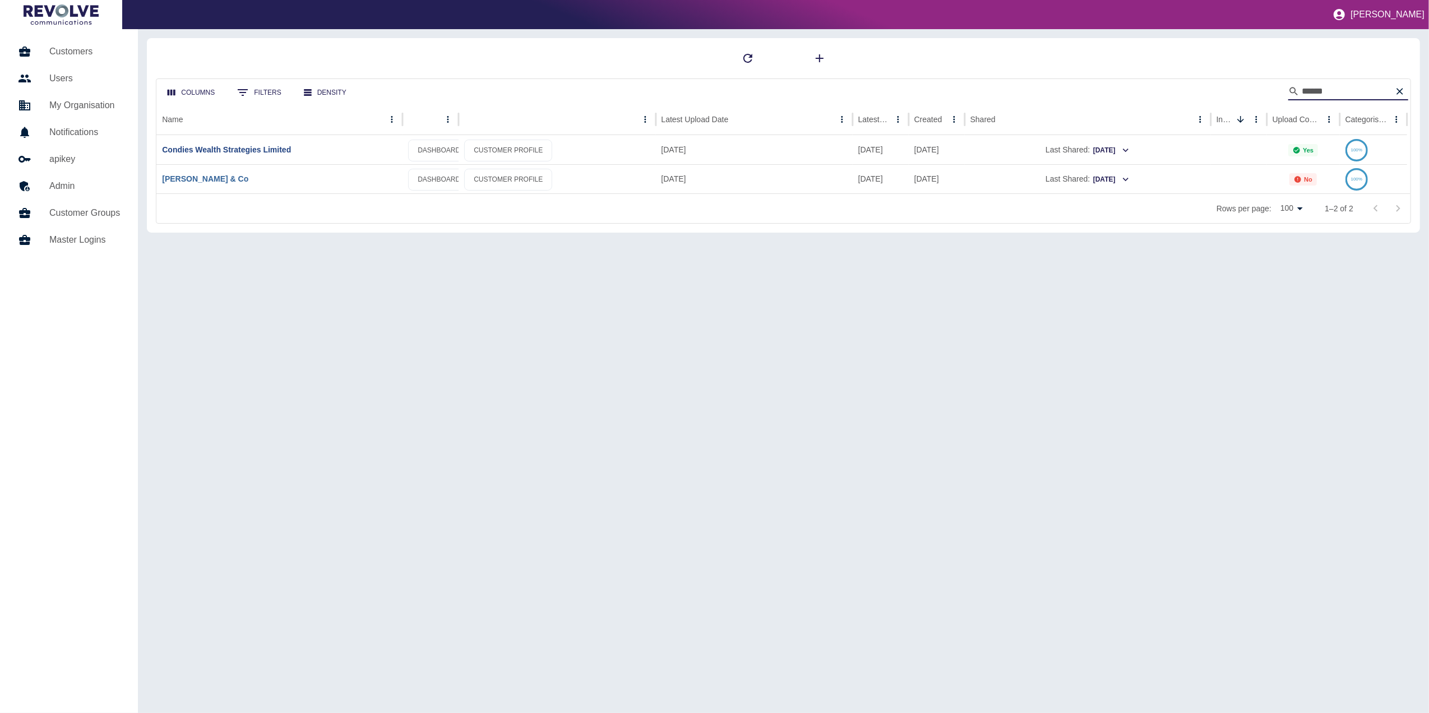
type input "******"
click at [206, 181] on link "[PERSON_NAME] & Co" at bounding box center [205, 178] width 86 height 9
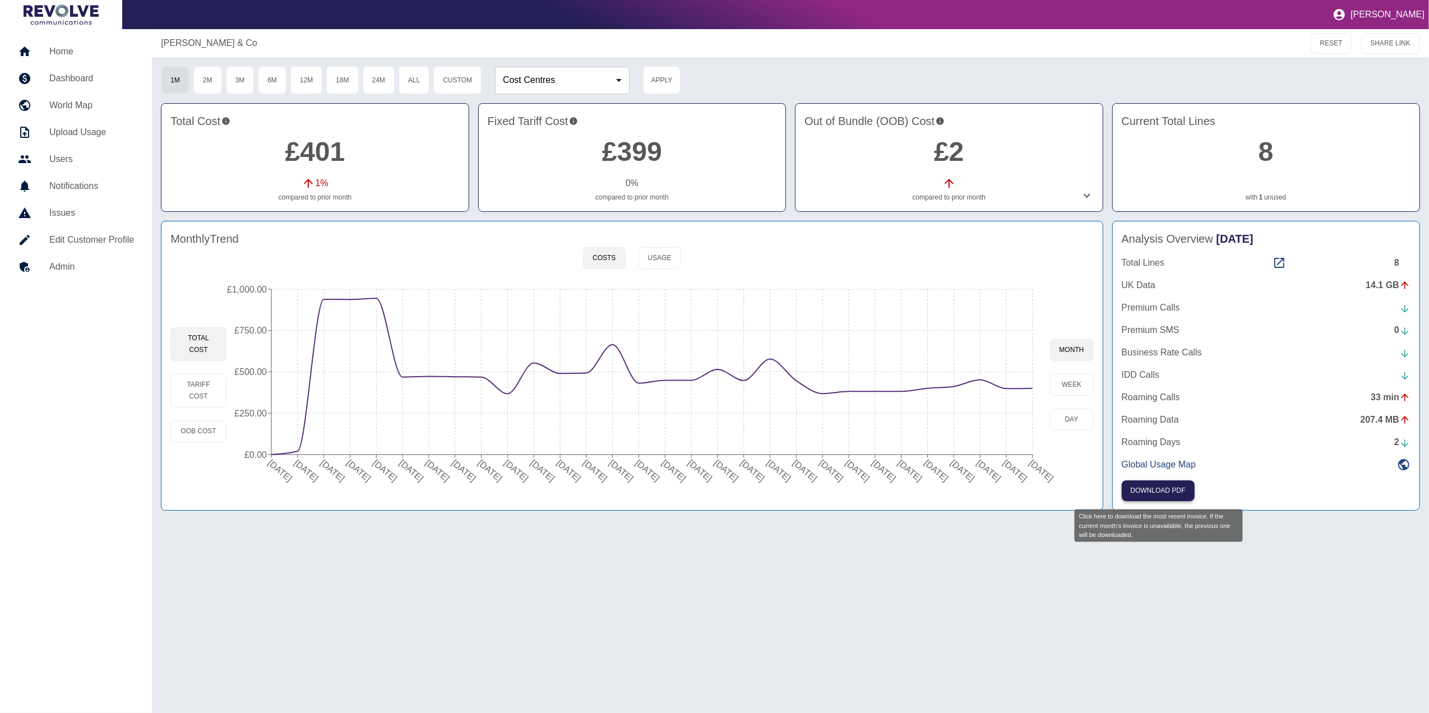
click at [950, 444] on button "Download PDF" at bounding box center [1158, 491] width 73 height 21
click at [950, 422] on button "day" at bounding box center [1072, 420] width 44 height 22
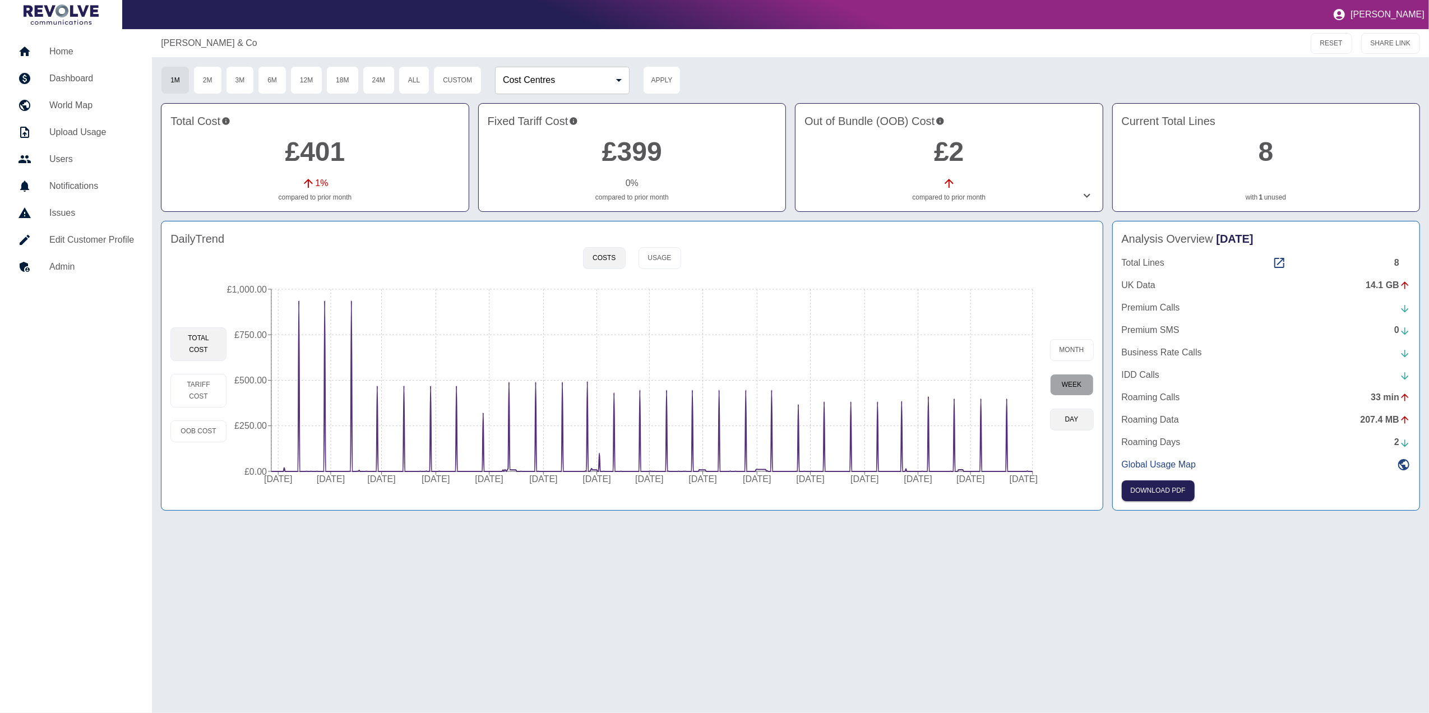
click at [950, 382] on button "week" at bounding box center [1072, 385] width 44 height 22
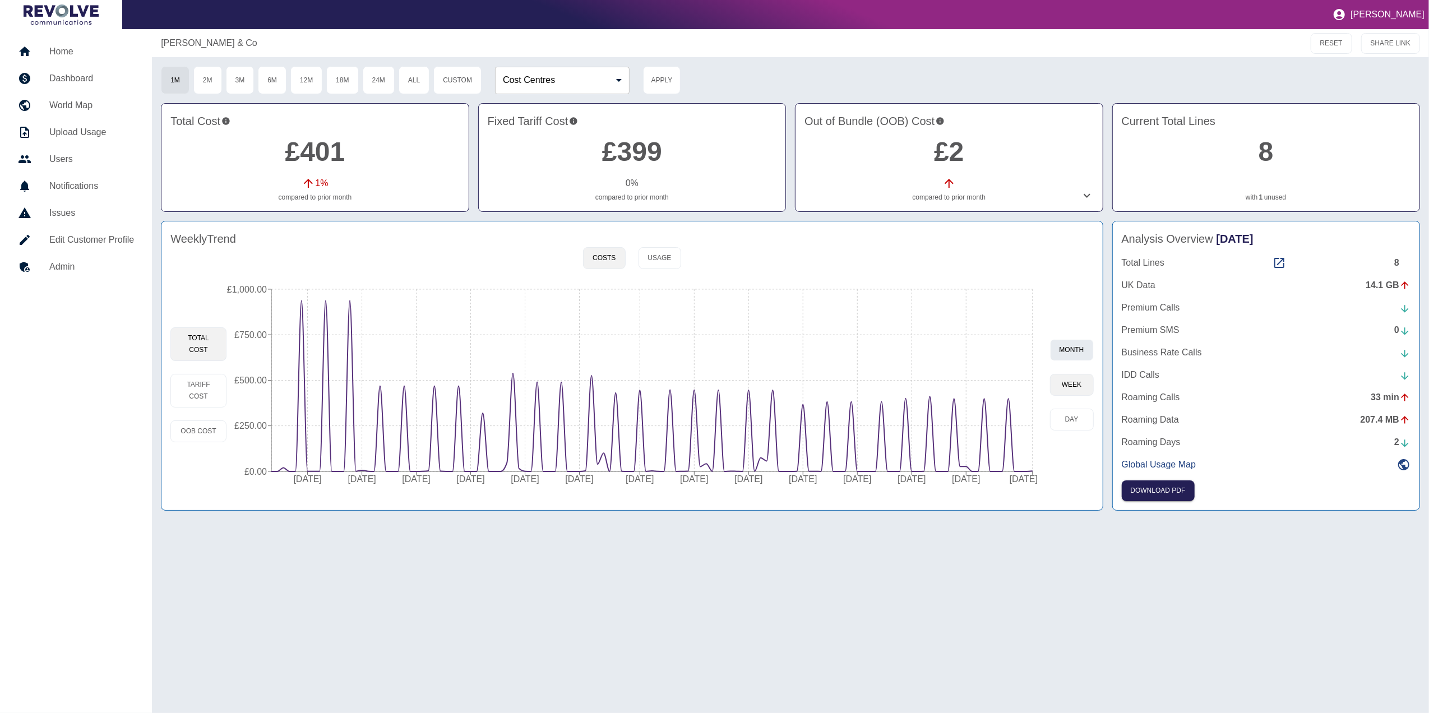
click at [950, 344] on button "month" at bounding box center [1072, 350] width 44 height 22
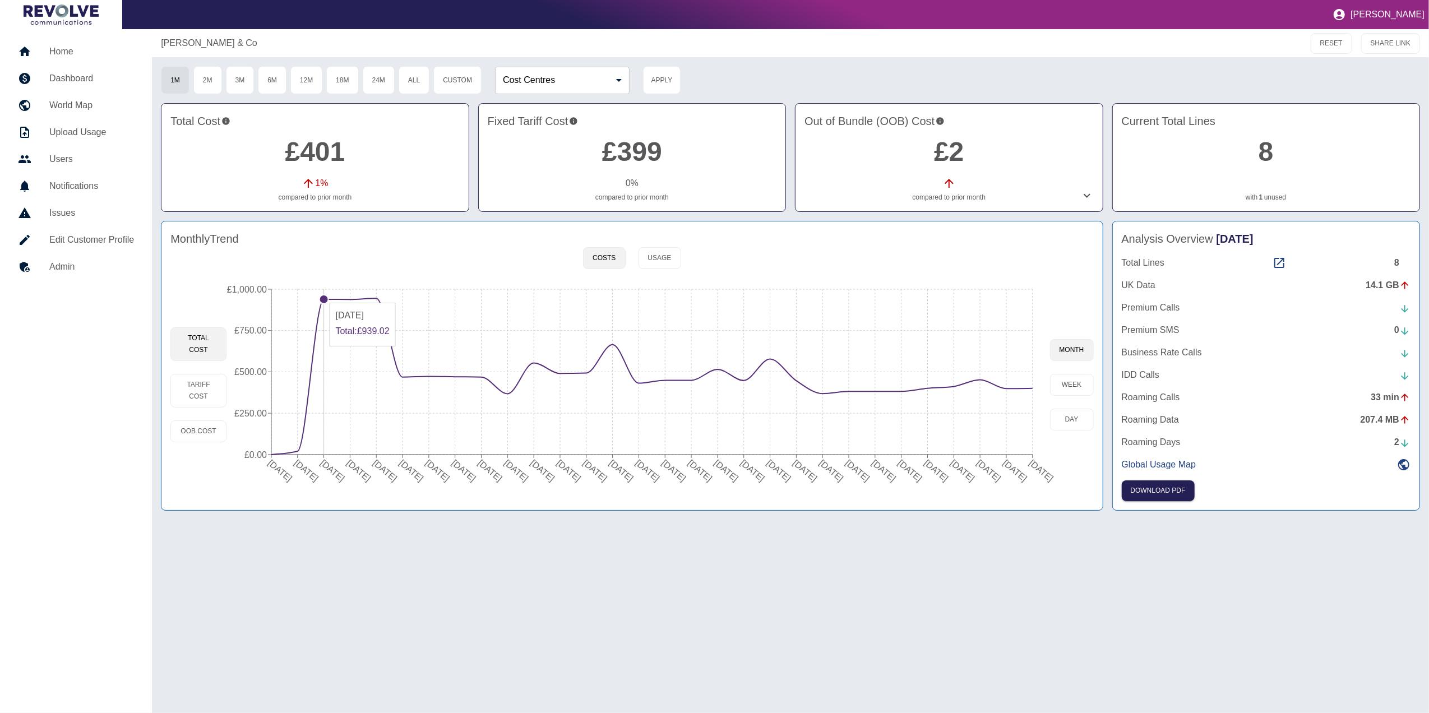
click at [324, 298] on circle at bounding box center [324, 299] width 9 height 9
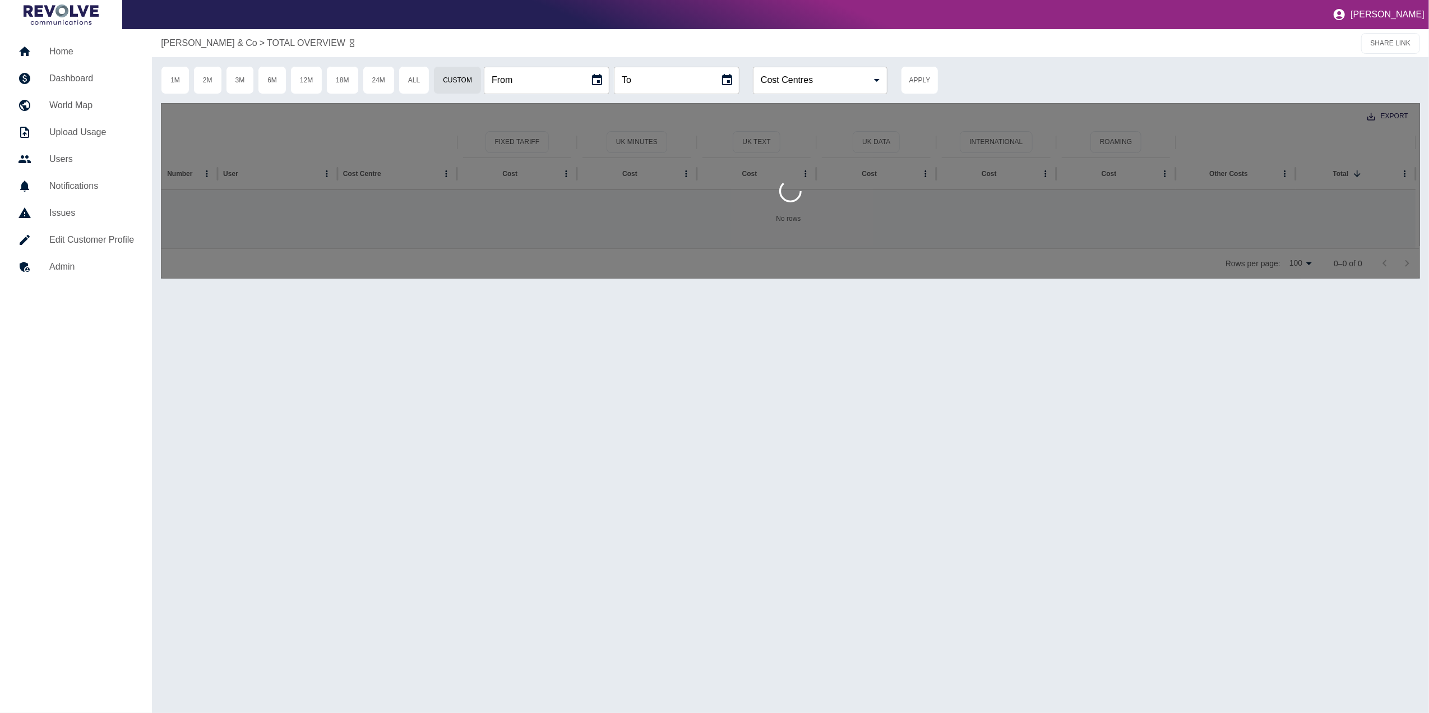
type input "**********"
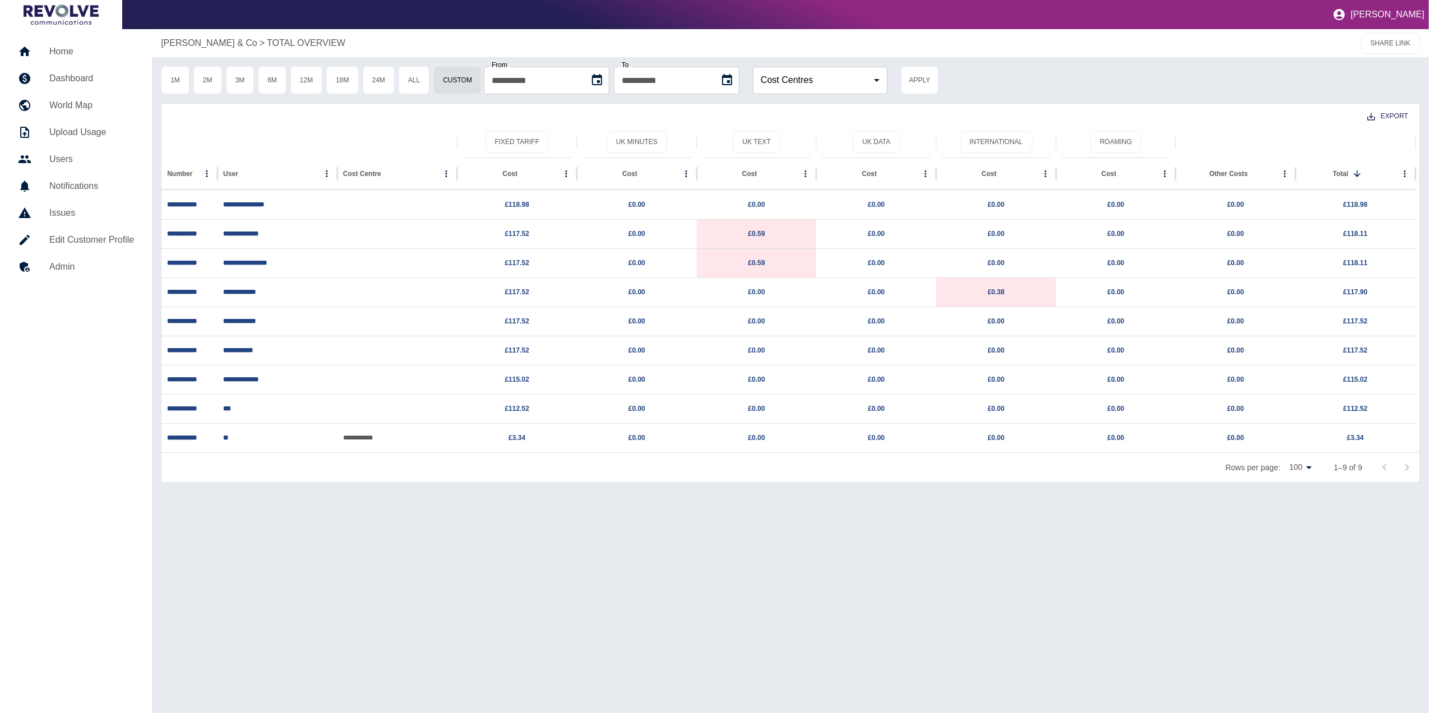
click at [75, 68] on link "Dashboard" at bounding box center [76, 78] width 134 height 27
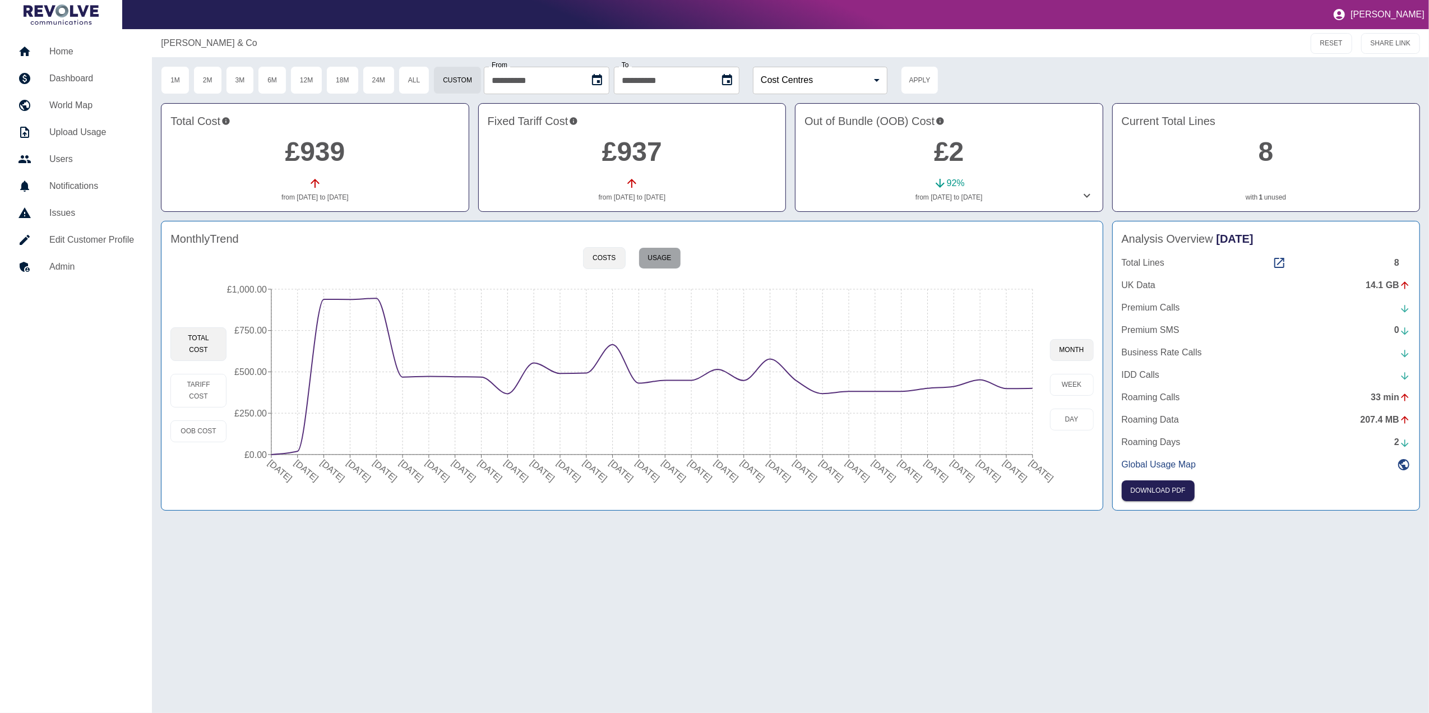
click at [654, 256] on button "Usage" at bounding box center [660, 258] width 43 height 22
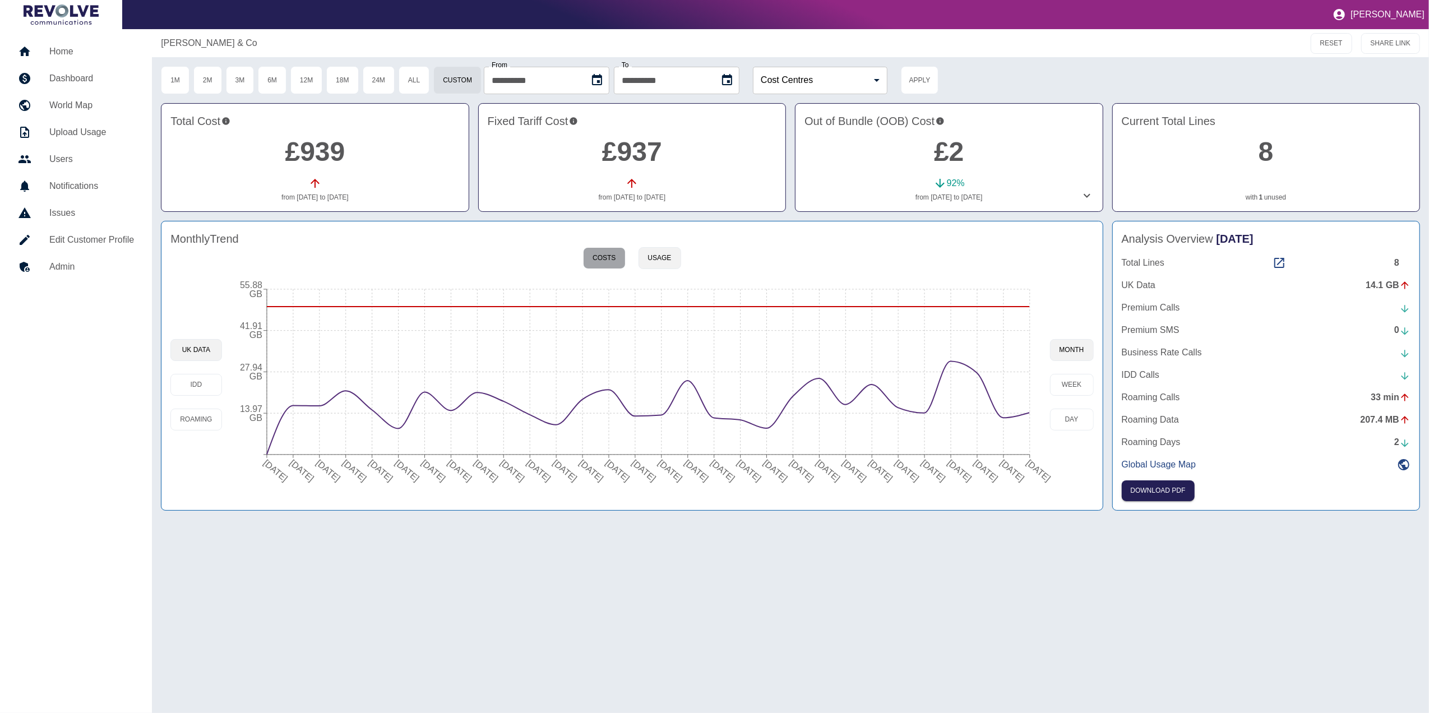
click at [617, 260] on button "Costs" at bounding box center [604, 258] width 42 height 22
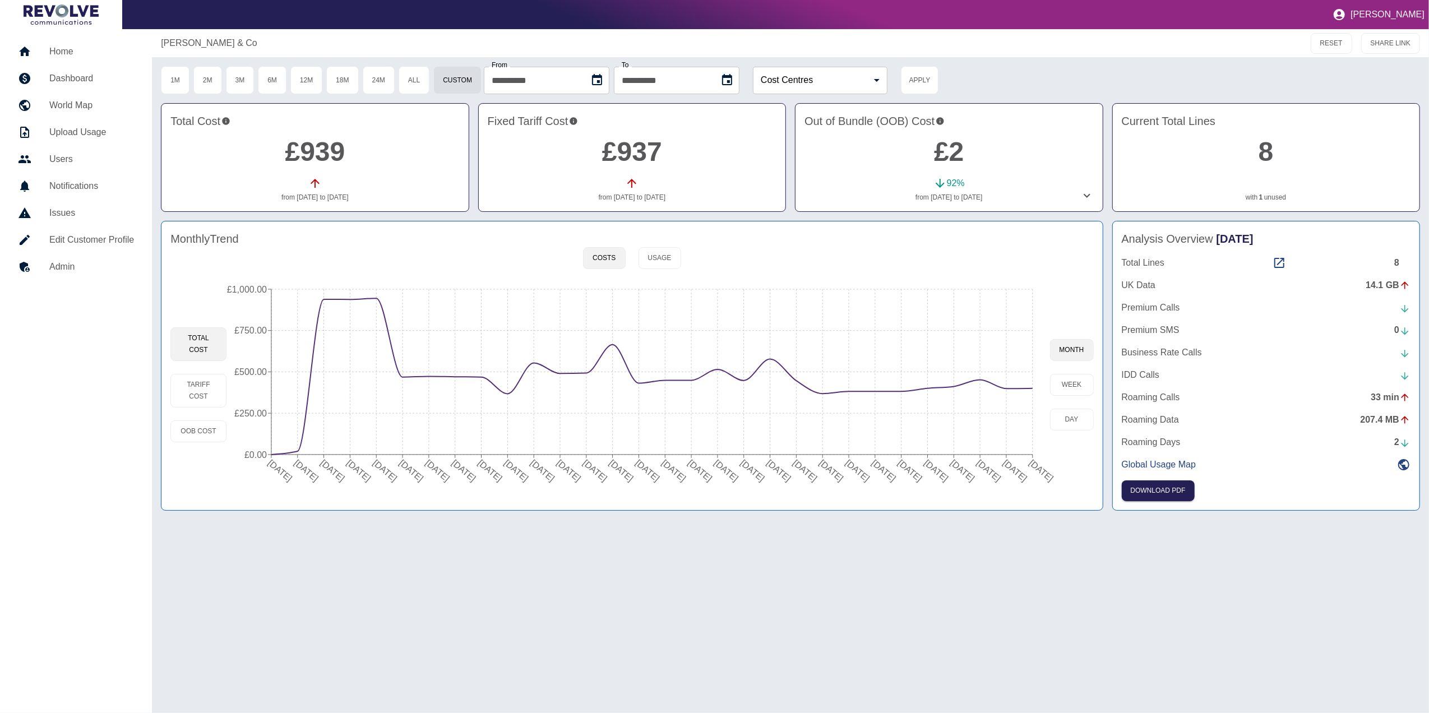
click at [85, 72] on h5 "Dashboard" at bounding box center [91, 78] width 85 height 13
